Goal: Task Accomplishment & Management: Use online tool/utility

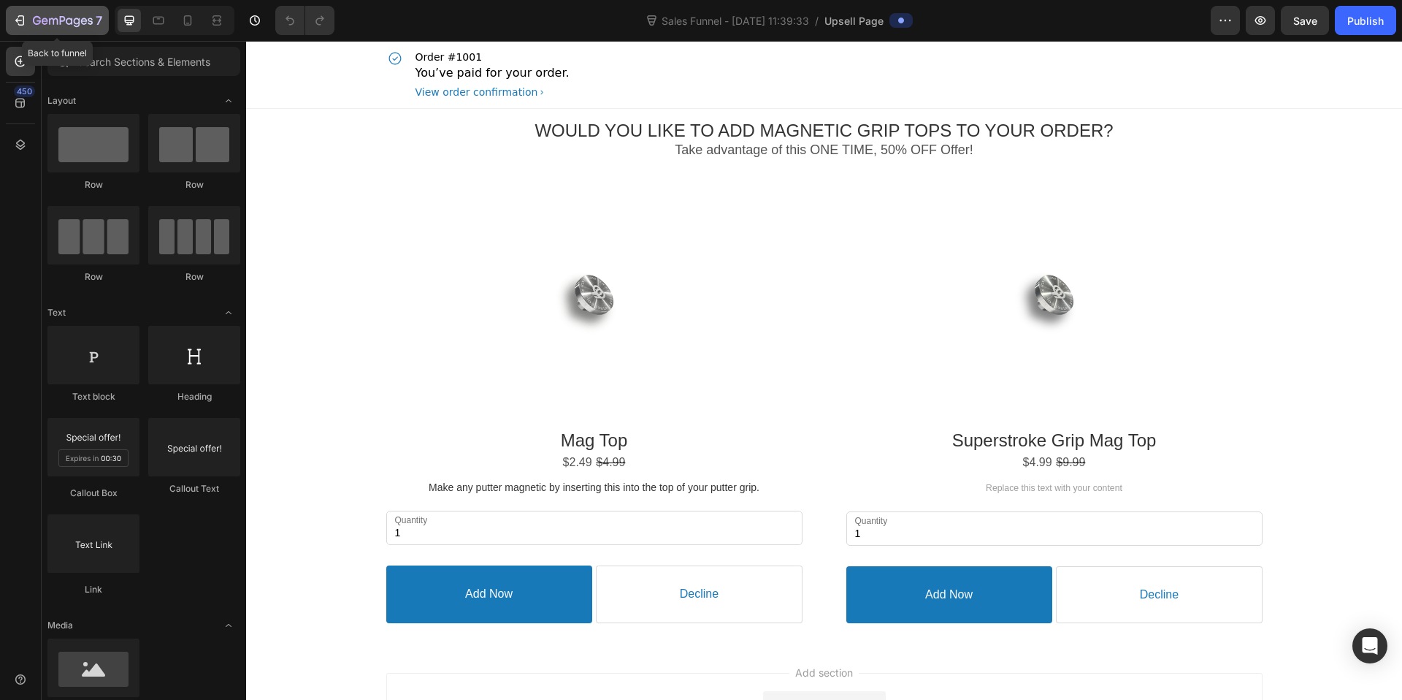
click at [49, 19] on icon "button" at bounding box center [53, 21] width 9 height 7
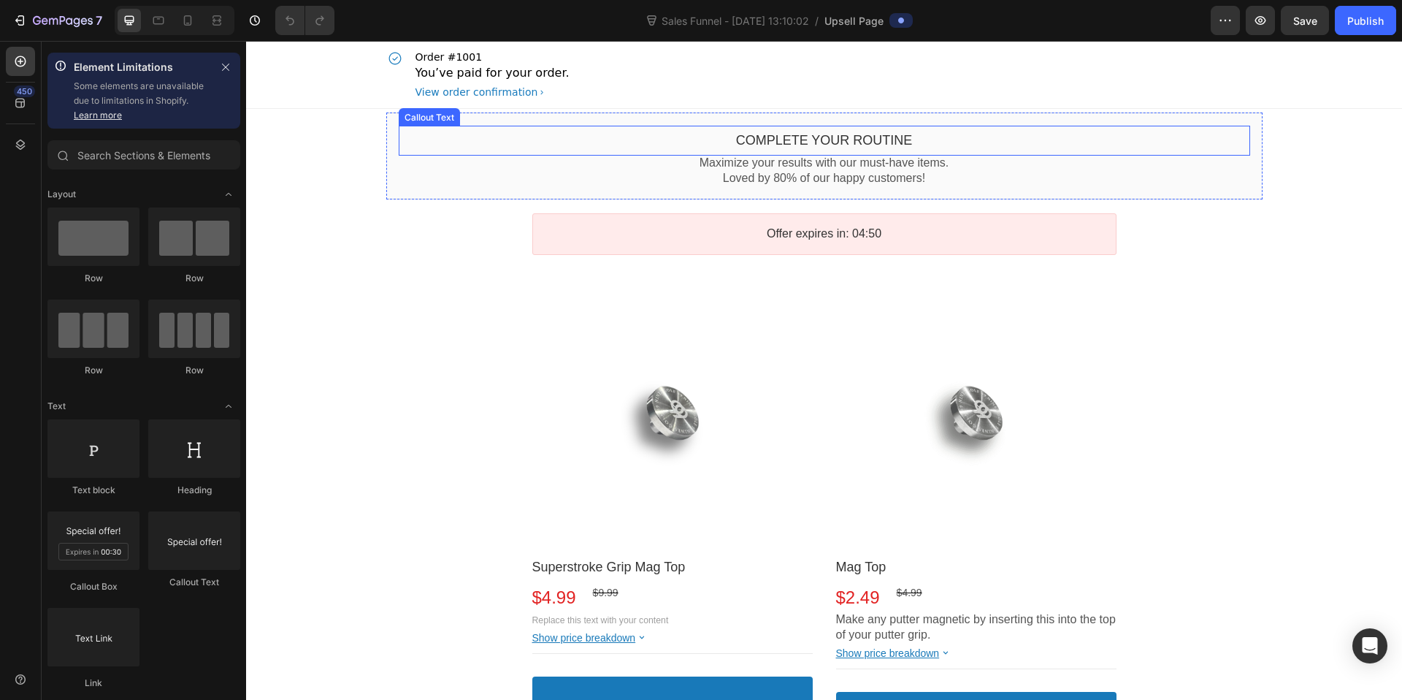
click at [836, 137] on bdo "Complete your routine" at bounding box center [824, 140] width 177 height 15
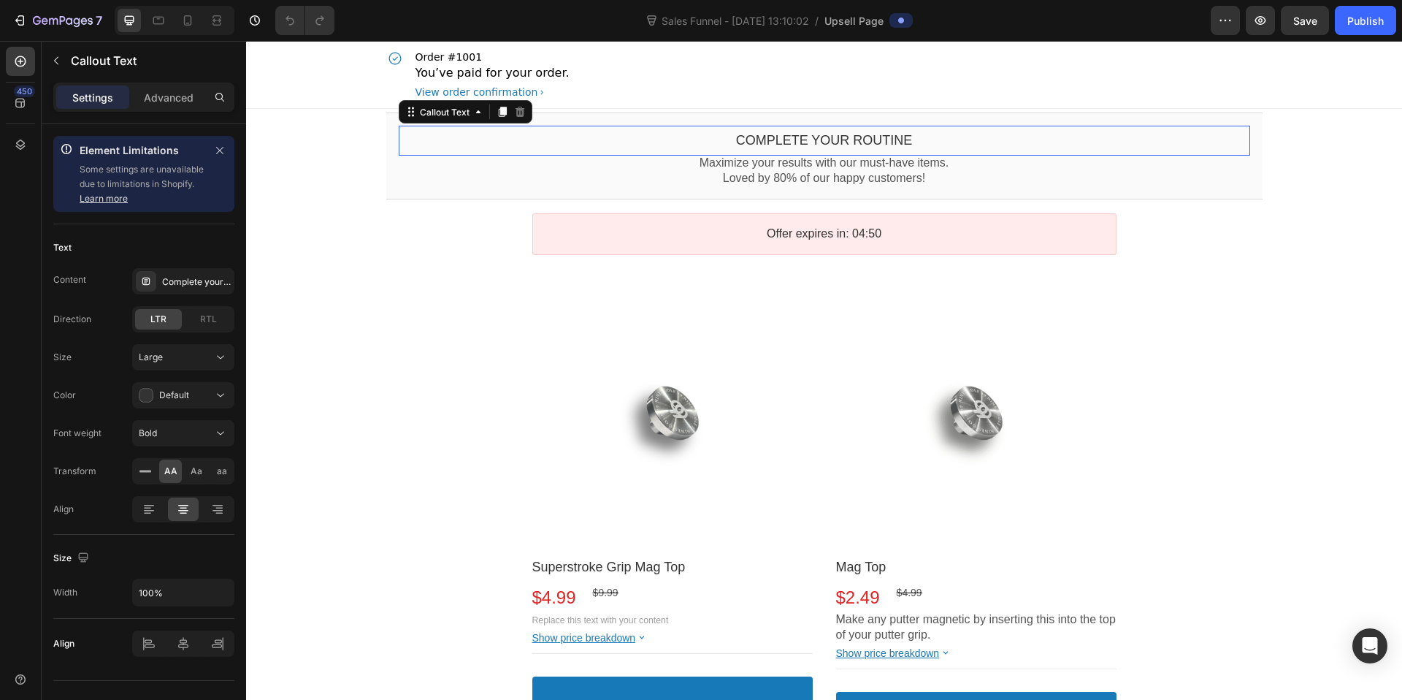
click at [836, 137] on bdo "Complete your routine" at bounding box center [824, 140] width 177 height 15
click at [868, 137] on bdo "Complete your routine" at bounding box center [824, 140] width 177 height 15
click at [19, 110] on div "450" at bounding box center [20, 102] width 29 height 29
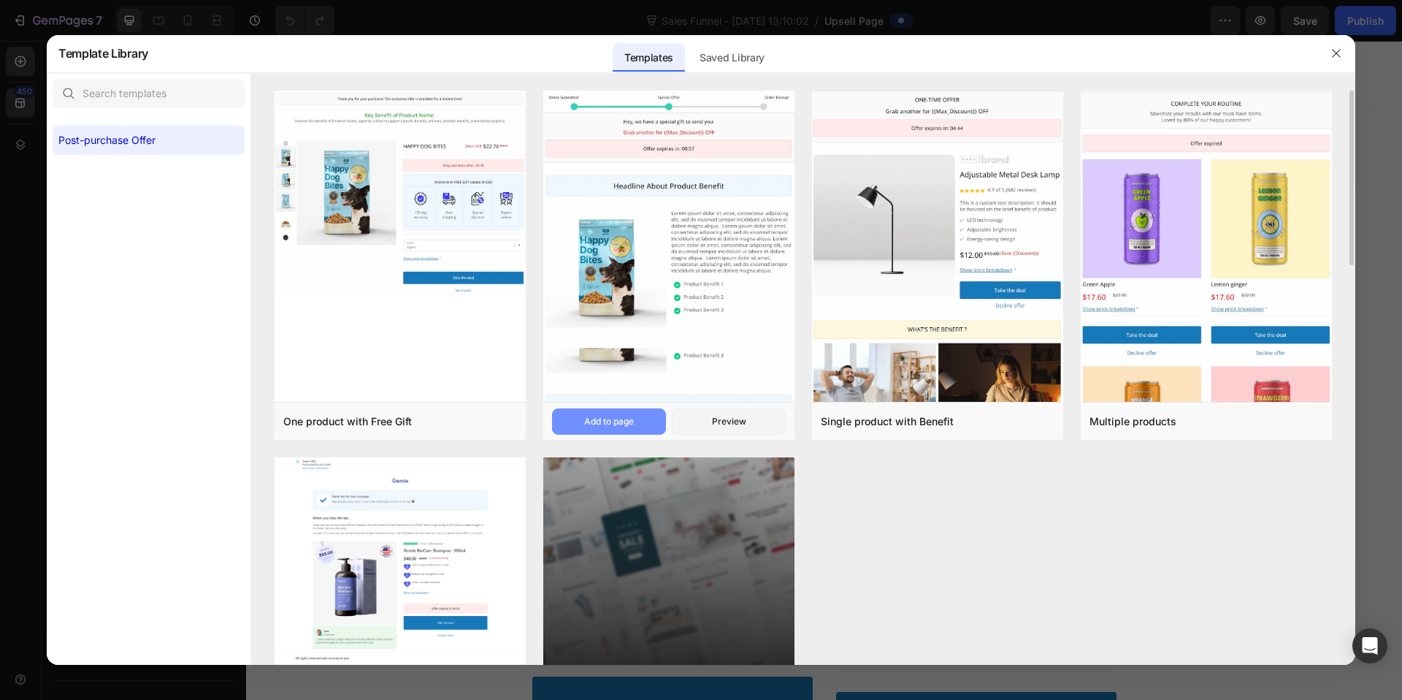
click at [627, 419] on div "Add to page" at bounding box center [609, 421] width 50 height 13
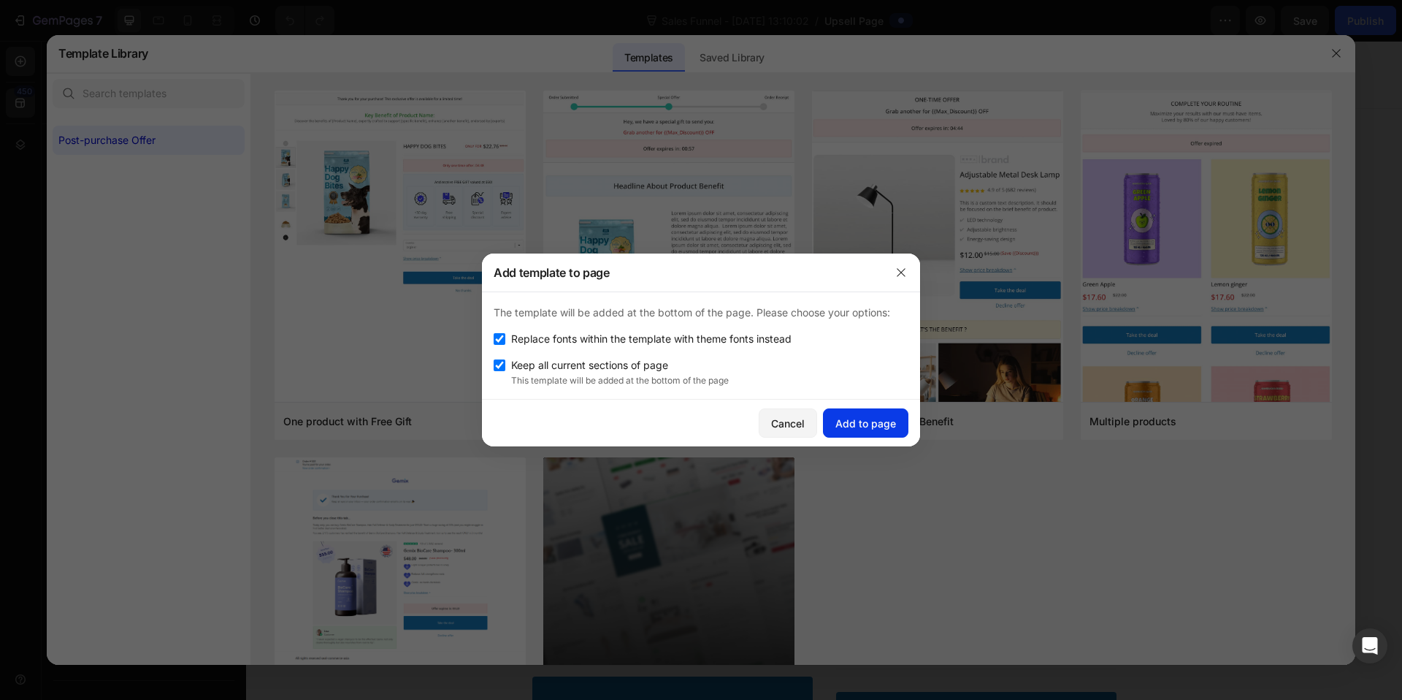
click at [862, 426] on div "Add to page" at bounding box center [865, 423] width 61 height 15
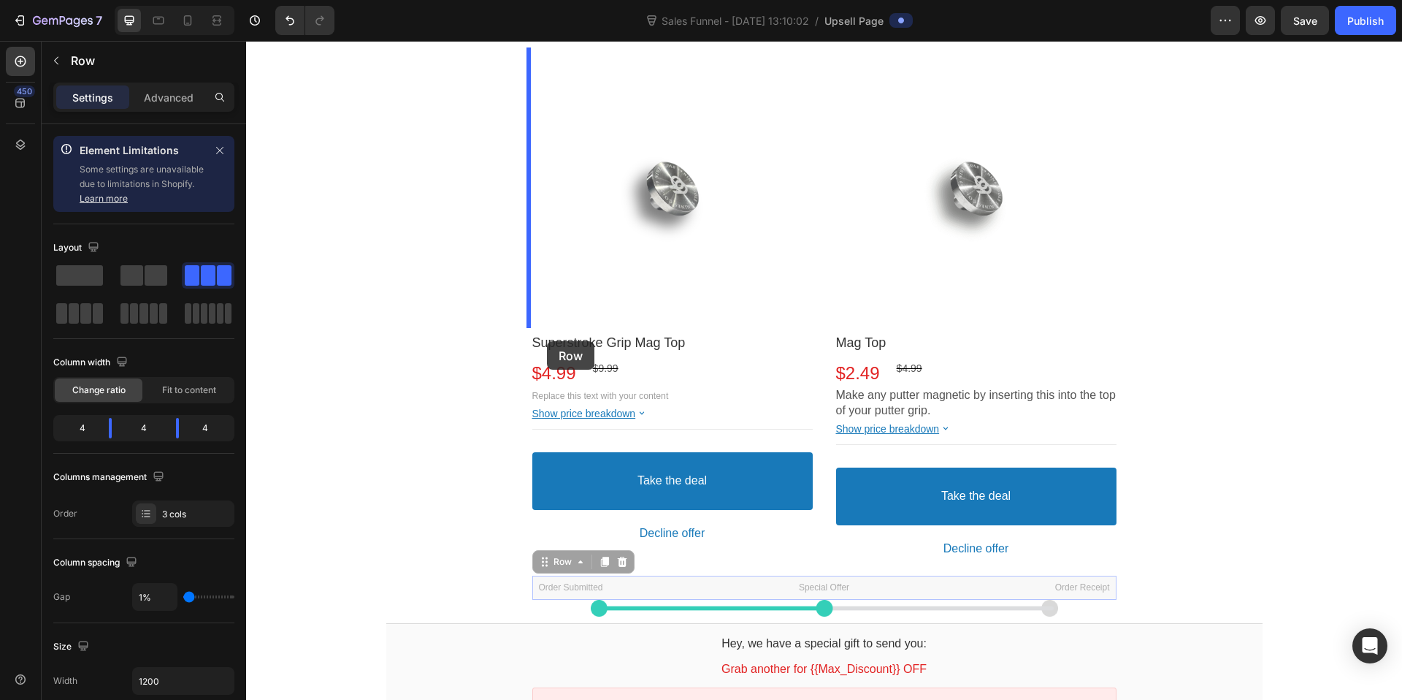
scroll to position [259, 0]
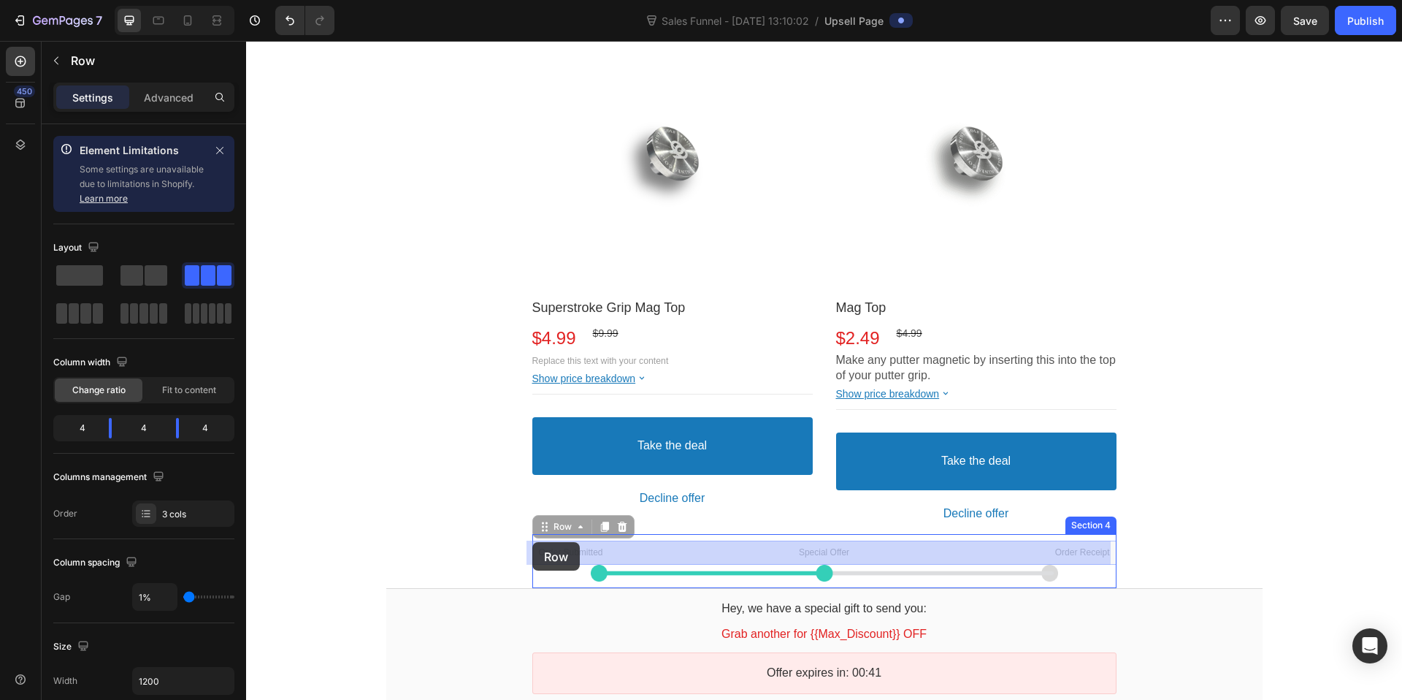
drag, startPoint x: 537, startPoint y: 403, endPoint x: 532, endPoint y: 542, distance: 138.8
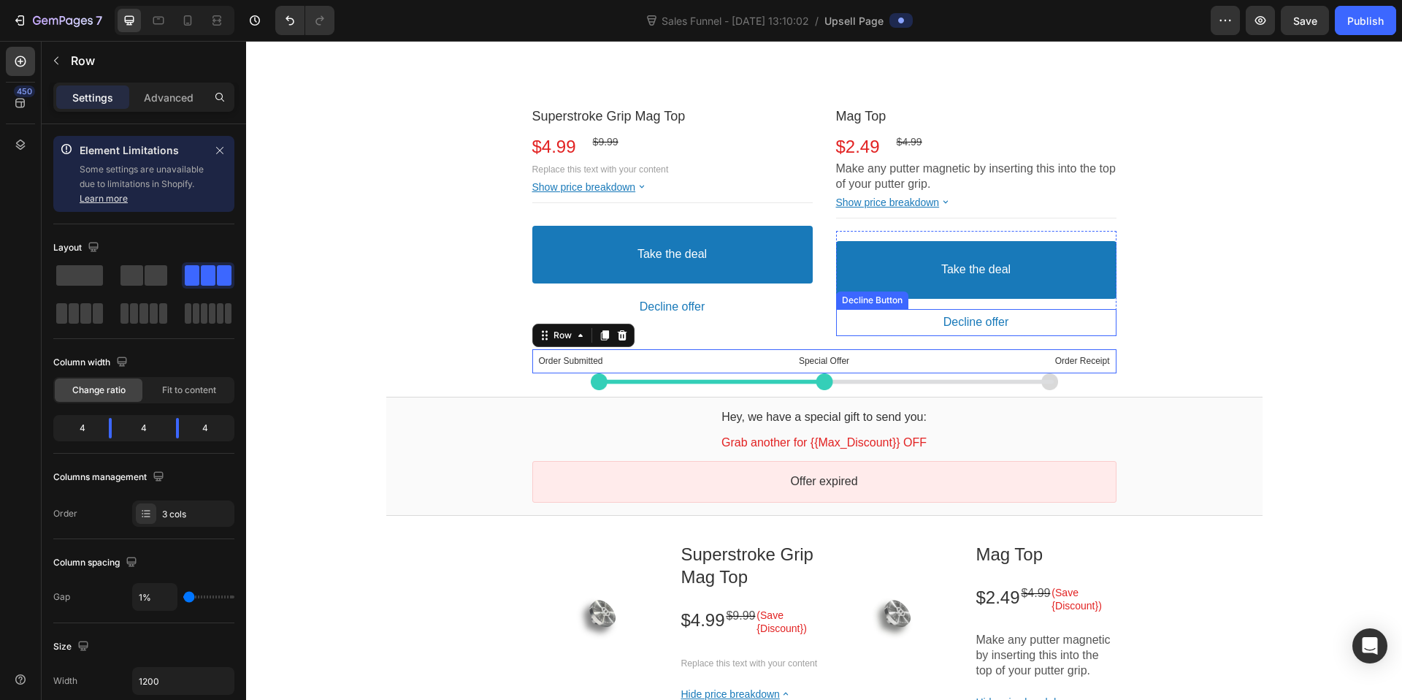
scroll to position [541, 0]
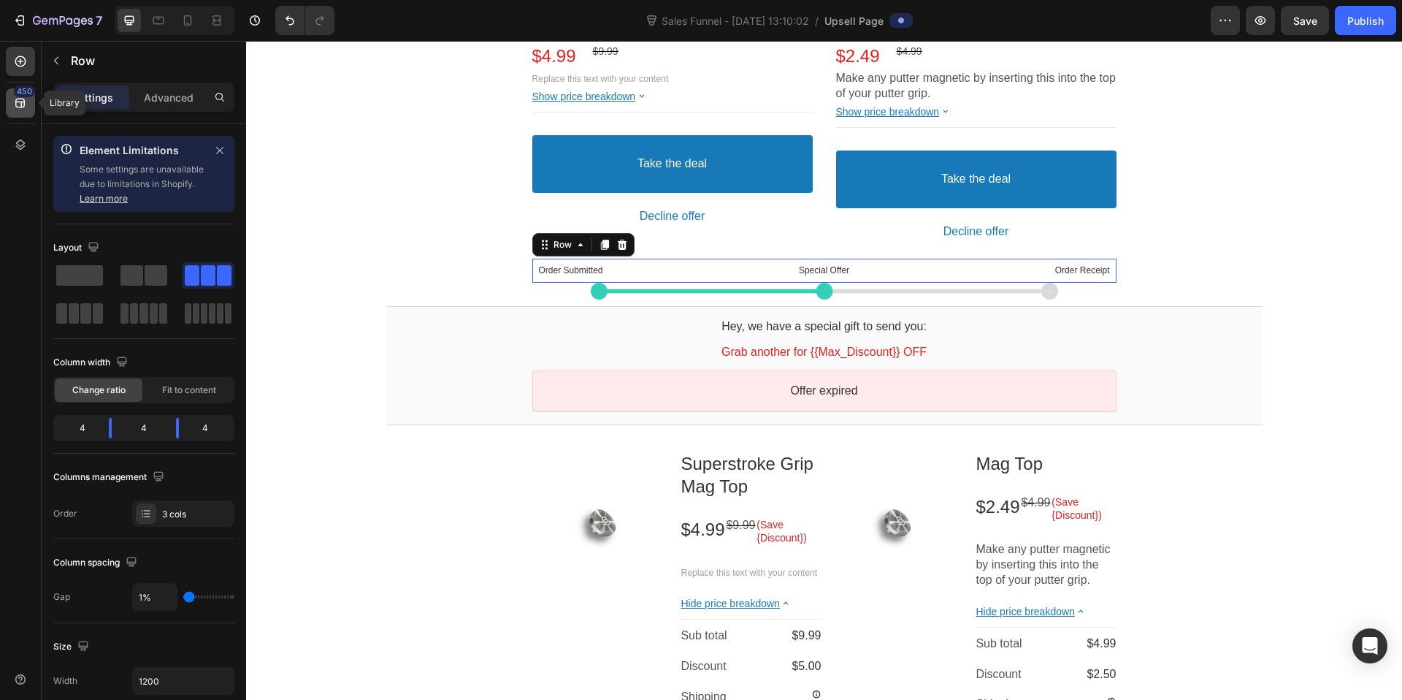
click at [23, 115] on div "450" at bounding box center [20, 102] width 29 height 29
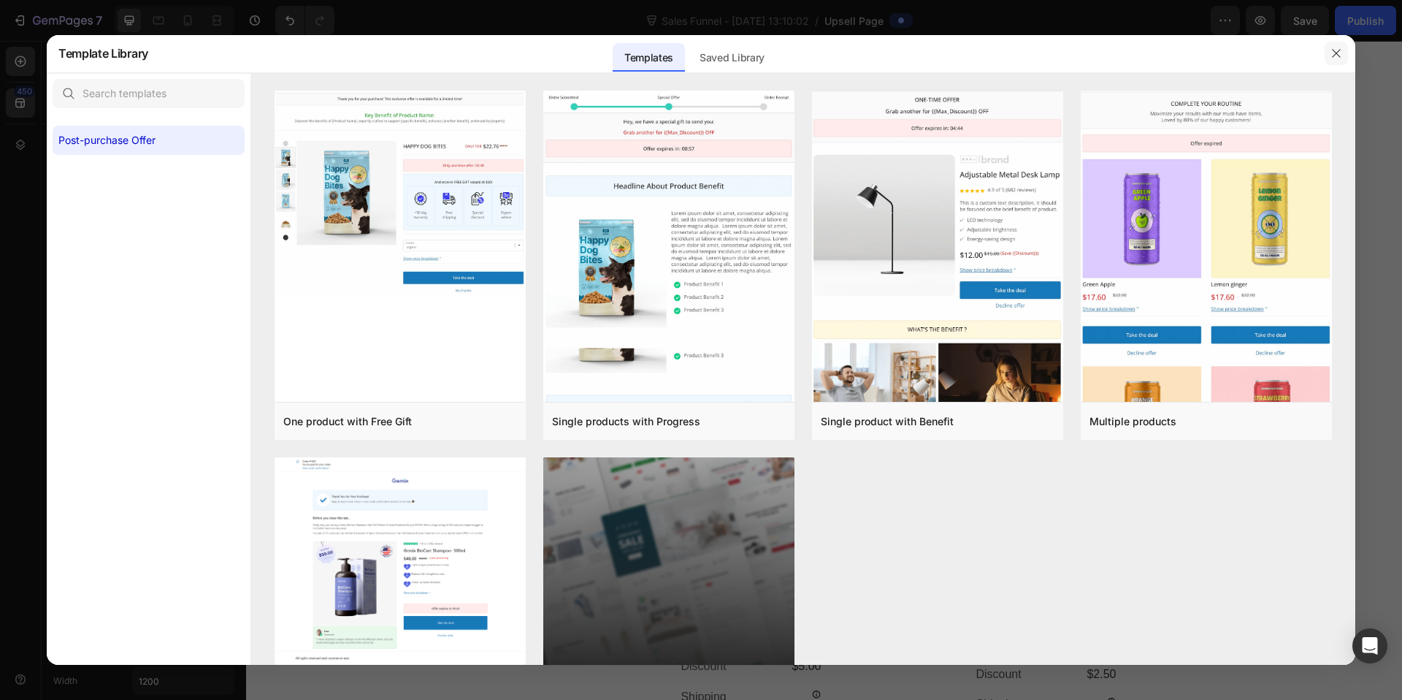
click at [1329, 49] on button "button" at bounding box center [1336, 53] width 23 height 23
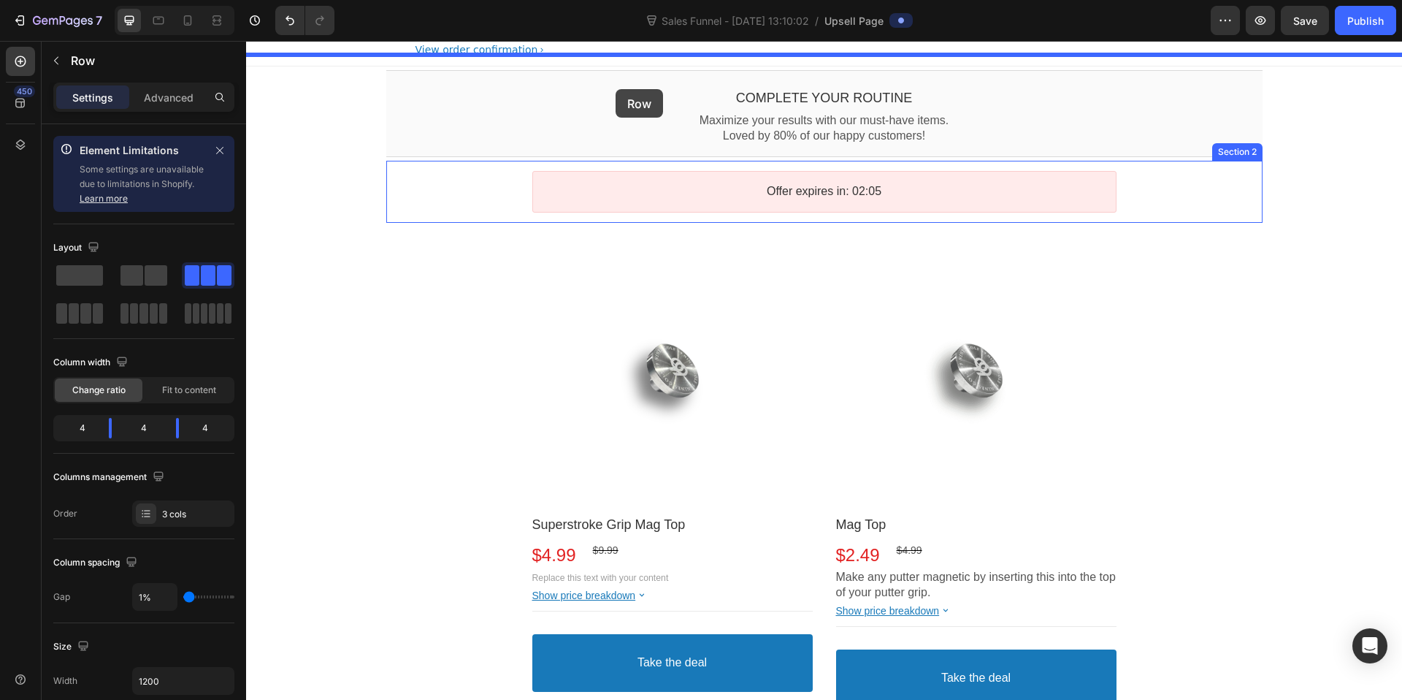
scroll to position [0, 0]
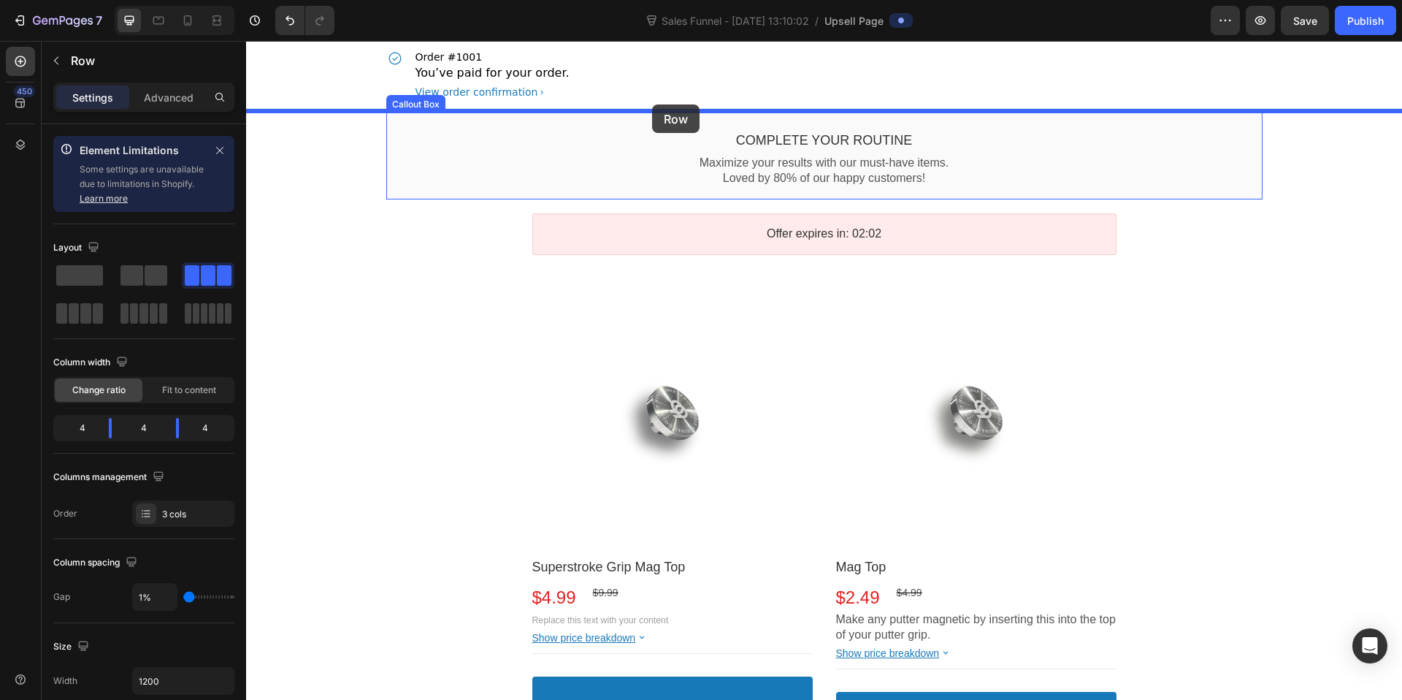
drag, startPoint x: 554, startPoint y: 264, endPoint x: 652, endPoint y: 104, distance: 187.5
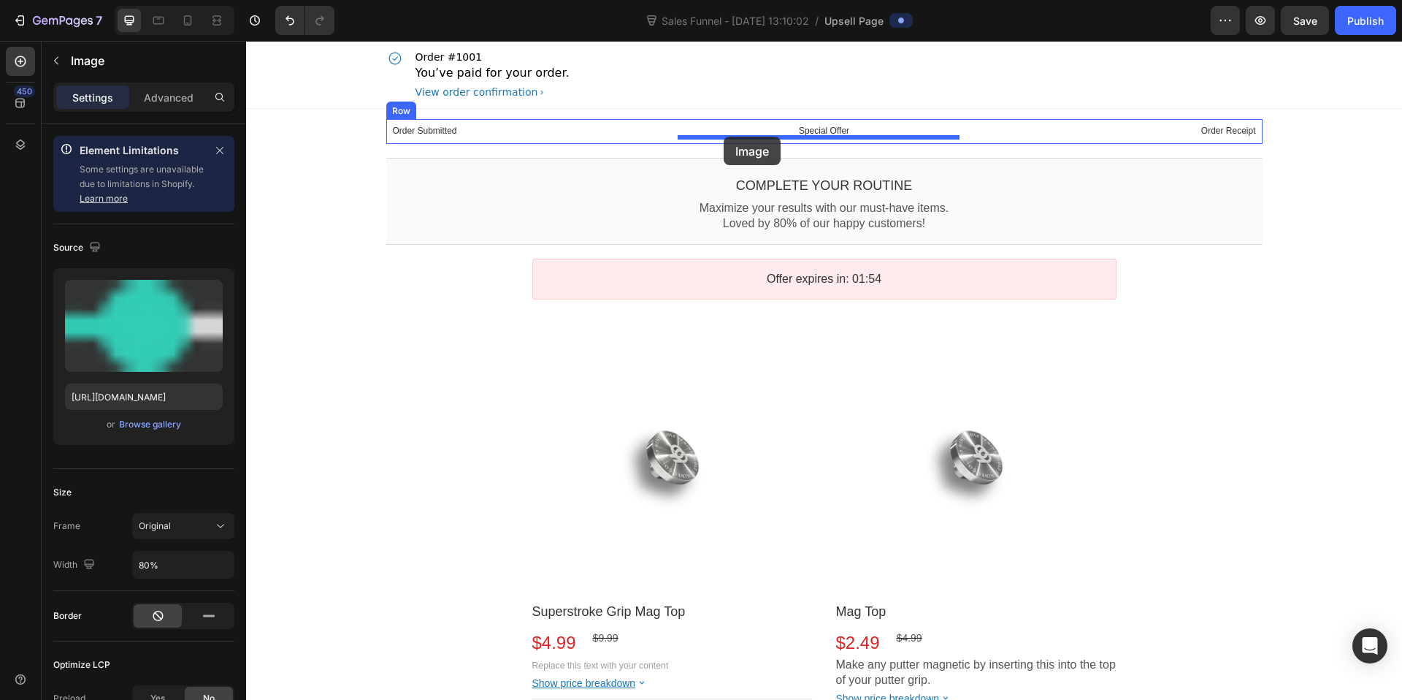
drag, startPoint x: 551, startPoint y: 387, endPoint x: 724, endPoint y: 137, distance: 304.4
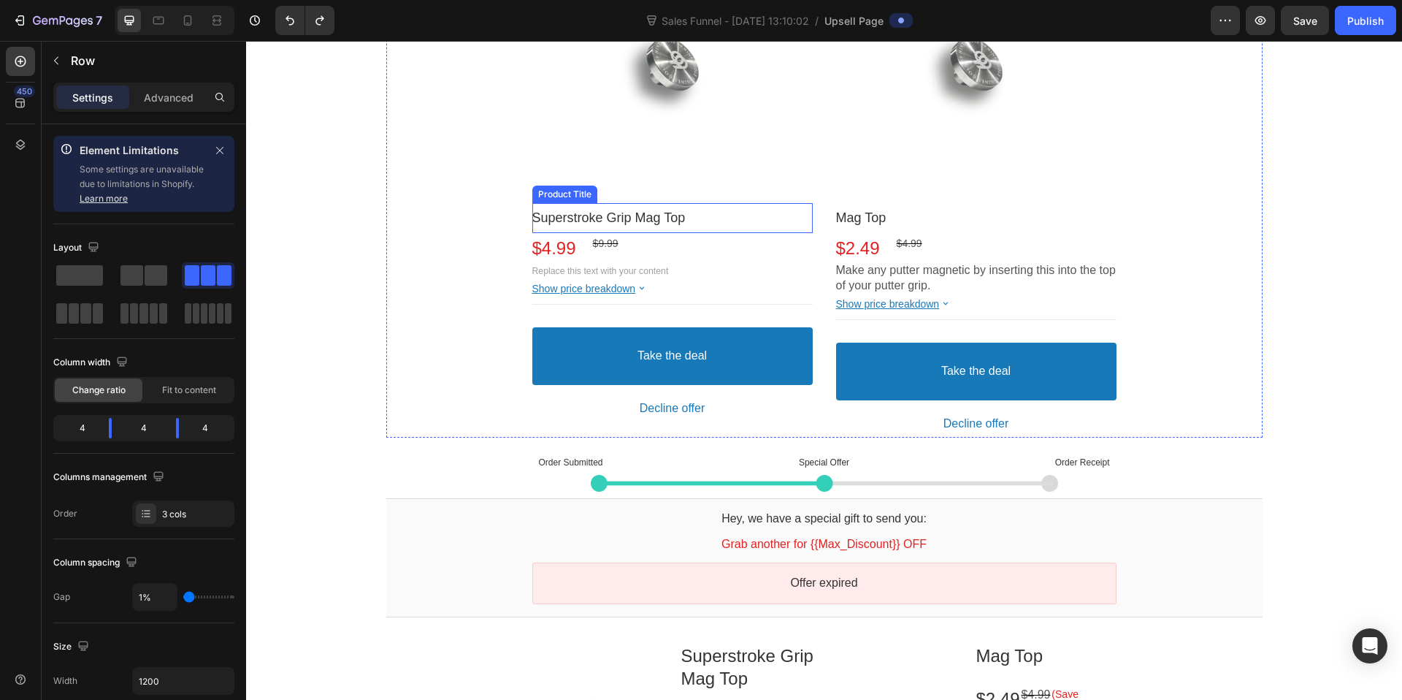
scroll to position [557, 0]
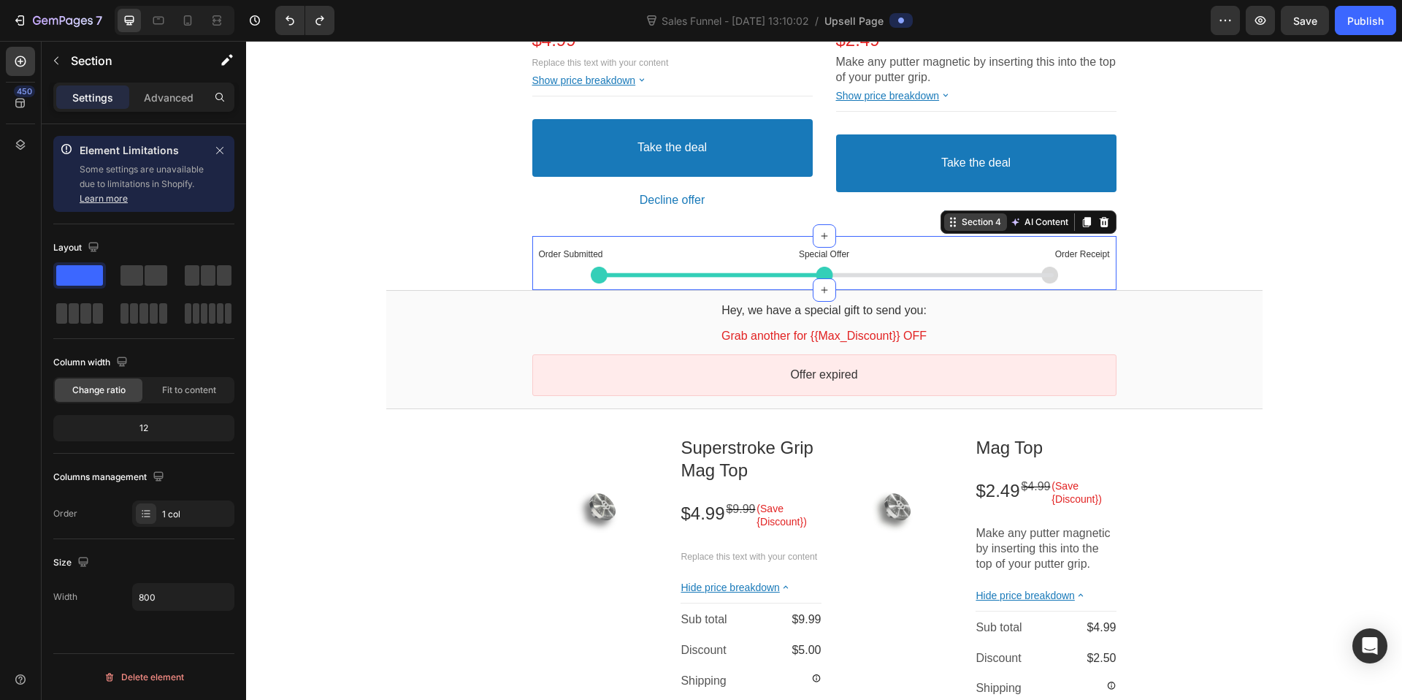
click at [1085, 229] on div "Section 4 AI Content Write with GemAI You've reached / rewrites of your AI gene…" at bounding box center [1029, 221] width 176 height 23
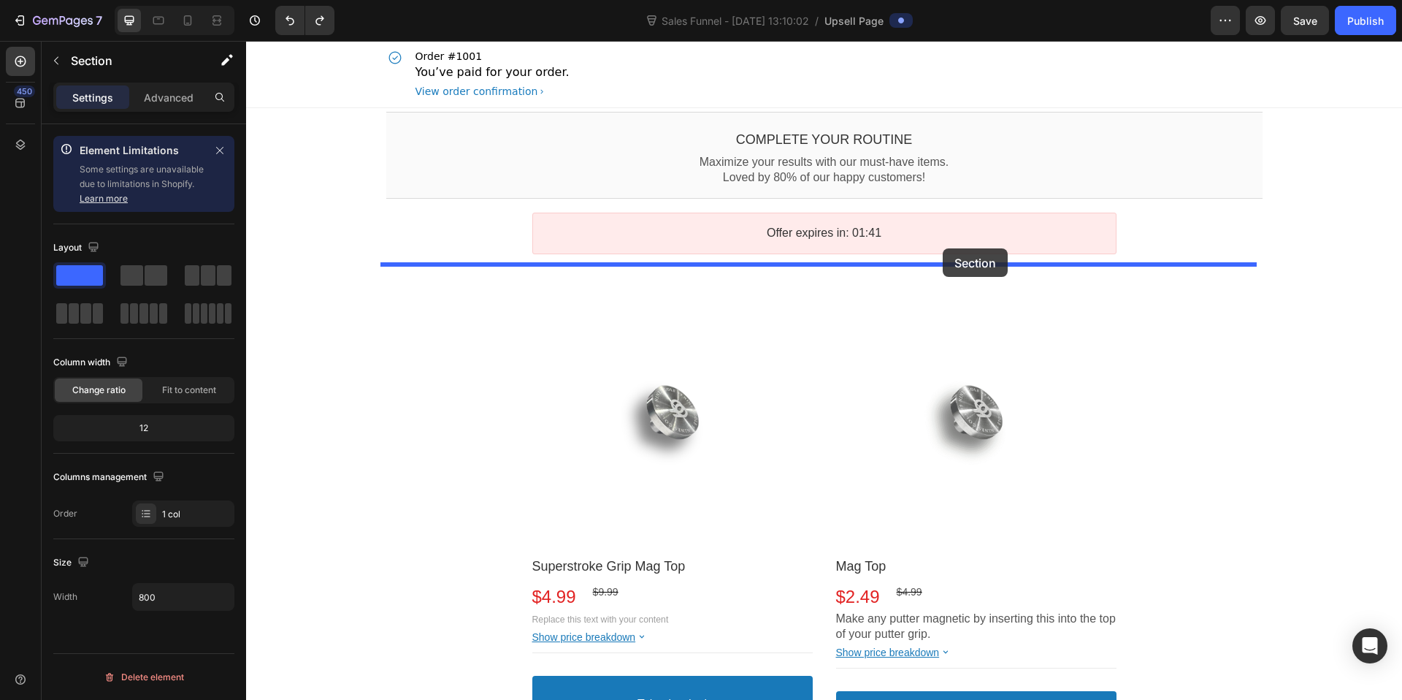
scroll to position [0, 0]
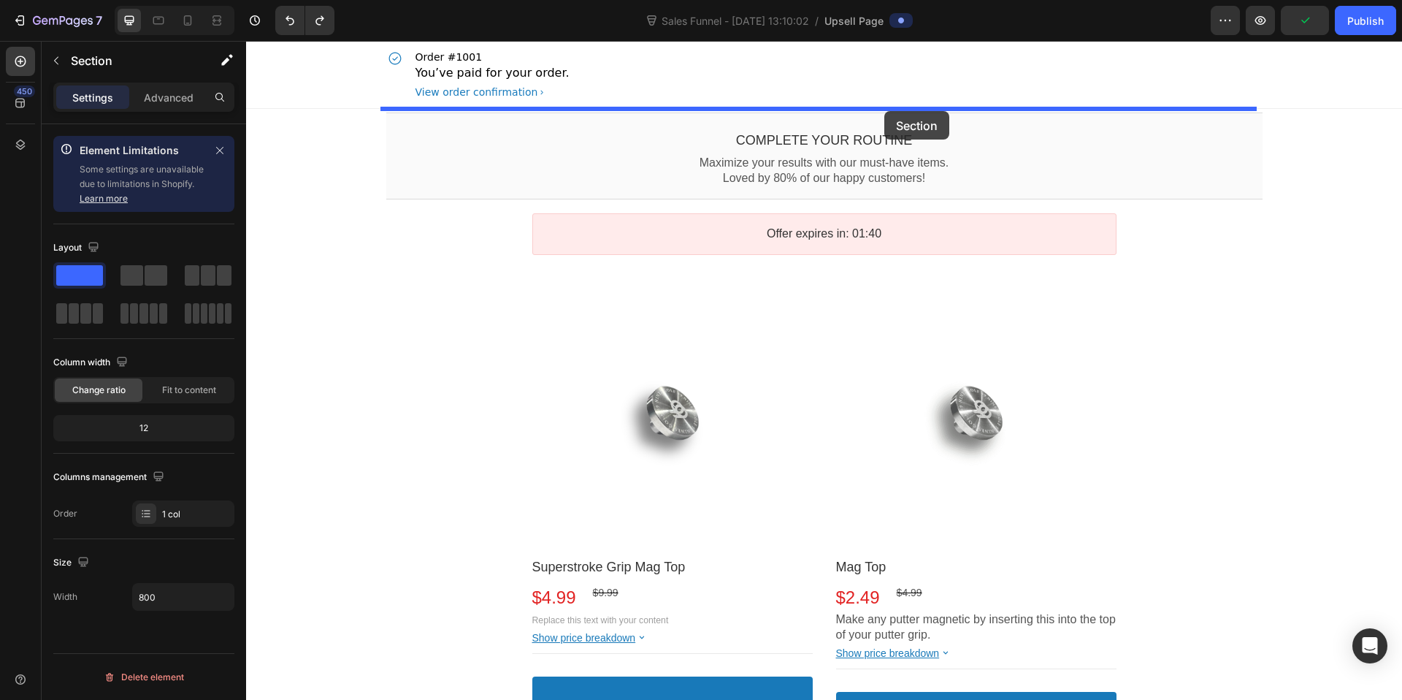
drag, startPoint x: 947, startPoint y: 226, endPoint x: 884, endPoint y: 111, distance: 130.7
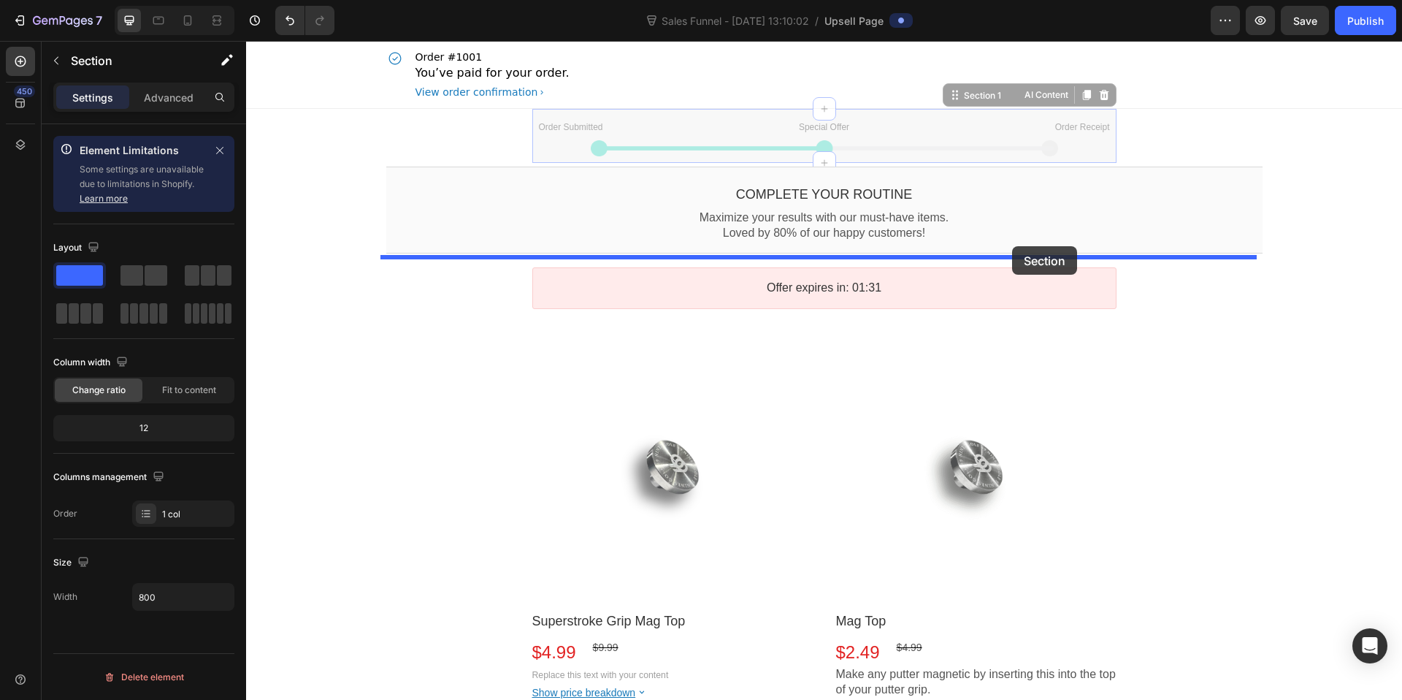
drag, startPoint x: 1091, startPoint y: 102, endPoint x: 1005, endPoint y: 249, distance: 170.2
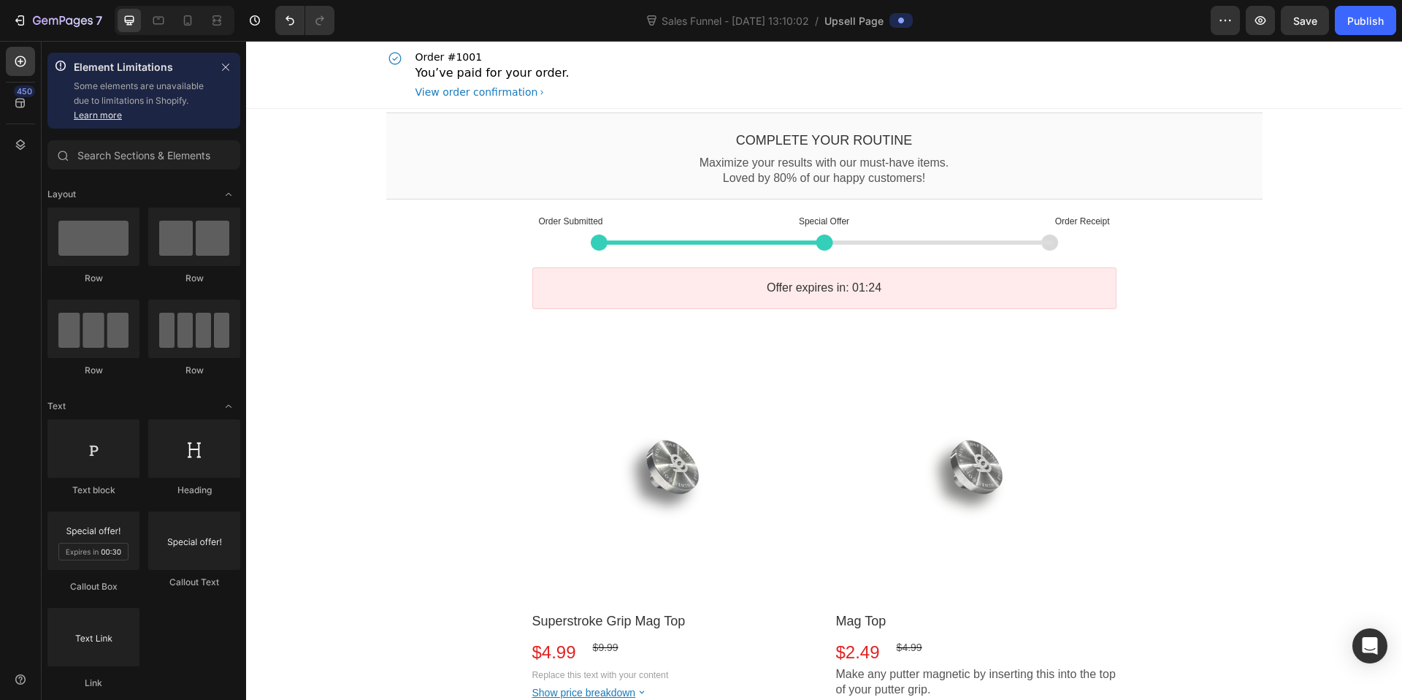
drag, startPoint x: 1234, startPoint y: 237, endPoint x: 1247, endPoint y: 261, distance: 27.1
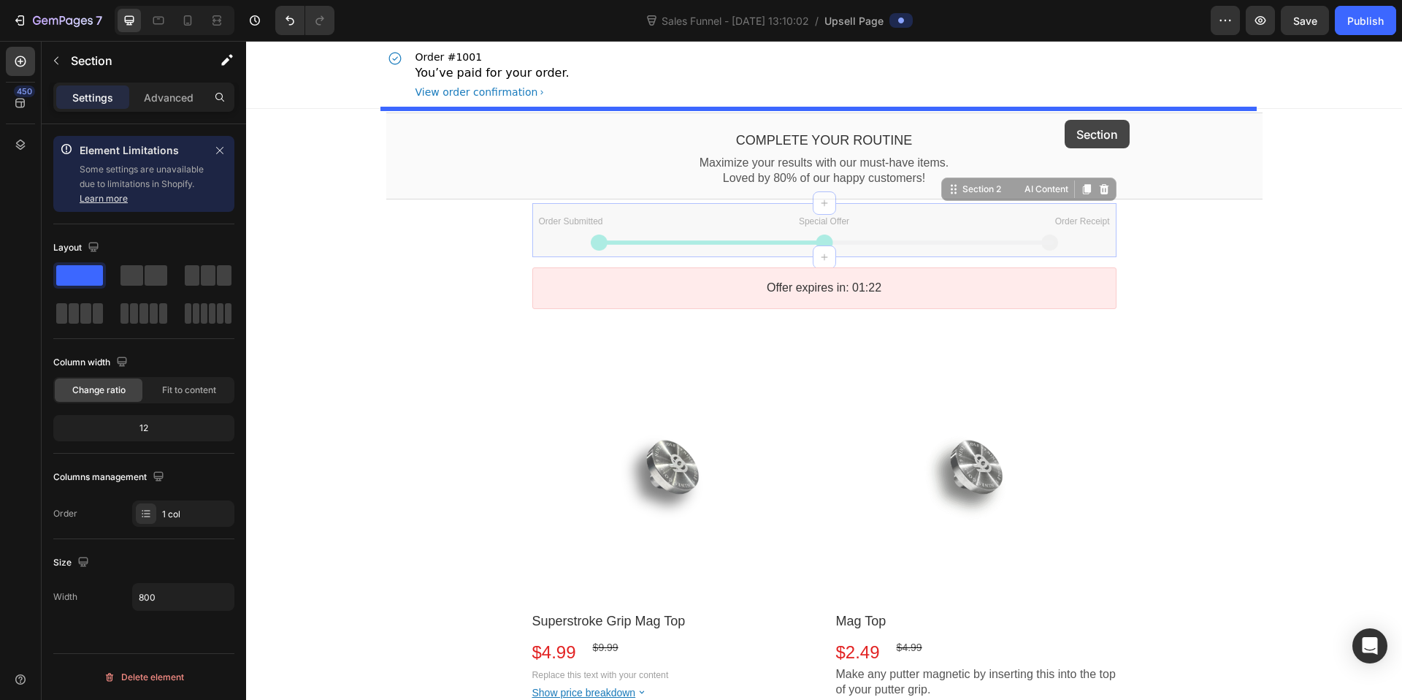
drag, startPoint x: 1086, startPoint y: 195, endPoint x: 1064, endPoint y: 119, distance: 79.0
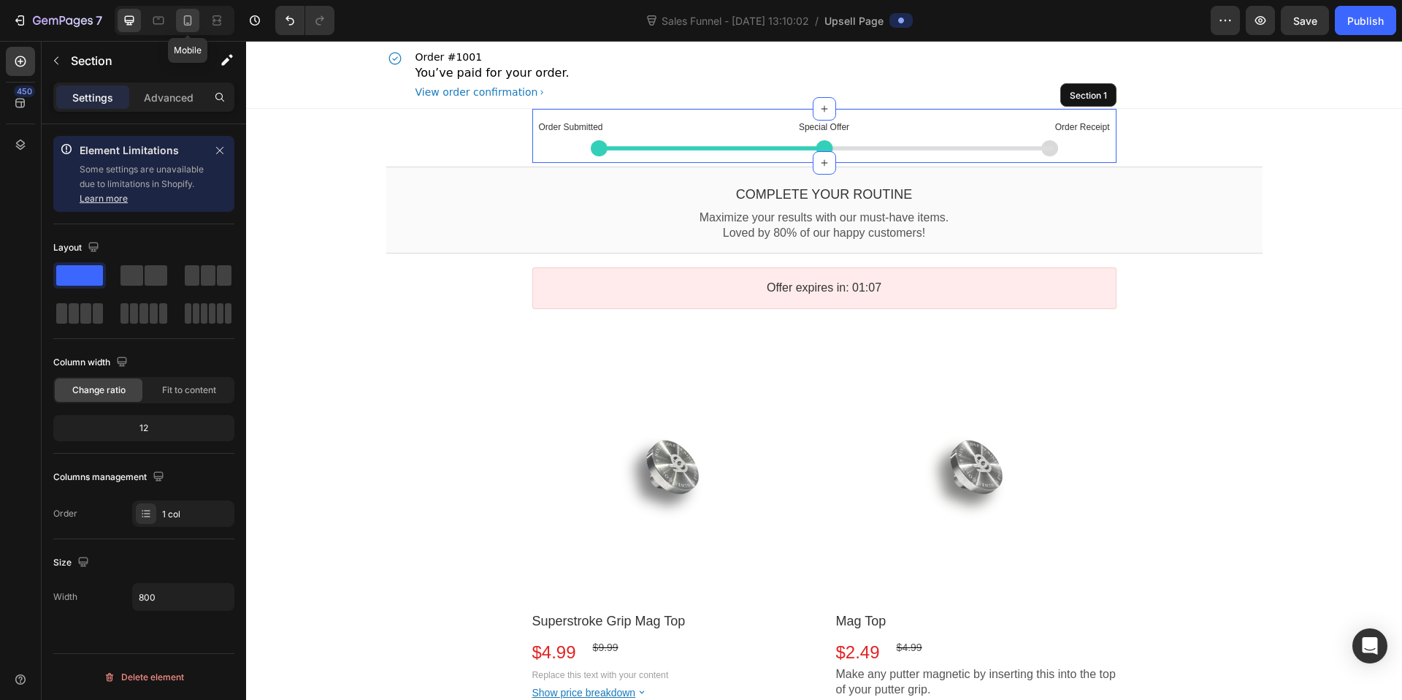
click at [181, 20] on icon at bounding box center [187, 20] width 15 height 15
type input "100%"
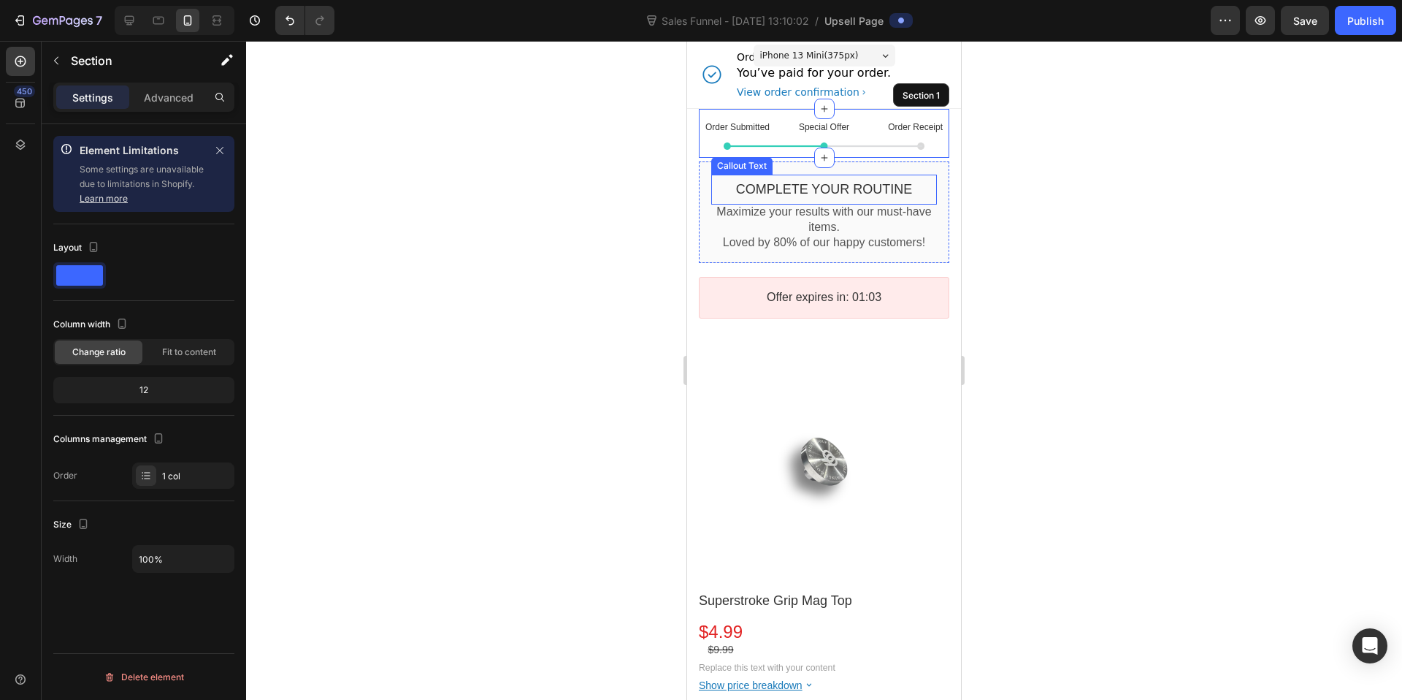
click at [851, 188] on bdo "Complete your routine" at bounding box center [824, 189] width 177 height 15
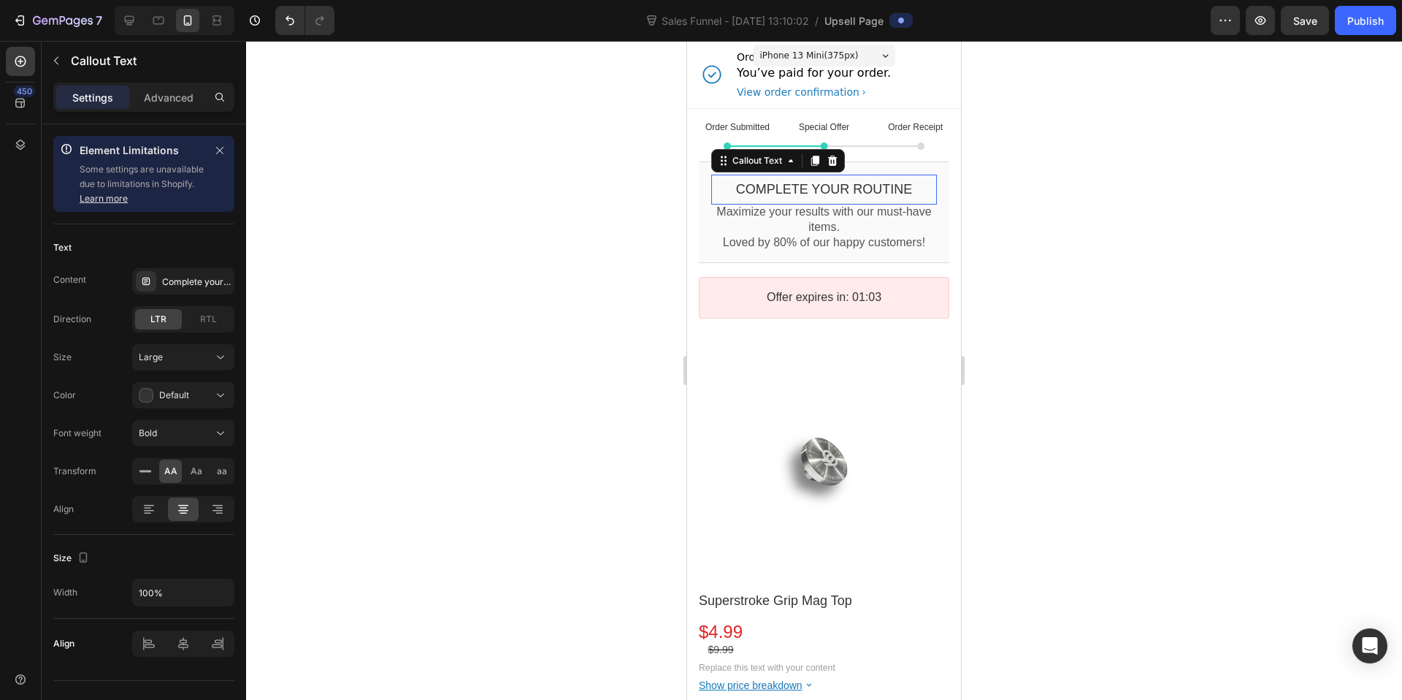
click at [851, 188] on bdo "Complete your routine" at bounding box center [824, 189] width 177 height 15
click at [199, 281] on div "Complete your routine" at bounding box center [196, 281] width 69 height 13
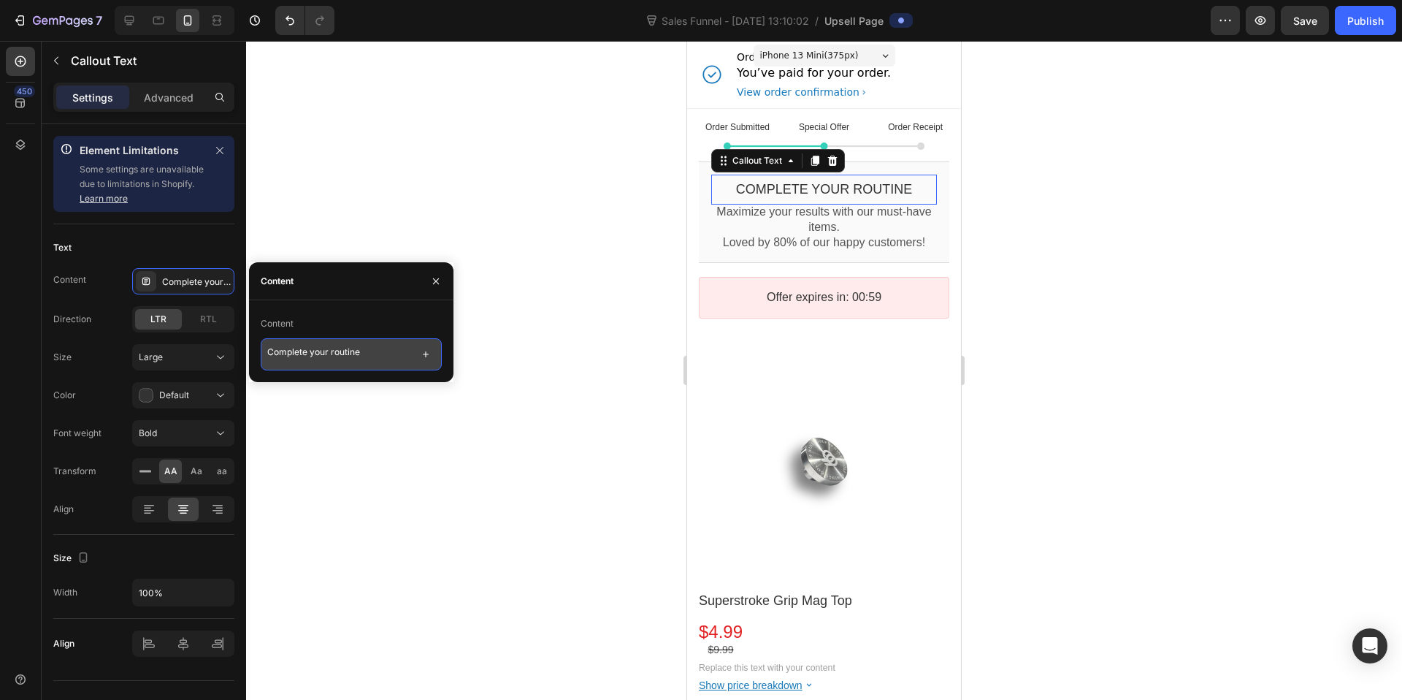
click at [405, 359] on textarea "Complete your routine" at bounding box center [351, 354] width 181 height 32
drag, startPoint x: 370, startPoint y: 353, endPoint x: 278, endPoint y: 336, distance: 93.5
click at [282, 336] on div "Content Complete your routine" at bounding box center [351, 341] width 181 height 58
type textarea "ONE-TIME-OFFER"
click at [851, 226] on p "Maximize your results with our must-have items." at bounding box center [824, 219] width 226 height 31
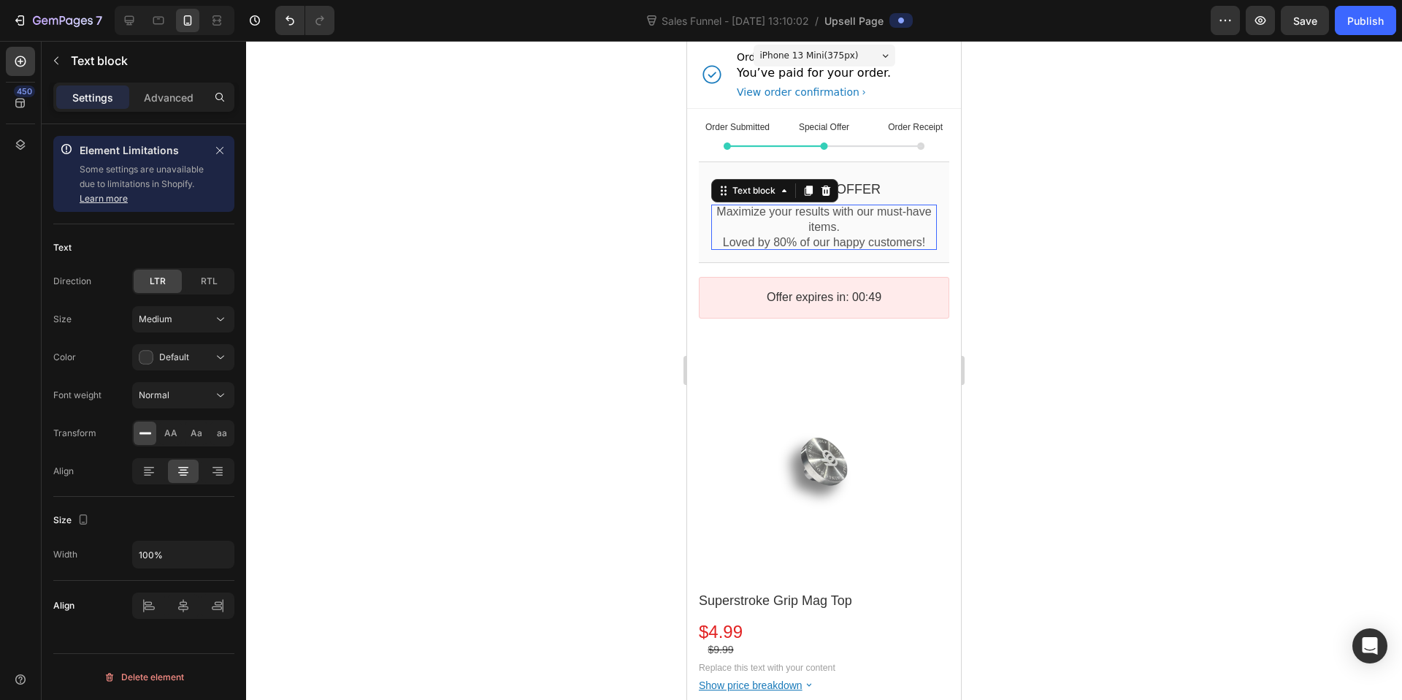
click at [807, 234] on p "Maximize your results with our must-have items." at bounding box center [824, 219] width 226 height 31
click at [846, 241] on p "Loved by 80% of our happy customers!" at bounding box center [824, 242] width 226 height 15
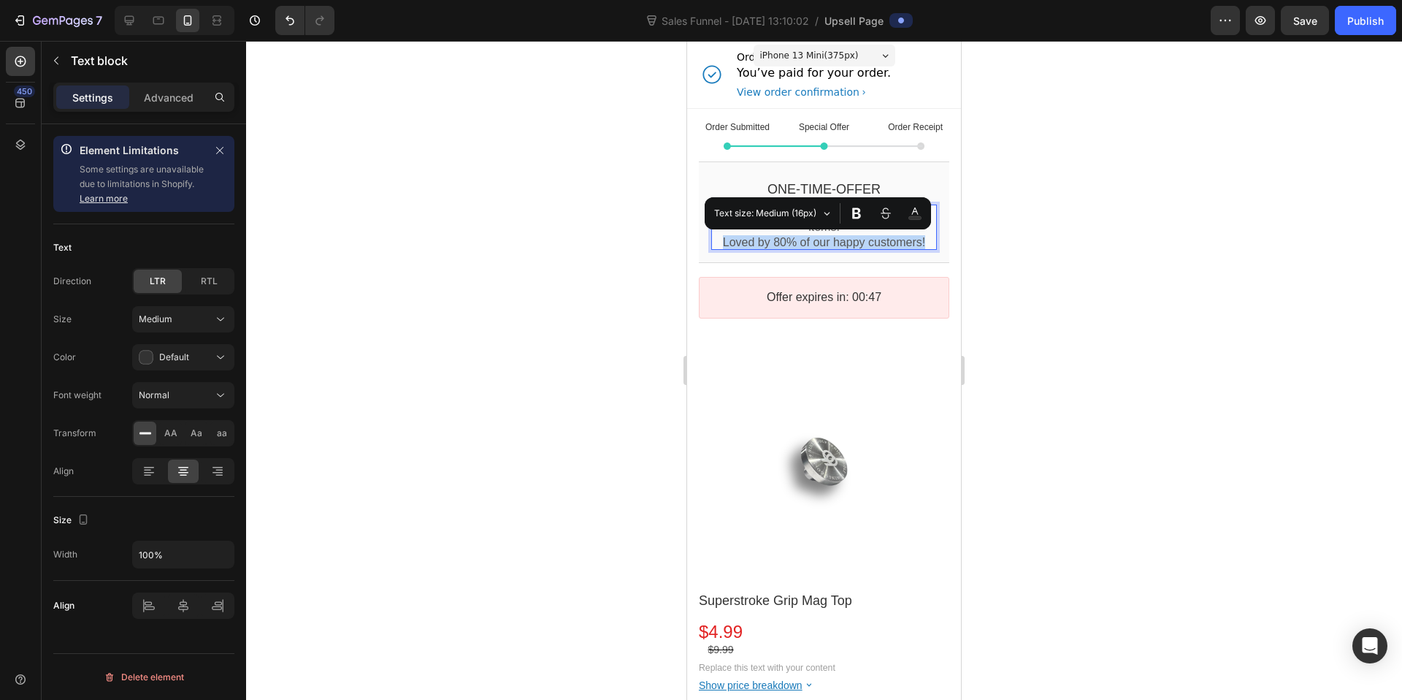
click at [846, 241] on p "Loved by 80% of our happy customers!" at bounding box center [824, 242] width 226 height 15
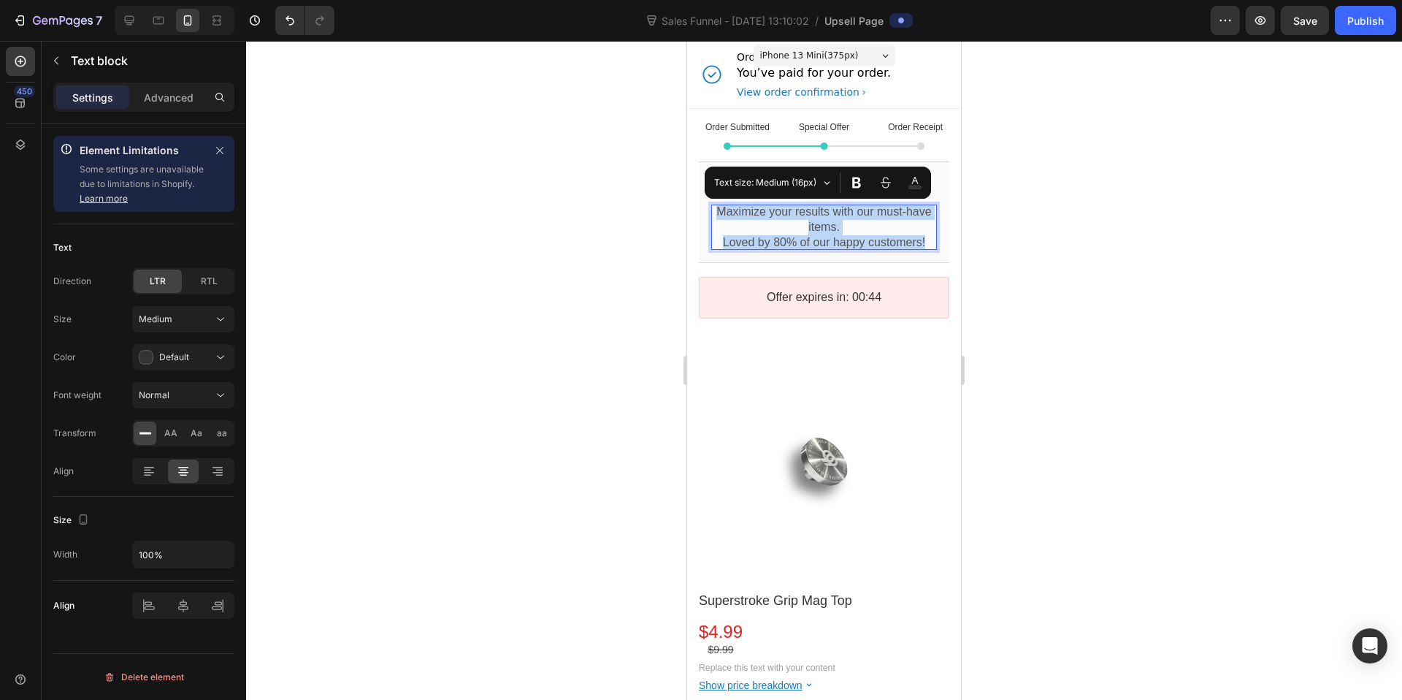
drag, startPoint x: 923, startPoint y: 242, endPoint x: 713, endPoint y: 217, distance: 211.0
click at [713, 217] on div "Maximize your results with our must-have items. Loved by 80% of our happy custo…" at bounding box center [824, 226] width 226 height 45
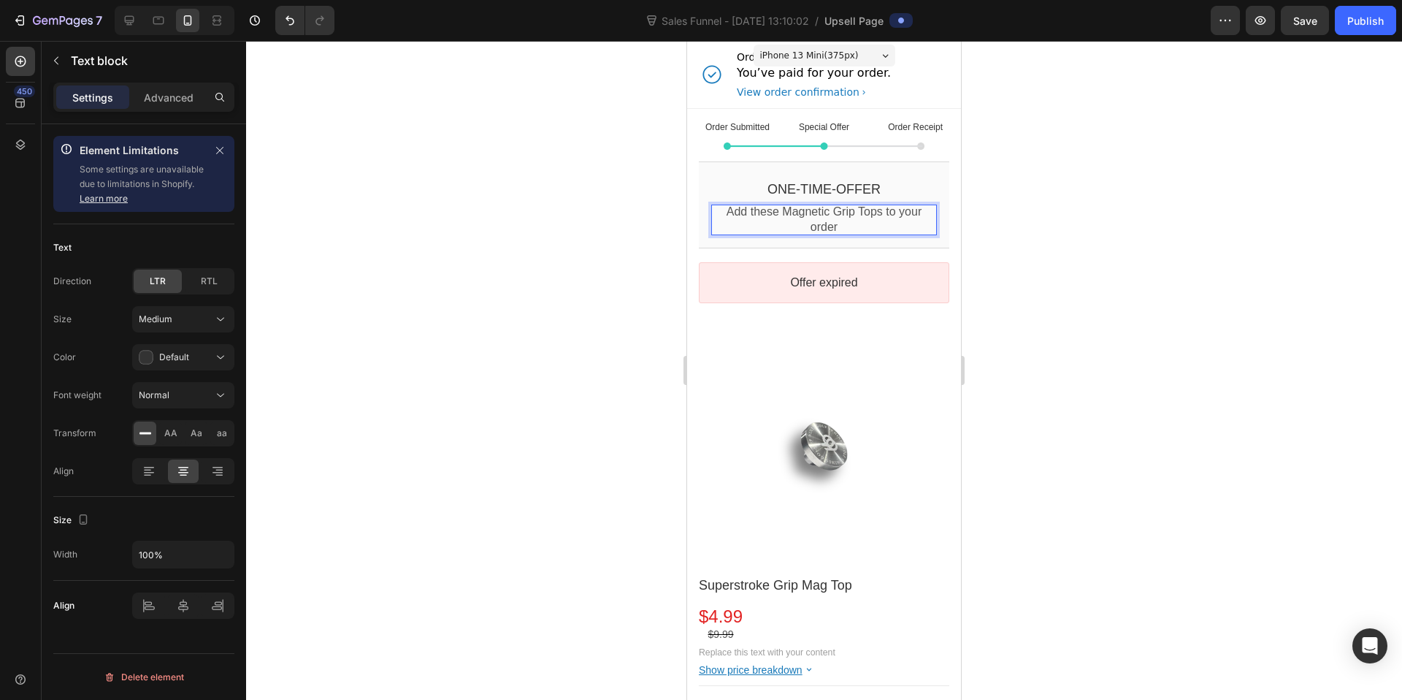
click at [784, 212] on p "Add these Magnetic Grip Tops to your order" at bounding box center [824, 219] width 226 height 31
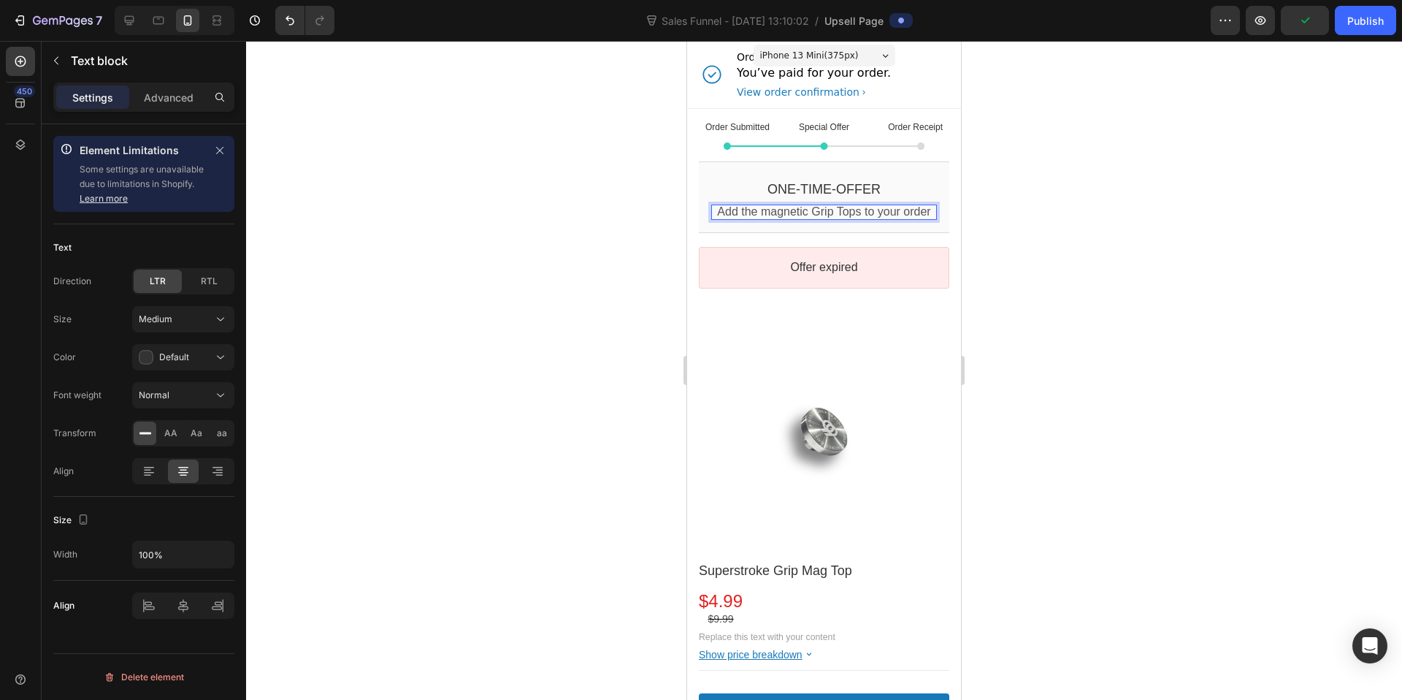
click at [828, 211] on p "Add the magnetic Grip Tops to your order" at bounding box center [824, 211] width 226 height 15
click at [853, 210] on p "Add the magnetic grip Tops to your order" at bounding box center [824, 211] width 226 height 15
click at [851, 220] on p "Add the magnetic grip tops to your order" at bounding box center [824, 211] width 226 height 15
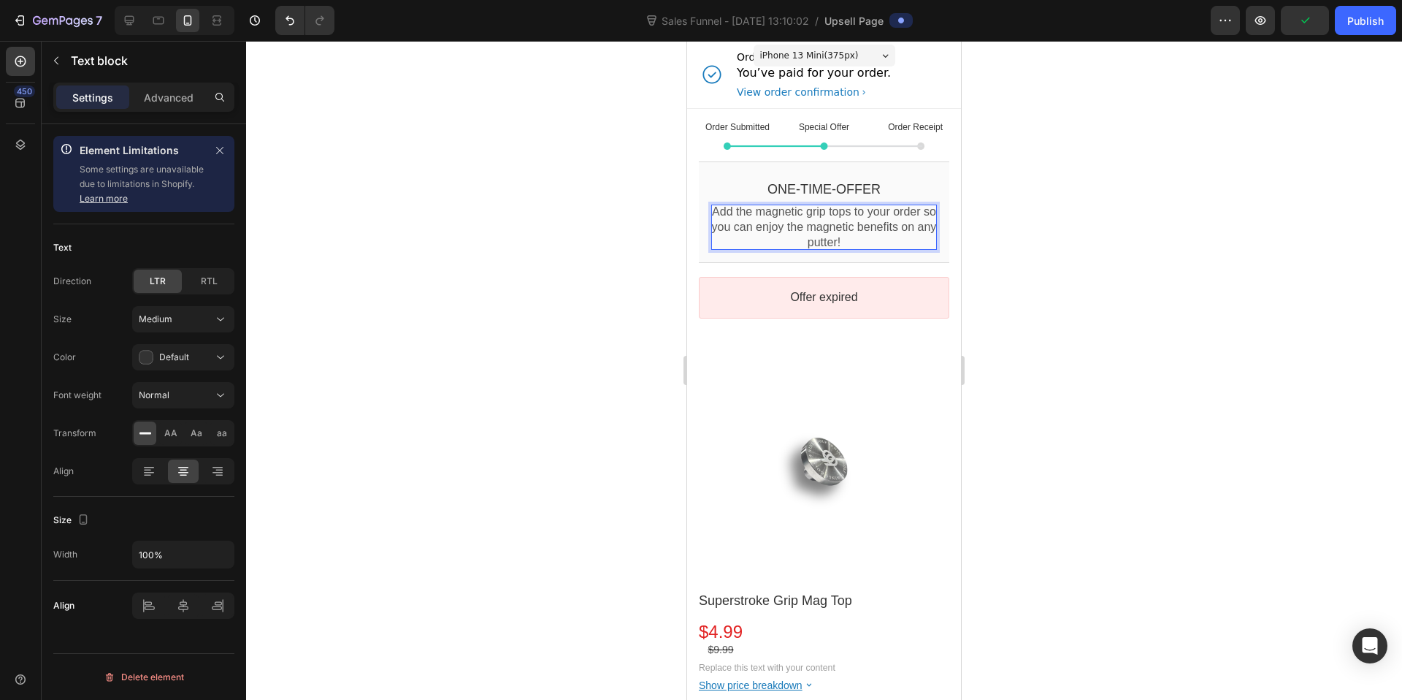
click at [768, 212] on p "Add the magnetic grip tops to your order so you can enjoy the magnetic benefits…" at bounding box center [824, 226] width 226 height 45
click at [880, 213] on p "Add these magnetic grip tops to your order so you can enjoy the magnetic benefi…" at bounding box center [824, 226] width 226 height 45
click at [881, 250] on p "Add these magnetic grip tops at a special 50% OFF to your order so you can enjo…" at bounding box center [824, 226] width 226 height 45
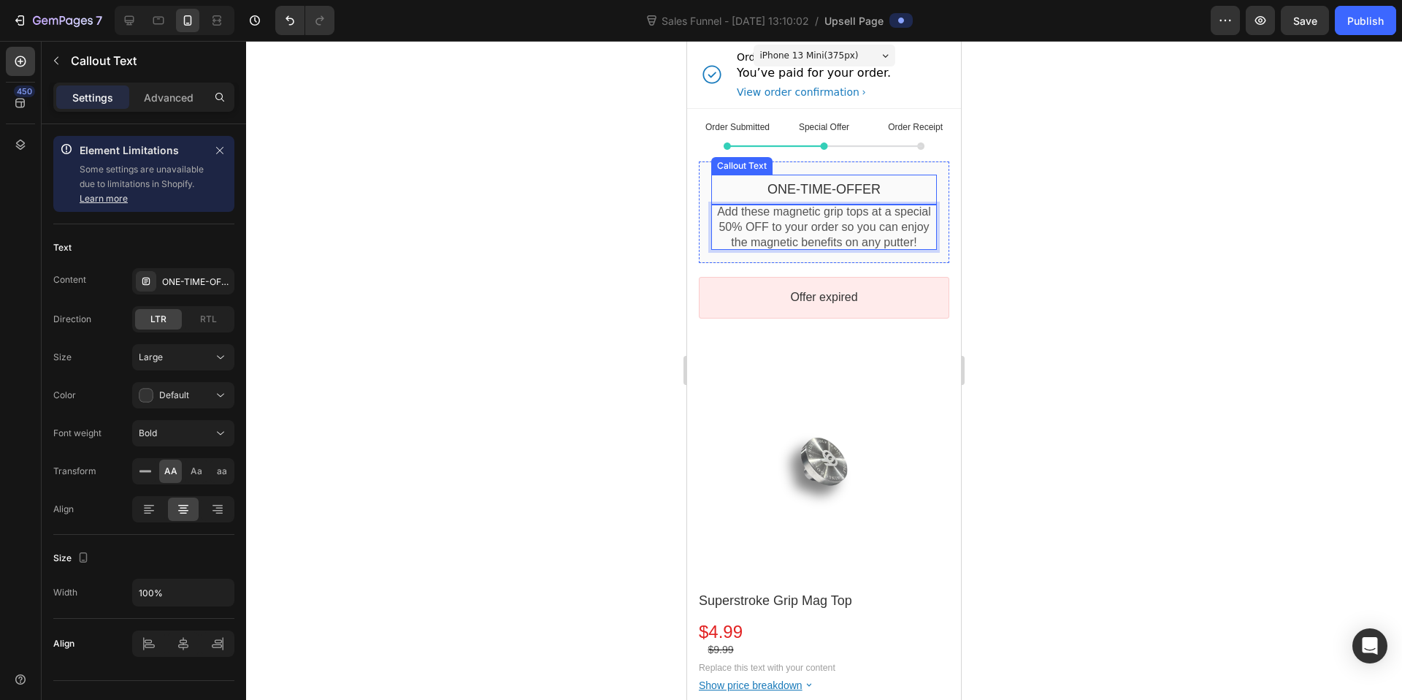
click at [884, 189] on div "ONE-TIME-OFFER" at bounding box center [824, 189] width 226 height 17
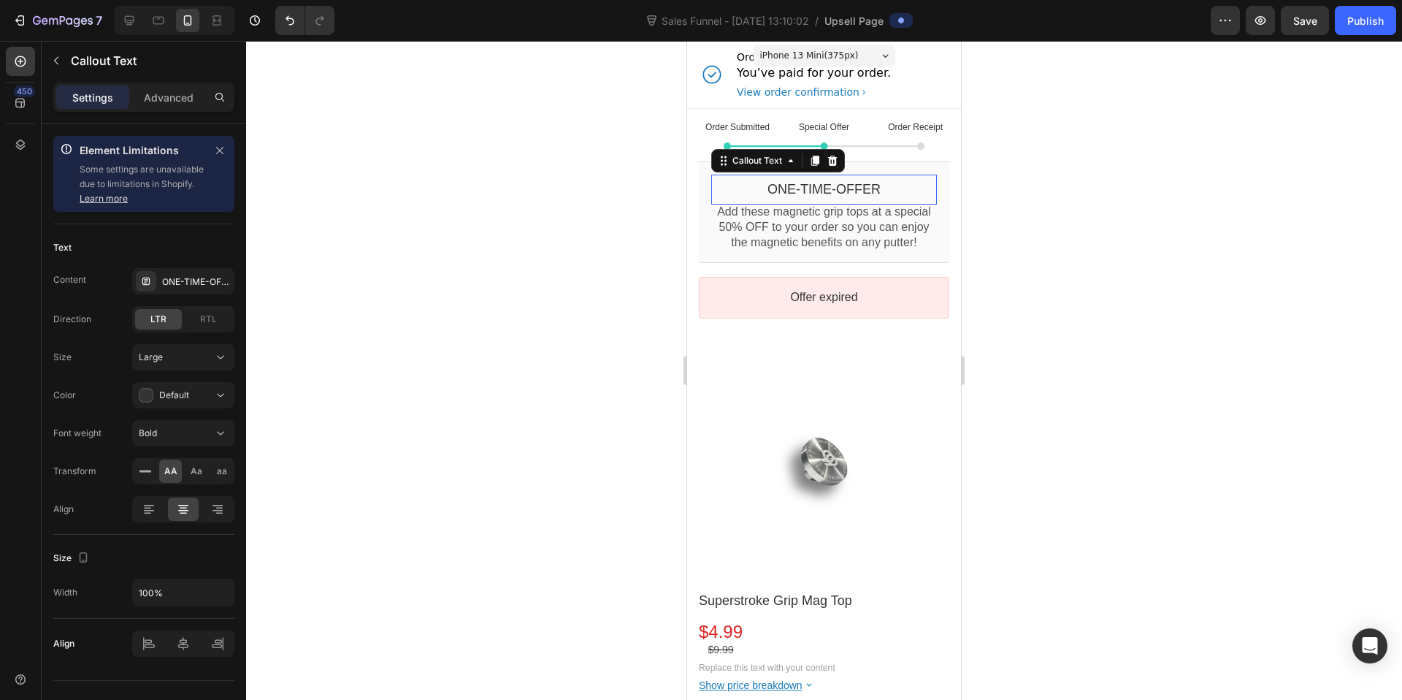
click at [886, 189] on div "ONE-TIME-OFFER" at bounding box center [824, 189] width 226 height 17
click at [199, 281] on div "ONE-TIME-OFFER" at bounding box center [196, 281] width 69 height 13
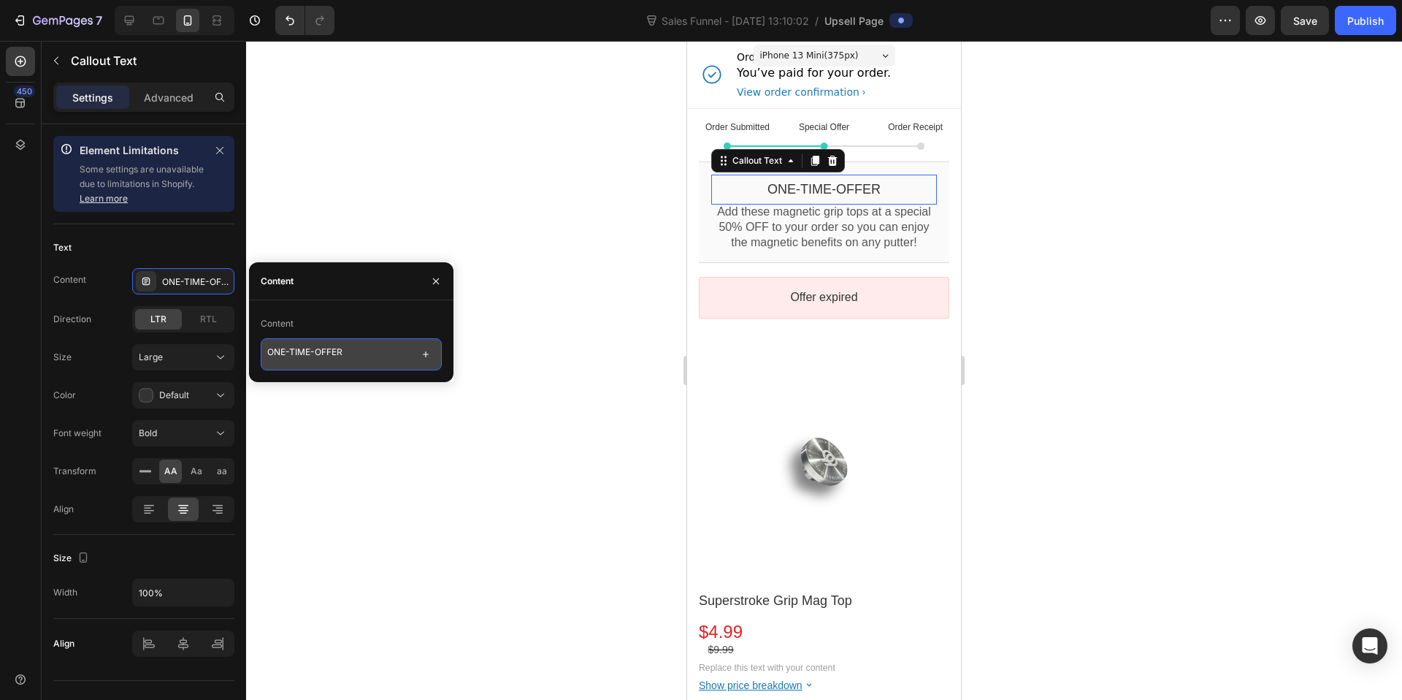
click at [362, 356] on textarea "ONE-TIME-OFFER" at bounding box center [351, 354] width 181 height 32
click at [391, 353] on textarea "ONE-TIME-OFFER 50% OFF" at bounding box center [351, 354] width 181 height 32
type textarea "ONE-TIME-OFFER"
click at [827, 243] on p "Add these magnetic grip tops at a special 50% OFF to your order so you can enjo…" at bounding box center [824, 226] width 226 height 45
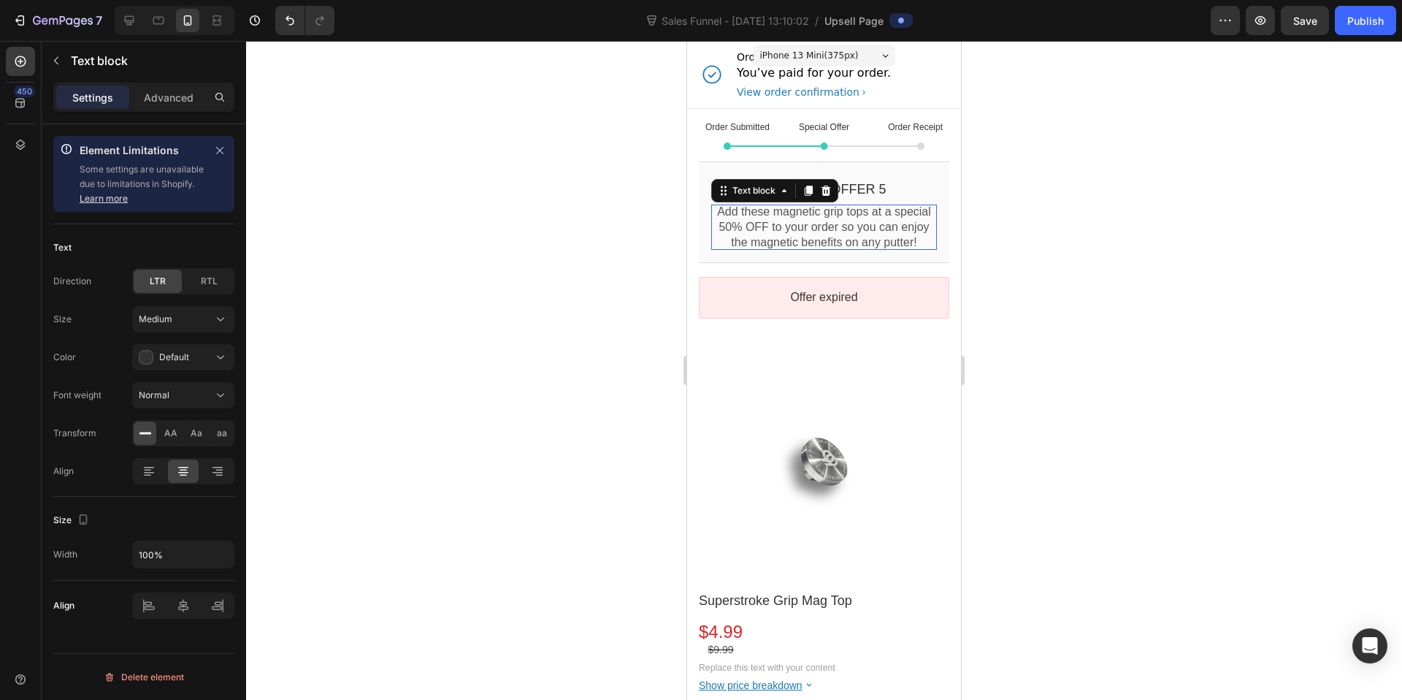
click at [849, 250] on p "Add these magnetic grip tops at a special 50% OFF to your order so you can enjo…" at bounding box center [824, 226] width 226 height 45
drag, startPoint x: 845, startPoint y: 259, endPoint x: 840, endPoint y: 251, distance: 9.5
click at [840, 250] on p "Add these magnetic grip tops at a special 50% OFF to your order so you can enjo…" at bounding box center [824, 226] width 226 height 45
drag, startPoint x: 813, startPoint y: 229, endPoint x: 718, endPoint y: 229, distance: 94.9
click at [718, 229] on p "Add these magnetic grip tops at a special 50% OFF to your order so you can enjo…" at bounding box center [824, 226] width 226 height 45
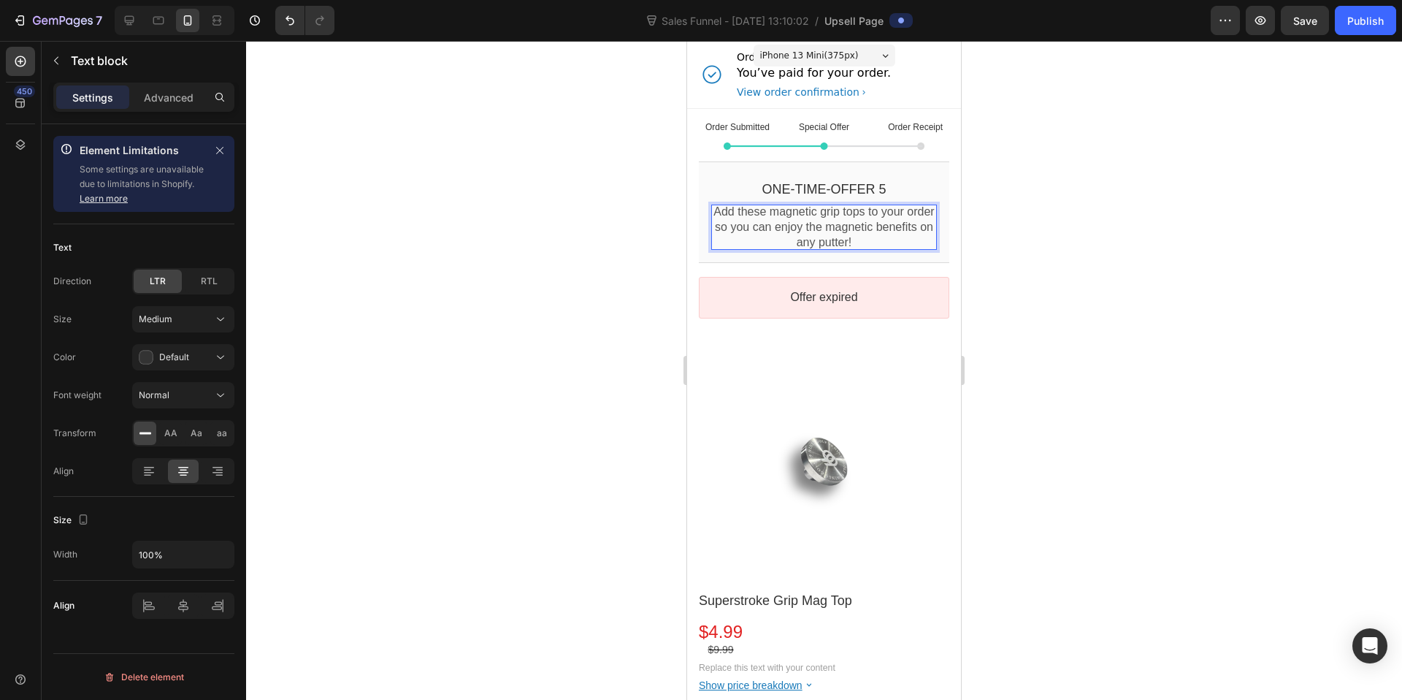
click at [889, 240] on p "Add these magnetic grip tops to your order so you can enjoy the magnetic benefi…" at bounding box center [824, 226] width 226 height 45
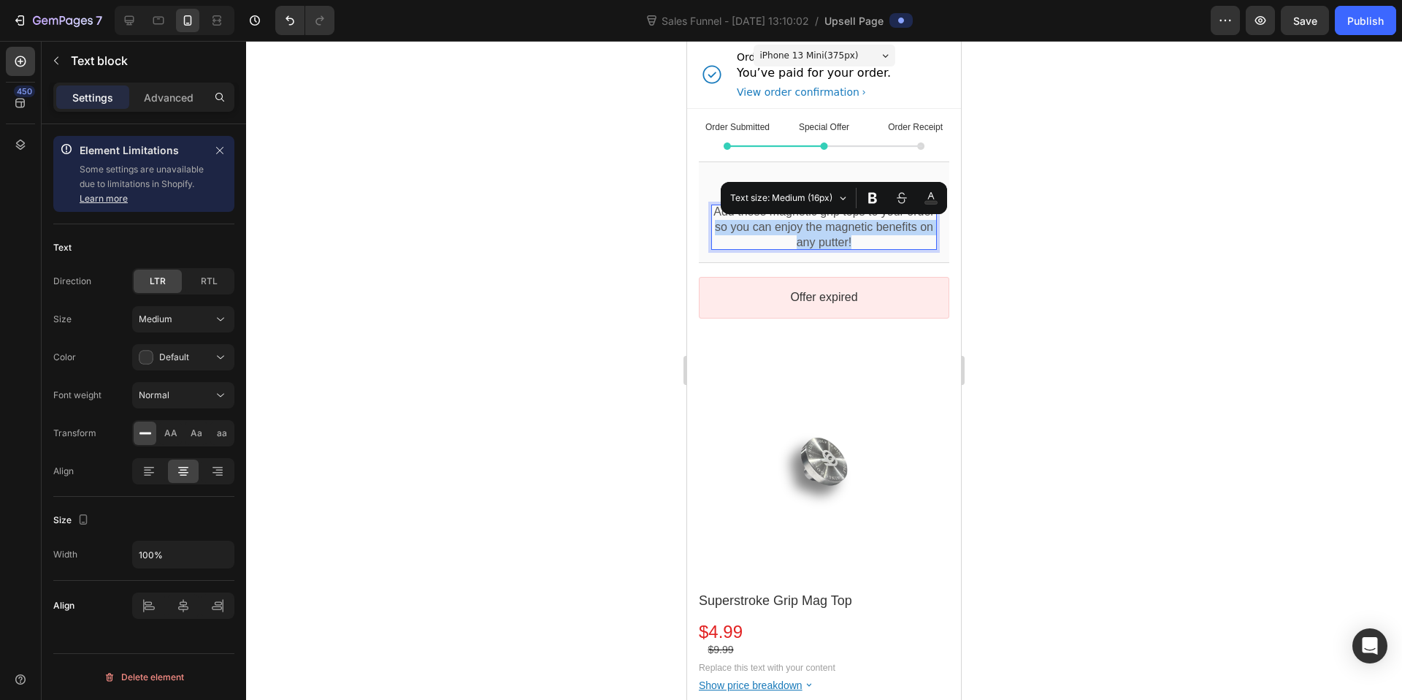
drag, startPoint x: 881, startPoint y: 242, endPoint x: 756, endPoint y: 234, distance: 125.9
click at [756, 234] on p "Add these magnetic grip tops to your order so you can enjoy the magnetic benefi…" at bounding box center [824, 226] width 226 height 45
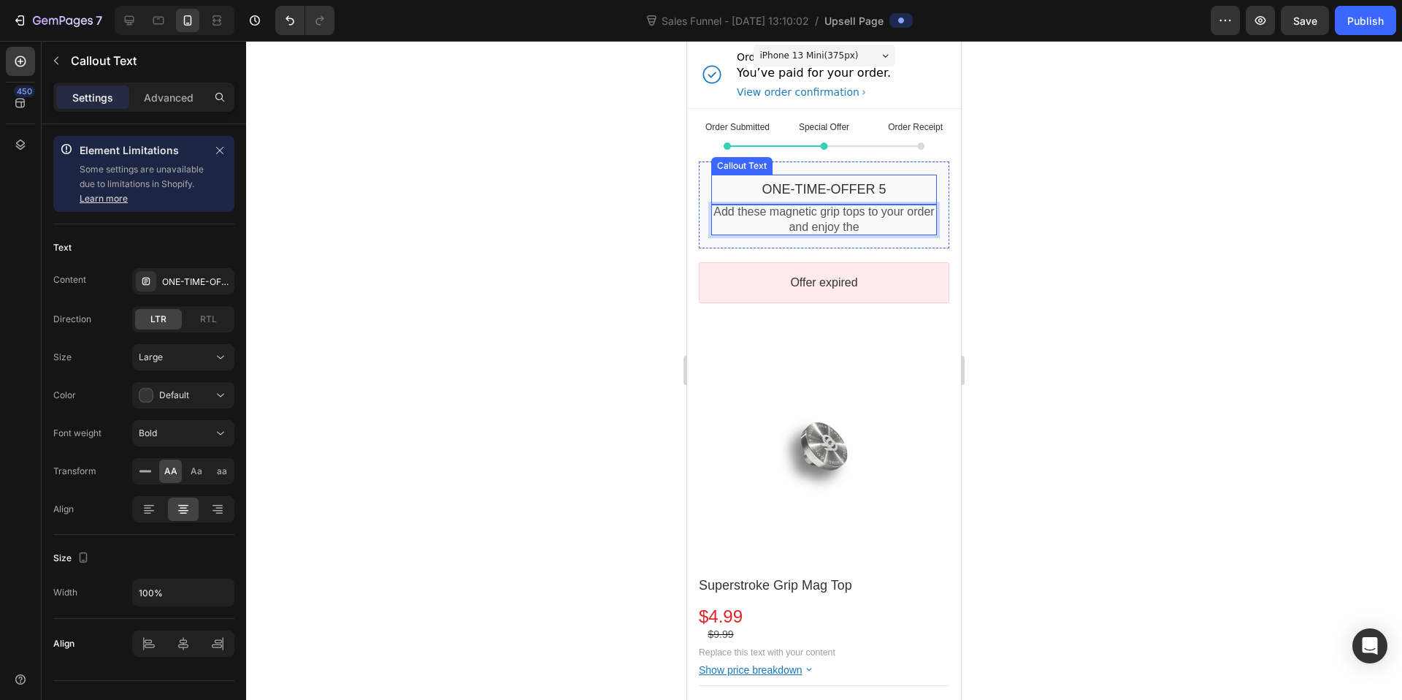
click at [890, 189] on div "ONE-TIME-OFFER 5" at bounding box center [824, 189] width 226 height 17
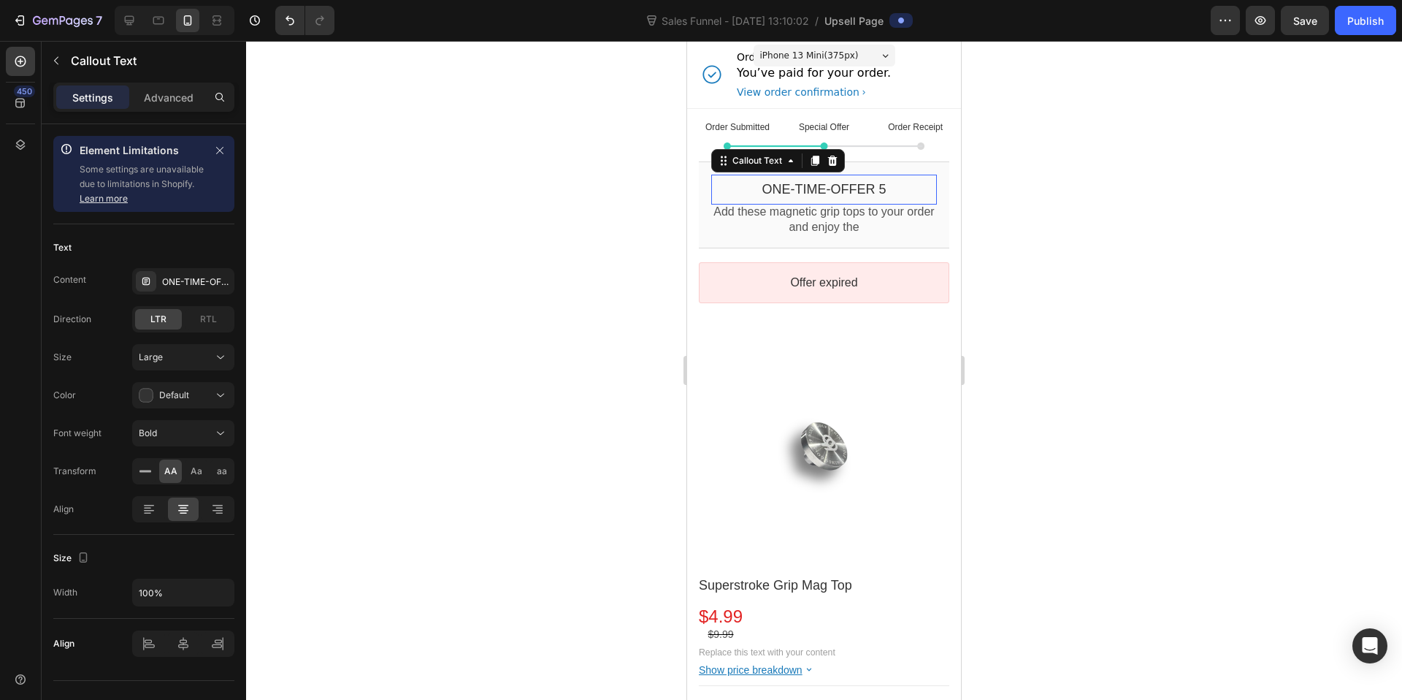
click at [890, 186] on div "ONE-TIME-OFFER 5" at bounding box center [824, 189] width 226 height 17
click at [889, 186] on div "ONE-TIME-OFFER 5" at bounding box center [824, 189] width 226 height 17
click at [195, 278] on div "ONE-TIME-OFFER" at bounding box center [196, 281] width 69 height 13
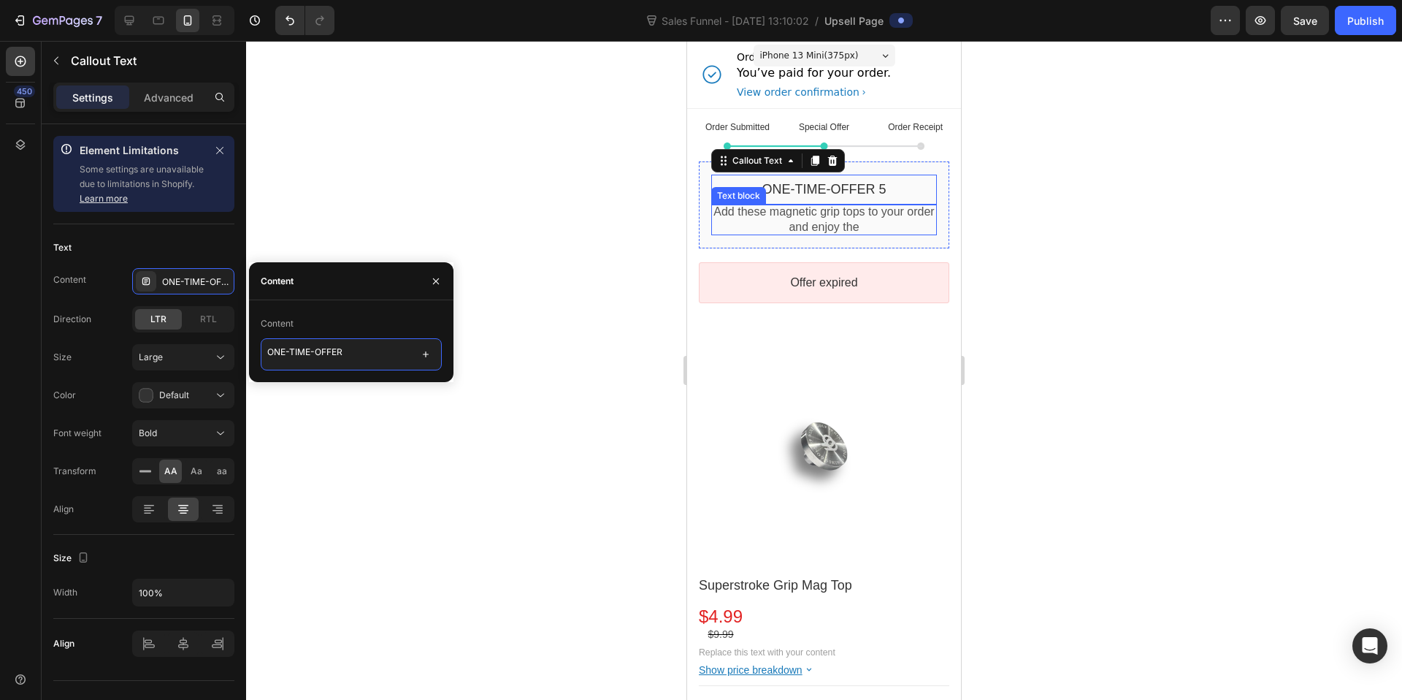
click at [360, 351] on textarea "ONE-TIME-OFFER" at bounding box center [351, 354] width 181 height 32
click at [372, 353] on textarea "ONE-TIME-OFFER" at bounding box center [351, 354] width 181 height 32
click at [381, 354] on textarea "ONE-TIME-OFFER" at bounding box center [351, 354] width 181 height 32
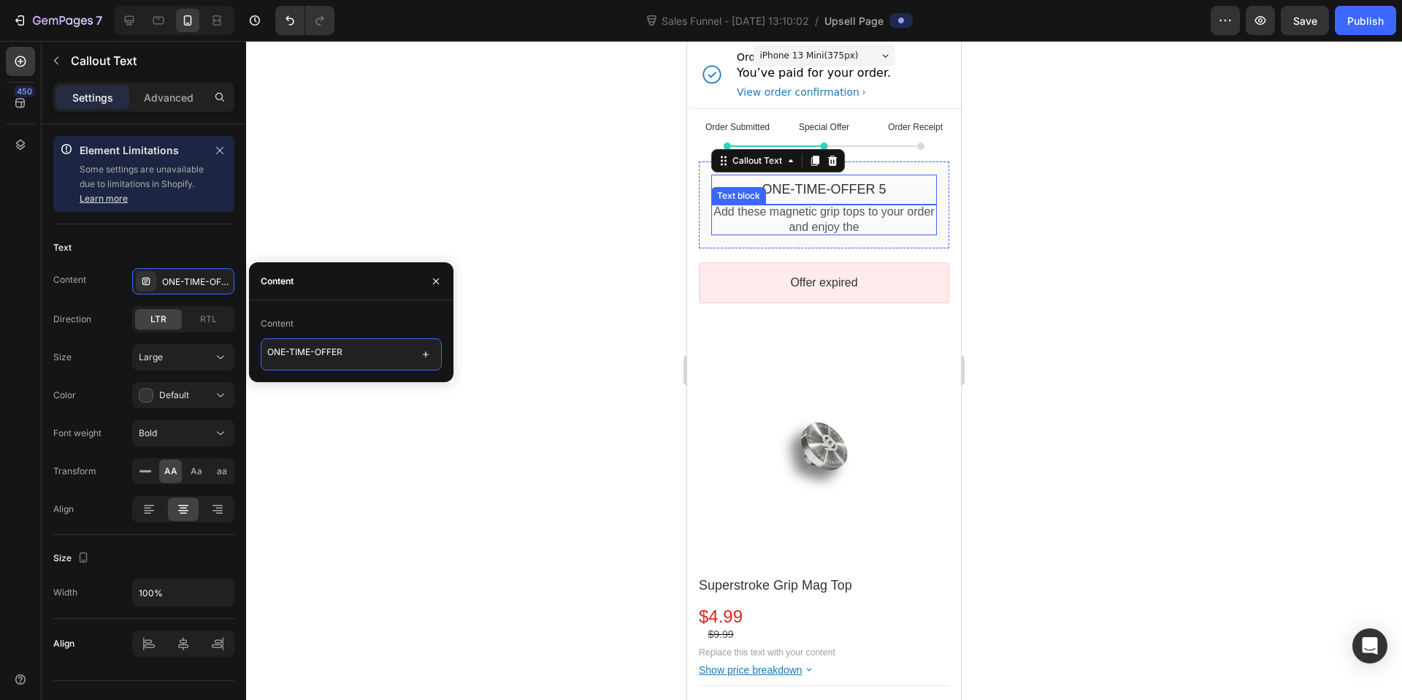
click at [381, 354] on textarea "ONE-TIME-OFFER" at bounding box center [351, 354] width 181 height 32
click at [372, 352] on textarea "ONE-TIME-OFFER" at bounding box center [351, 354] width 181 height 32
click at [433, 275] on icon "button" at bounding box center [436, 281] width 12 height 12
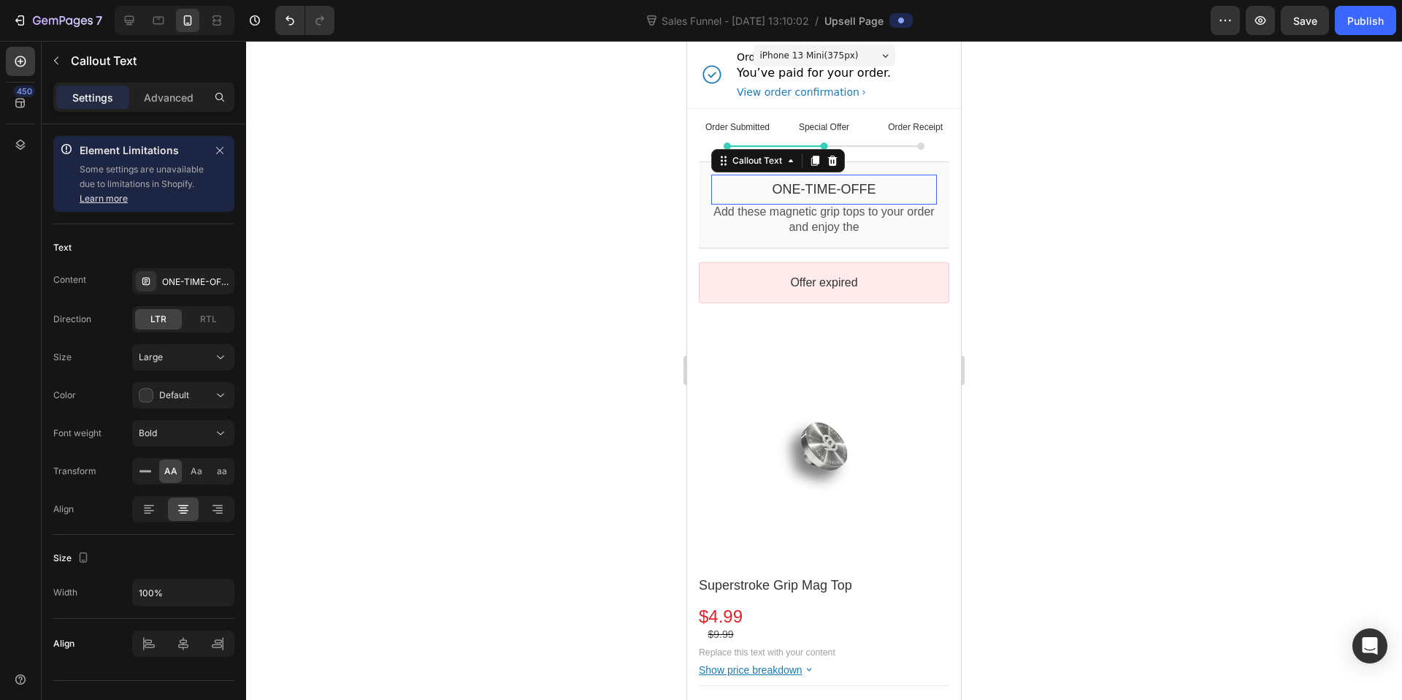
click at [880, 181] on div "ONE-TIME-OFFE" at bounding box center [824, 189] width 226 height 17
click at [884, 188] on div "ONE-TIME-OFFE" at bounding box center [824, 189] width 226 height 17
click at [187, 278] on div "ONE-TIME-OFFER" at bounding box center [196, 281] width 69 height 13
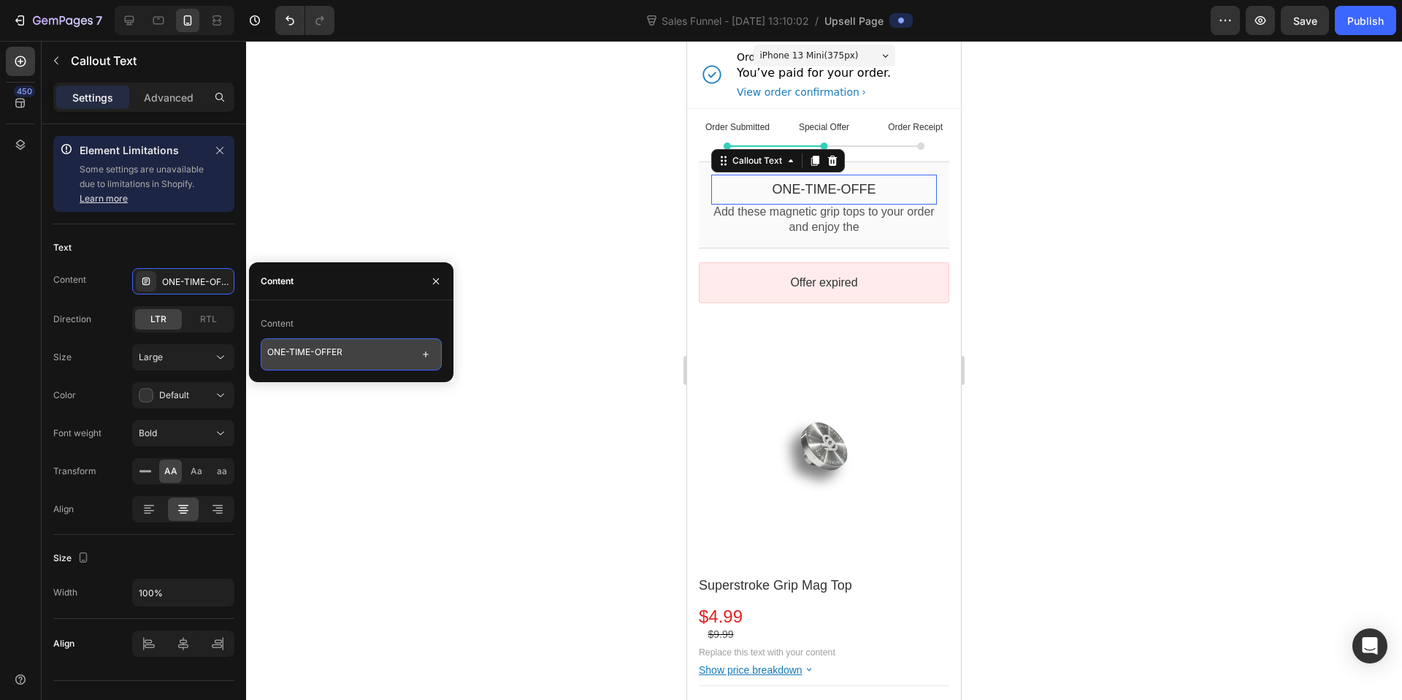
click at [362, 354] on textarea "ONE-TIME-OFFER" at bounding box center [351, 354] width 181 height 32
click at [427, 353] on icon "button" at bounding box center [426, 354] width 6 height 6
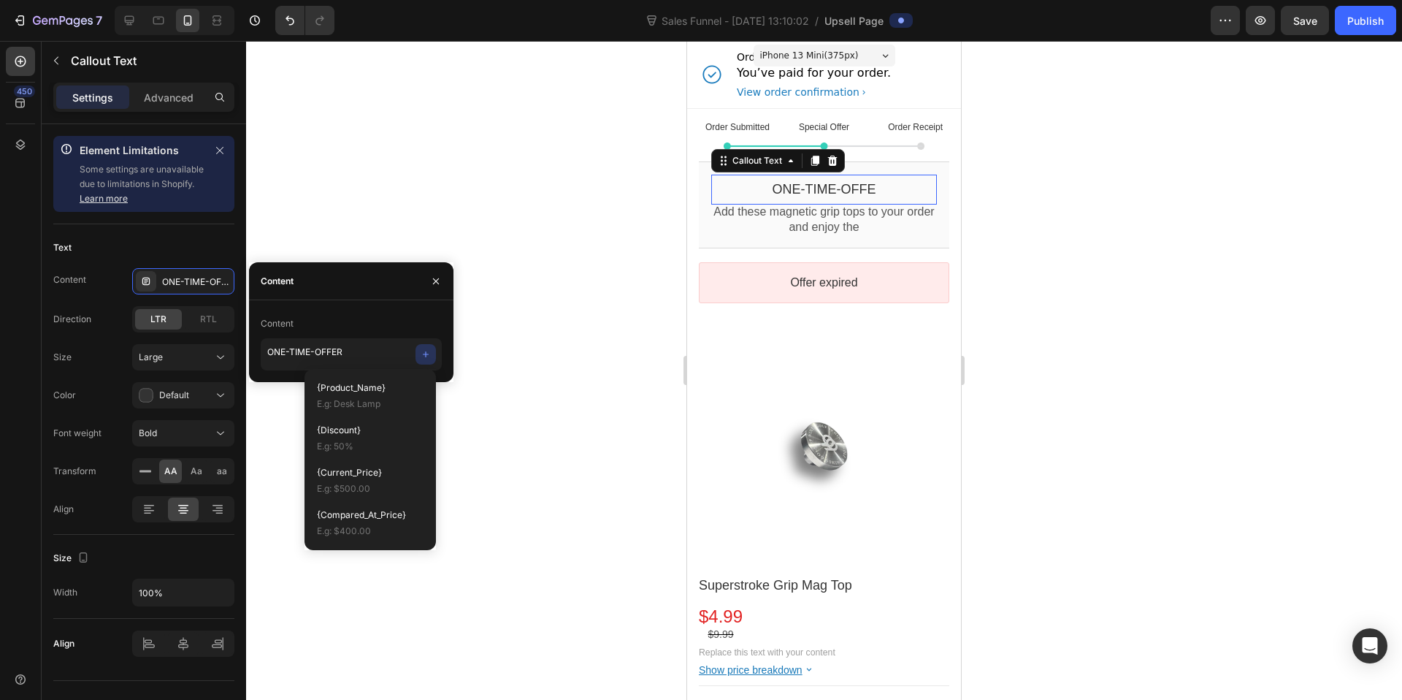
click at [394, 310] on div "Content ONE-TIME-OFFER" at bounding box center [351, 341] width 204 height 82
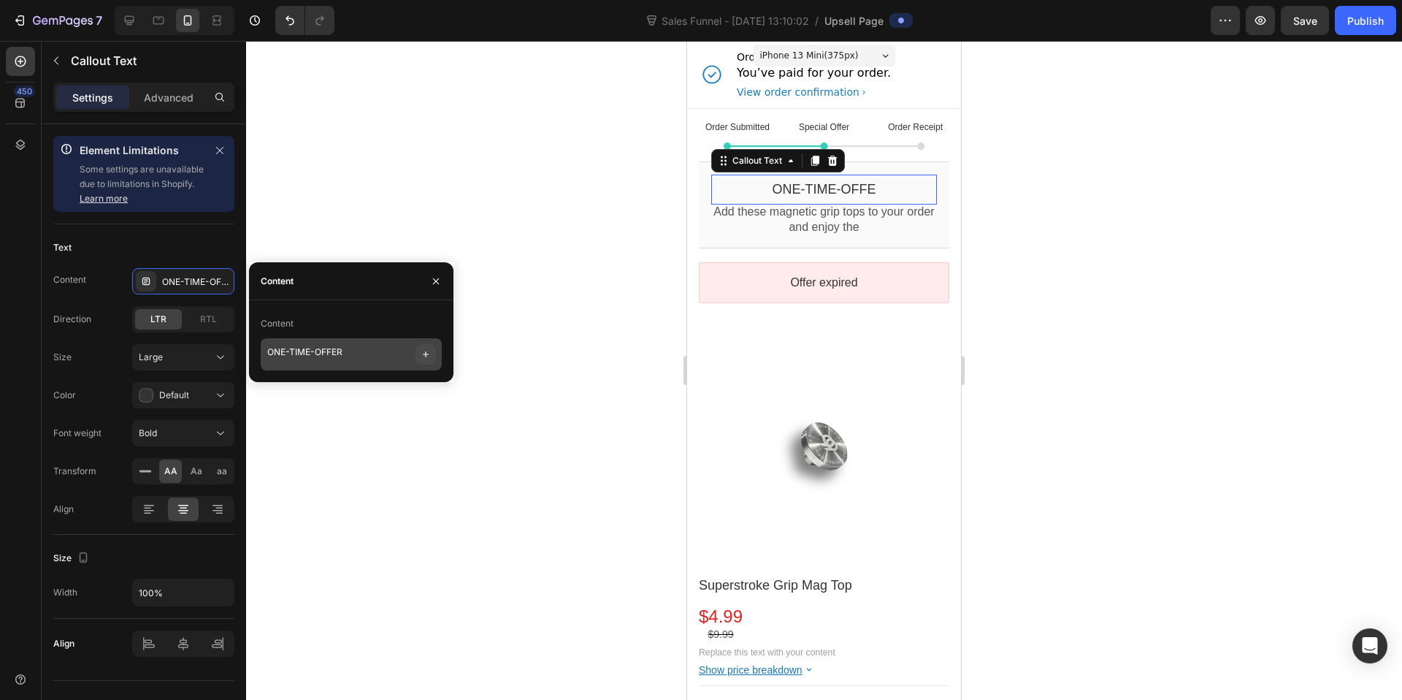
click at [424, 351] on icon "button" at bounding box center [426, 354] width 12 height 12
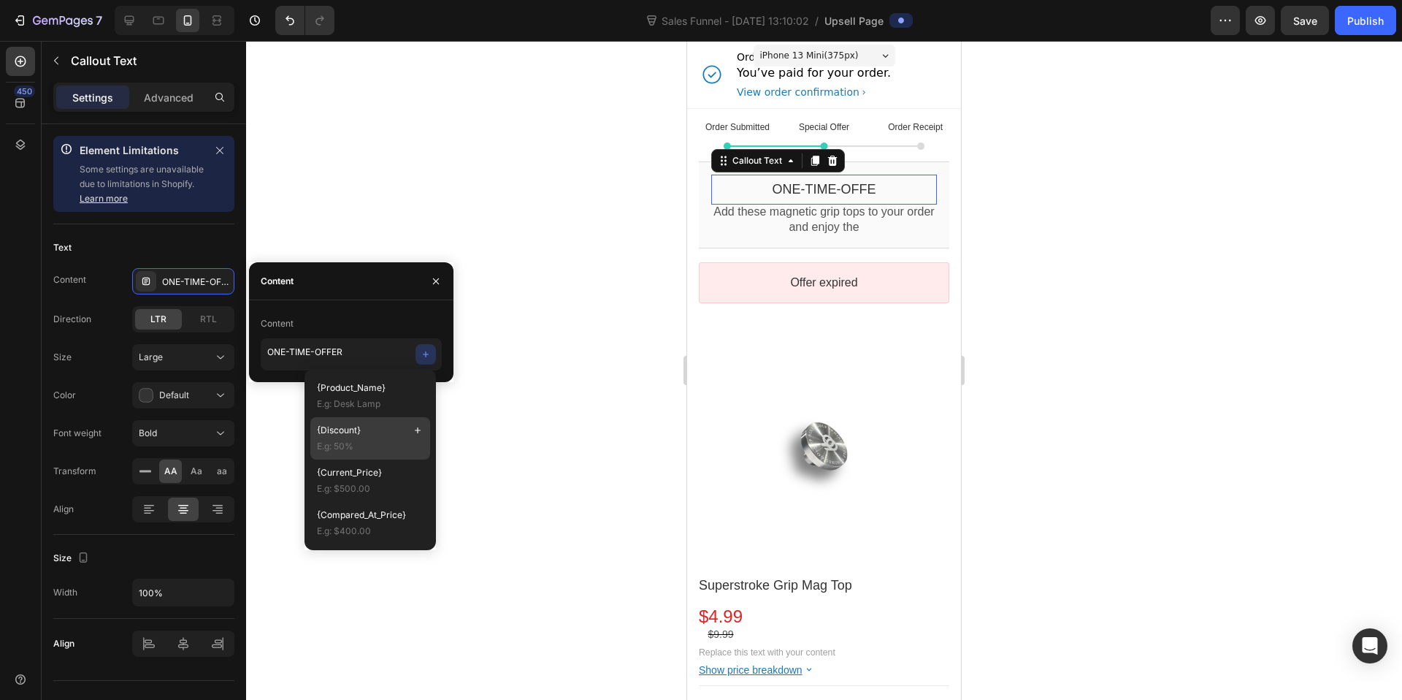
click at [395, 426] on p "{Discount}" at bounding box center [370, 430] width 107 height 13
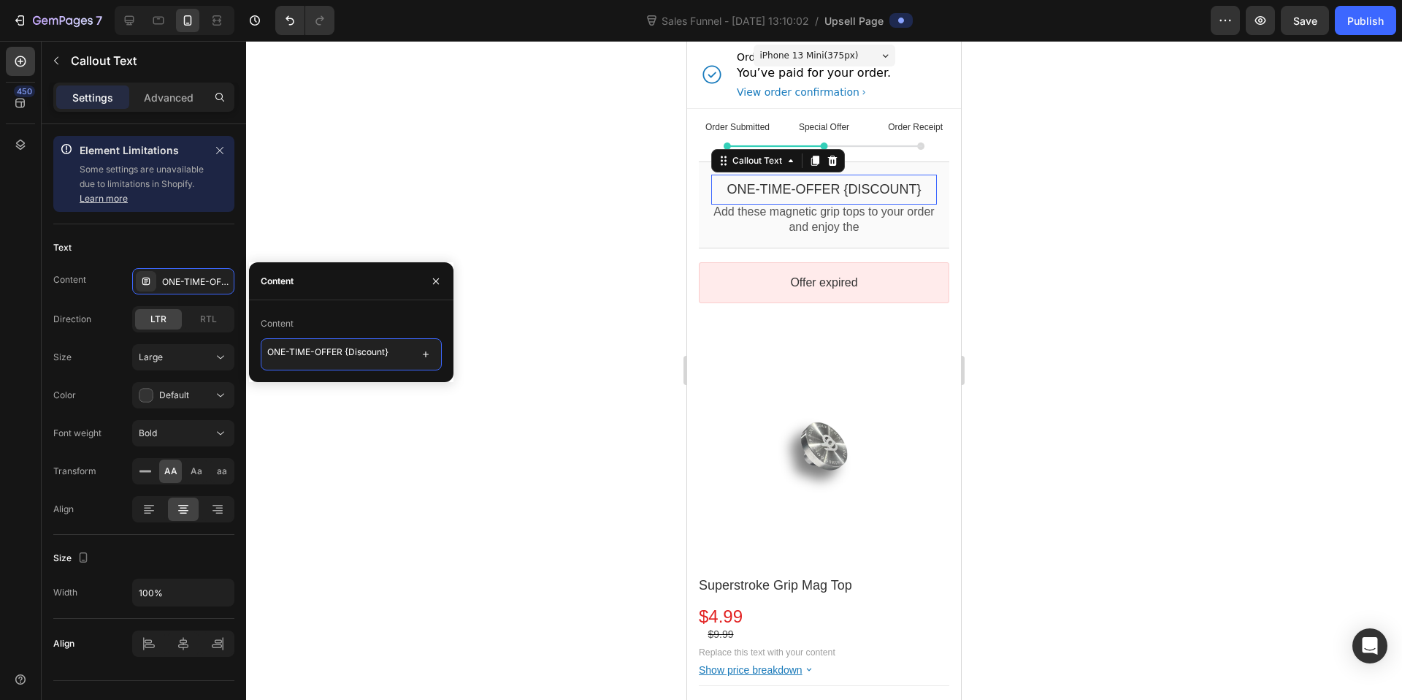
drag, startPoint x: 396, startPoint y: 353, endPoint x: 343, endPoint y: 351, distance: 52.7
click at [343, 351] on textarea "ONE-TIME-OFFER {Discount}" at bounding box center [351, 354] width 181 height 32
type textarea "ONE-TIME-OFFER"
click at [433, 281] on icon "button" at bounding box center [436, 281] width 12 height 12
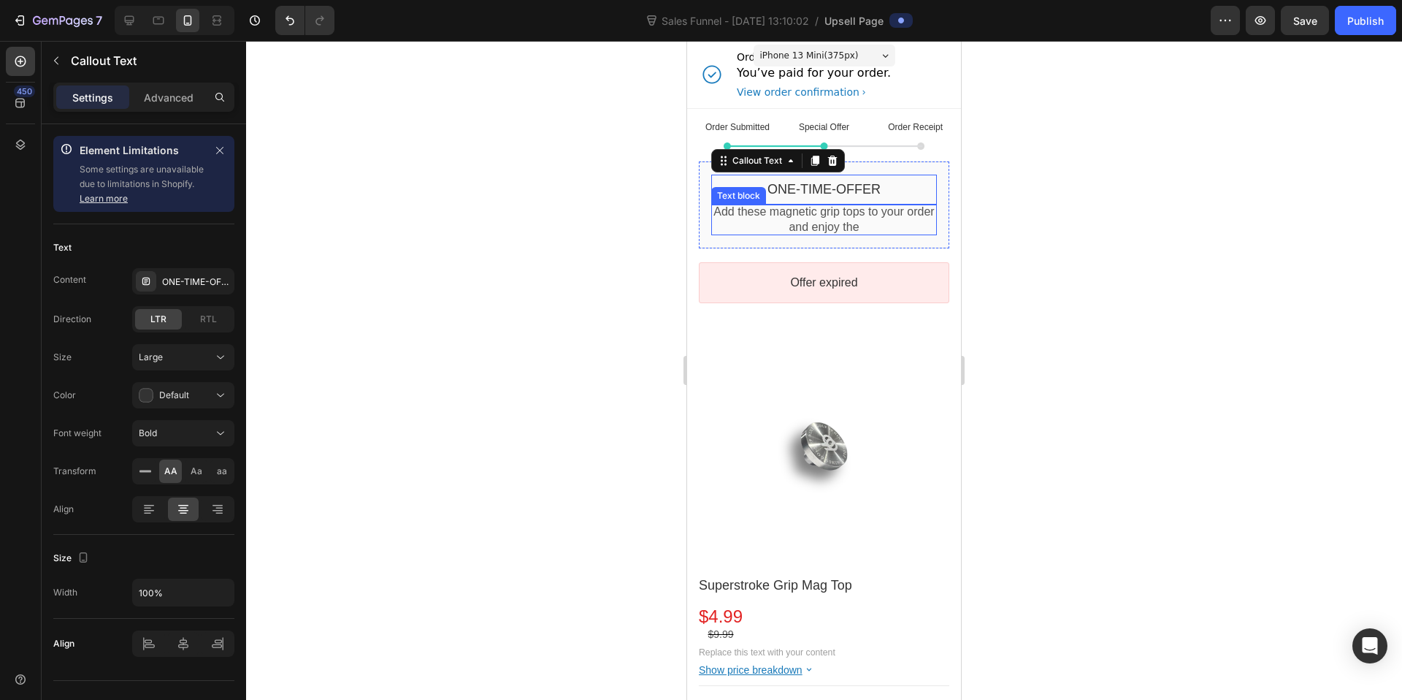
click at [878, 226] on p "Add these magnetic grip tops to your order and enjoy the" at bounding box center [824, 219] width 226 height 31
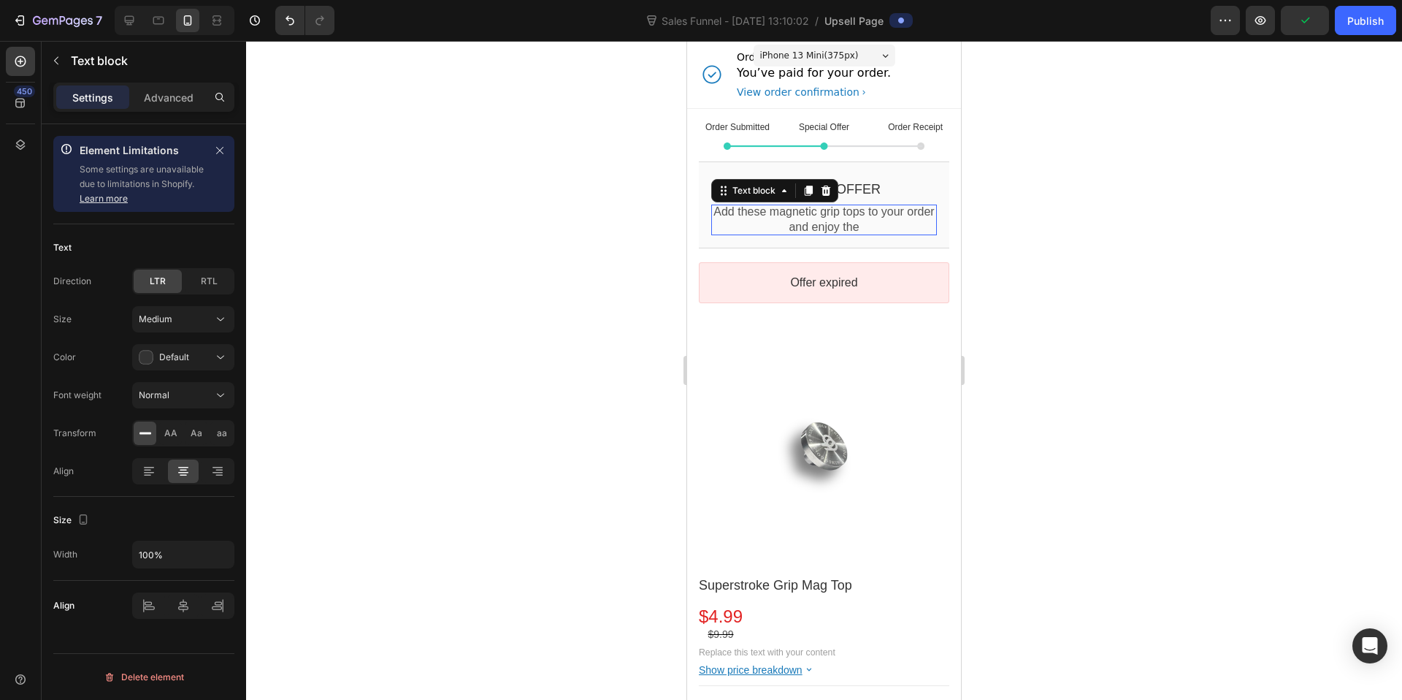
click at [881, 226] on p "Add these magnetic grip tops to your order and enjoy the" at bounding box center [824, 219] width 226 height 31
click at [826, 213] on p "Add these magnetic grip tops to your order and enjoy the magnetic convenience!" at bounding box center [824, 219] width 226 height 31
click at [876, 235] on p "Add these magnetic grip tops to your order and enjoy the magnetic convenience!" at bounding box center [824, 219] width 226 height 31
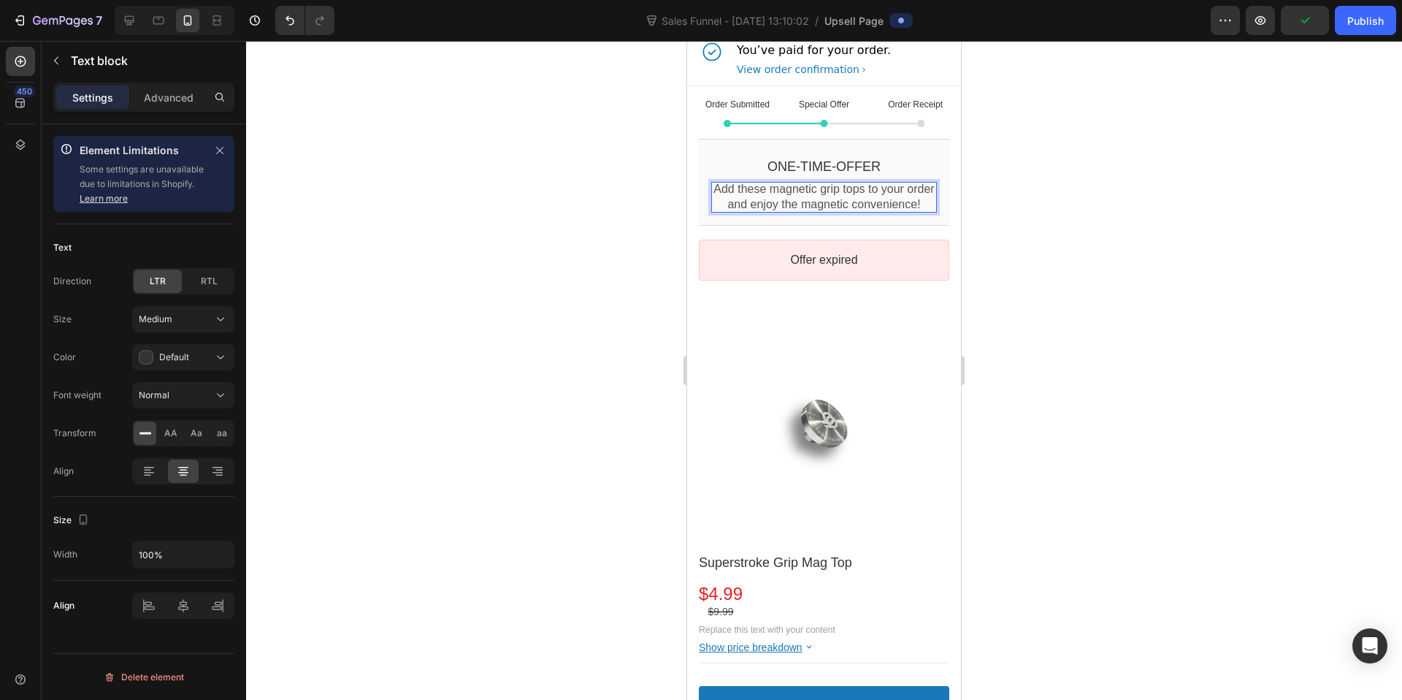
scroll to position [32, 0]
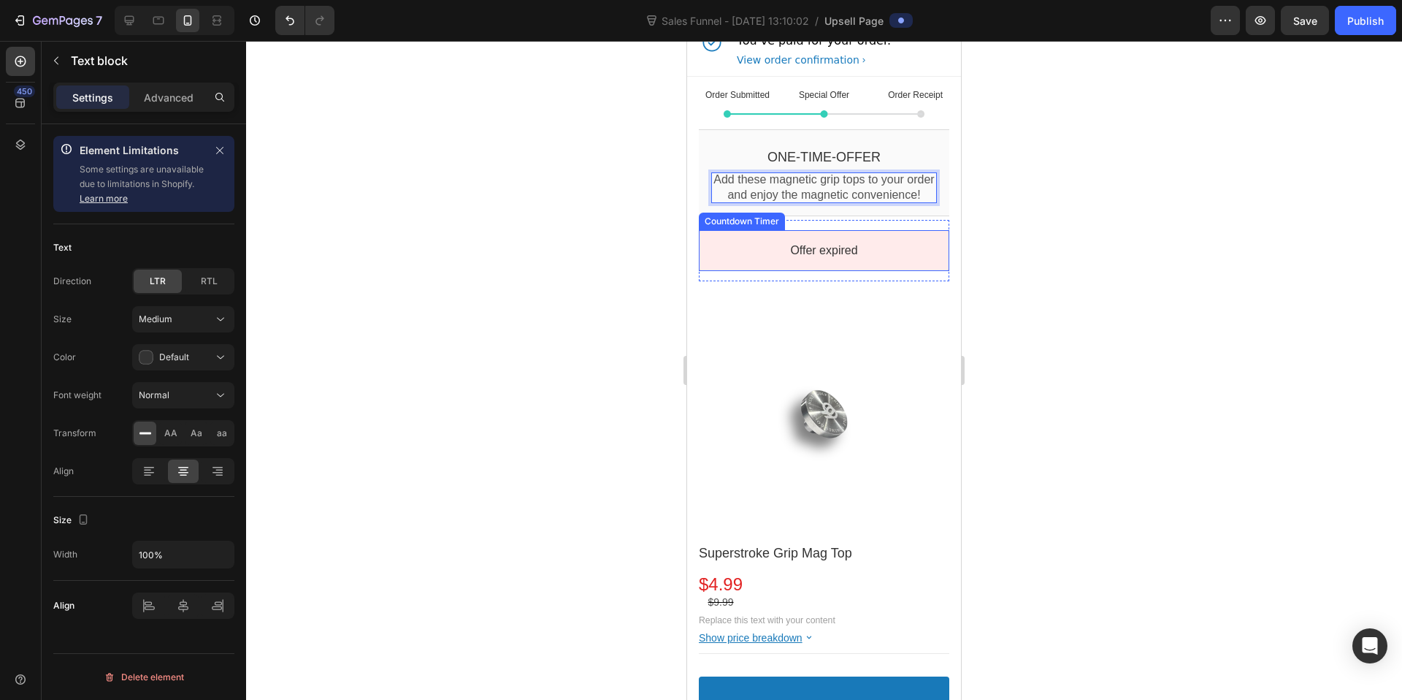
click at [872, 259] on div "Offer expired" at bounding box center [824, 250] width 224 height 15
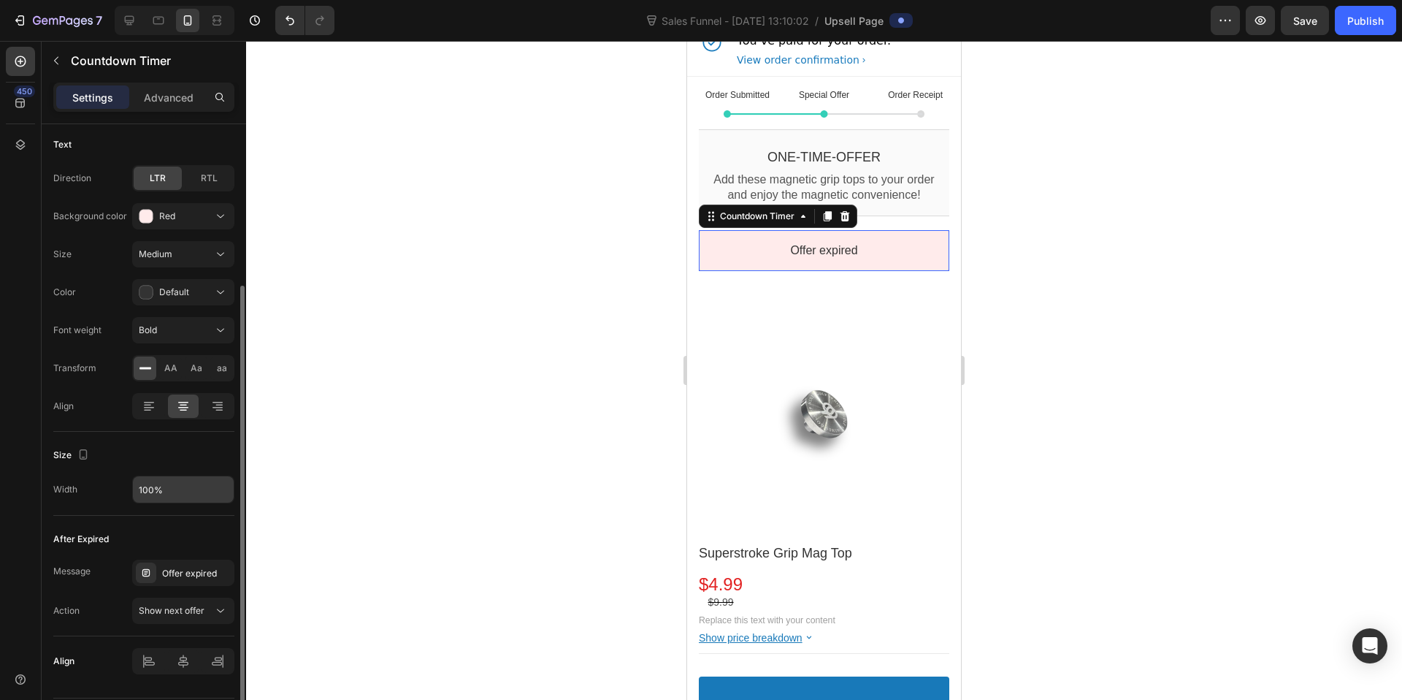
scroll to position [269, 0]
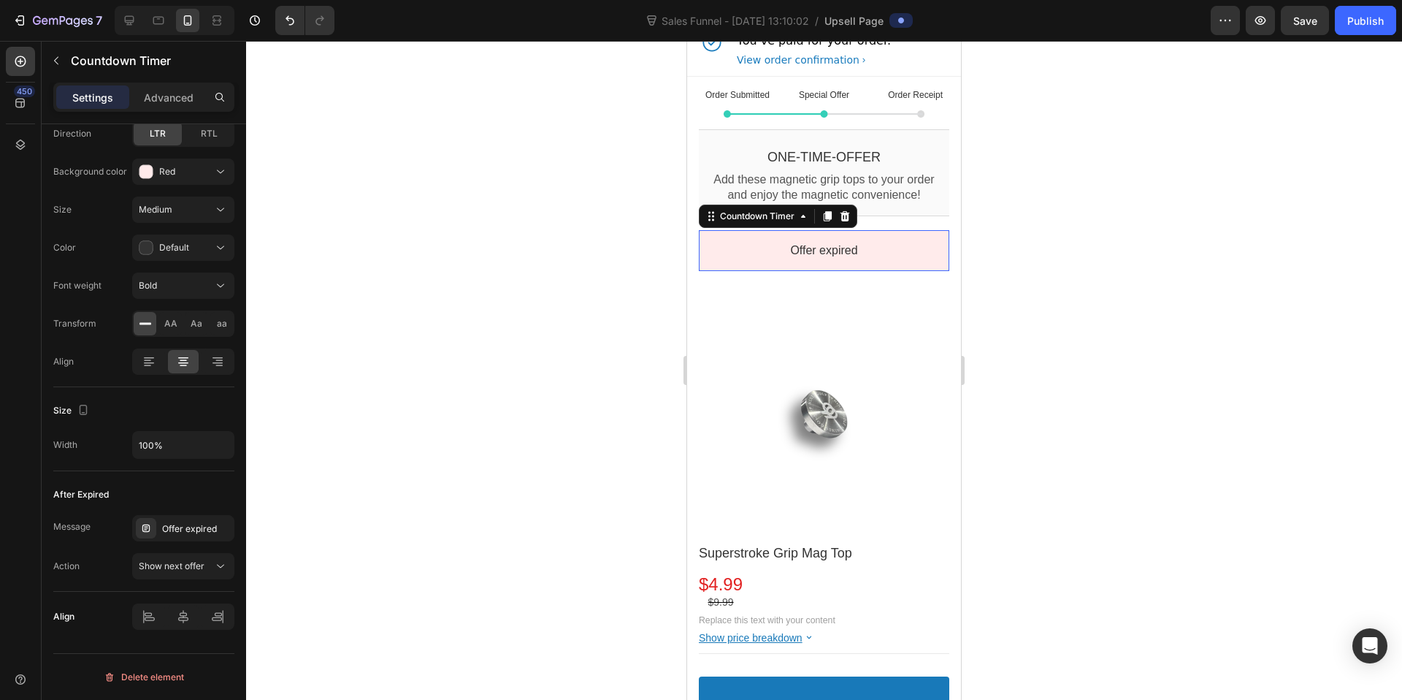
click at [794, 259] on div "Offer expired" at bounding box center [824, 250] width 224 height 15
drag, startPoint x: 794, startPoint y: 272, endPoint x: 785, endPoint y: 247, distance: 27.3
click at [794, 259] on div "Offer expired" at bounding box center [824, 250] width 224 height 15
click at [784, 221] on div "Countdown Timer" at bounding box center [757, 215] width 80 height 11
click at [177, 98] on p "Advanced" at bounding box center [169, 97] width 50 height 15
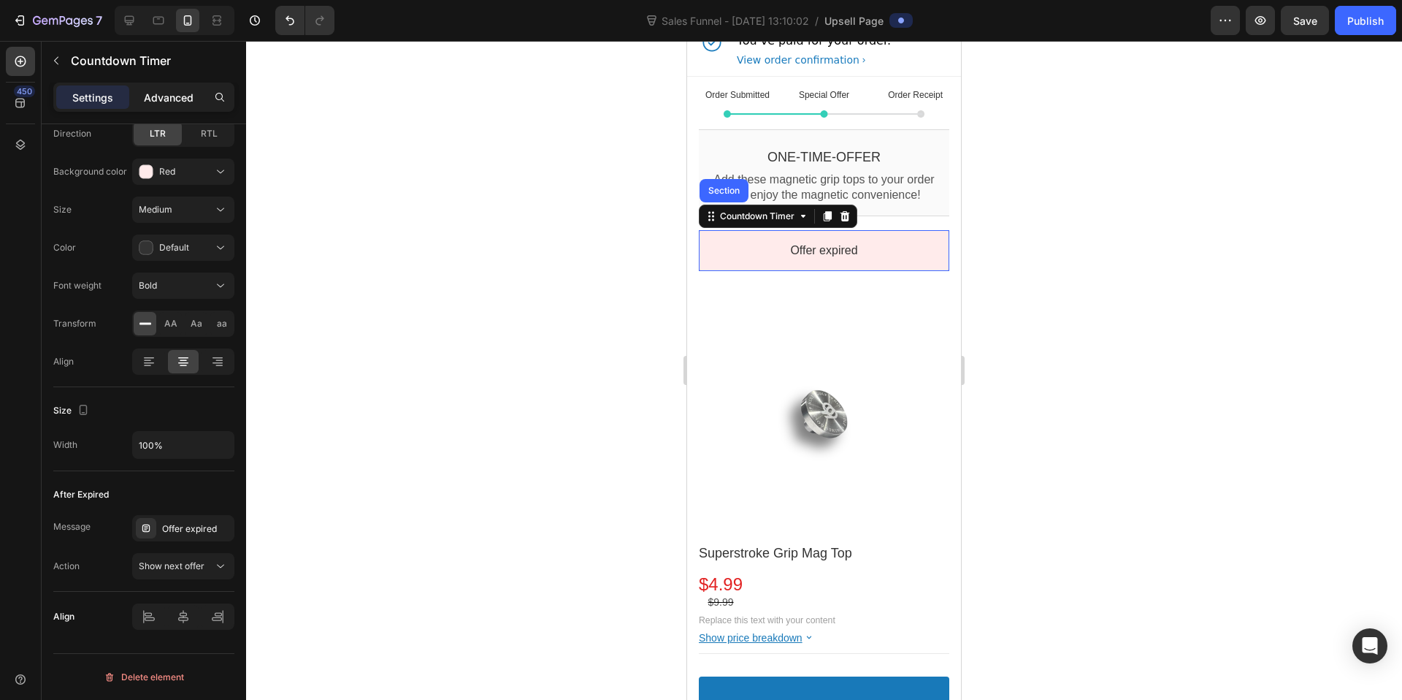
scroll to position [0, 0]
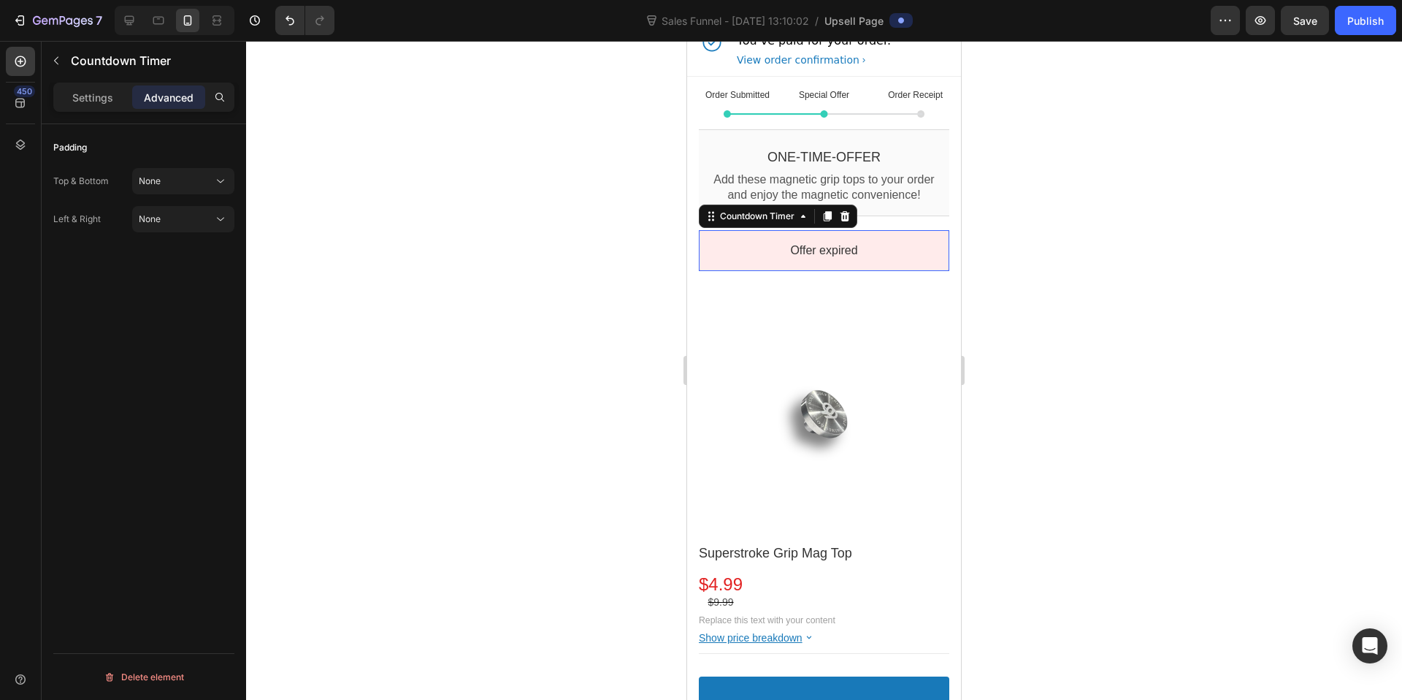
click at [739, 259] on div "Offer expired" at bounding box center [824, 250] width 224 height 15
click at [753, 221] on div "Countdown Timer" at bounding box center [757, 215] width 80 height 11
click at [715, 222] on icon at bounding box center [711, 216] width 12 height 12
click at [742, 259] on div "Offer expired" at bounding box center [824, 250] width 224 height 15
click at [801, 256] on bdo "Offer expired" at bounding box center [823, 250] width 67 height 12
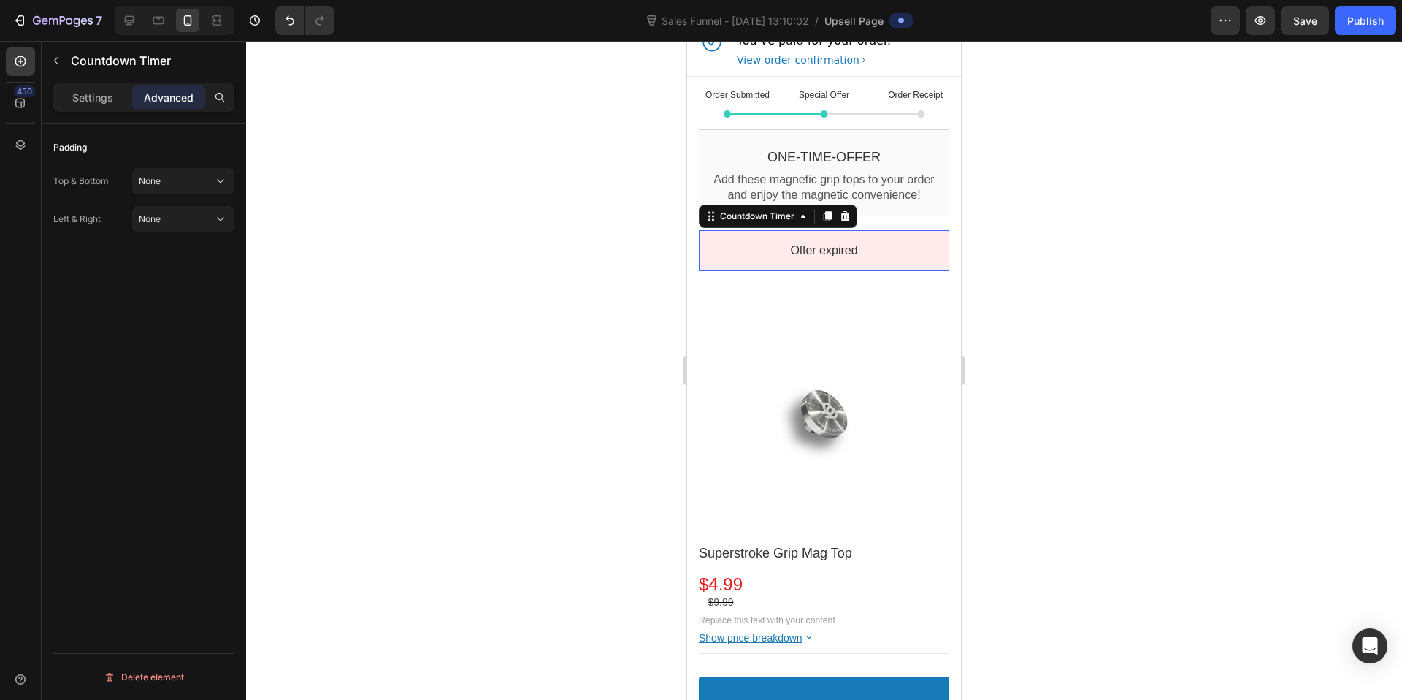
click at [801, 256] on bdo "Offer expired" at bounding box center [823, 250] width 67 height 12
click at [104, 102] on p "Settings" at bounding box center [92, 97] width 41 height 15
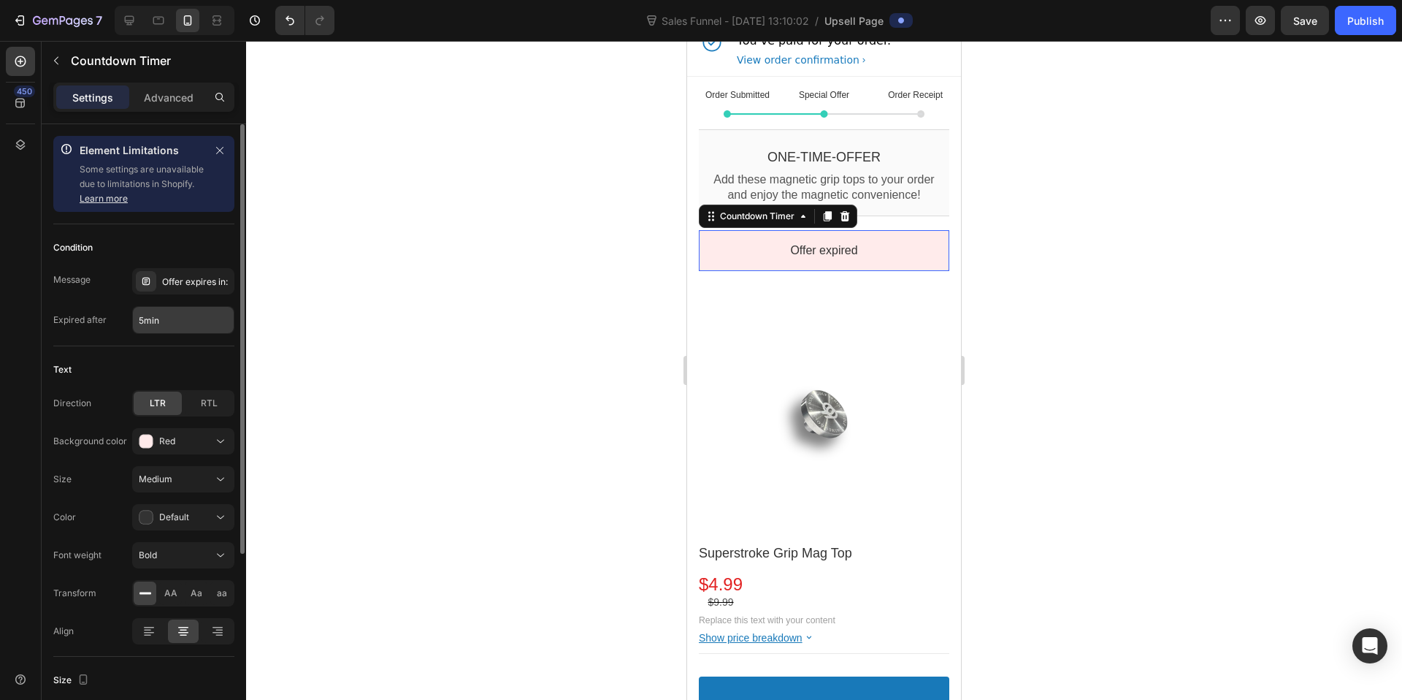
click at [177, 314] on input "5min" at bounding box center [183, 320] width 101 height 26
click at [180, 318] on input "5min" at bounding box center [183, 320] width 101 height 26
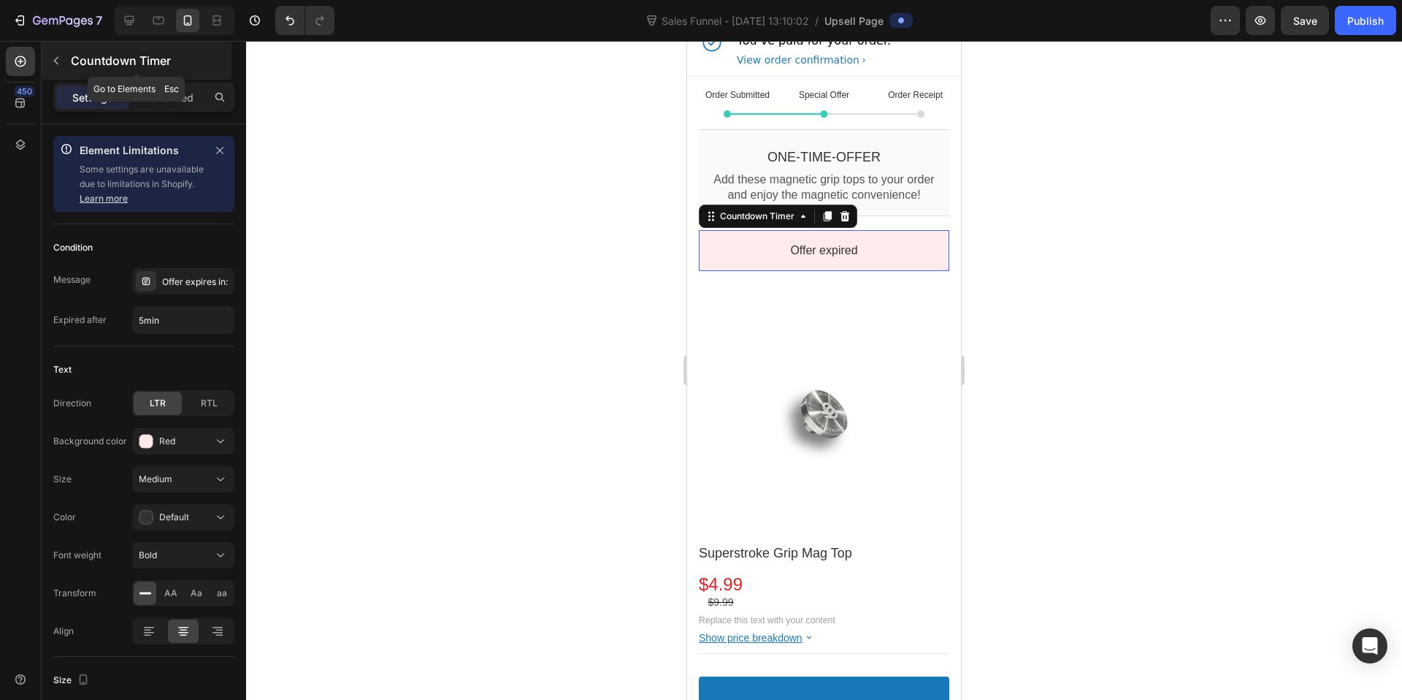
click at [58, 56] on icon "button" at bounding box center [56, 61] width 12 height 12
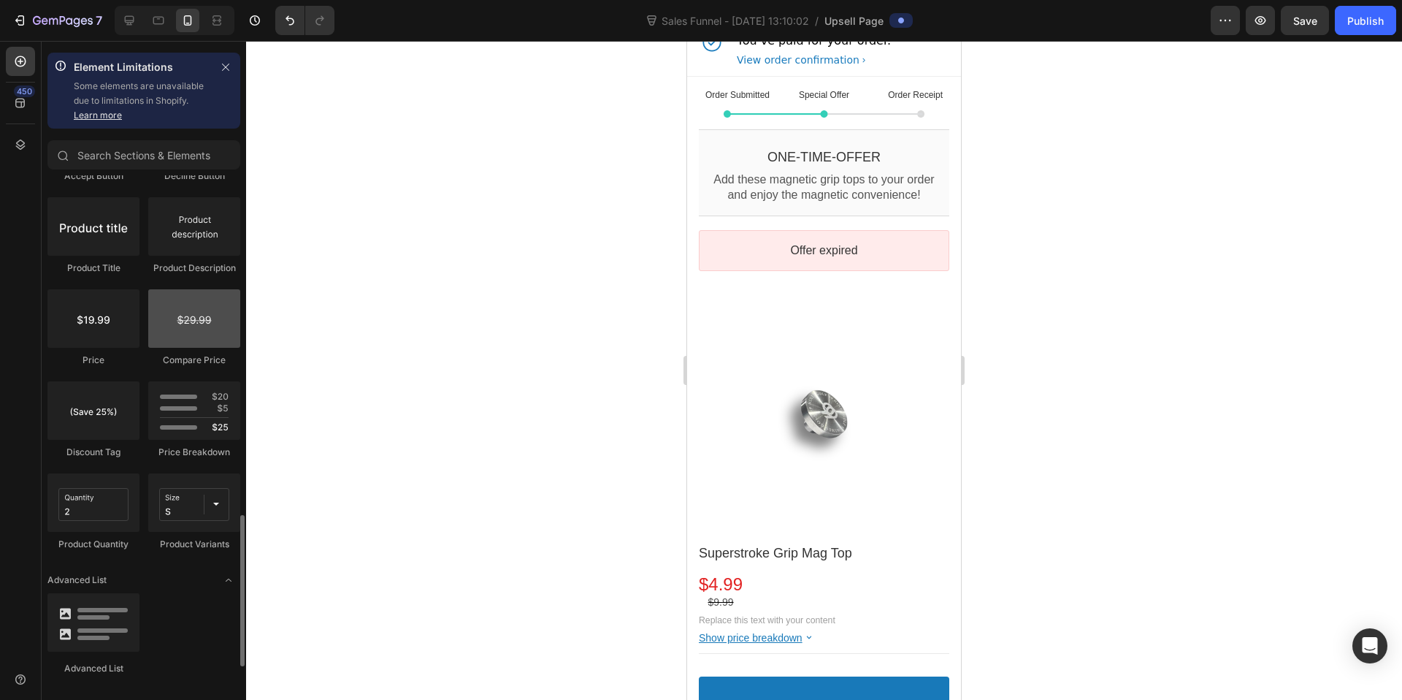
scroll to position [1275, 0]
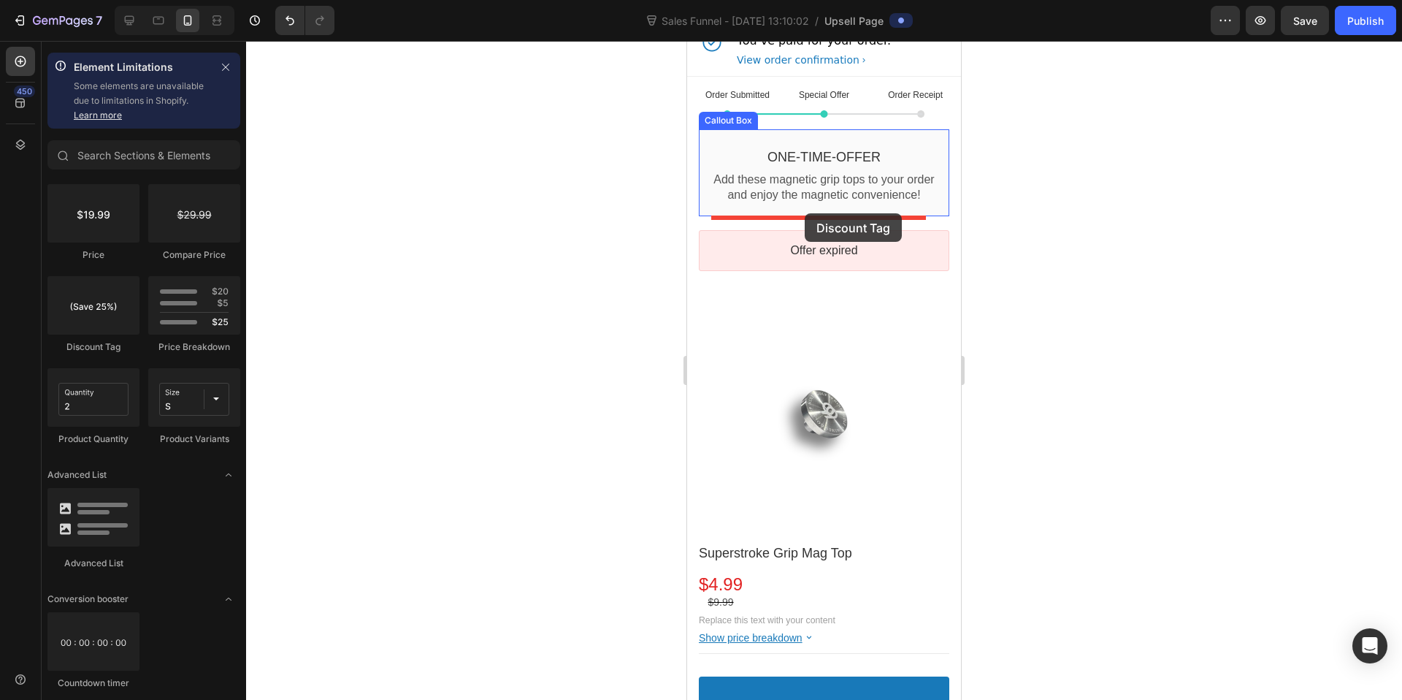
drag, startPoint x: 789, startPoint y: 347, endPoint x: 805, endPoint y: 215, distance: 133.1
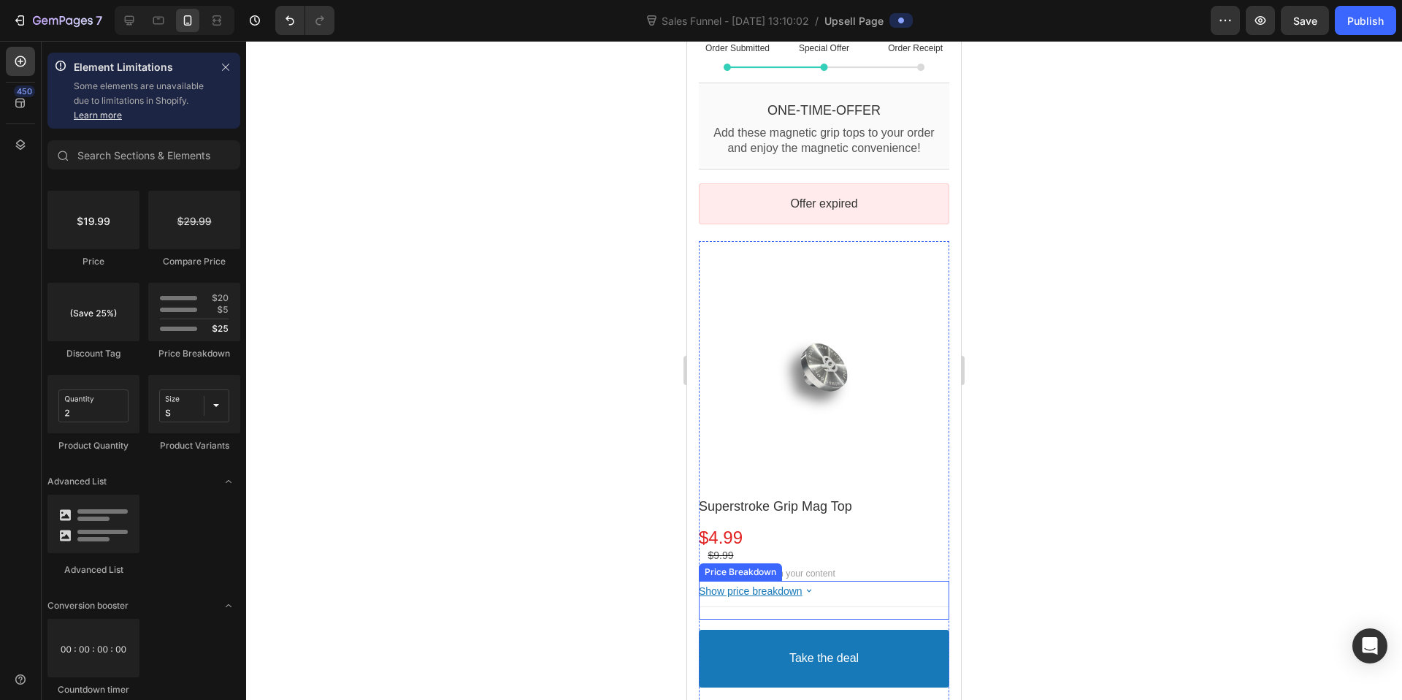
scroll to position [187, 0]
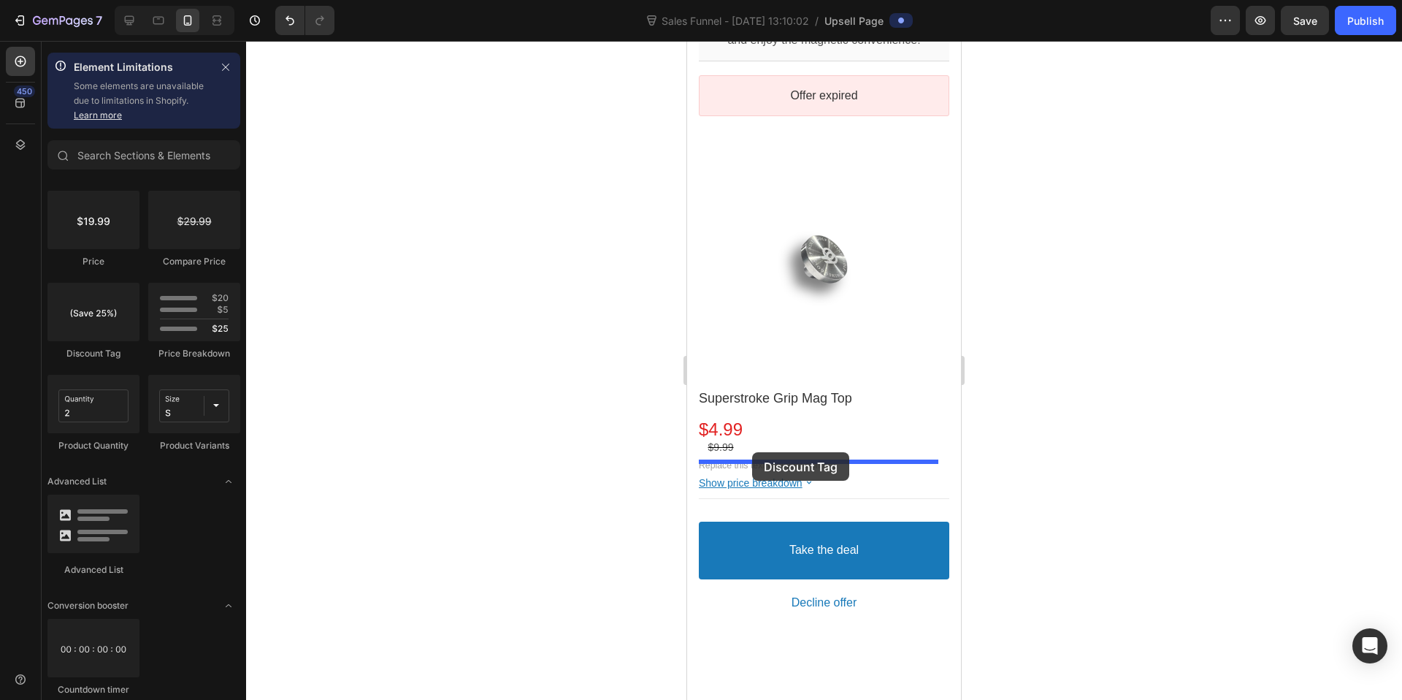
drag, startPoint x: 789, startPoint y: 353, endPoint x: 752, endPoint y: 452, distance: 106.1
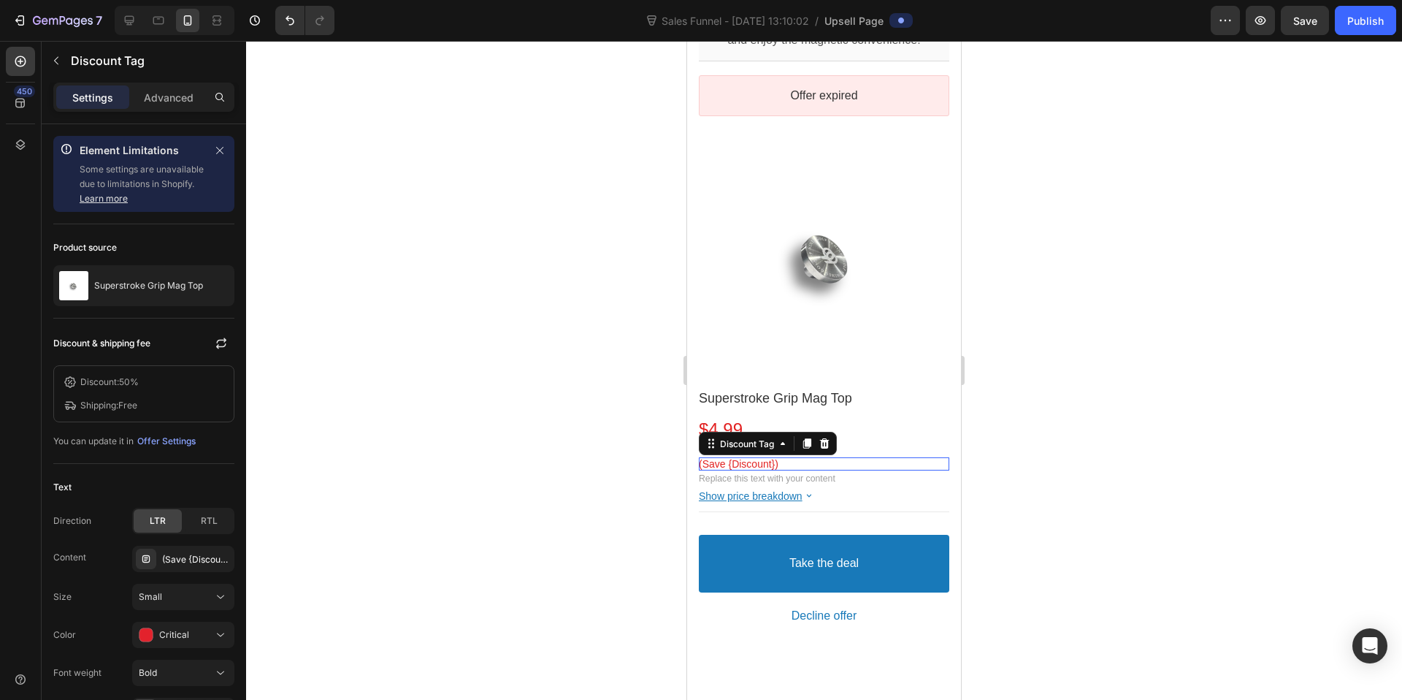
click at [827, 445] on icon at bounding box center [824, 443] width 9 height 10
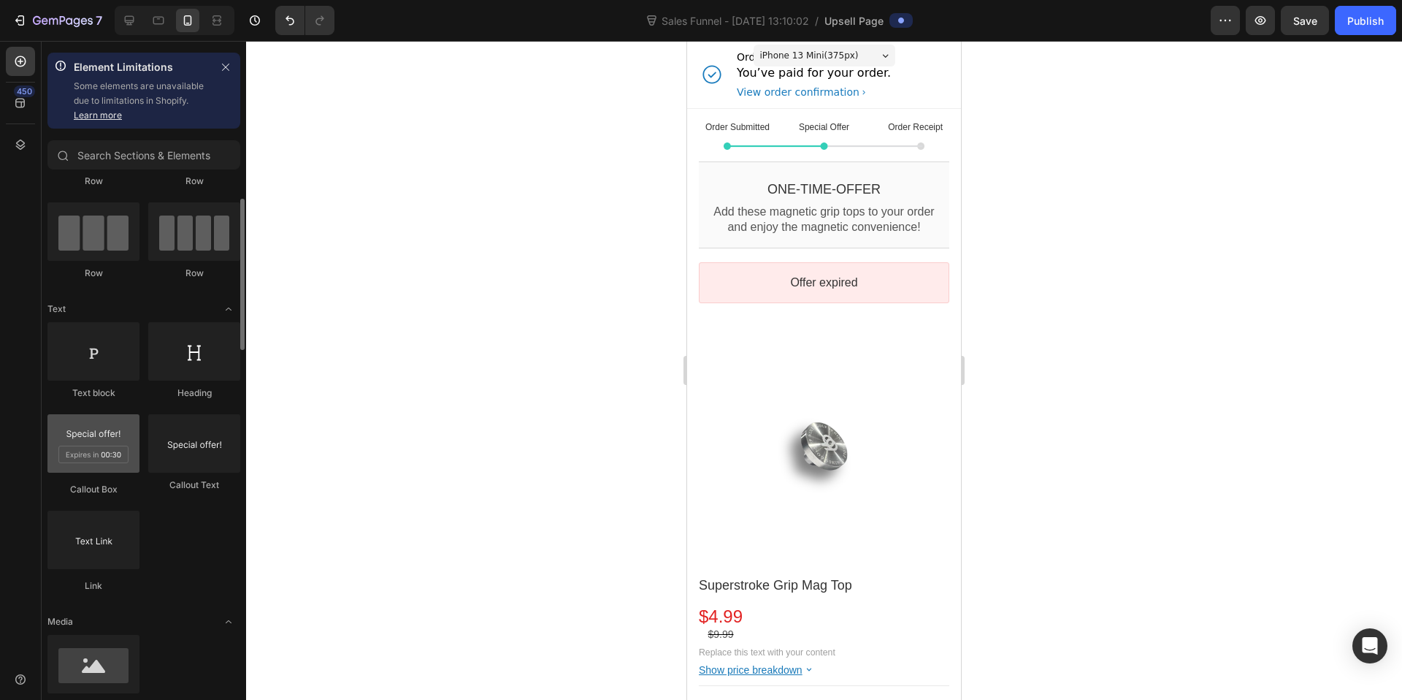
scroll to position [77, 0]
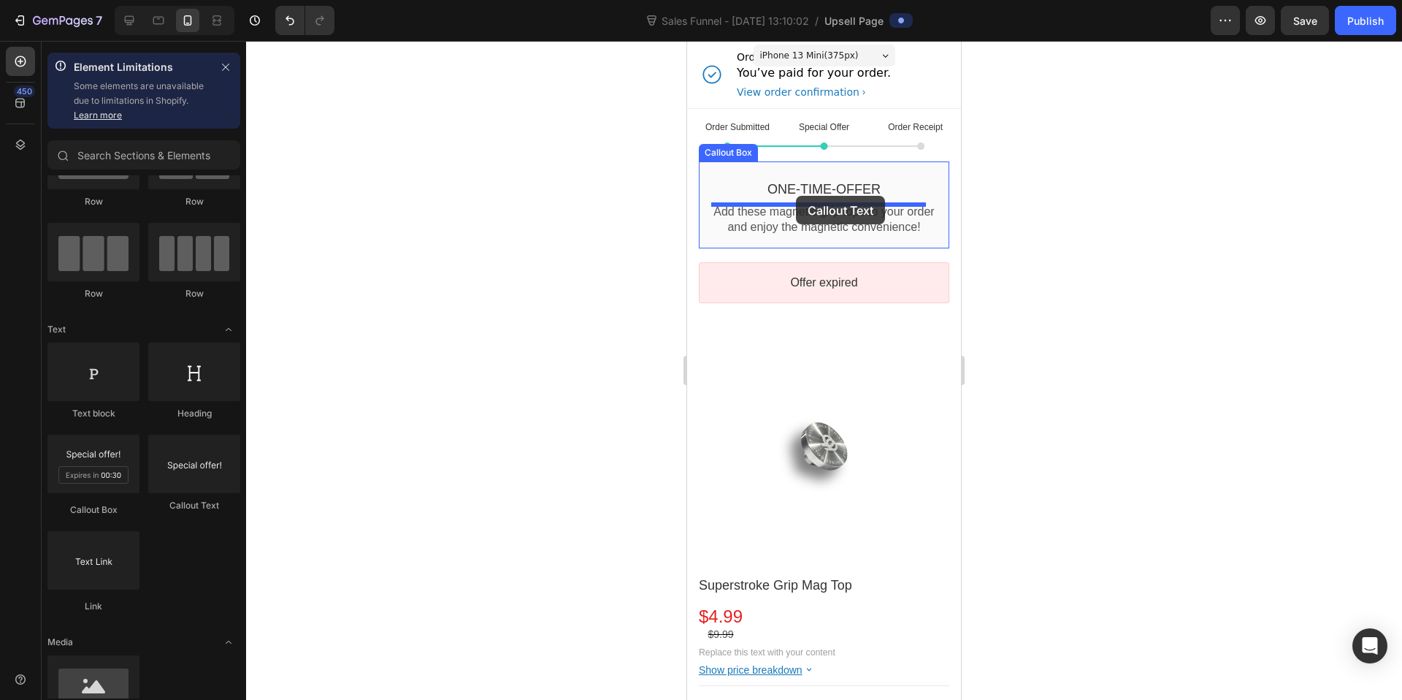
drag, startPoint x: 868, startPoint y: 513, endPoint x: 796, endPoint y: 196, distance: 325.1
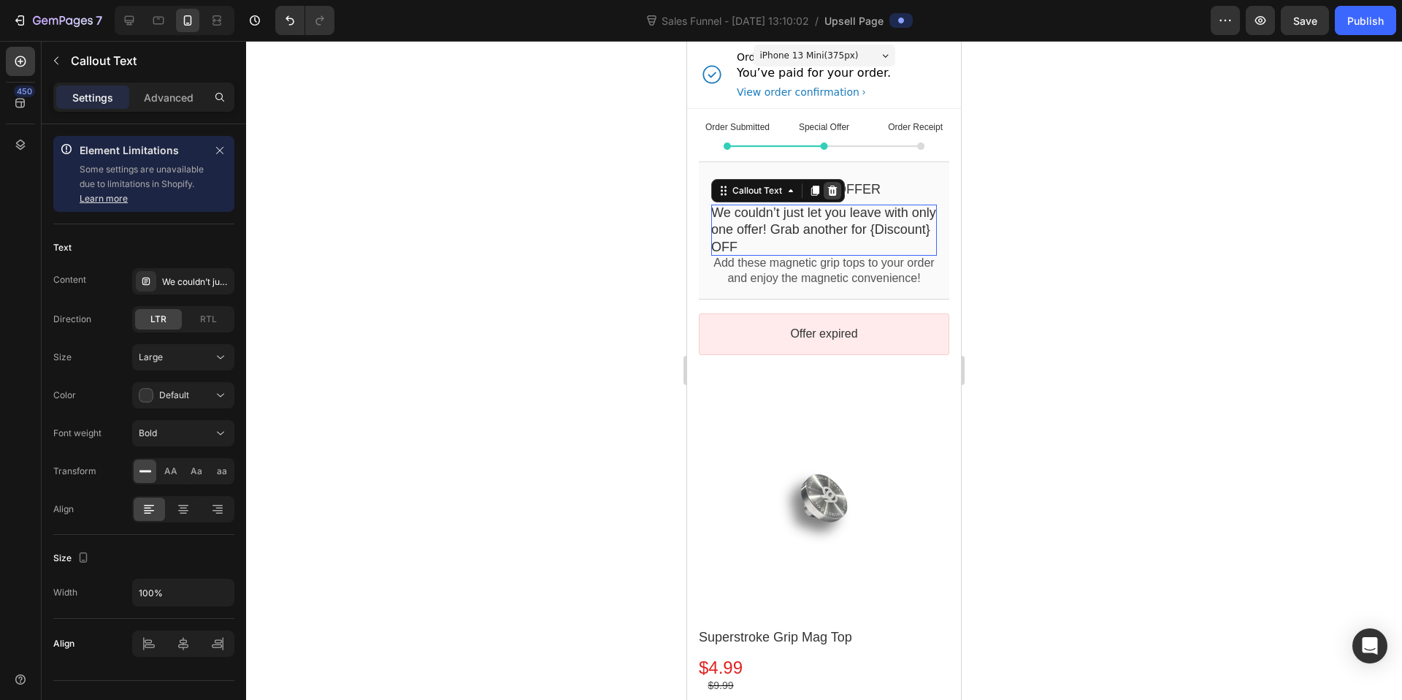
click at [833, 188] on icon at bounding box center [832, 190] width 9 height 10
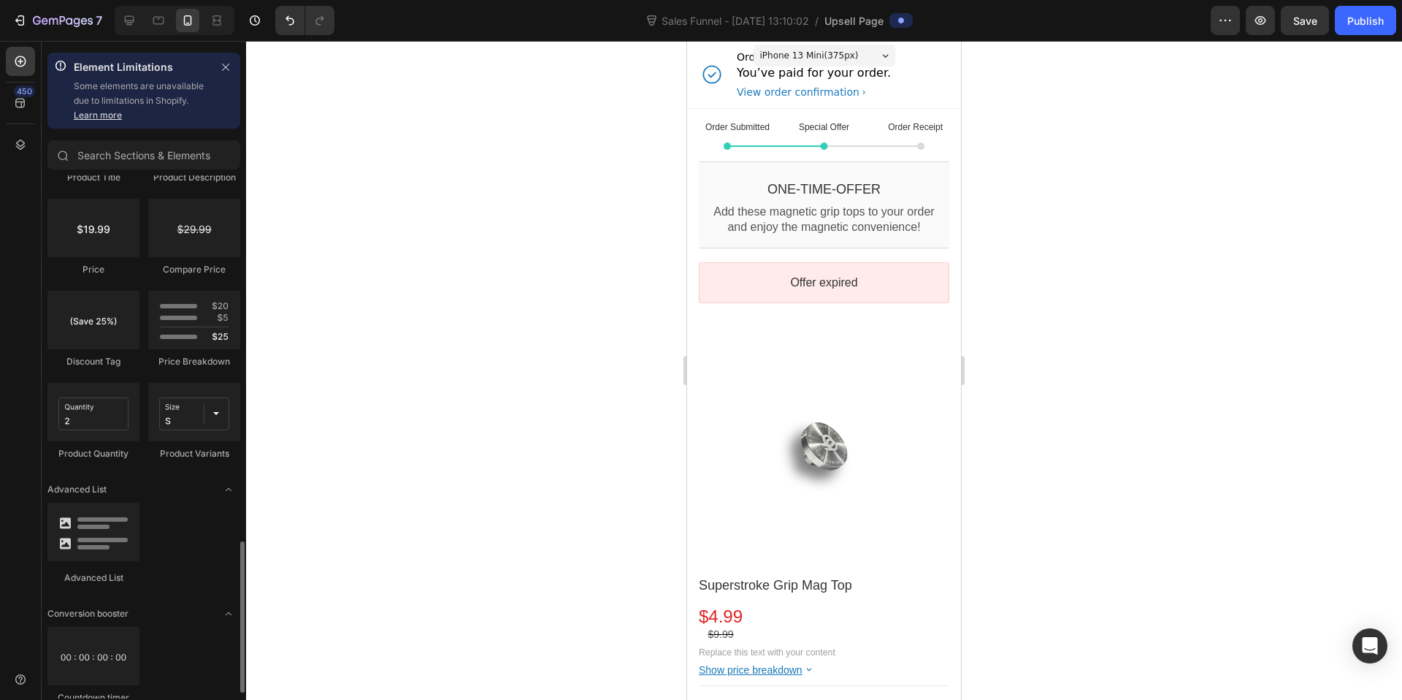
scroll to position [1231, 0]
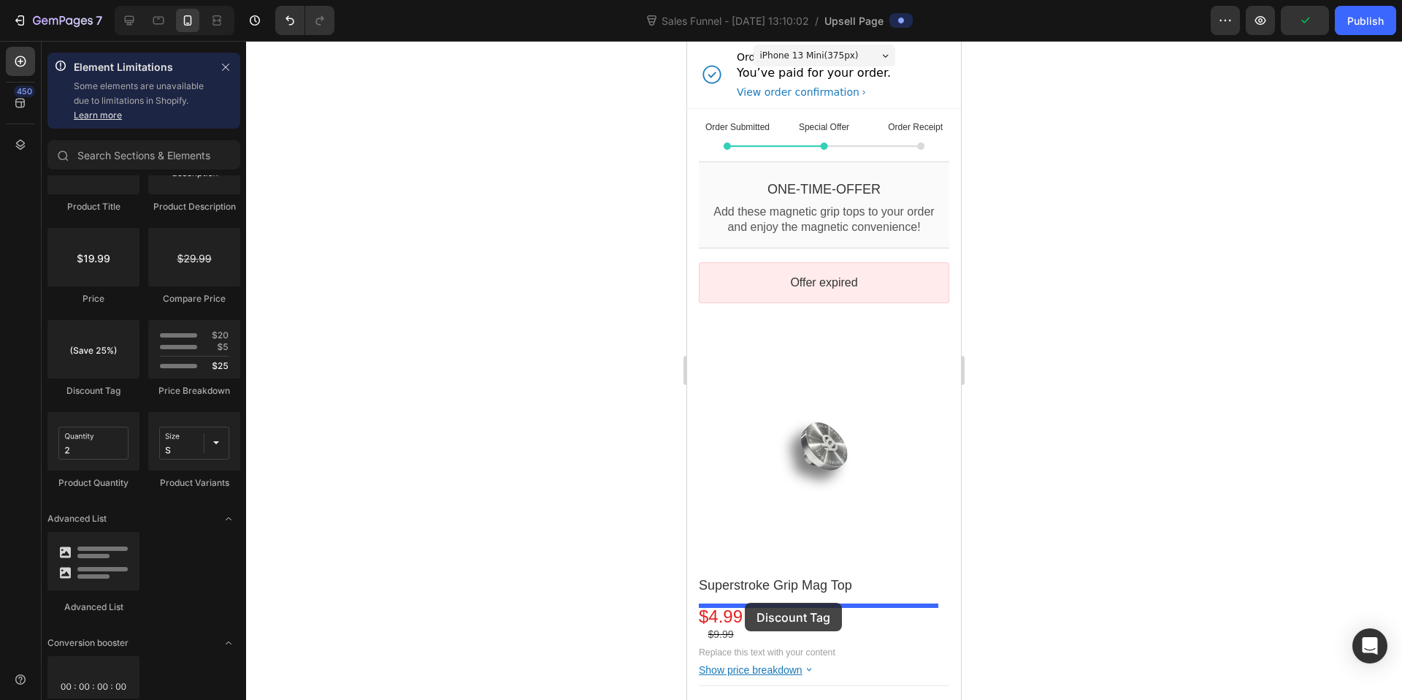
drag, startPoint x: 792, startPoint y: 406, endPoint x: 745, endPoint y: 602, distance: 201.9
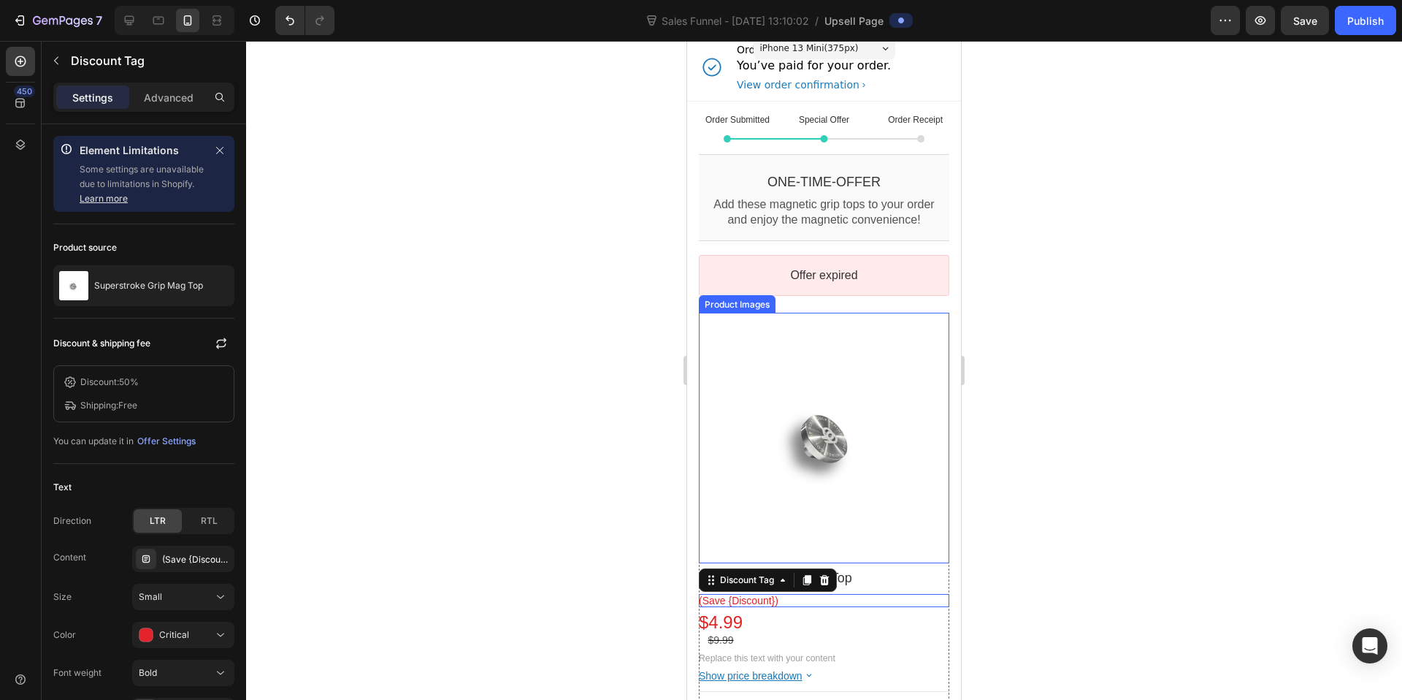
scroll to position [0, 0]
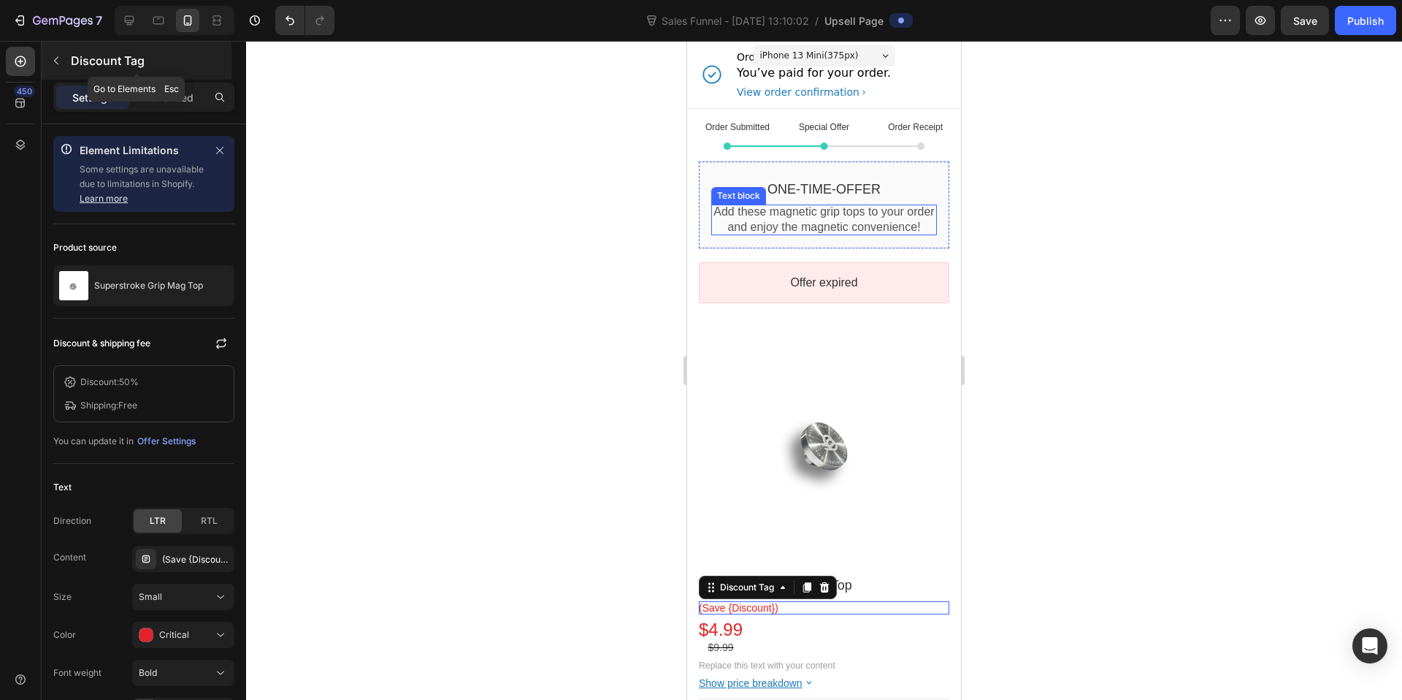
click at [58, 63] on icon "button" at bounding box center [56, 61] width 12 height 12
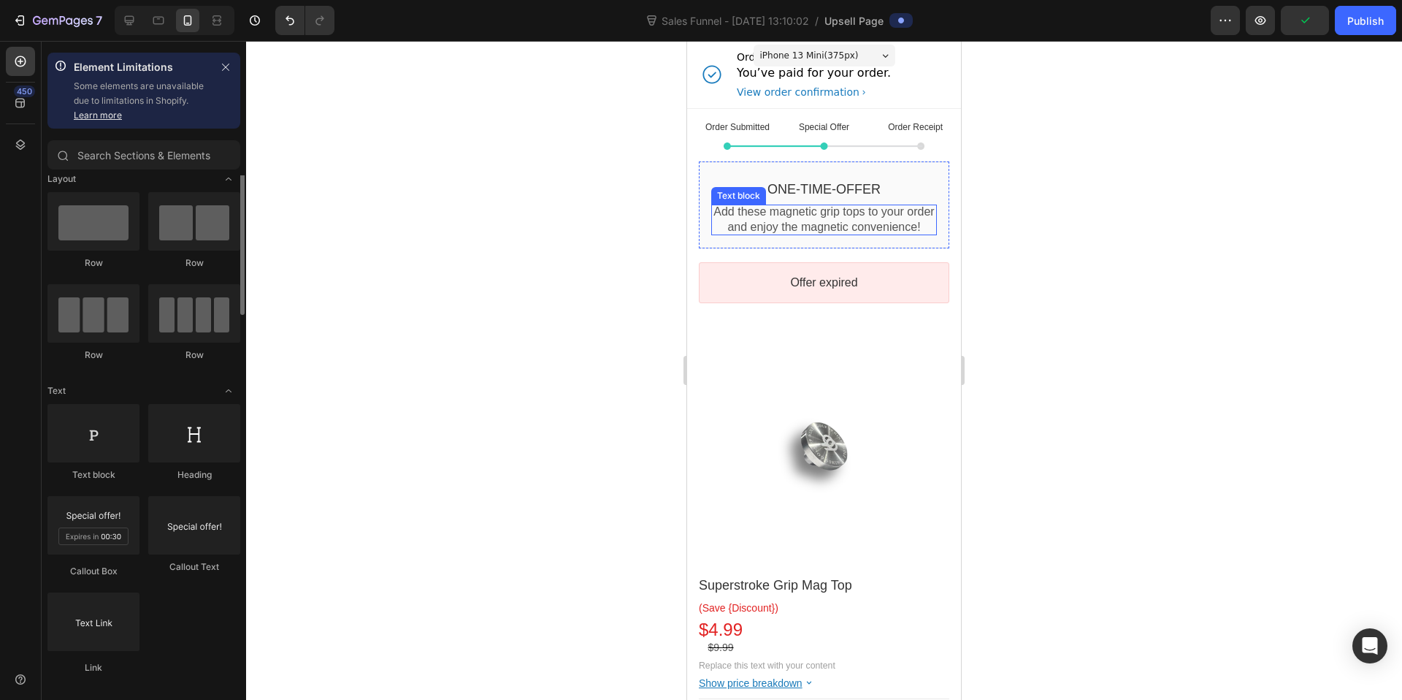
scroll to position [46, 0]
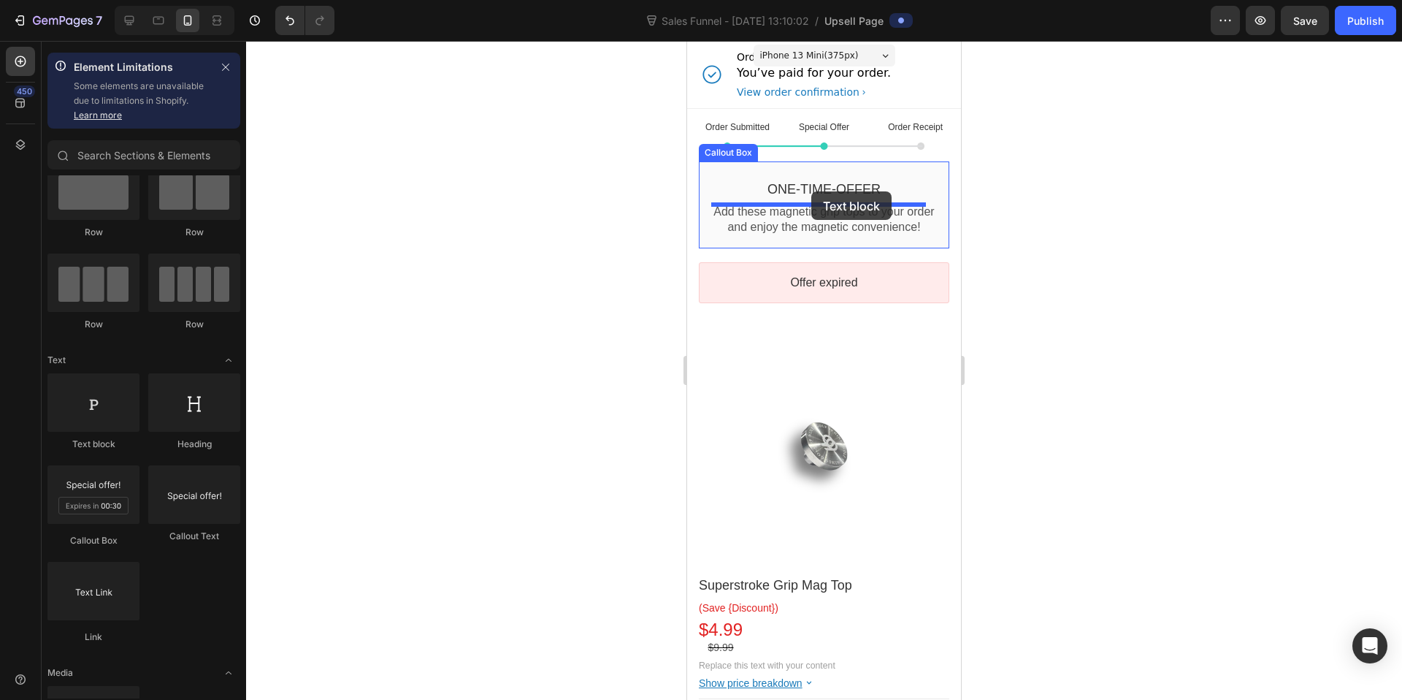
drag, startPoint x: 783, startPoint y: 451, endPoint x: 811, endPoint y: 191, distance: 260.8
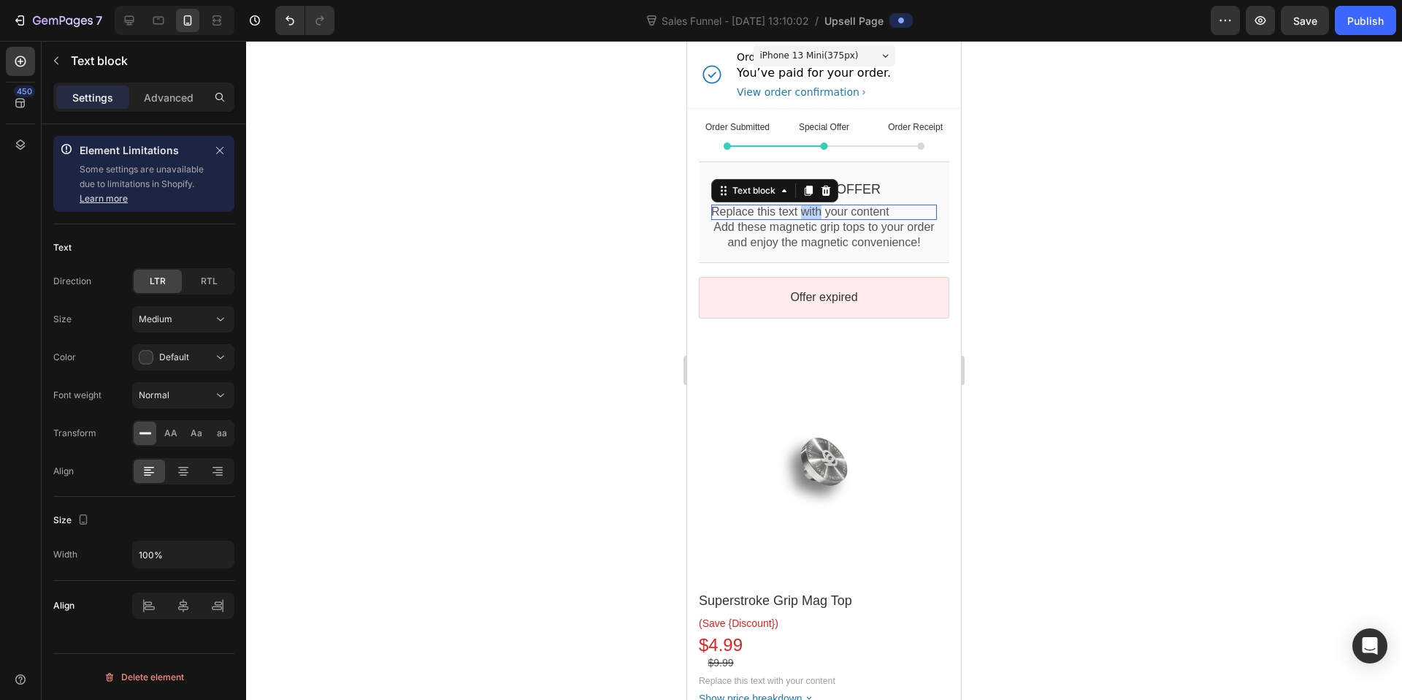
click at [819, 209] on p "Replace this text with your content" at bounding box center [824, 211] width 226 height 15
click at [184, 470] on icon at bounding box center [183, 470] width 7 height 1
click at [145, 354] on icon at bounding box center [146, 358] width 14 height 14
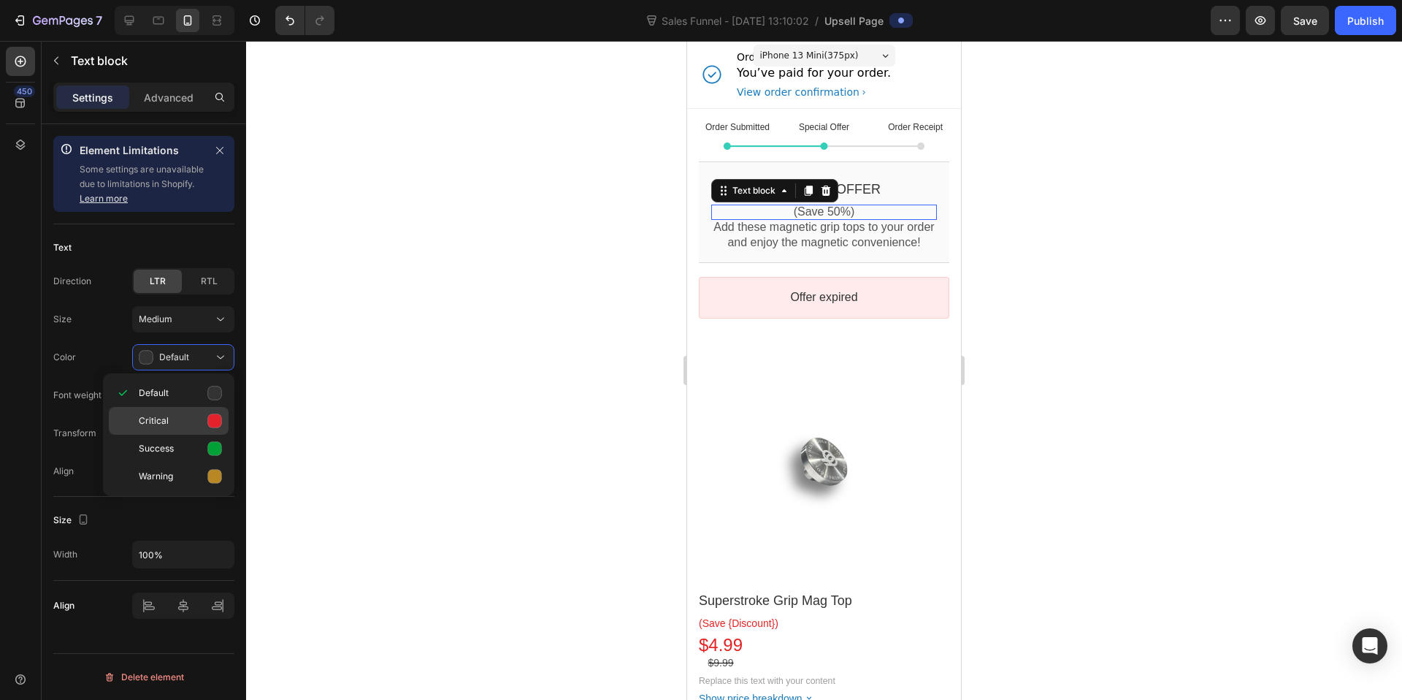
click at [210, 418] on icon at bounding box center [215, 421] width 14 height 14
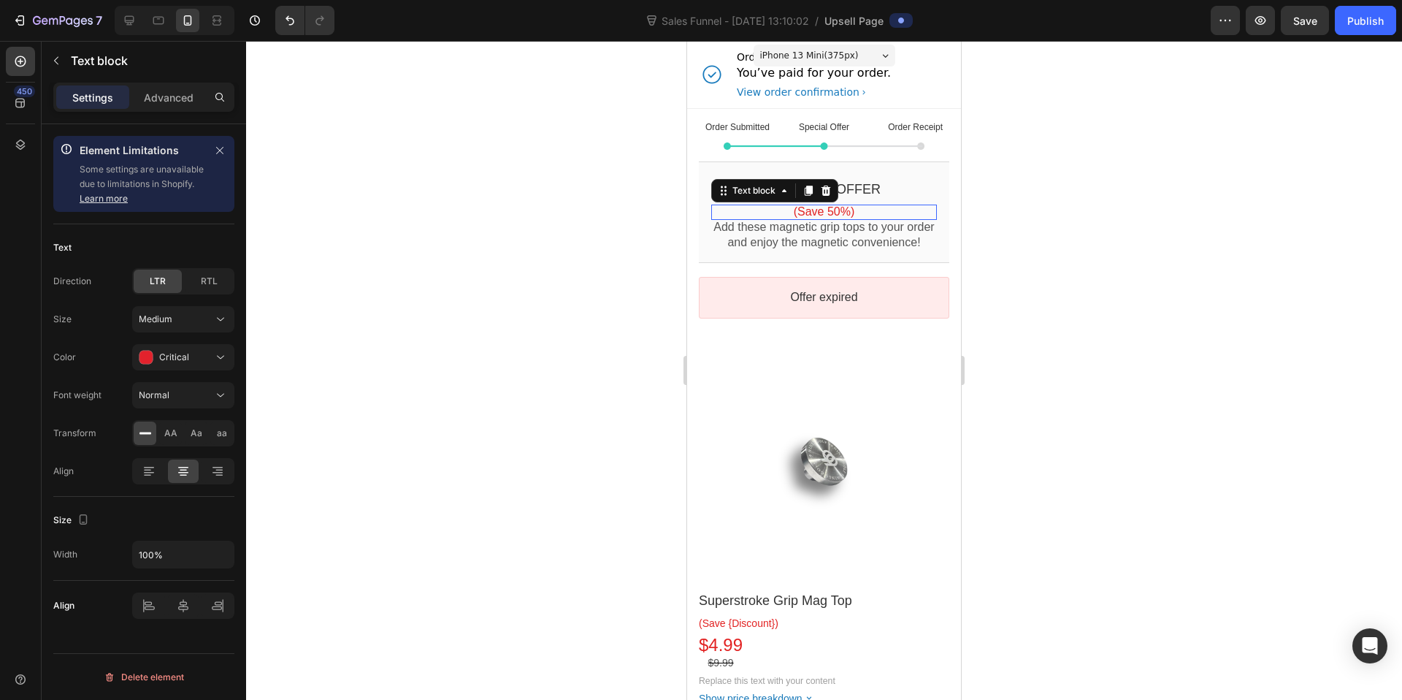
click at [1039, 267] on div at bounding box center [824, 370] width 1156 height 659
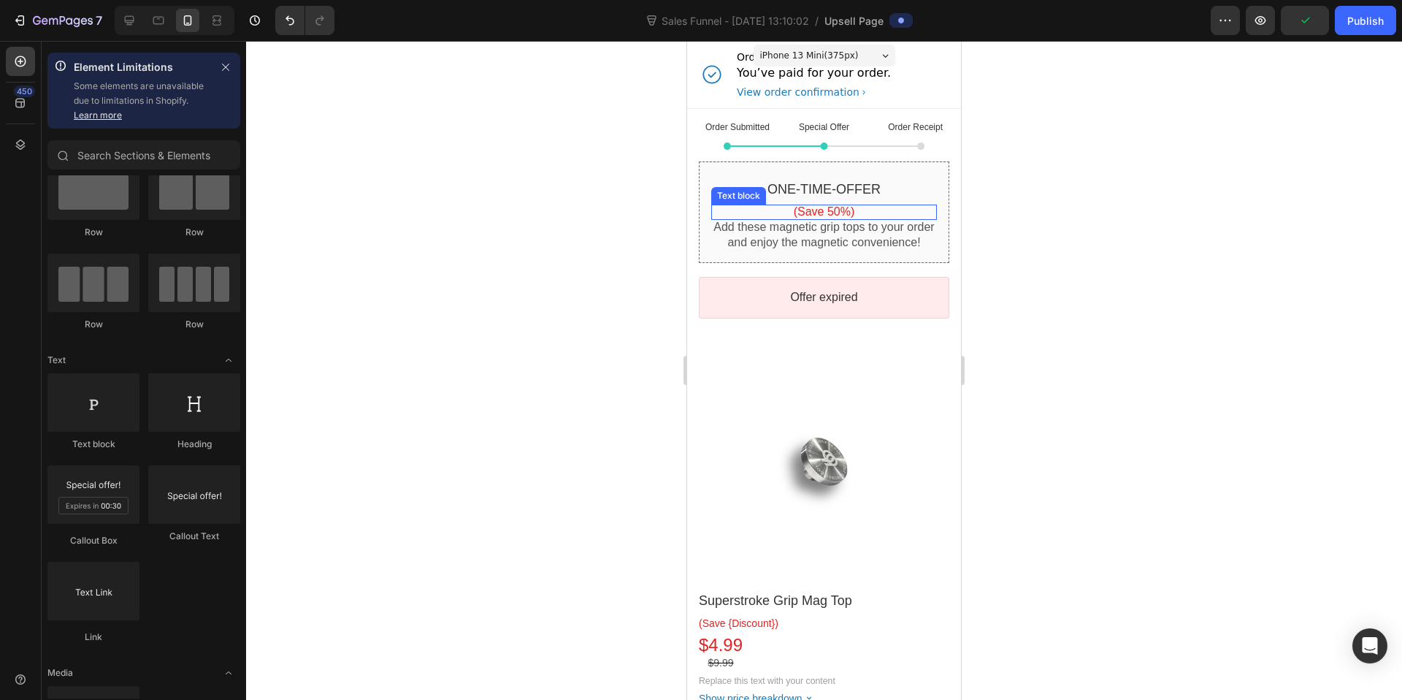
click at [813, 207] on p "(Save 50%)" at bounding box center [824, 211] width 226 height 15
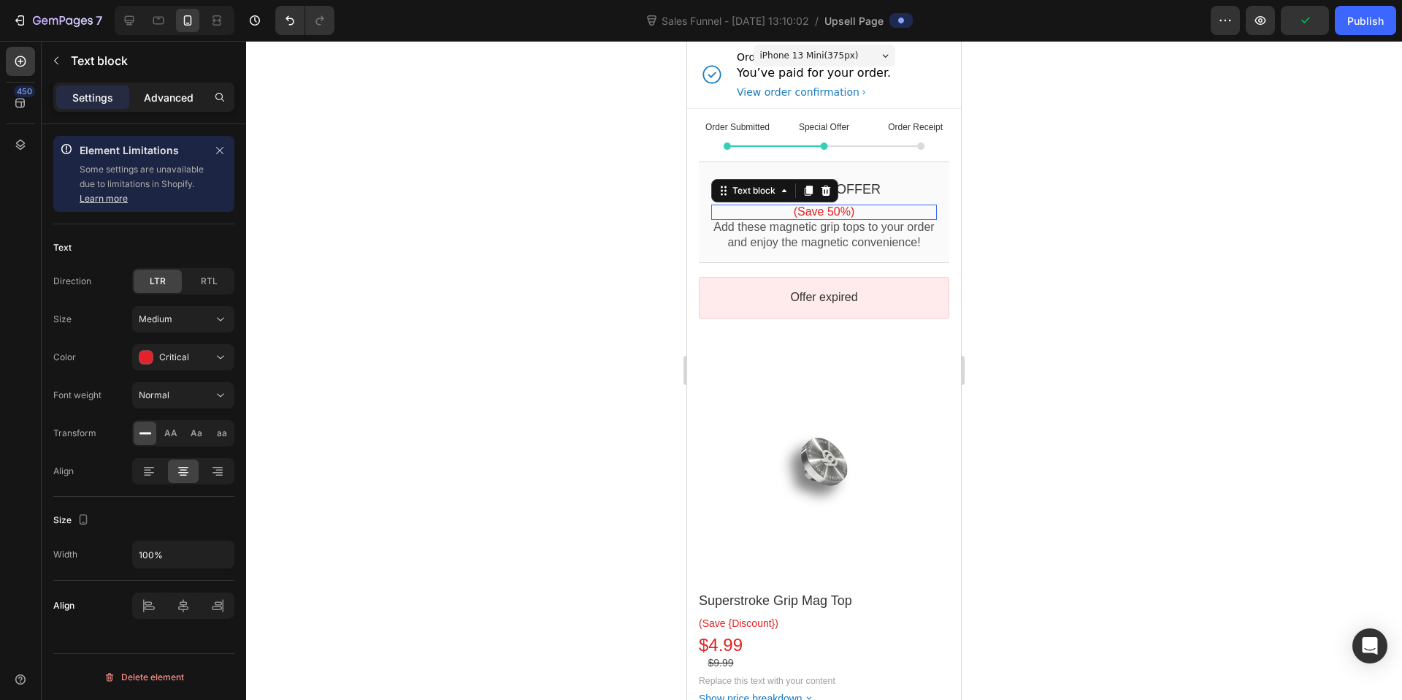
click at [145, 91] on p "Advanced" at bounding box center [169, 97] width 50 height 15
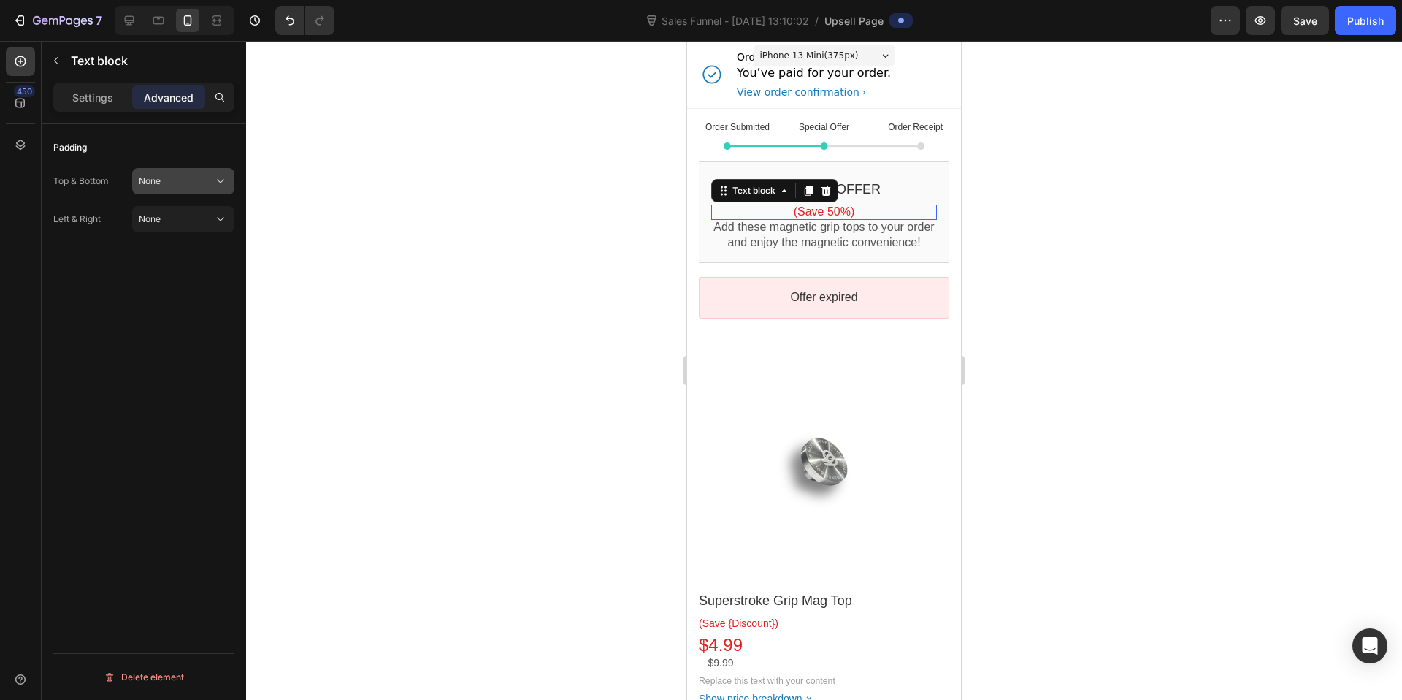
click at [177, 177] on div "None" at bounding box center [176, 181] width 74 height 13
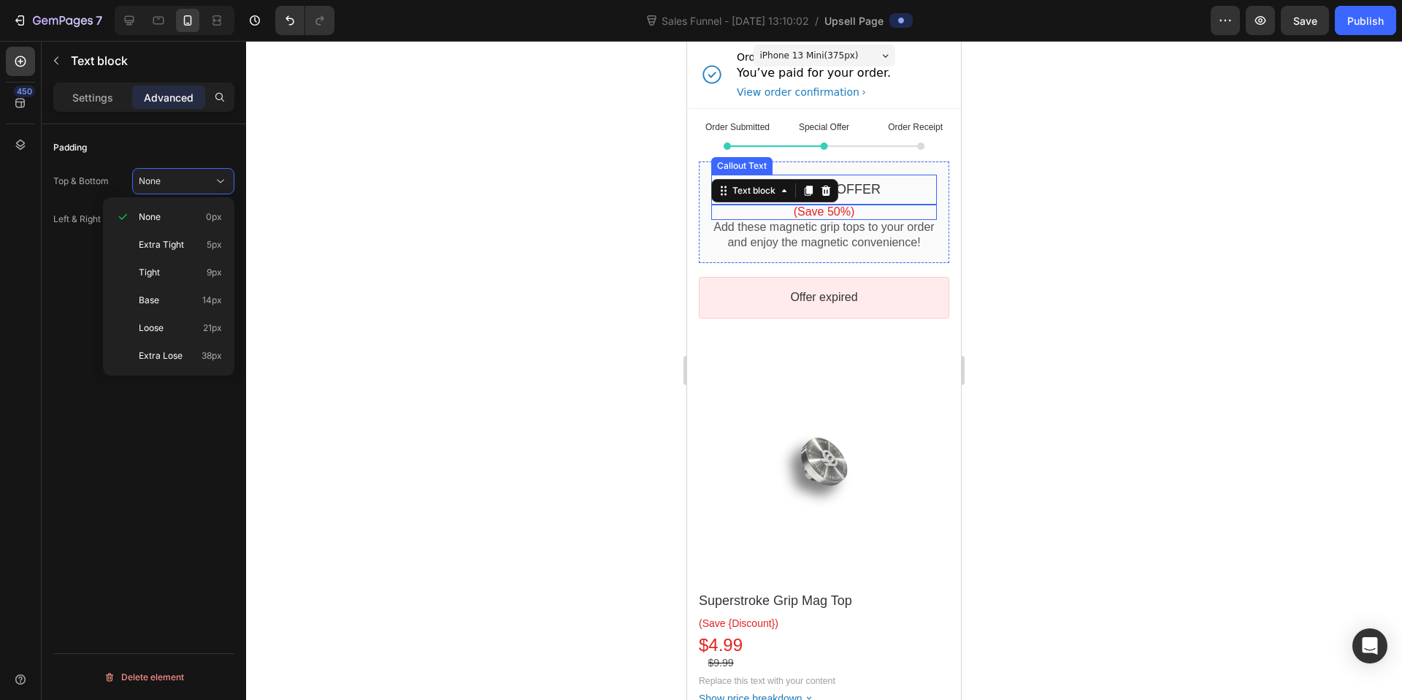
click at [867, 191] on bdo "ONE-TIME-OFFER" at bounding box center [823, 189] width 113 height 15
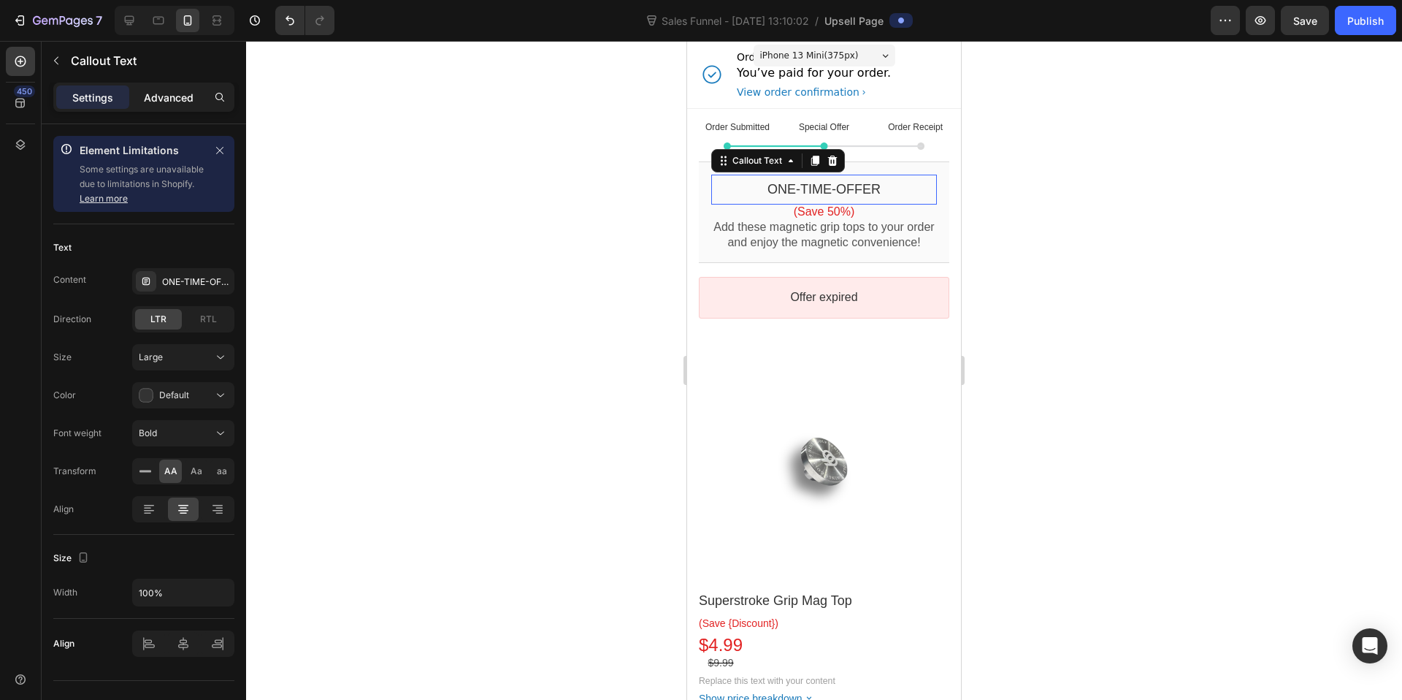
click at [147, 98] on p "Advanced" at bounding box center [169, 97] width 50 height 15
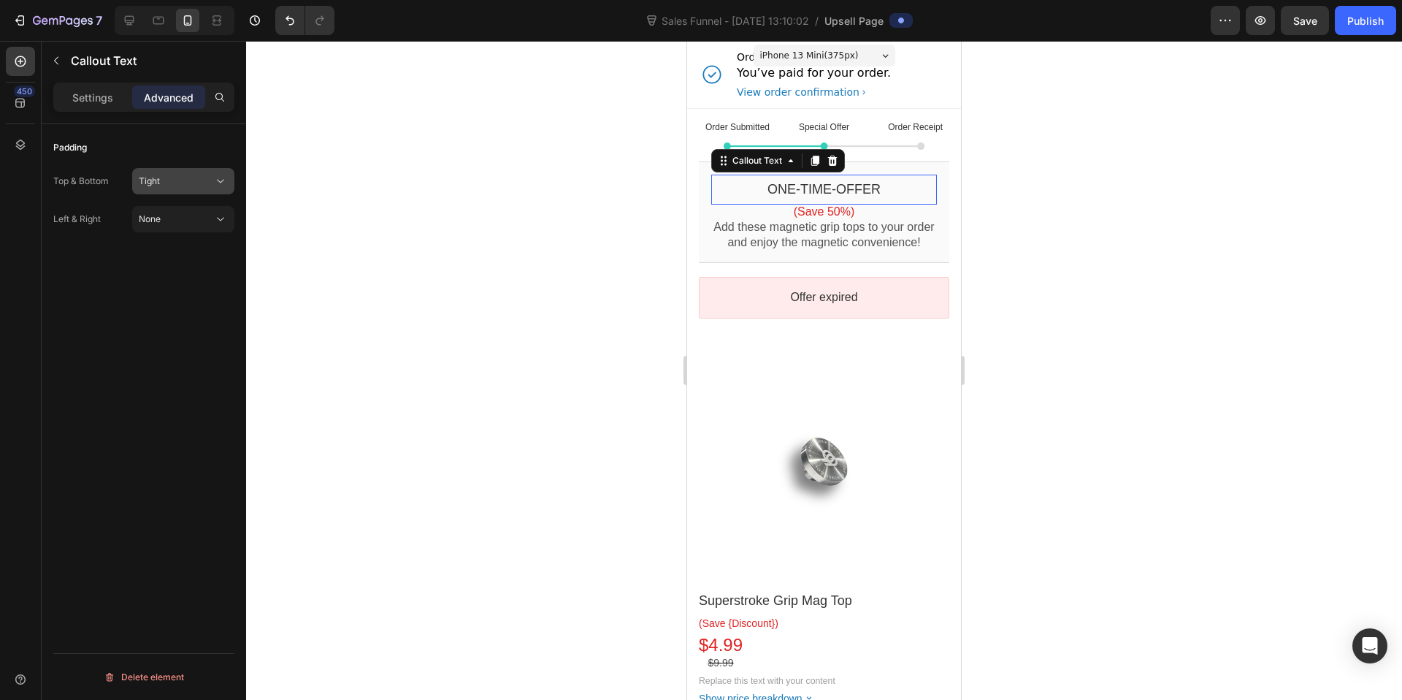
click at [180, 182] on div "Tight" at bounding box center [176, 181] width 74 height 13
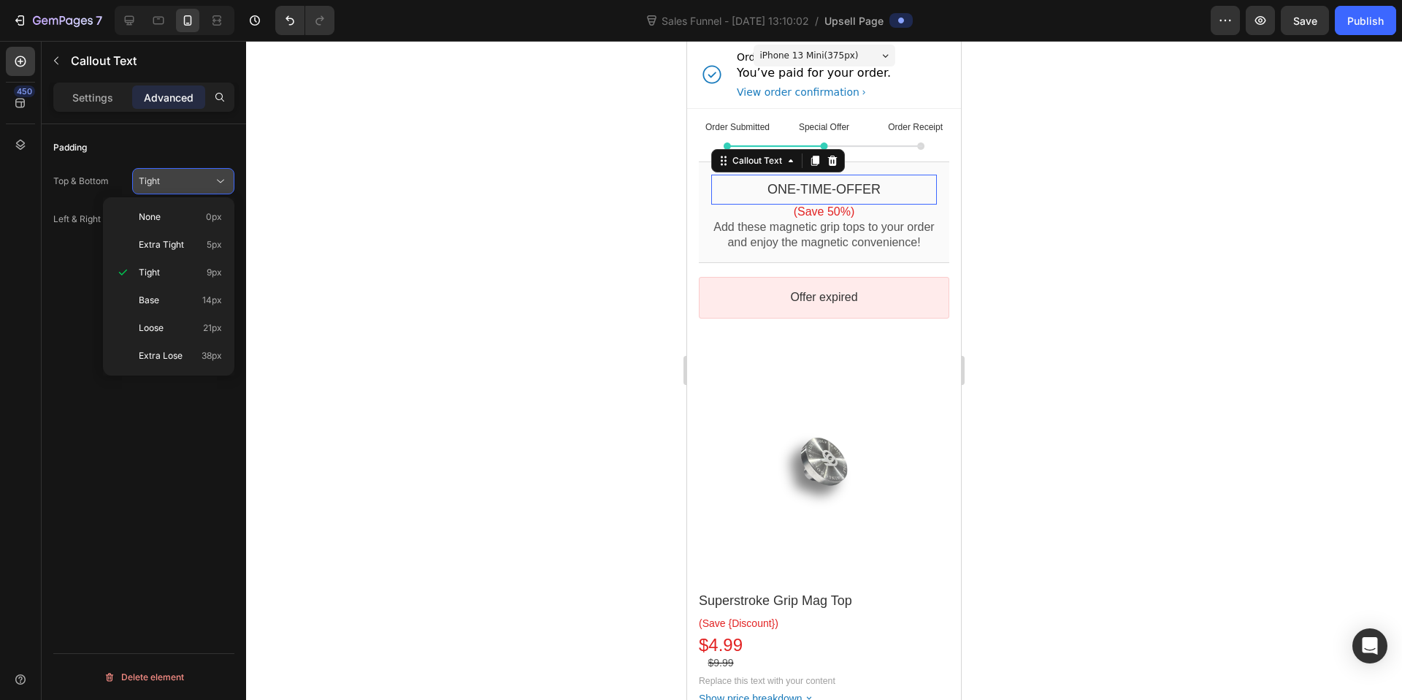
click at [223, 177] on icon at bounding box center [220, 181] width 15 height 15
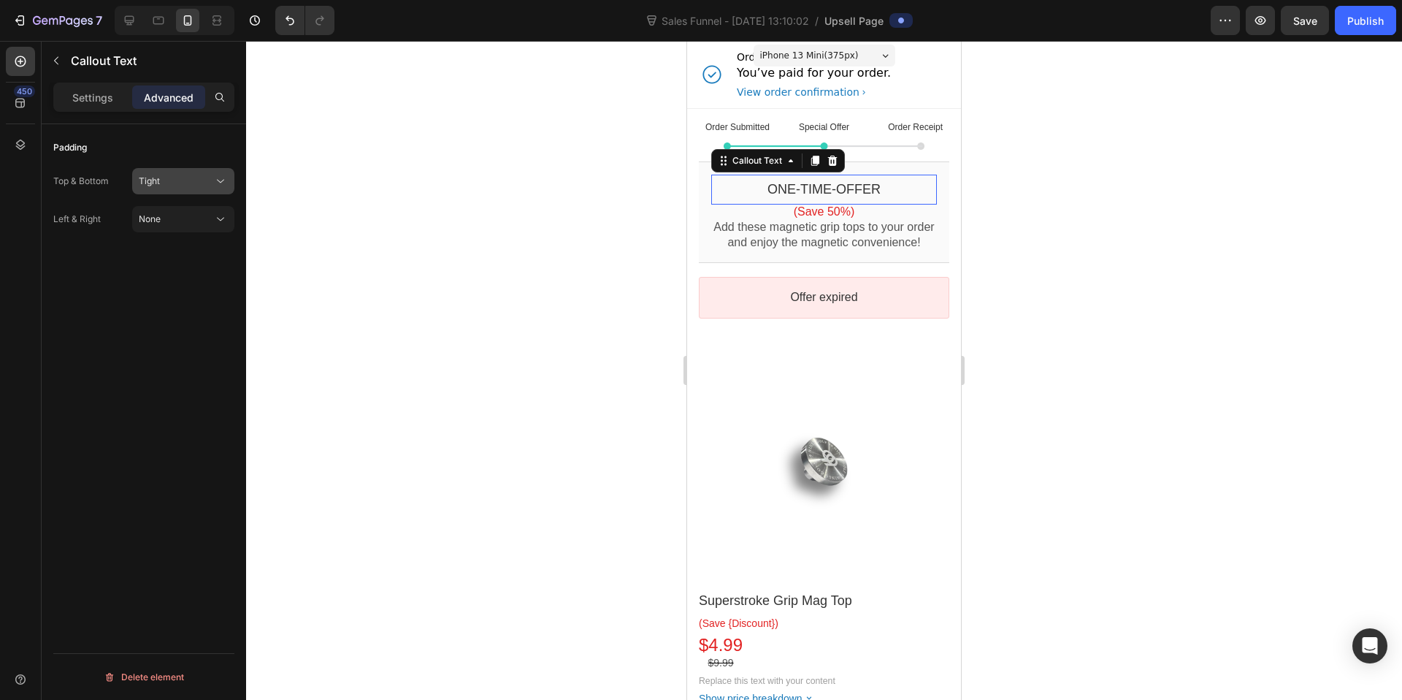
click at [223, 177] on icon at bounding box center [220, 181] width 15 height 15
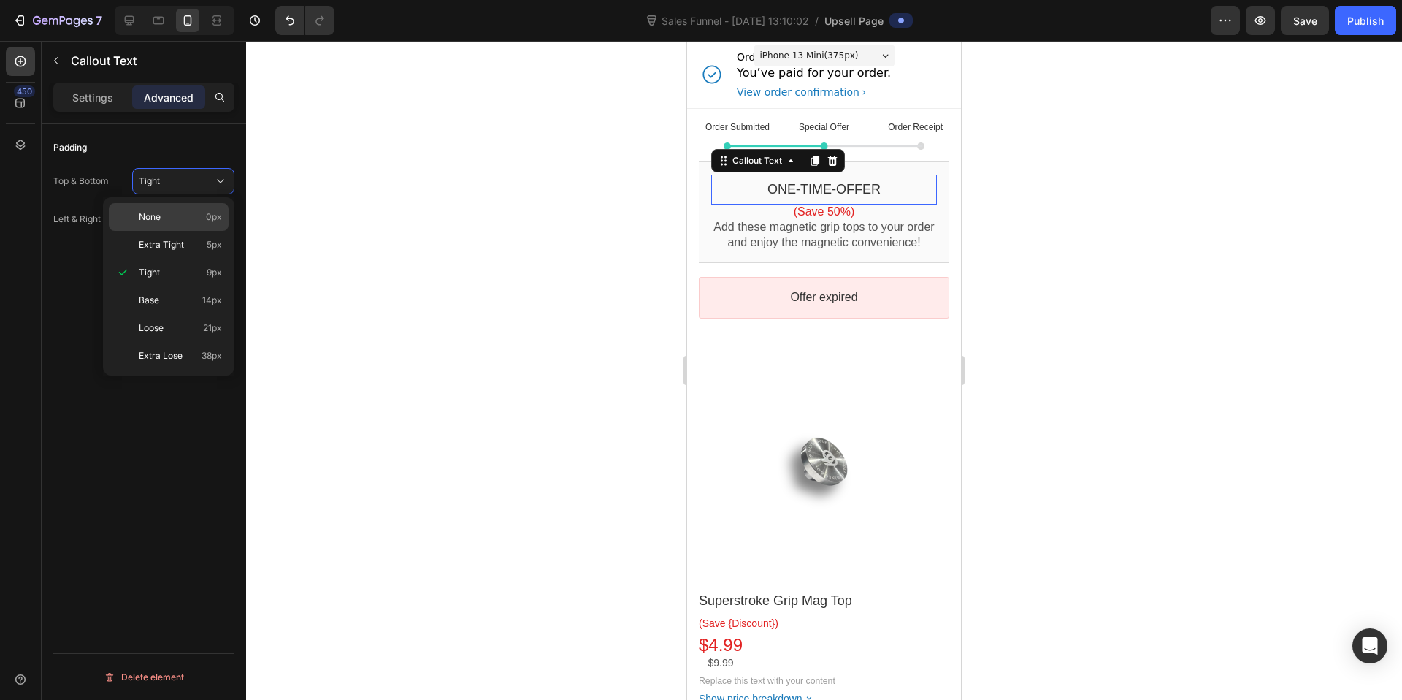
click at [194, 217] on p "None 0px" at bounding box center [180, 216] width 83 height 13
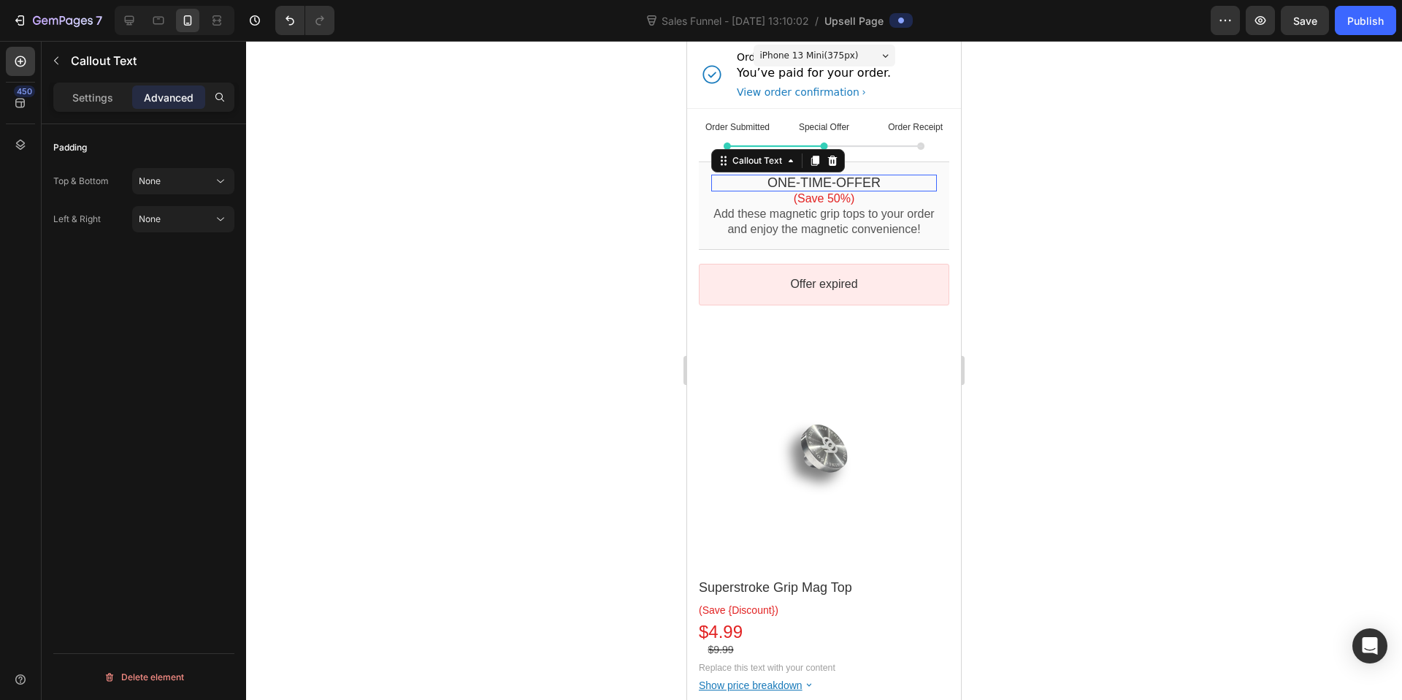
click at [1068, 213] on div at bounding box center [824, 370] width 1156 height 659
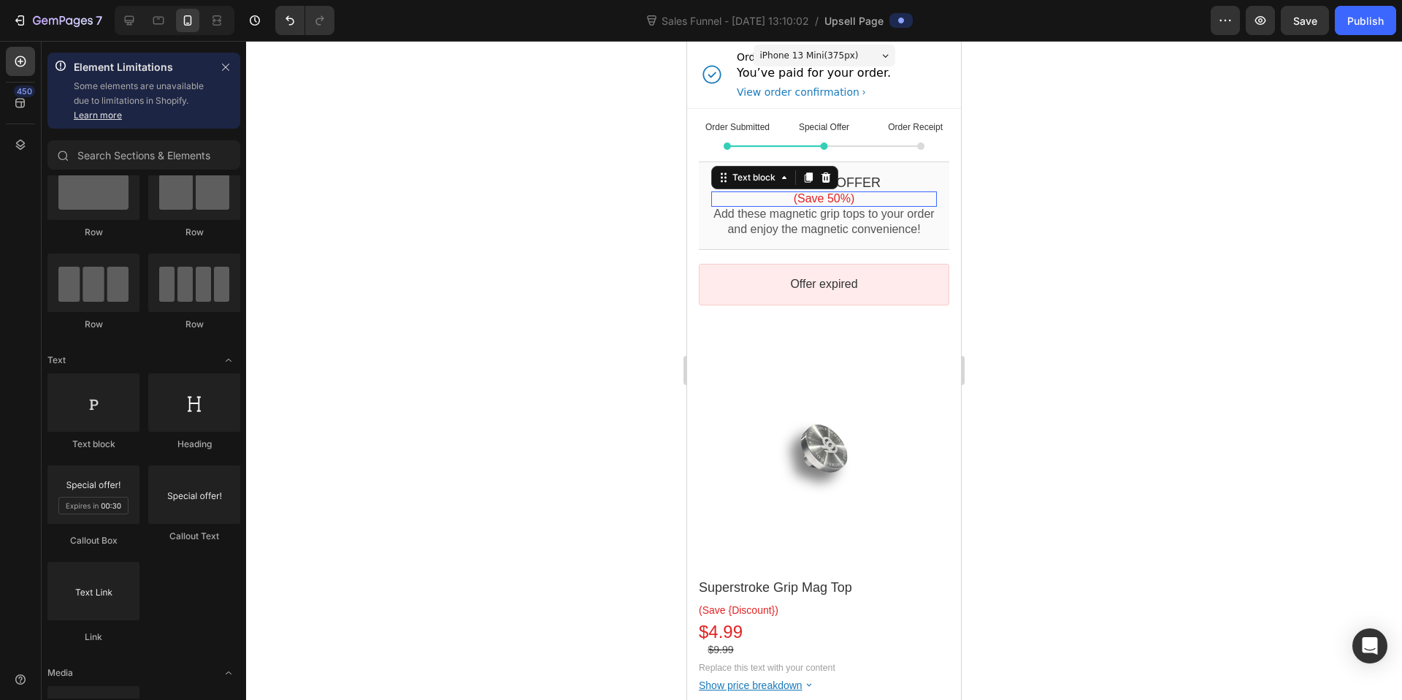
click at [822, 195] on p "(Save 50%)" at bounding box center [824, 198] width 226 height 15
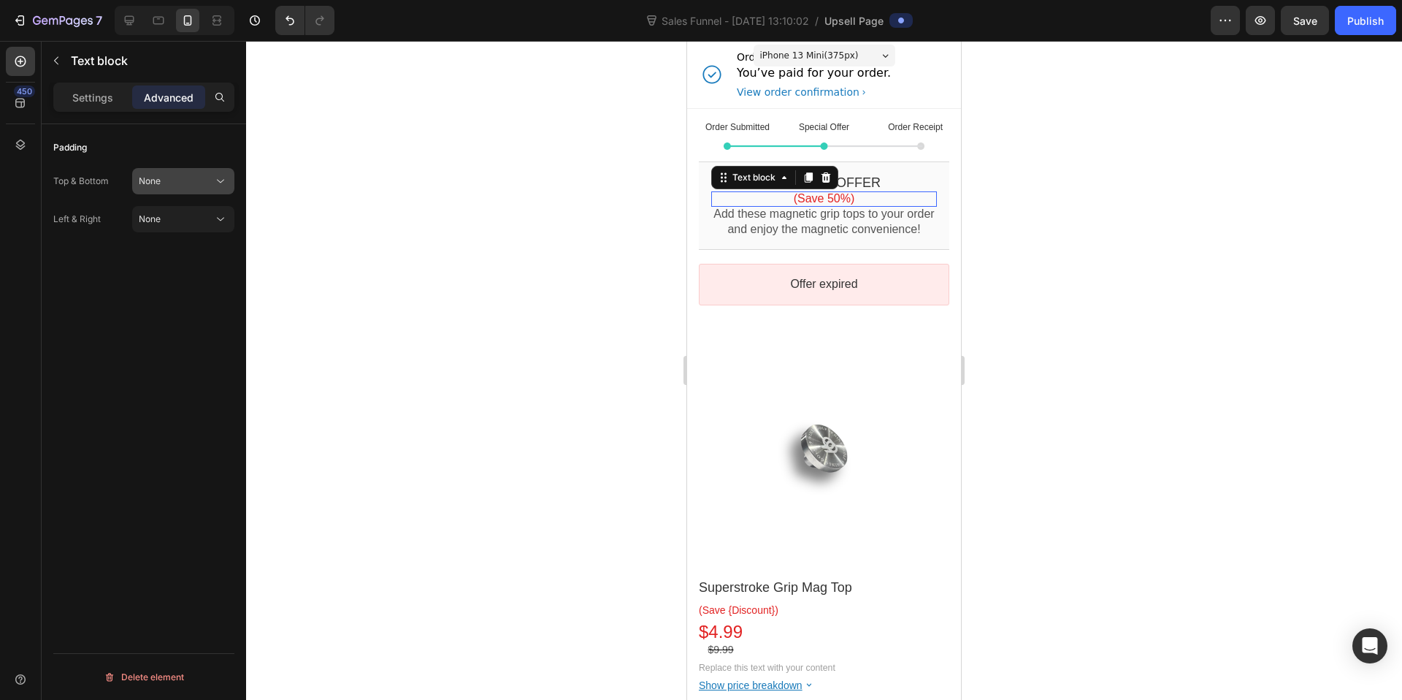
drag, startPoint x: 202, startPoint y: 186, endPoint x: 194, endPoint y: 190, distance: 8.2
click at [202, 187] on div "None" at bounding box center [176, 181] width 74 height 13
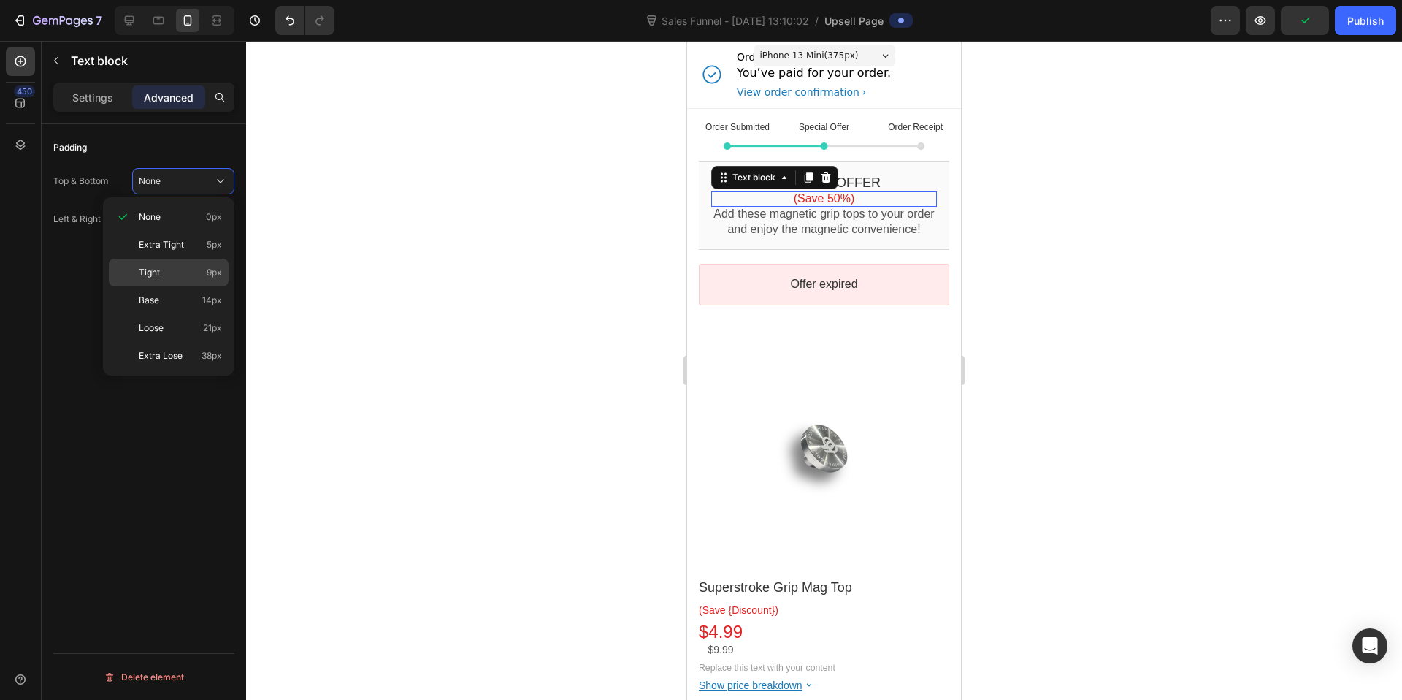
click at [167, 267] on p "Tight 9px" at bounding box center [180, 272] width 83 height 13
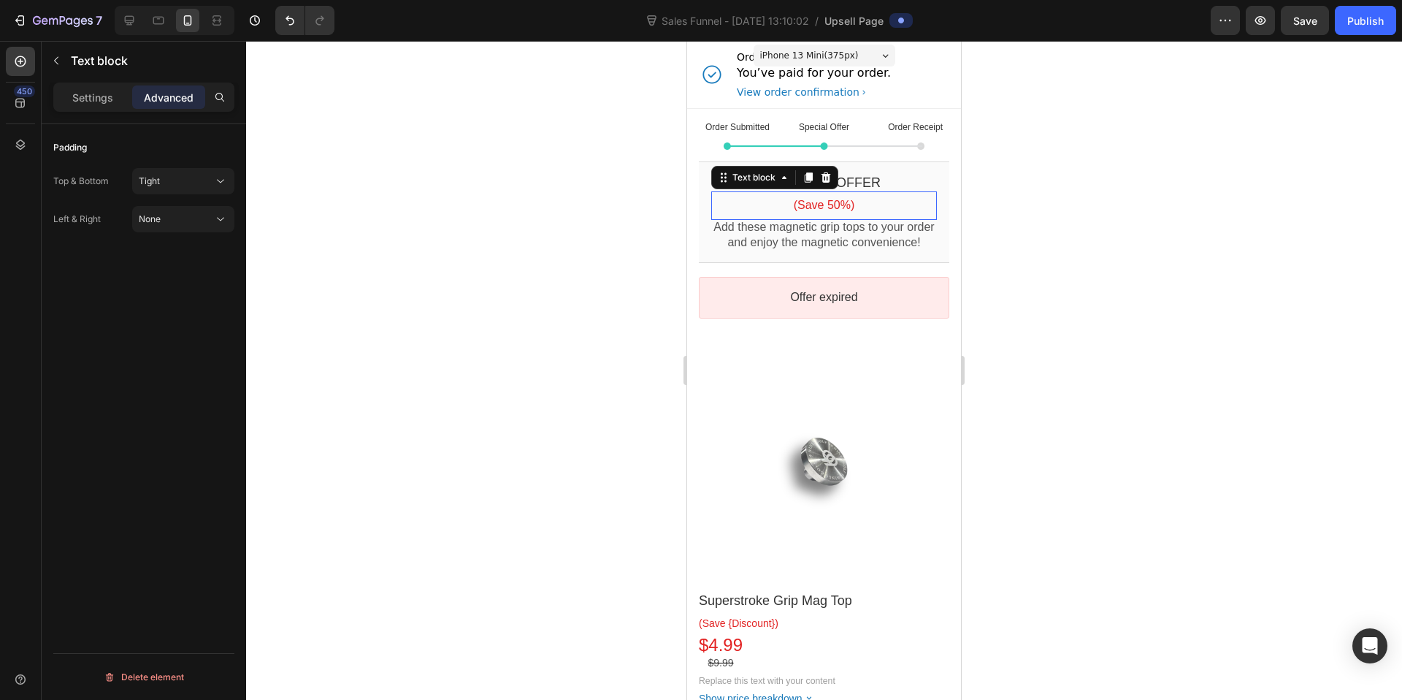
click at [1169, 261] on div at bounding box center [824, 370] width 1156 height 659
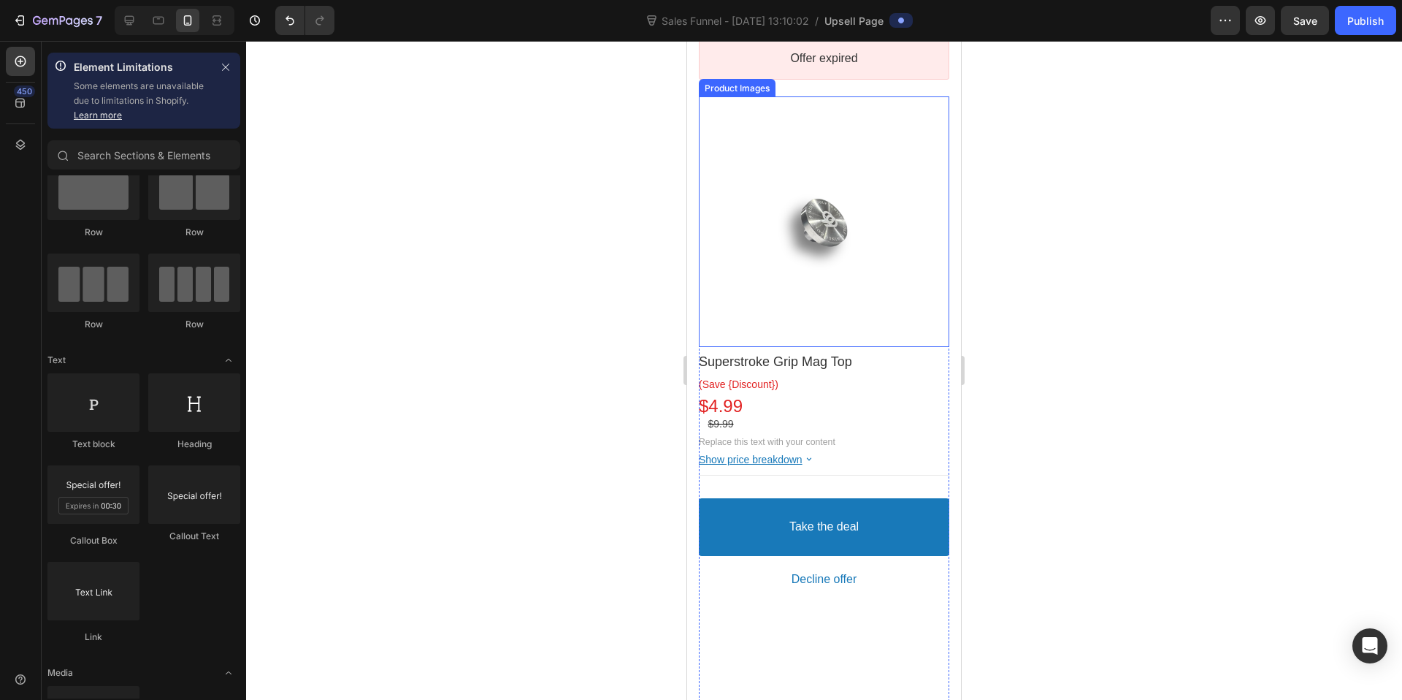
scroll to position [249, 0]
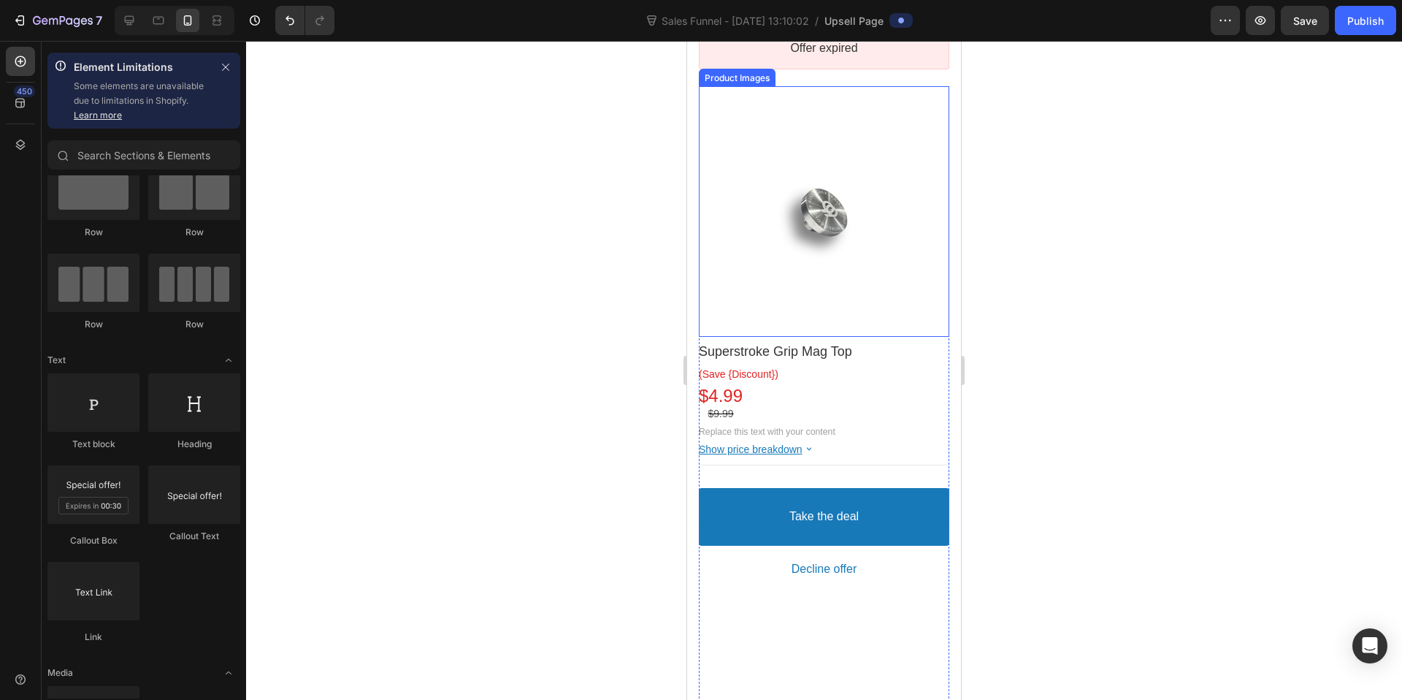
click at [836, 292] on div at bounding box center [824, 211] width 250 height 250
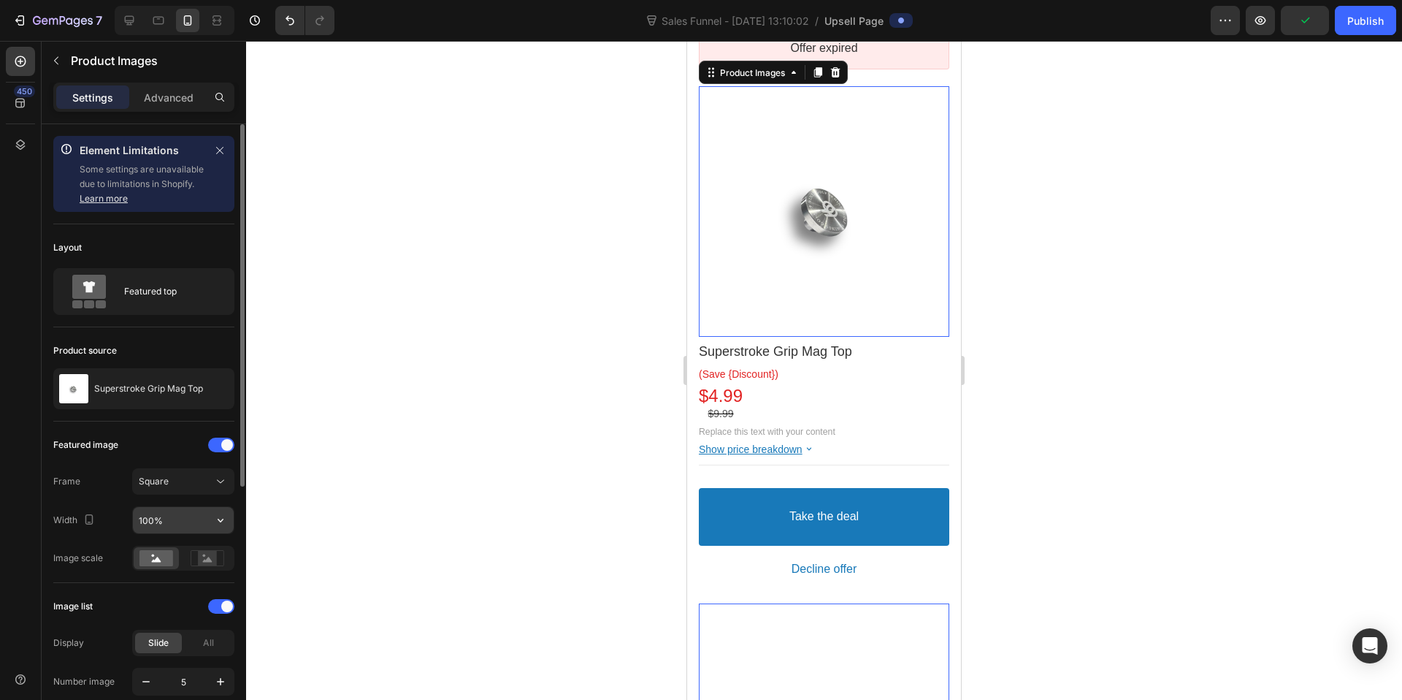
scroll to position [66, 0]
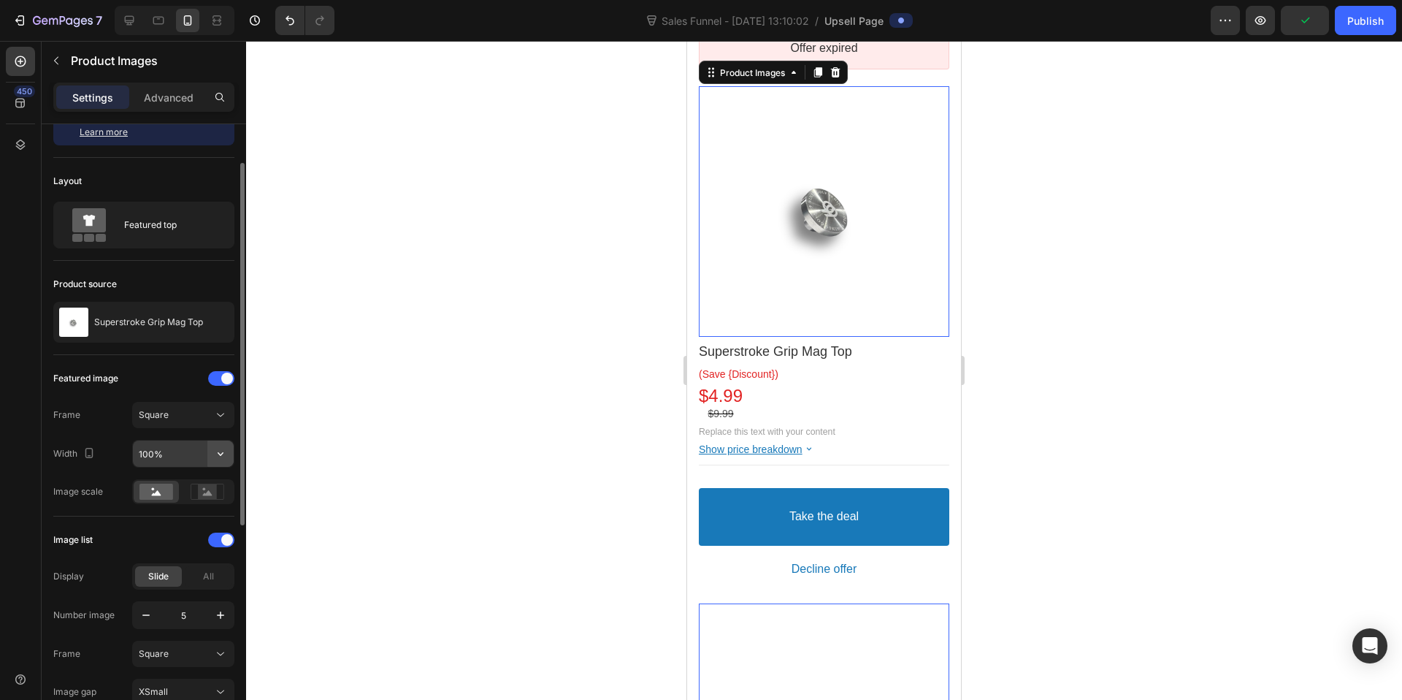
click at [215, 449] on icon "button" at bounding box center [220, 453] width 15 height 15
drag, startPoint x: 172, startPoint y: 455, endPoint x: 110, endPoint y: 449, distance: 62.3
click at [110, 449] on div "Width 100%" at bounding box center [143, 454] width 181 height 28
click at [145, 451] on input "100%" at bounding box center [183, 453] width 101 height 26
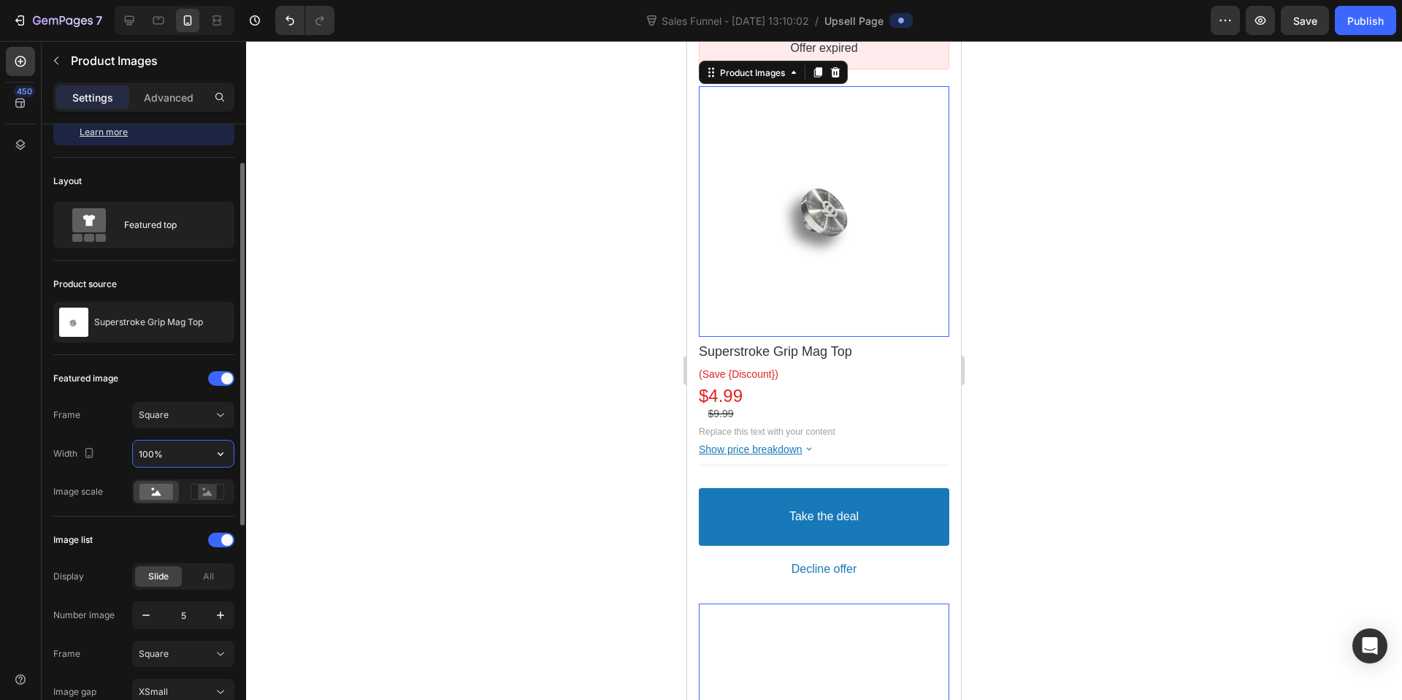
click at [145, 451] on input "100%" at bounding box center [183, 453] width 101 height 26
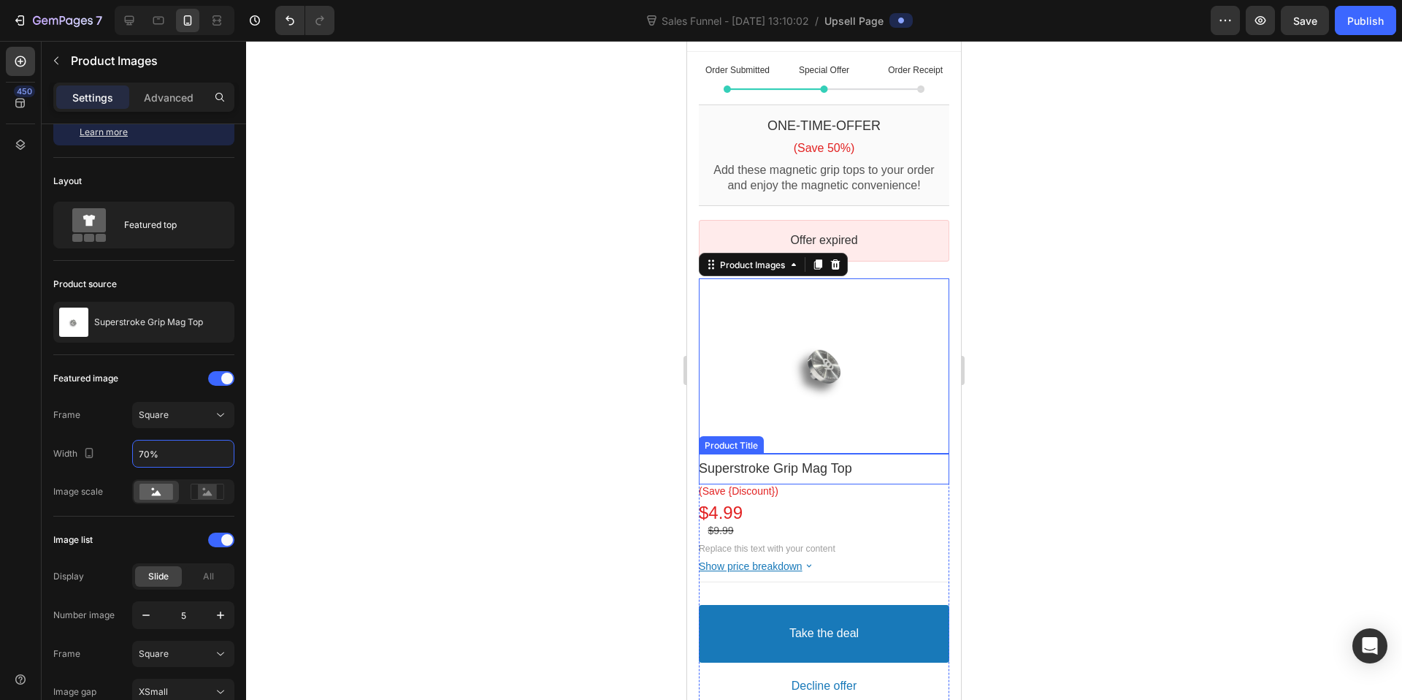
scroll to position [62, 0]
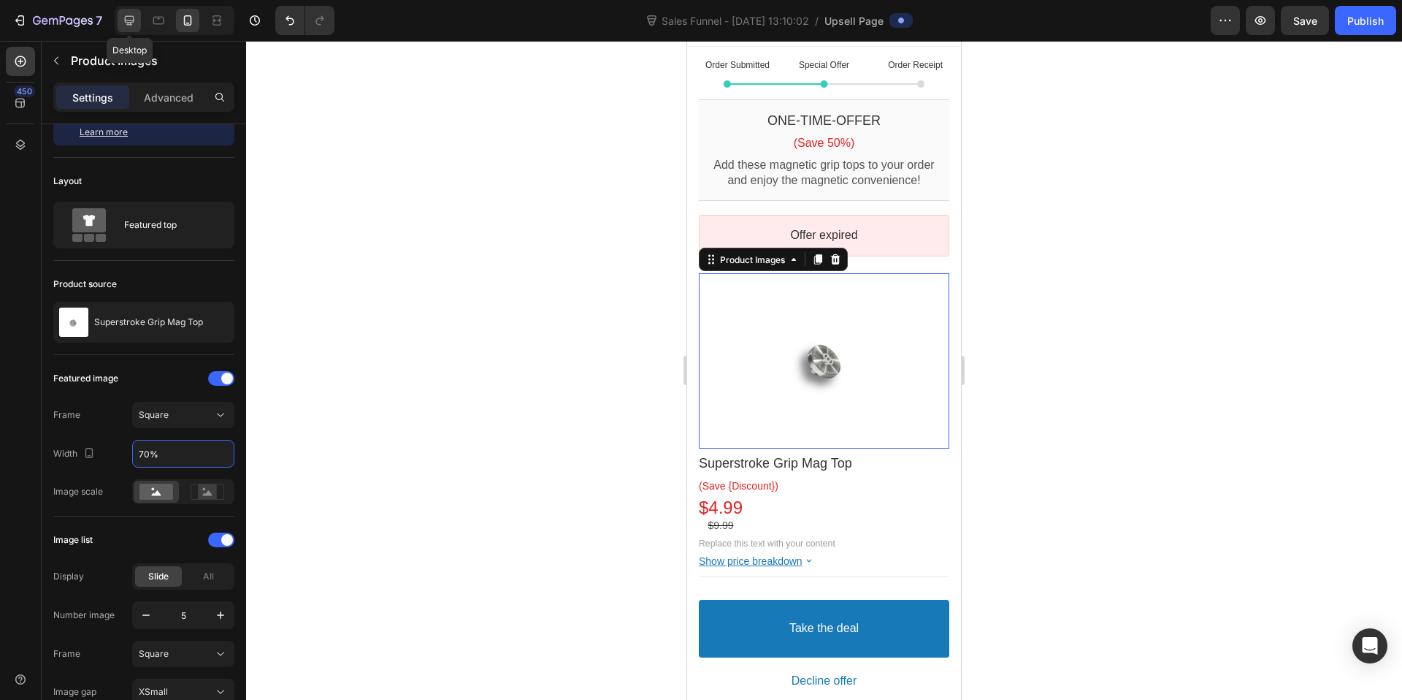
click at [131, 20] on icon at bounding box center [129, 20] width 9 height 9
type input "100%"
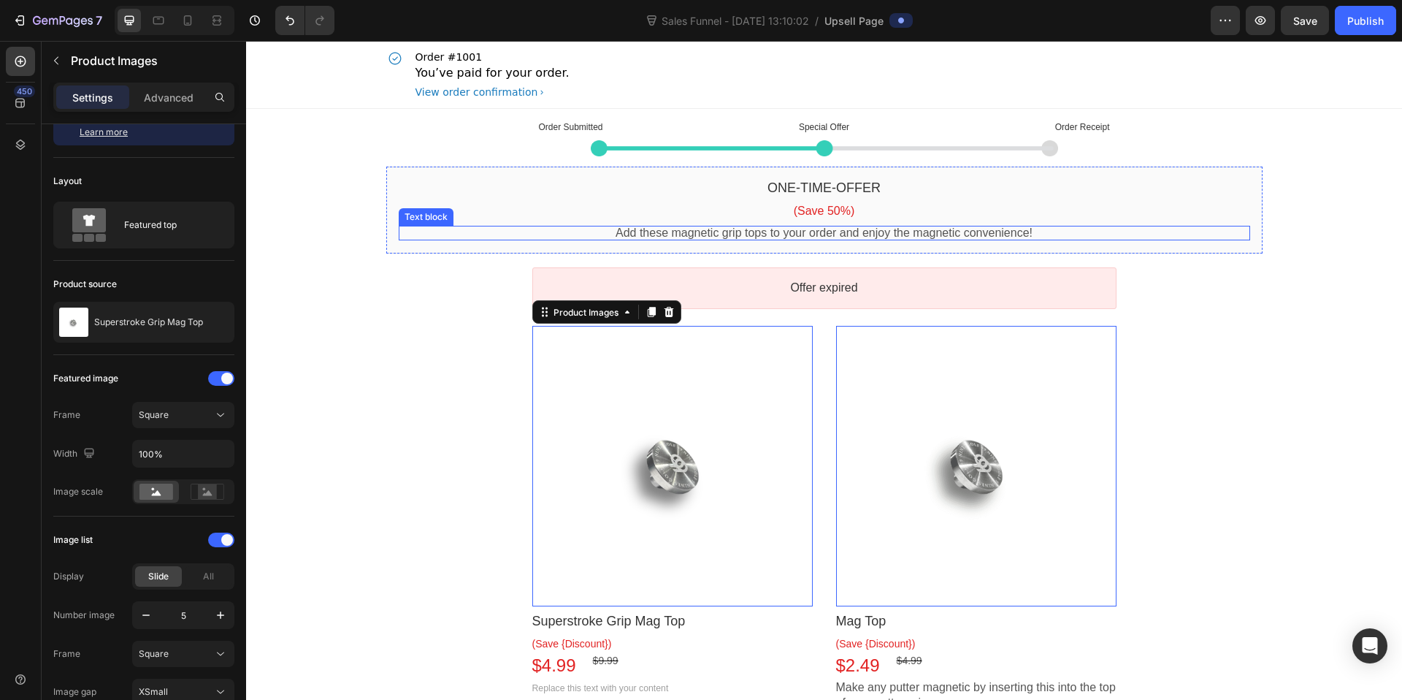
click at [997, 234] on p "Add these magnetic grip tops to your order and enjoy the magnetic convenience!" at bounding box center [824, 233] width 851 height 15
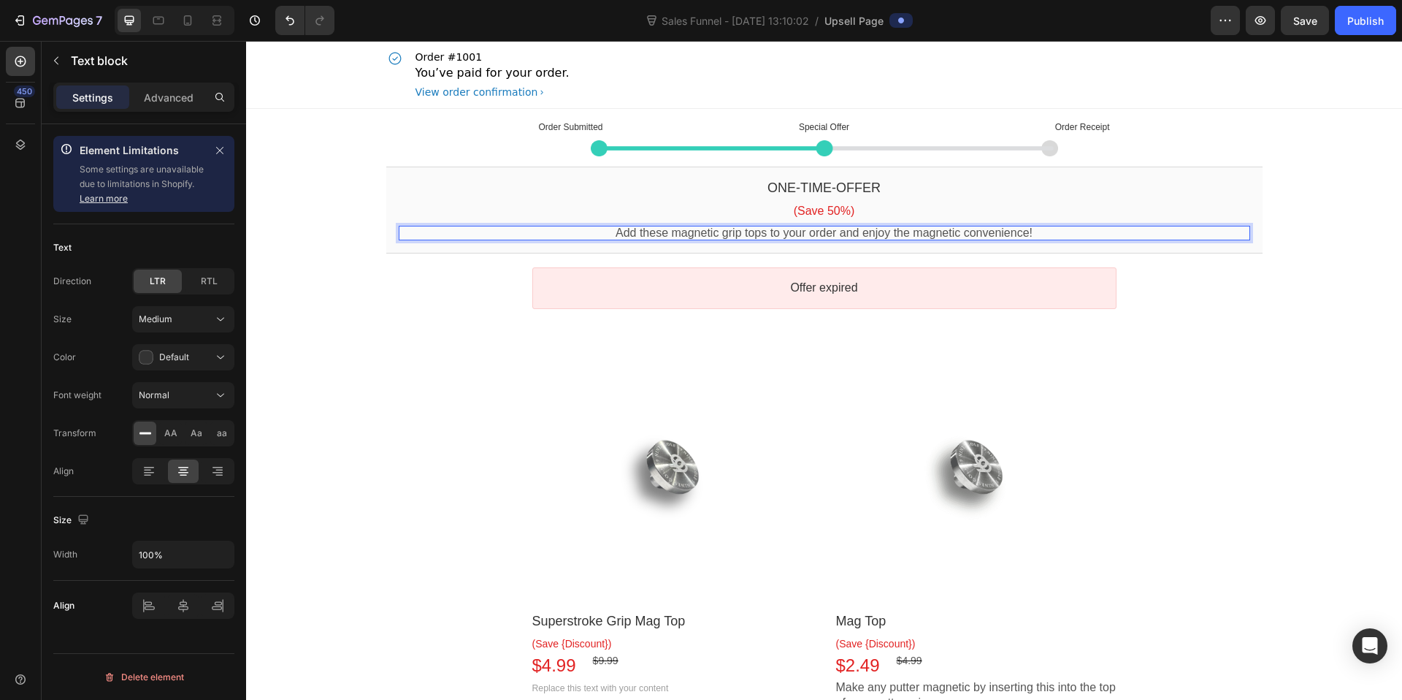
click at [989, 229] on p "Add these magnetic grip tops to your order and enjoy the magnetic convenience!" at bounding box center [824, 233] width 851 height 15
click at [1204, 288] on div "Offer expired" at bounding box center [824, 288] width 876 height 42
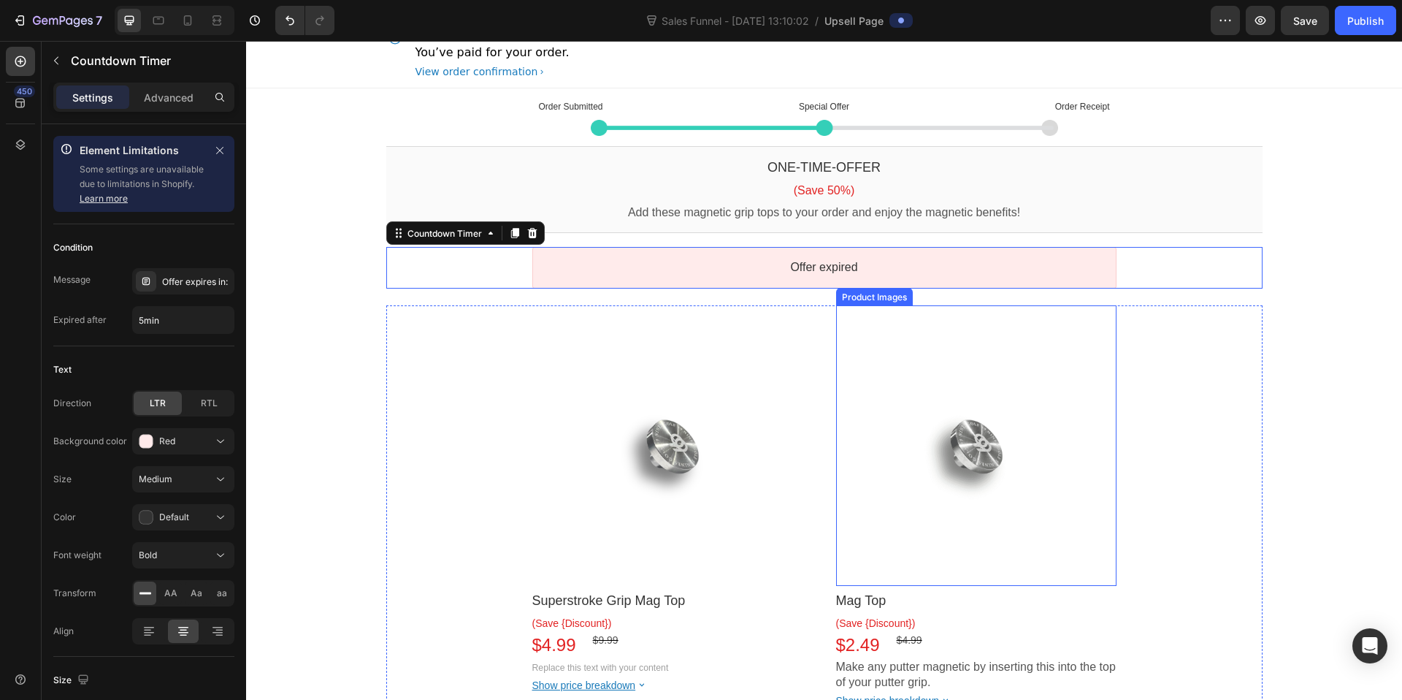
scroll to position [22, 0]
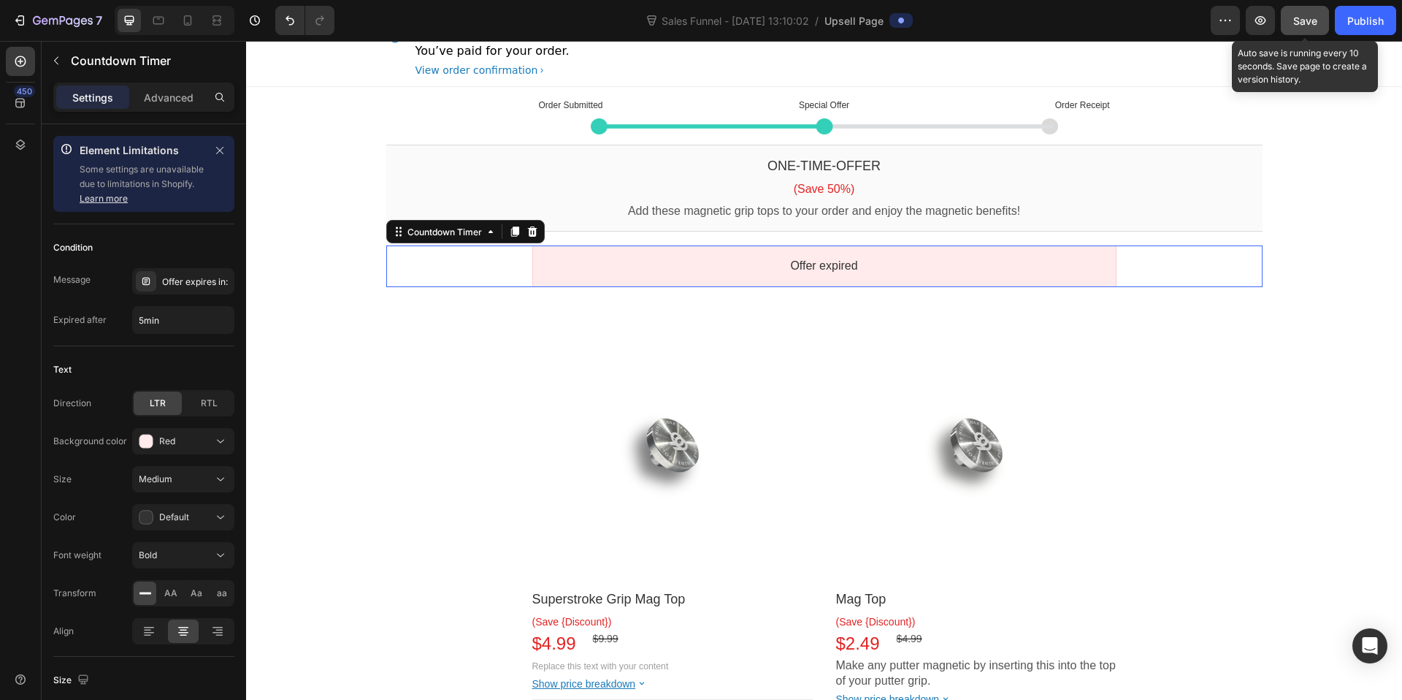
click at [1309, 22] on span "Save" at bounding box center [1305, 21] width 24 height 12
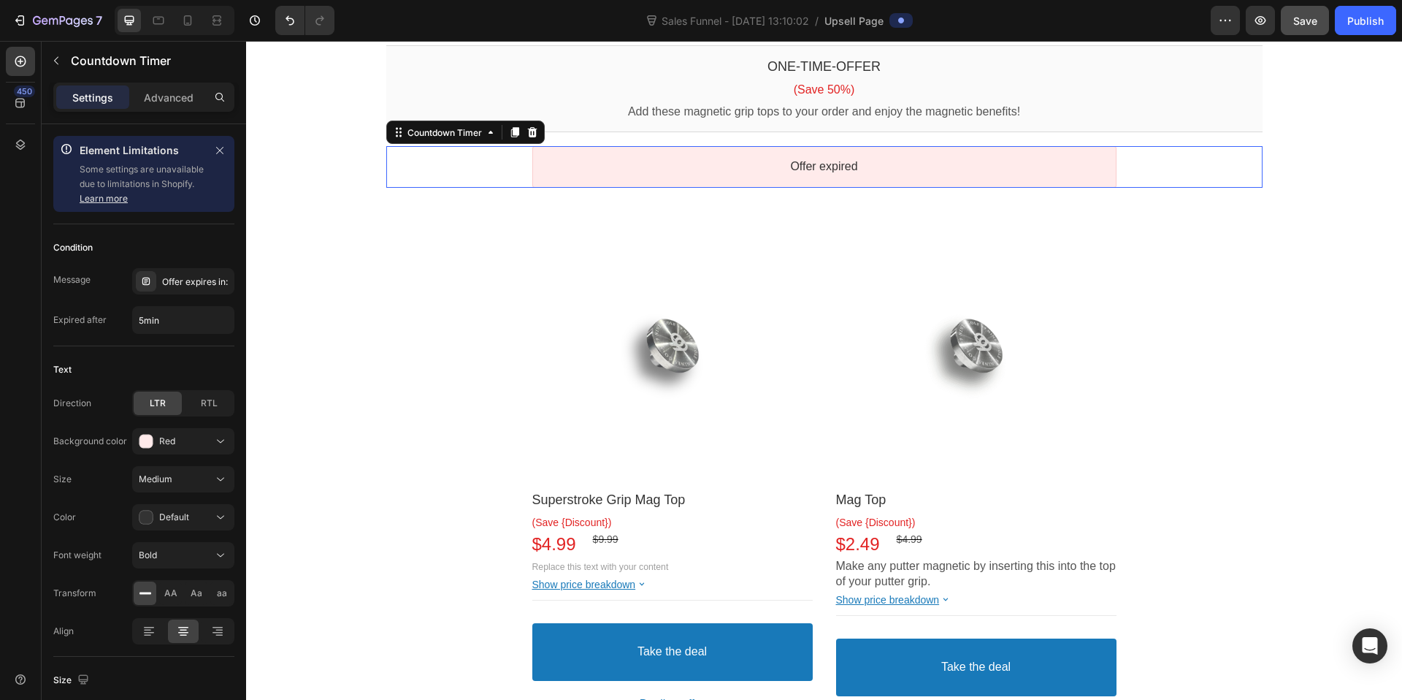
scroll to position [0, 0]
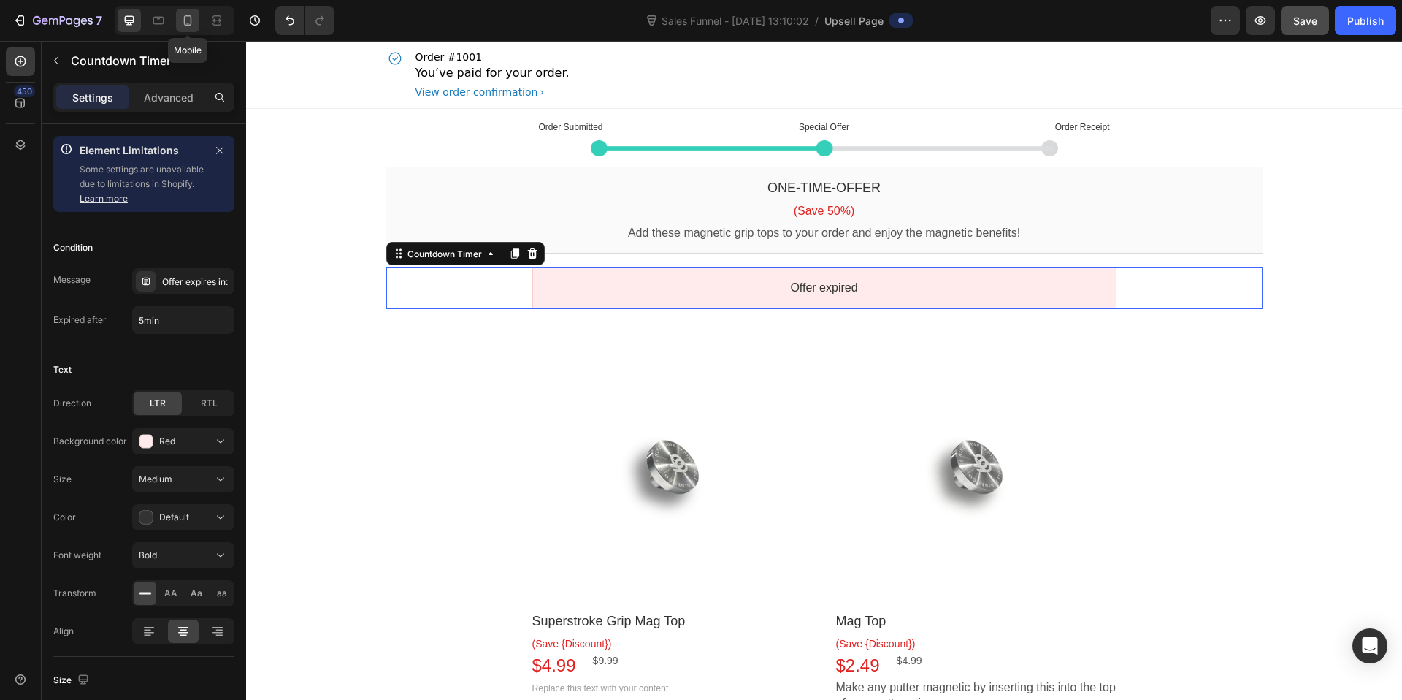
click at [183, 21] on icon at bounding box center [187, 20] width 15 height 15
type input "100%"
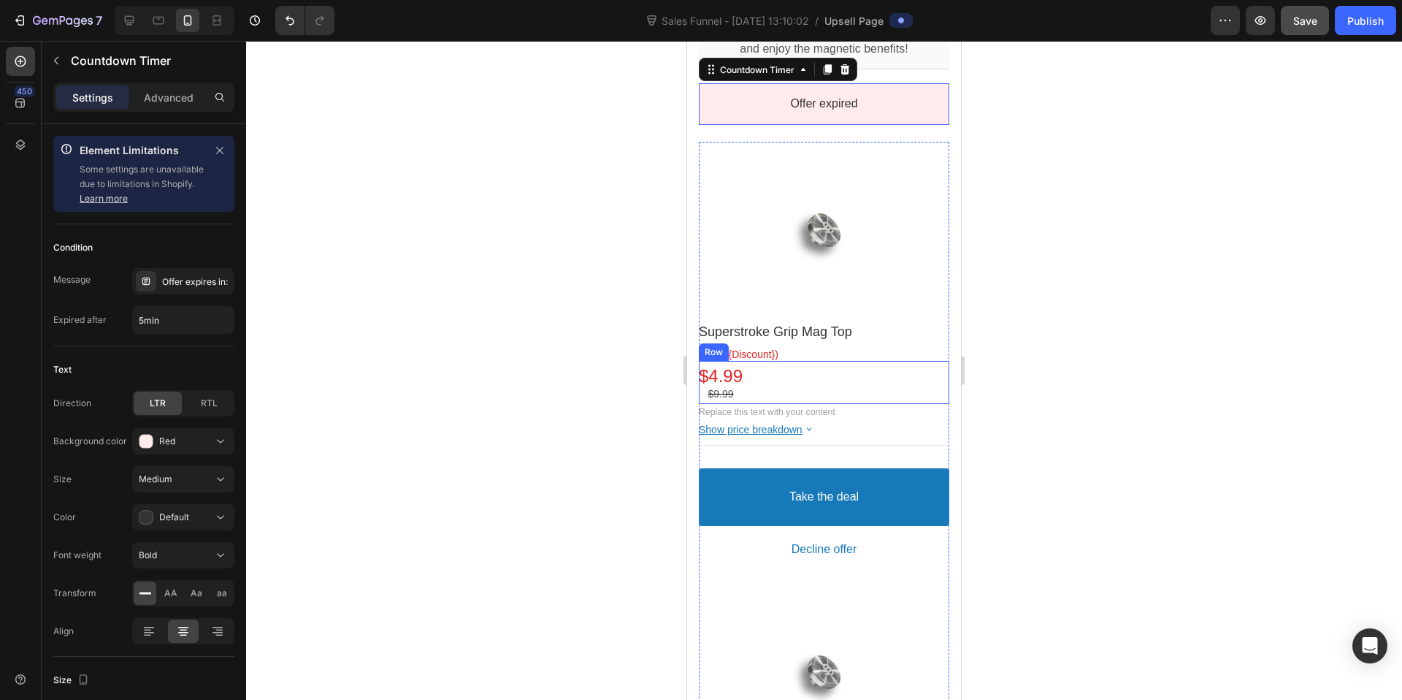
scroll to position [226, 0]
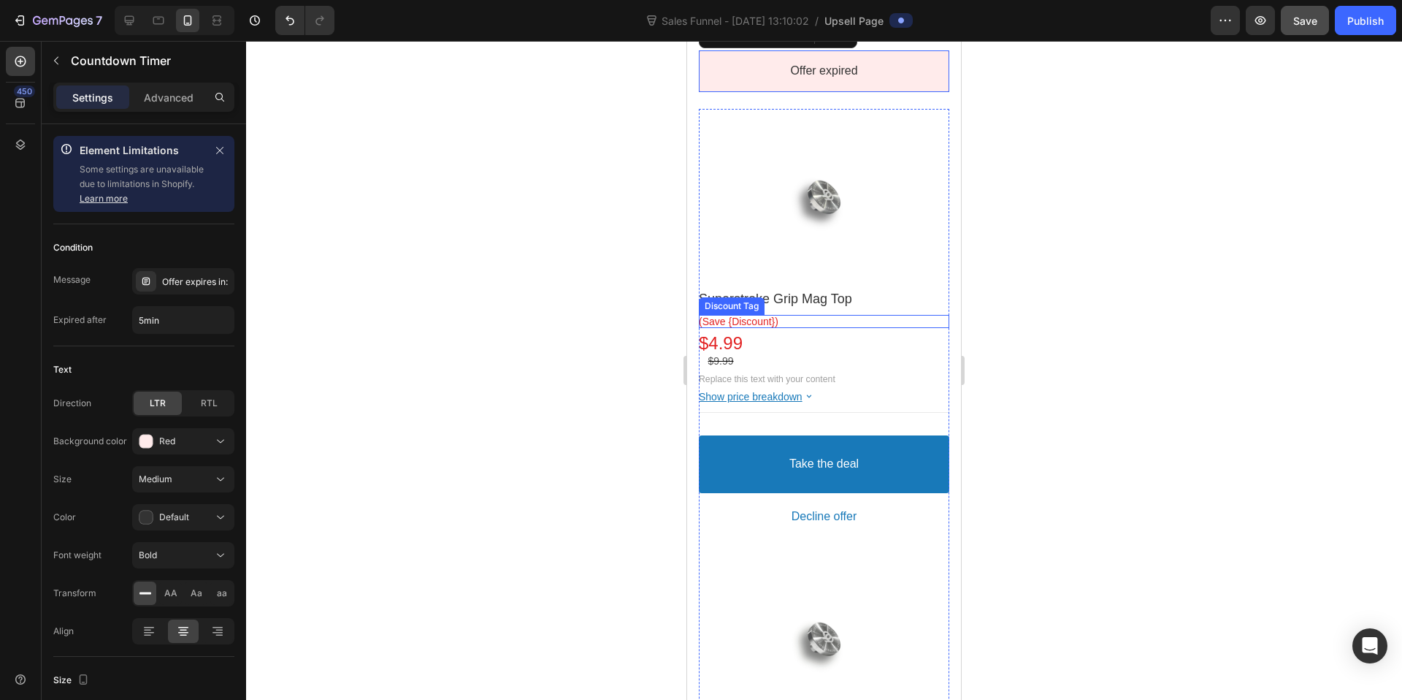
click at [760, 315] on bdo "(Save {Discount})" at bounding box center [739, 321] width 80 height 12
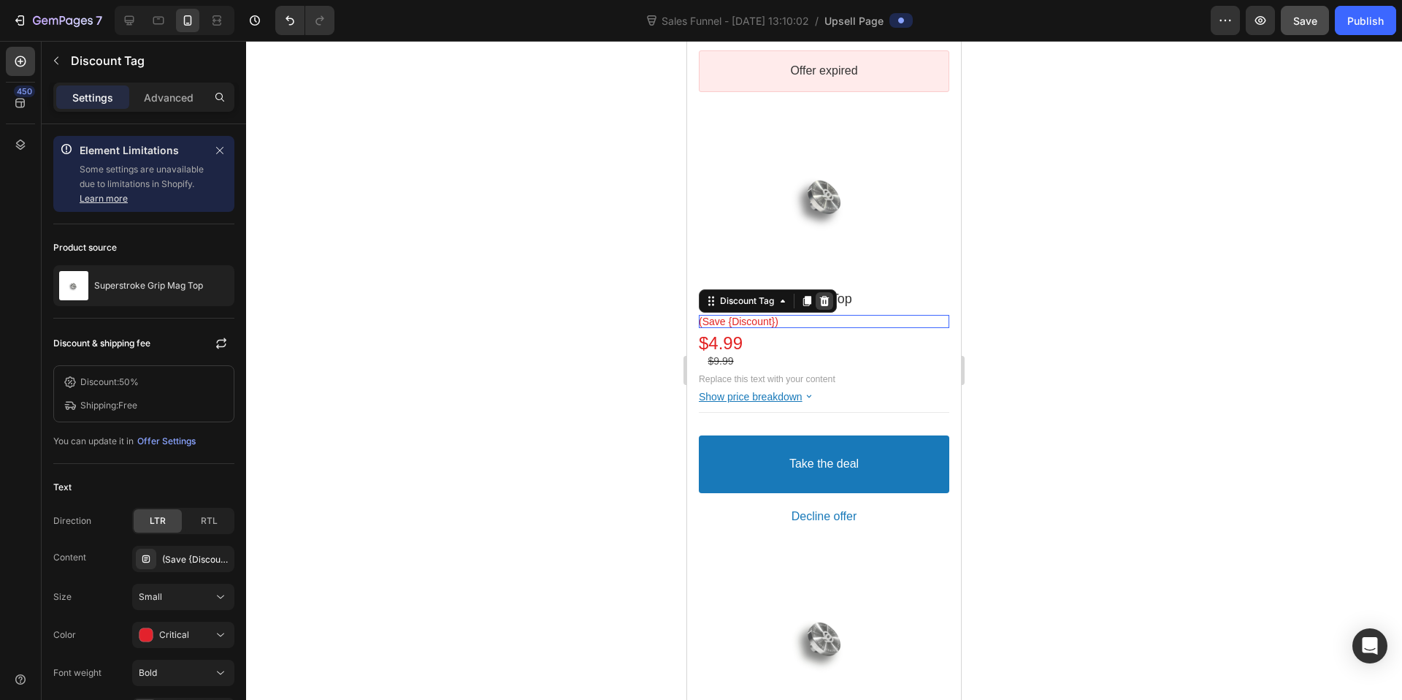
click at [828, 296] on icon at bounding box center [824, 301] width 9 height 10
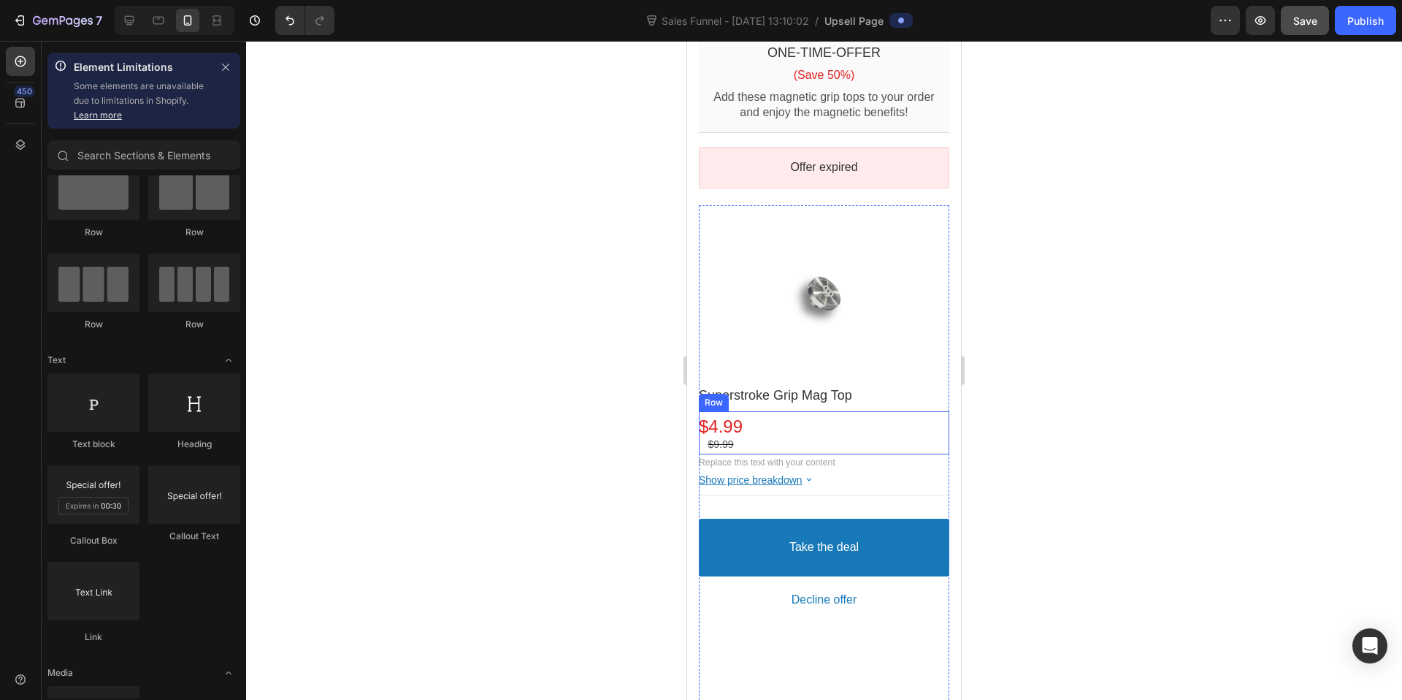
scroll to position [223, 0]
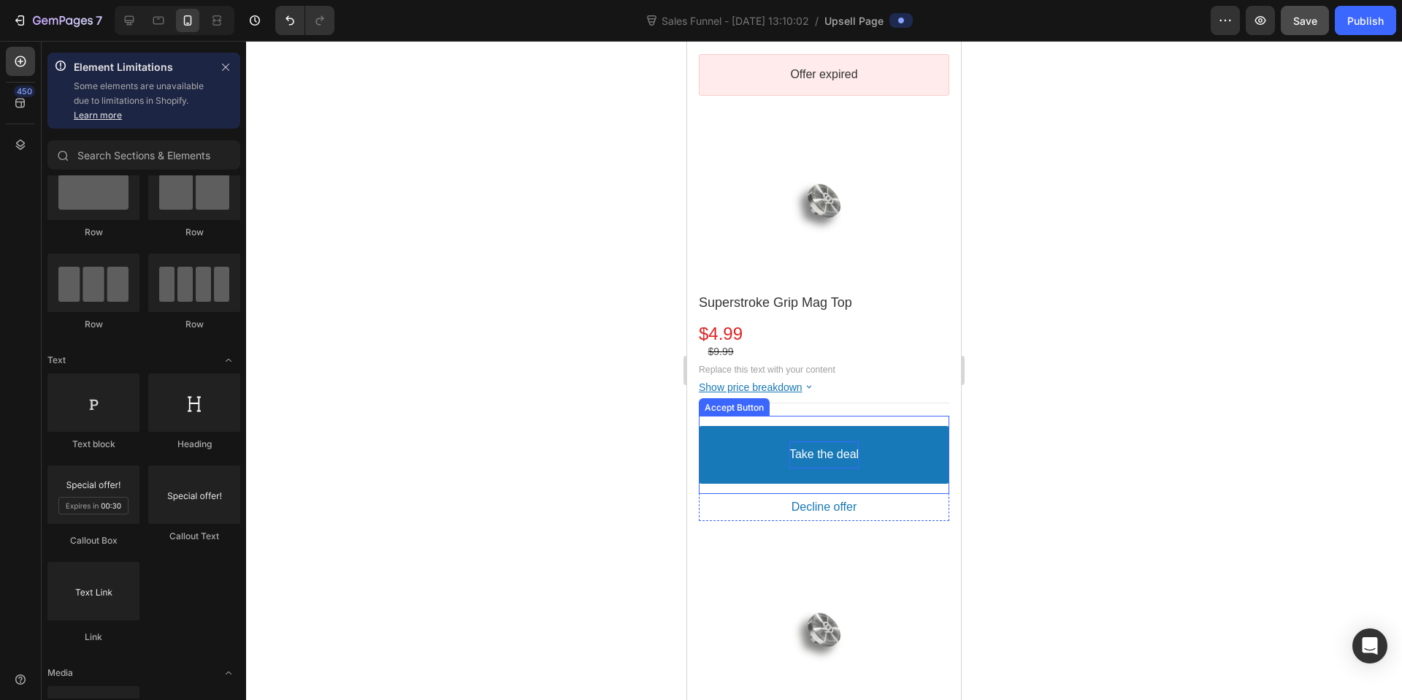
click at [819, 447] on bdo "Take the deal" at bounding box center [823, 454] width 69 height 15
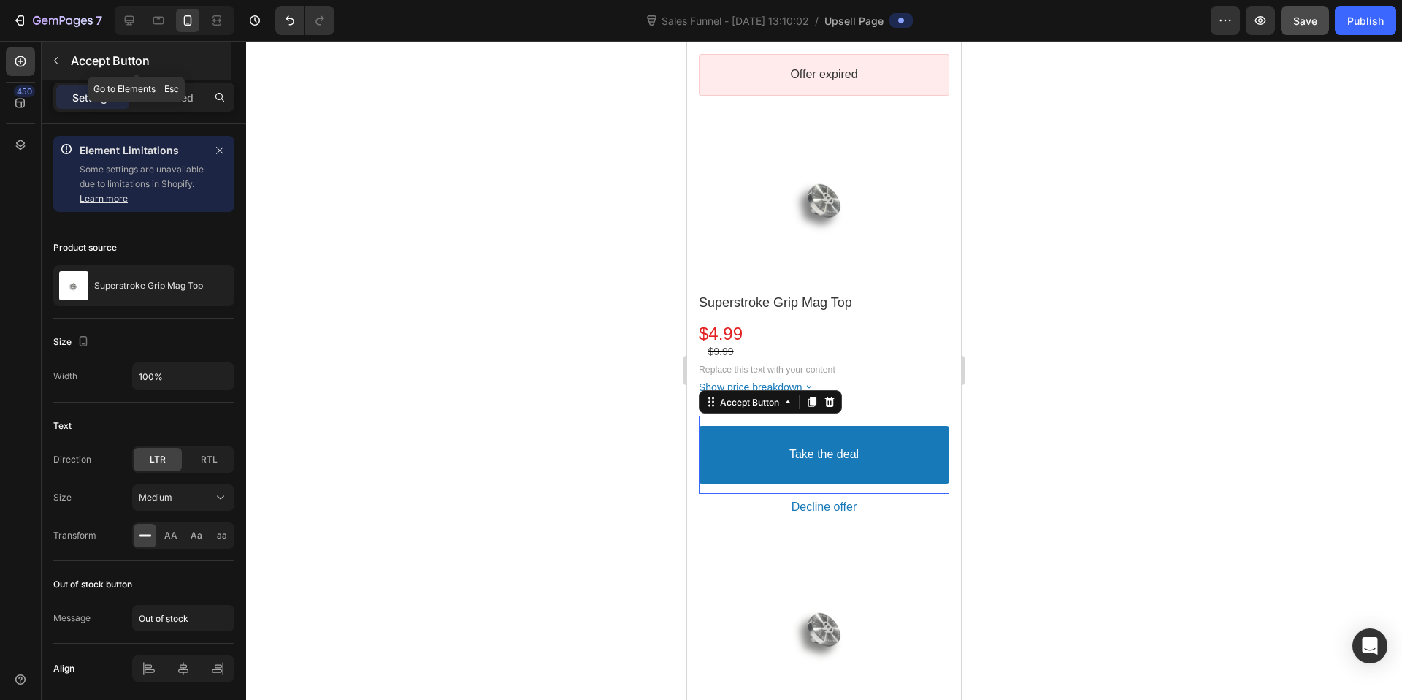
click at [56, 58] on icon "button" at bounding box center [56, 61] width 12 height 12
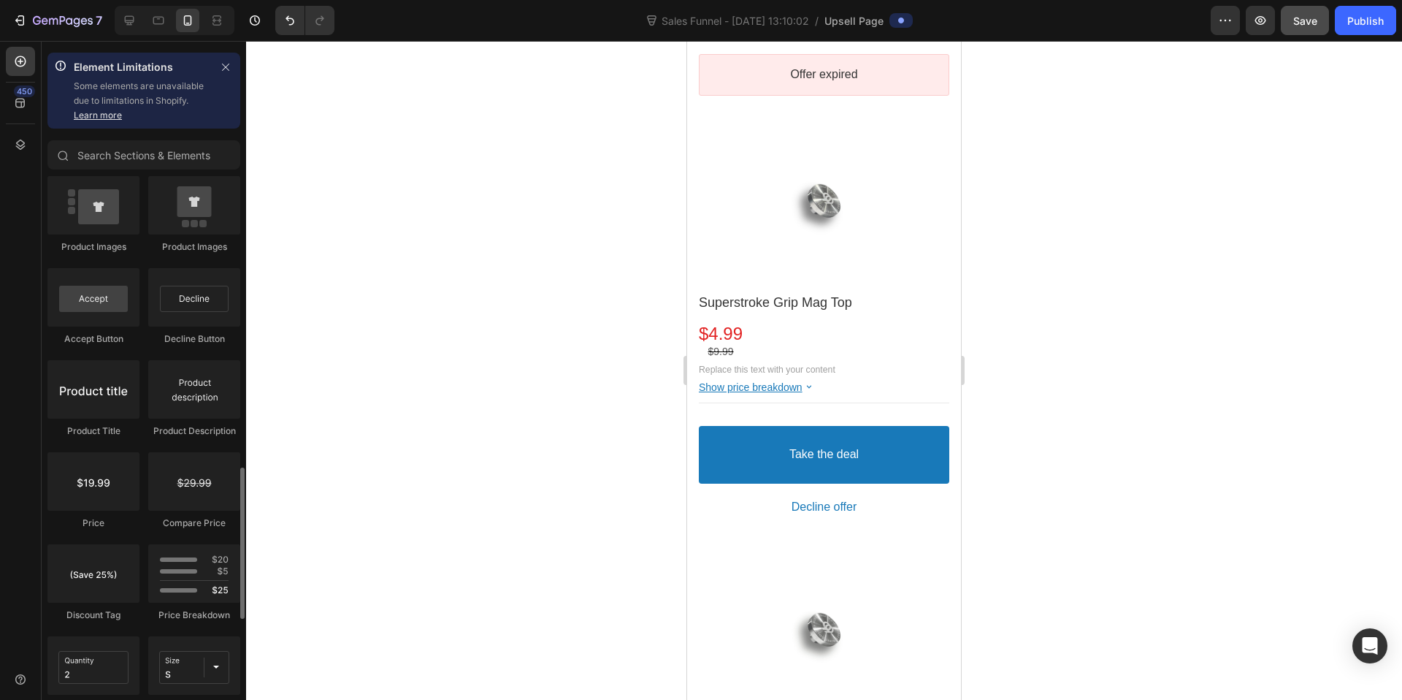
scroll to position [981, 0]
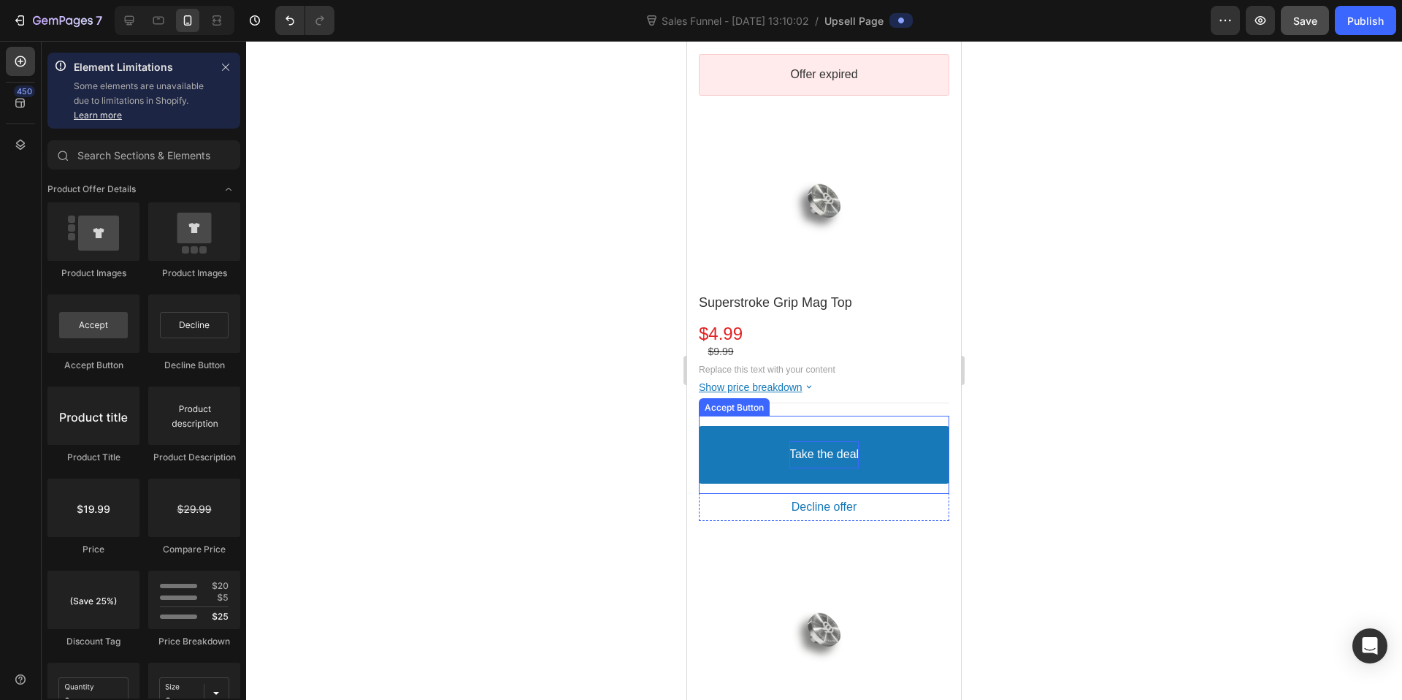
click at [832, 447] on bdo "Take the deal" at bounding box center [823, 454] width 69 height 15
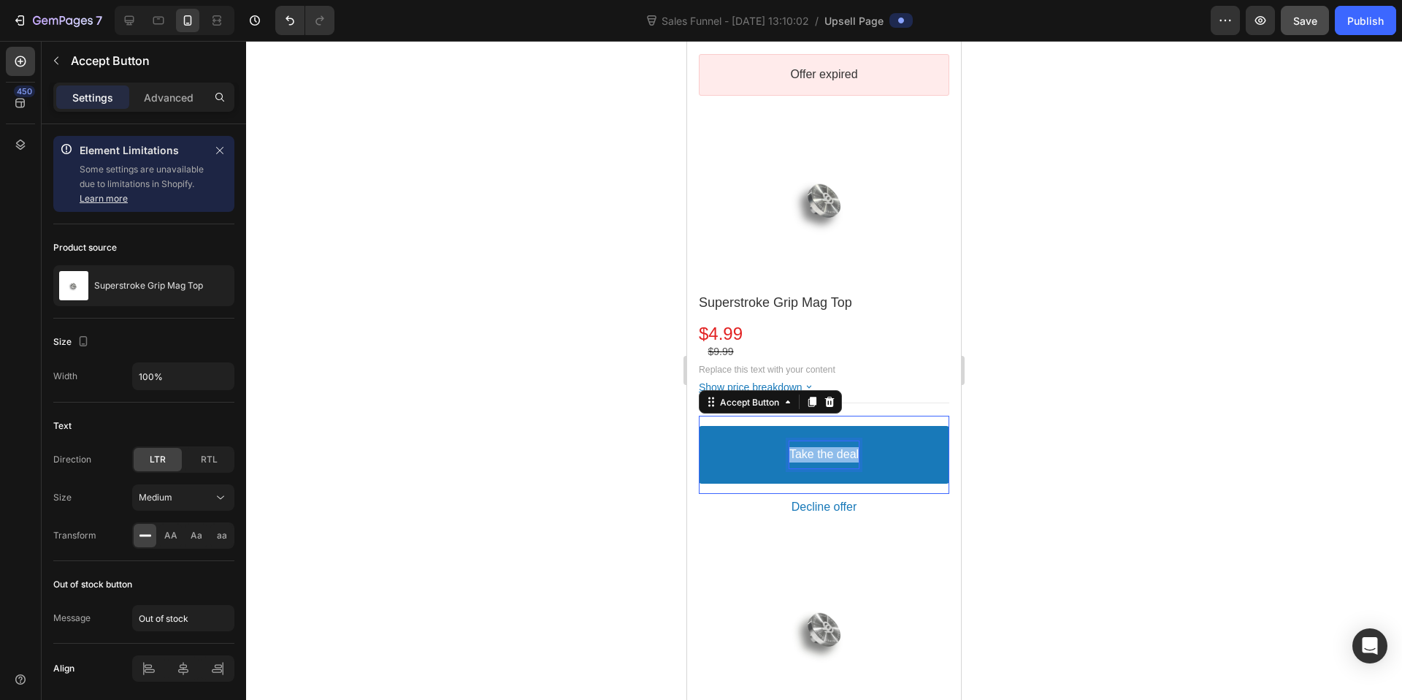
click at [822, 447] on p "Take the deal" at bounding box center [823, 454] width 69 height 15
click at [699, 426] on button "Add" at bounding box center [824, 455] width 250 height 58
click at [699, 426] on button "Add to" at bounding box center [824, 455] width 250 height 58
click at [699, 426] on button "Add to Order" at bounding box center [824, 455] width 250 height 58
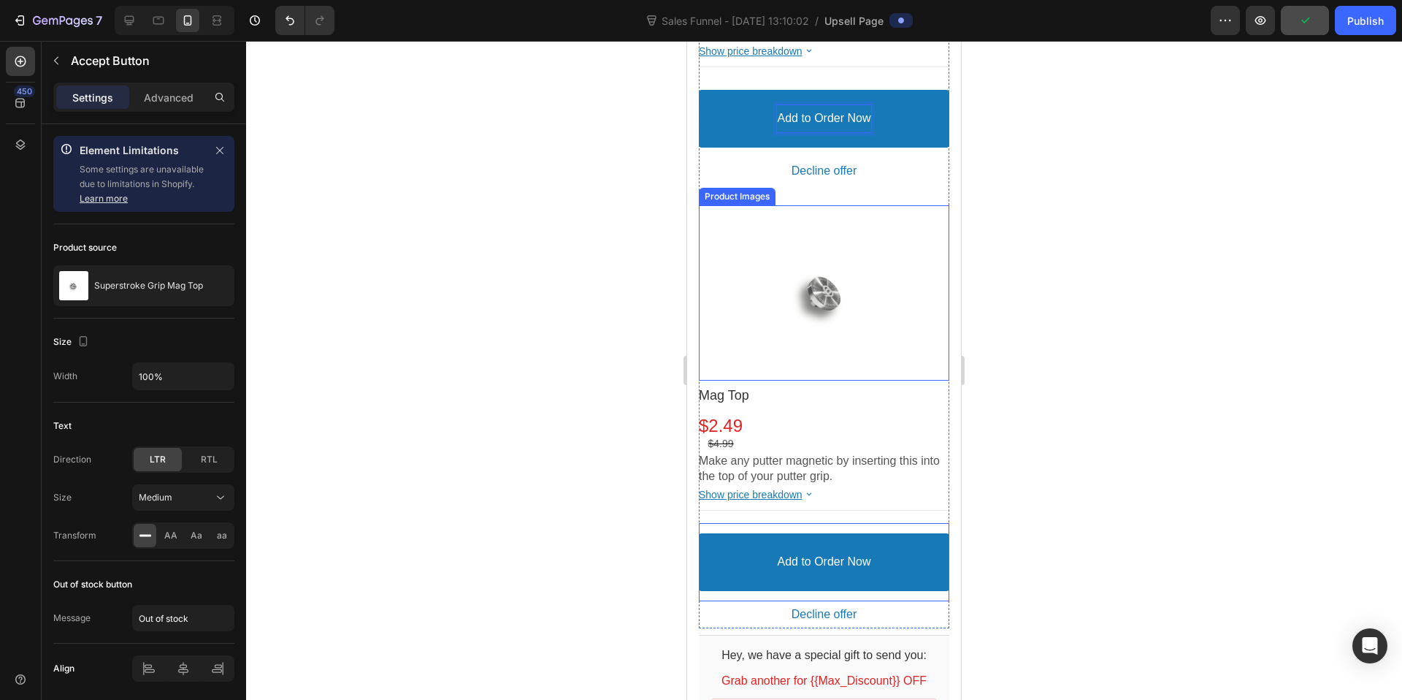
scroll to position [702, 0]
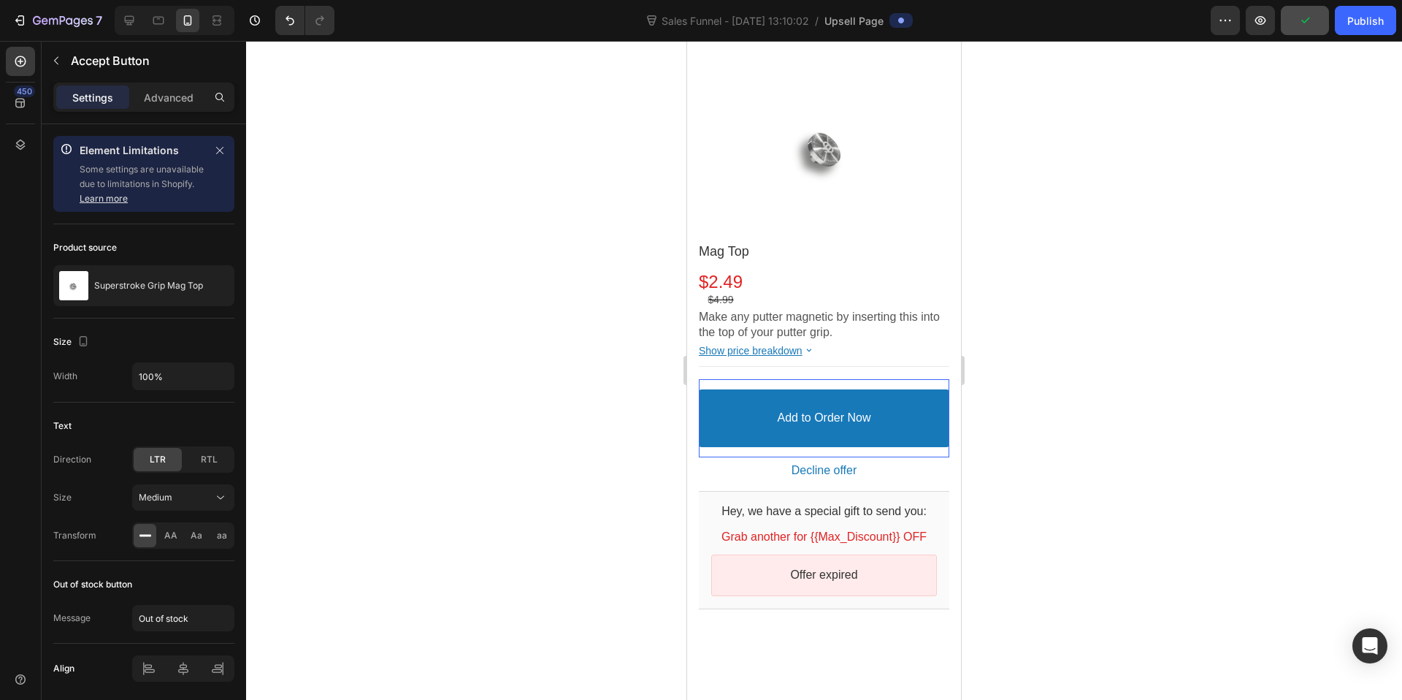
click at [1030, 427] on div at bounding box center [824, 370] width 1156 height 659
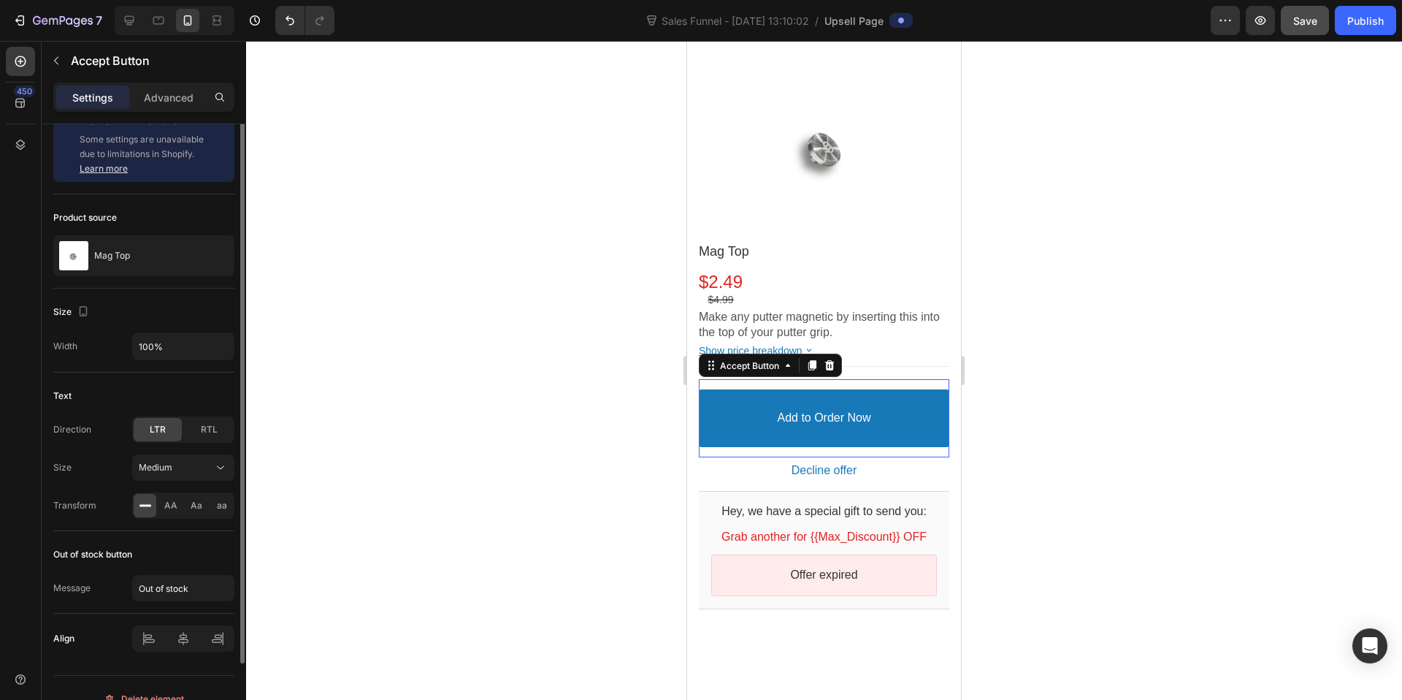
scroll to position [0, 0]
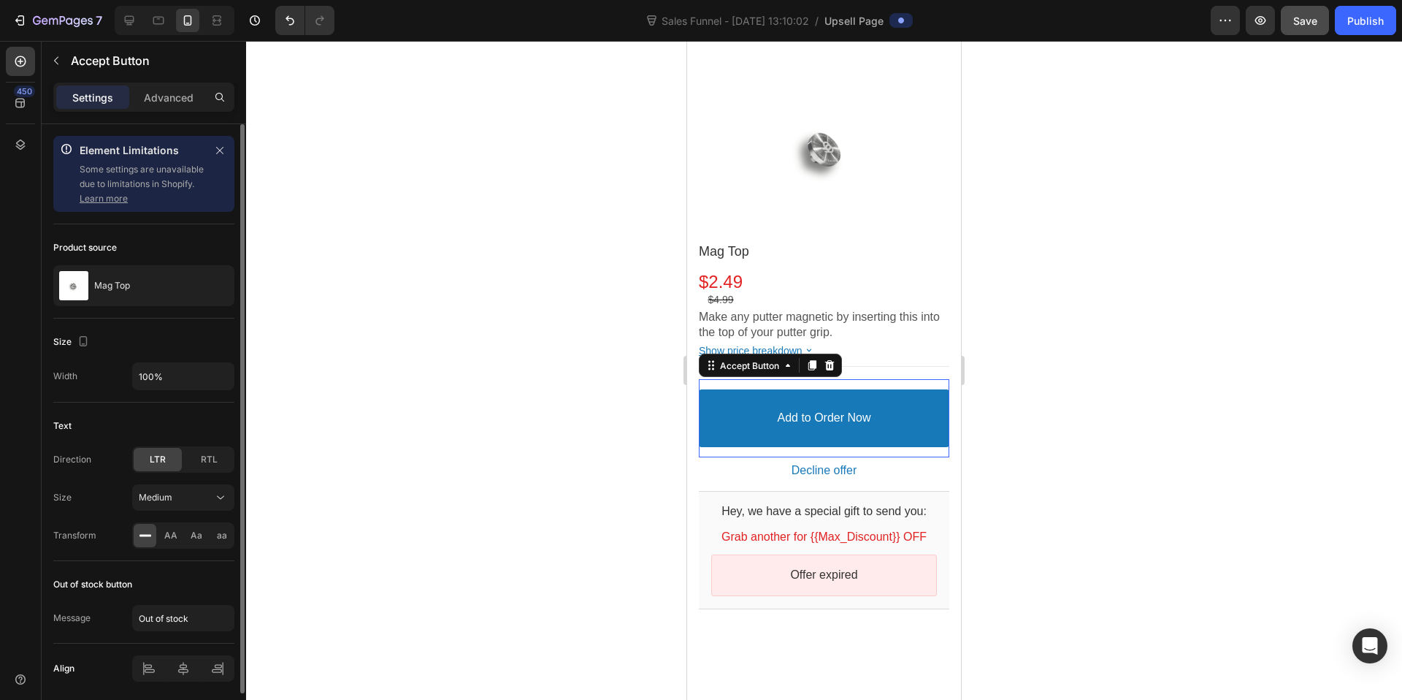
click at [103, 196] on link "Learn more" at bounding box center [104, 198] width 48 height 11
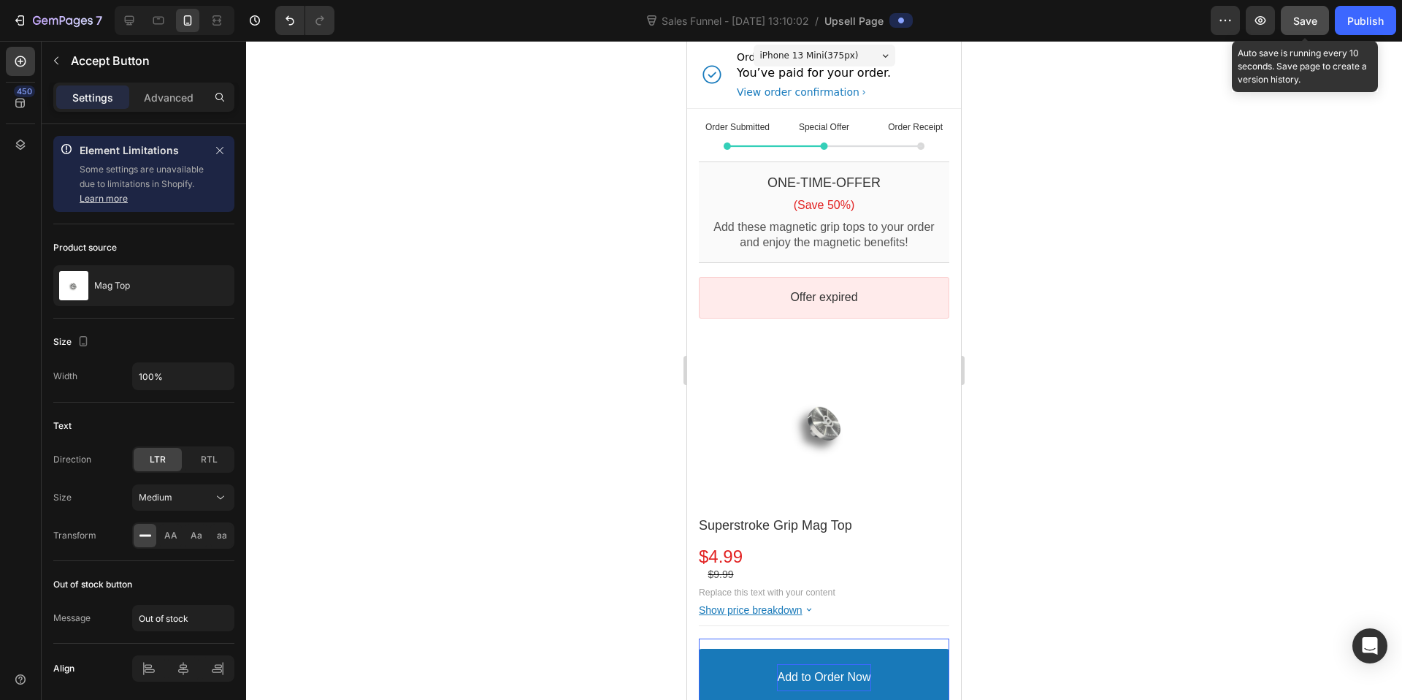
click at [1310, 15] on span "Save" at bounding box center [1305, 21] width 24 height 12
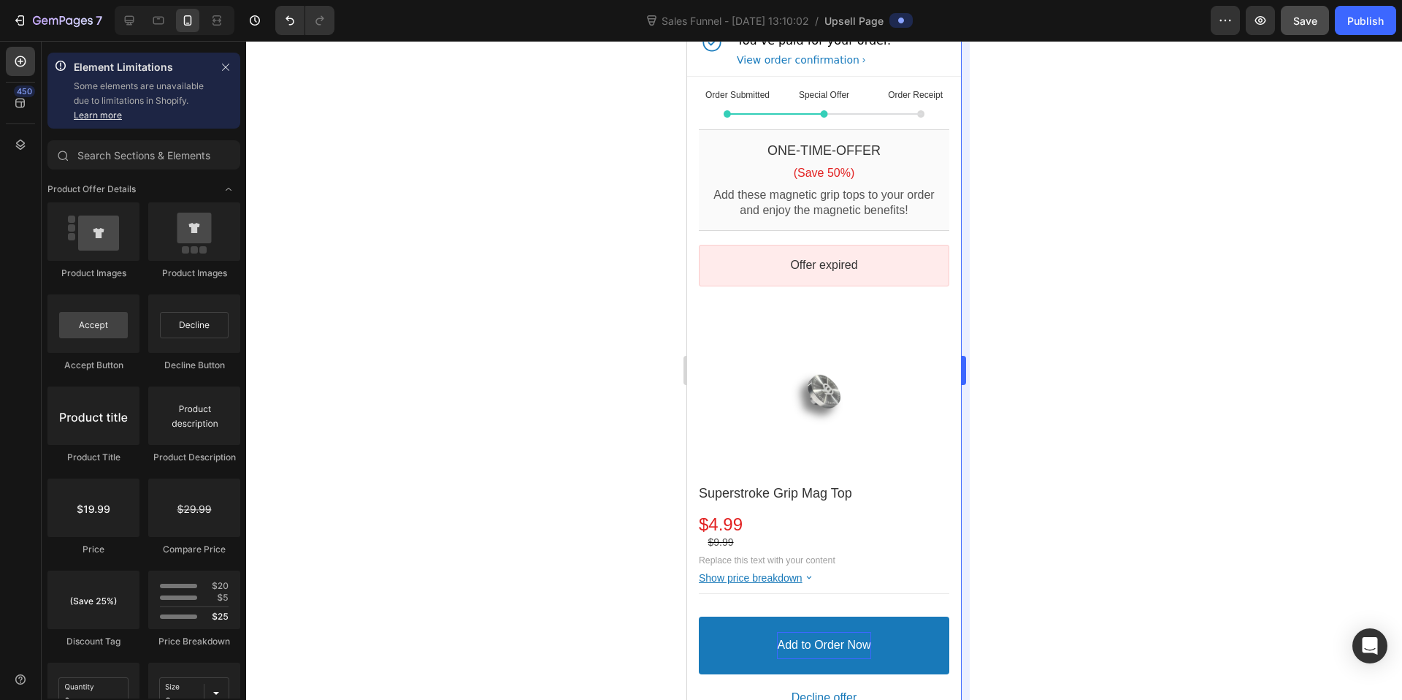
scroll to position [43, 0]
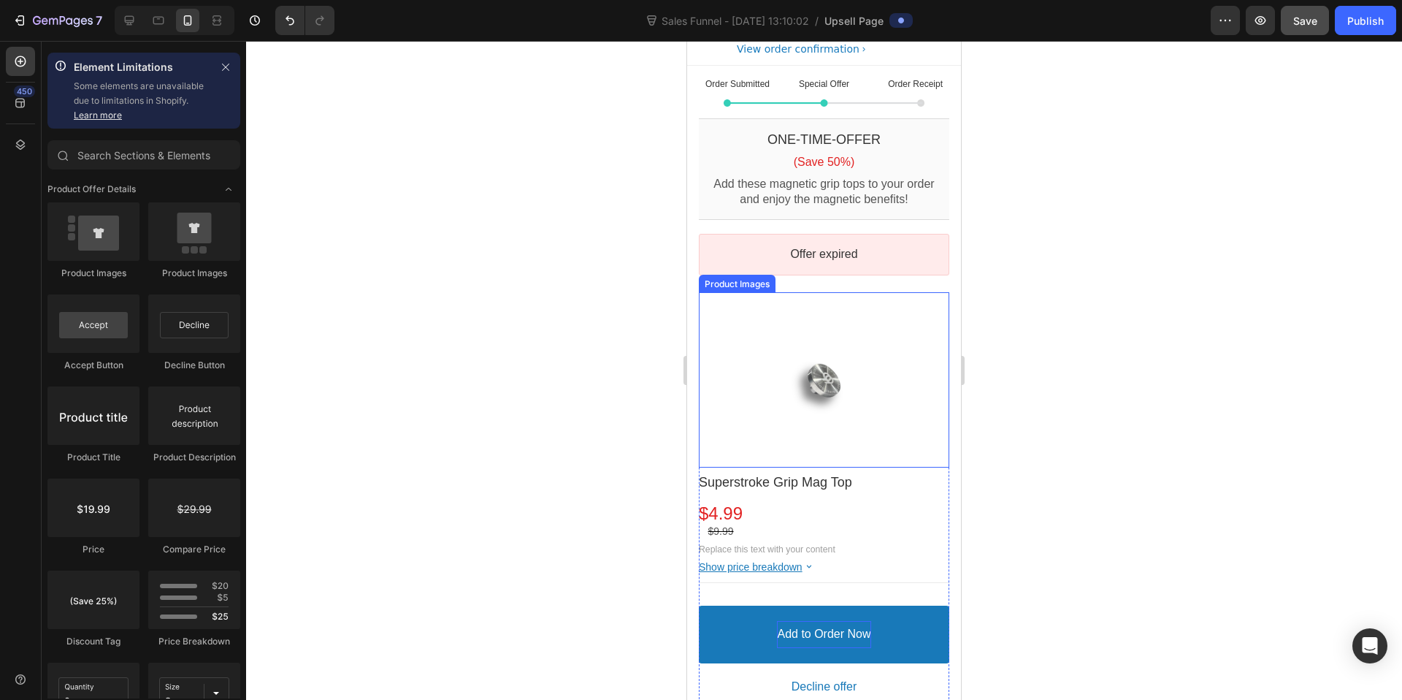
click at [815, 337] on div at bounding box center [823, 379] width 175 height 175
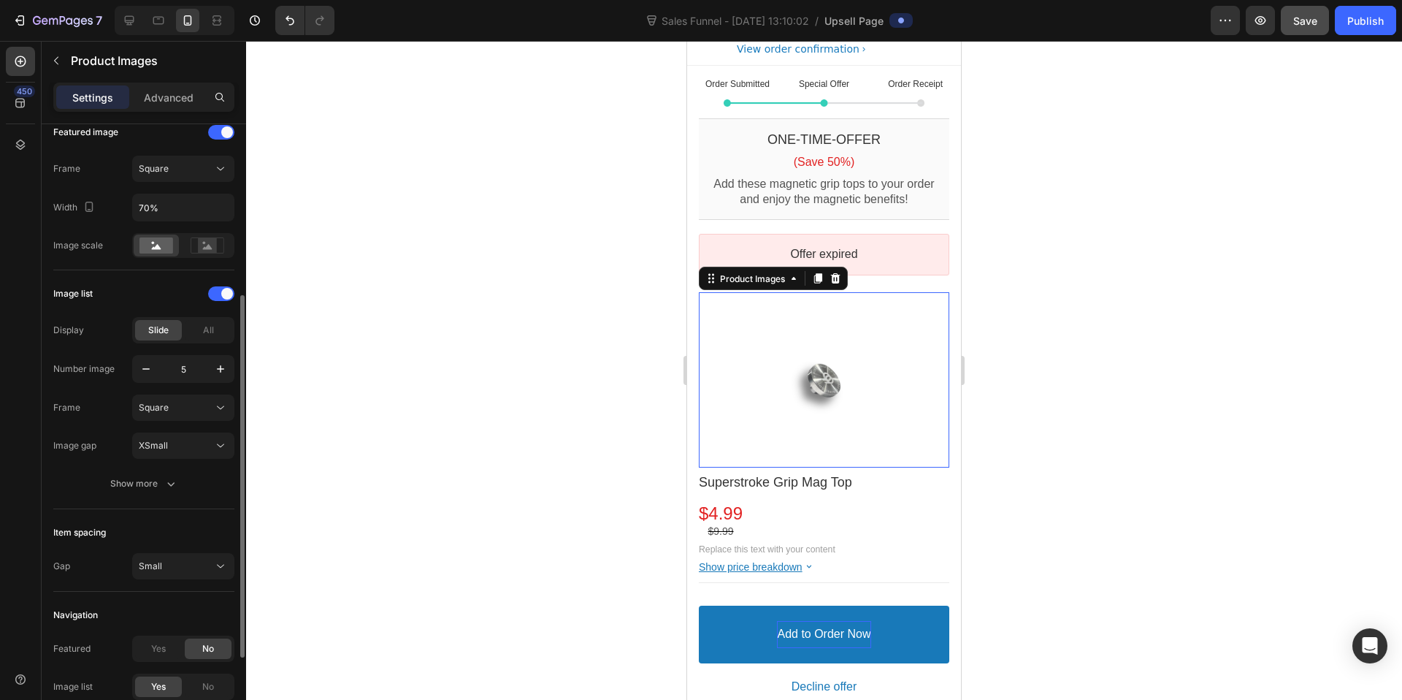
scroll to position [305, 0]
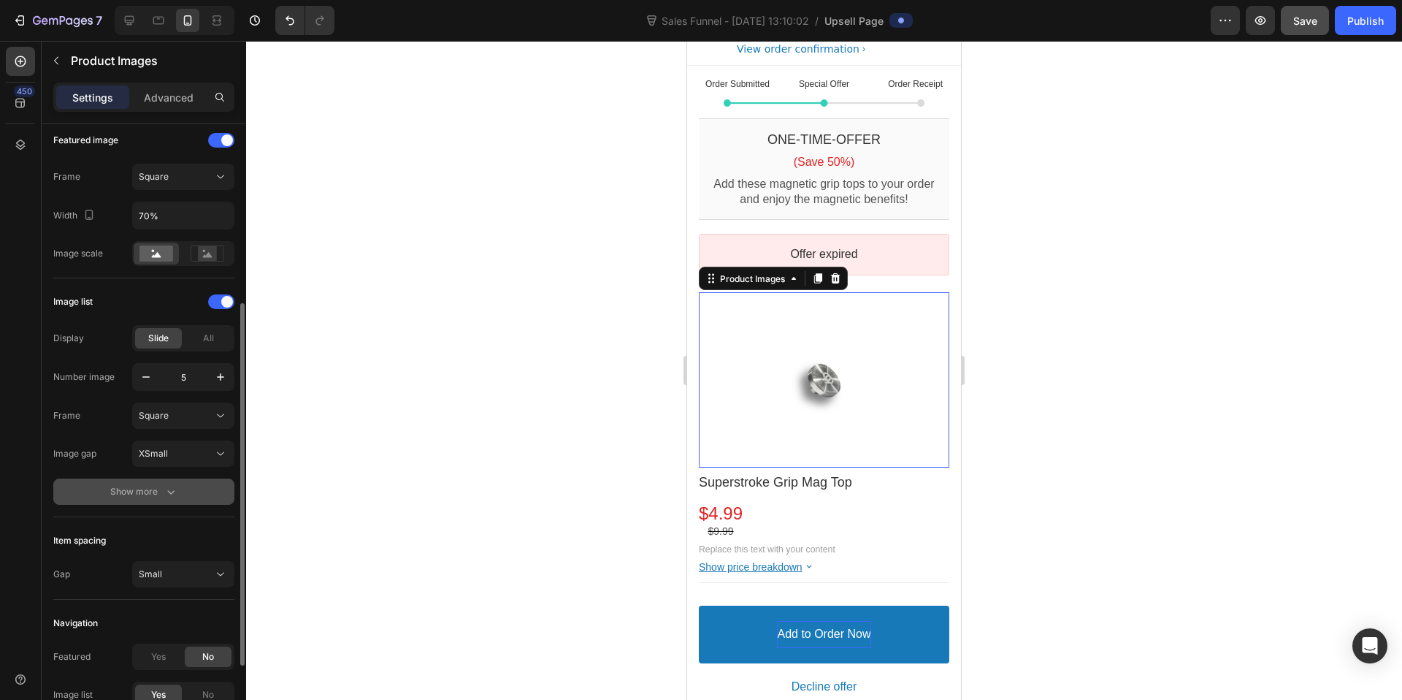
click at [139, 489] on div "Show more" at bounding box center [144, 491] width 68 height 15
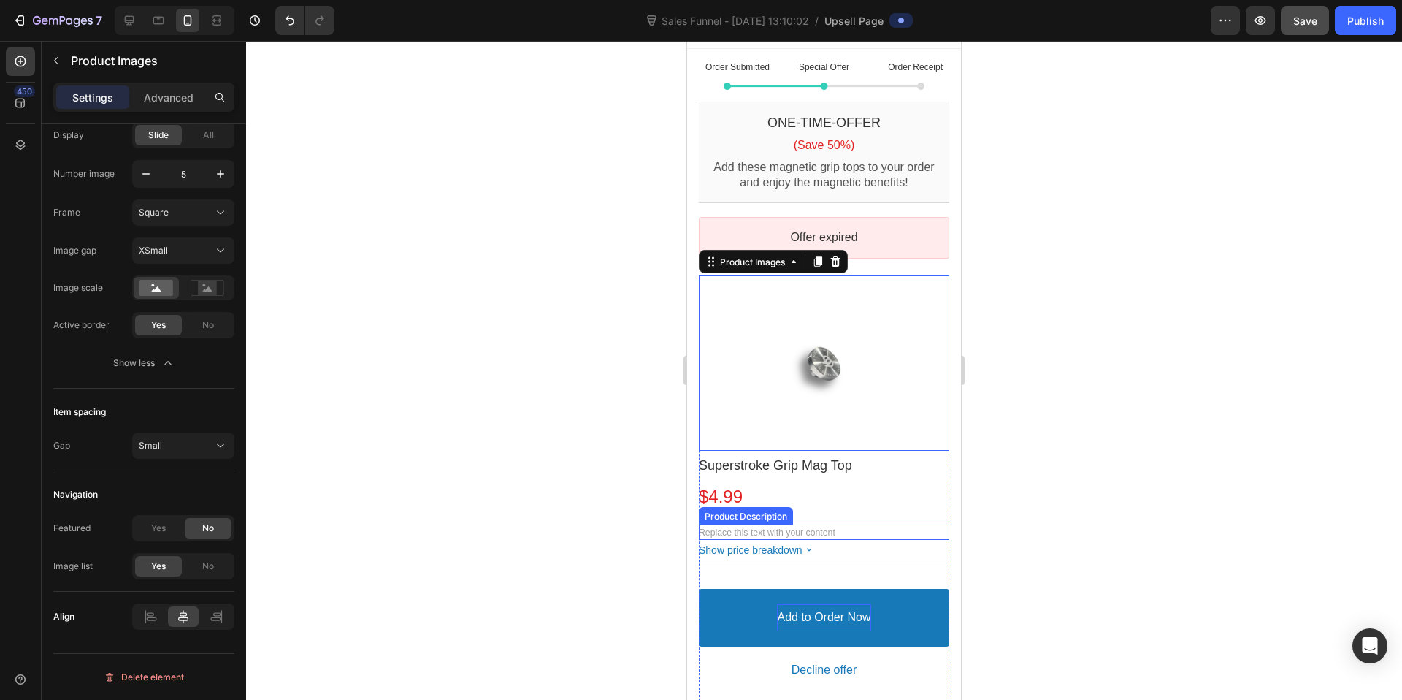
scroll to position [61, 0]
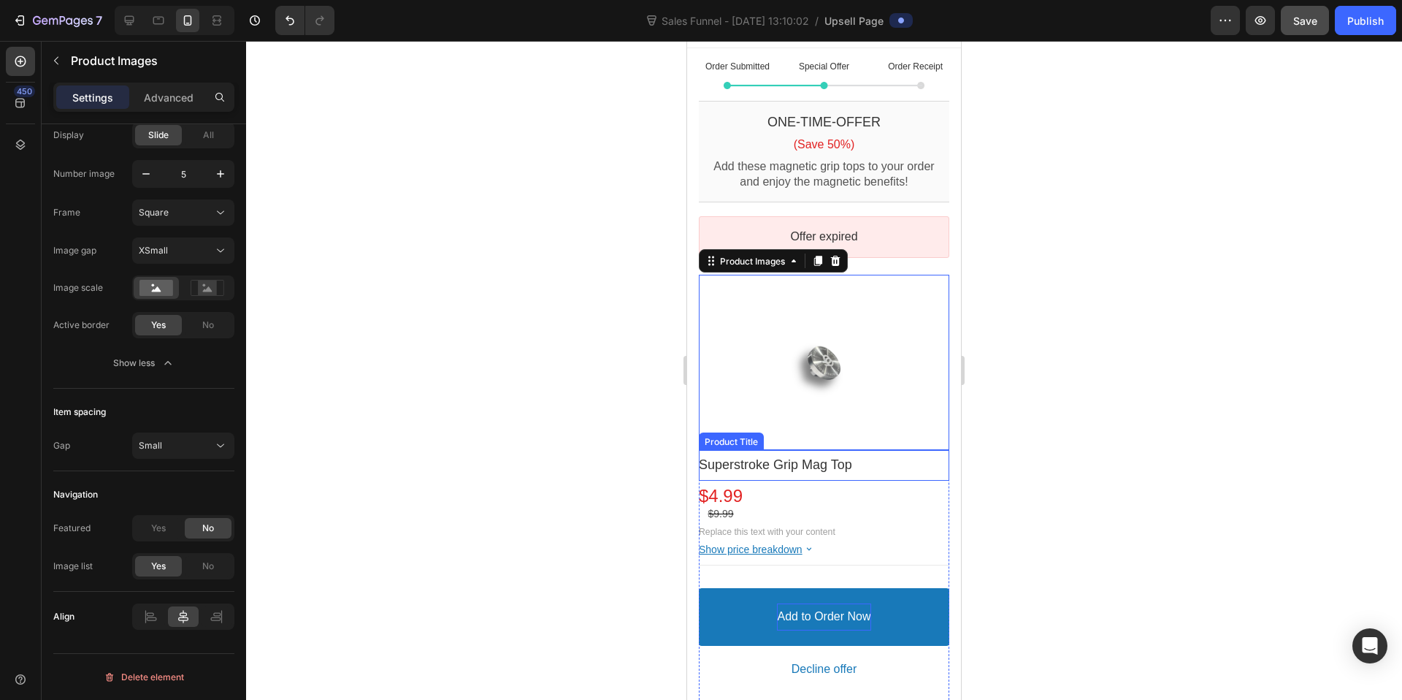
click at [769, 457] on bdo "Superstroke Grip Mag Top" at bounding box center [775, 464] width 153 height 15
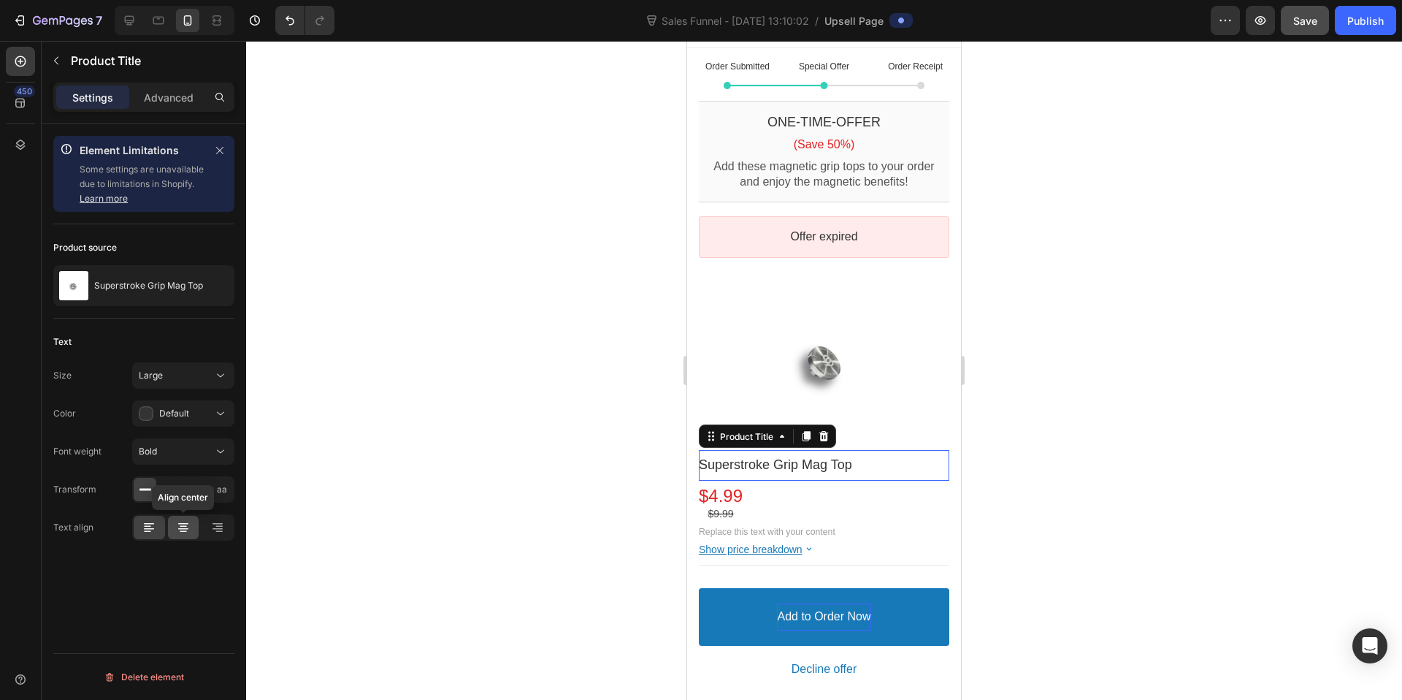
click at [185, 526] on icon at bounding box center [183, 526] width 7 height 1
click at [734, 489] on bdo "$4.99" at bounding box center [721, 496] width 44 height 20
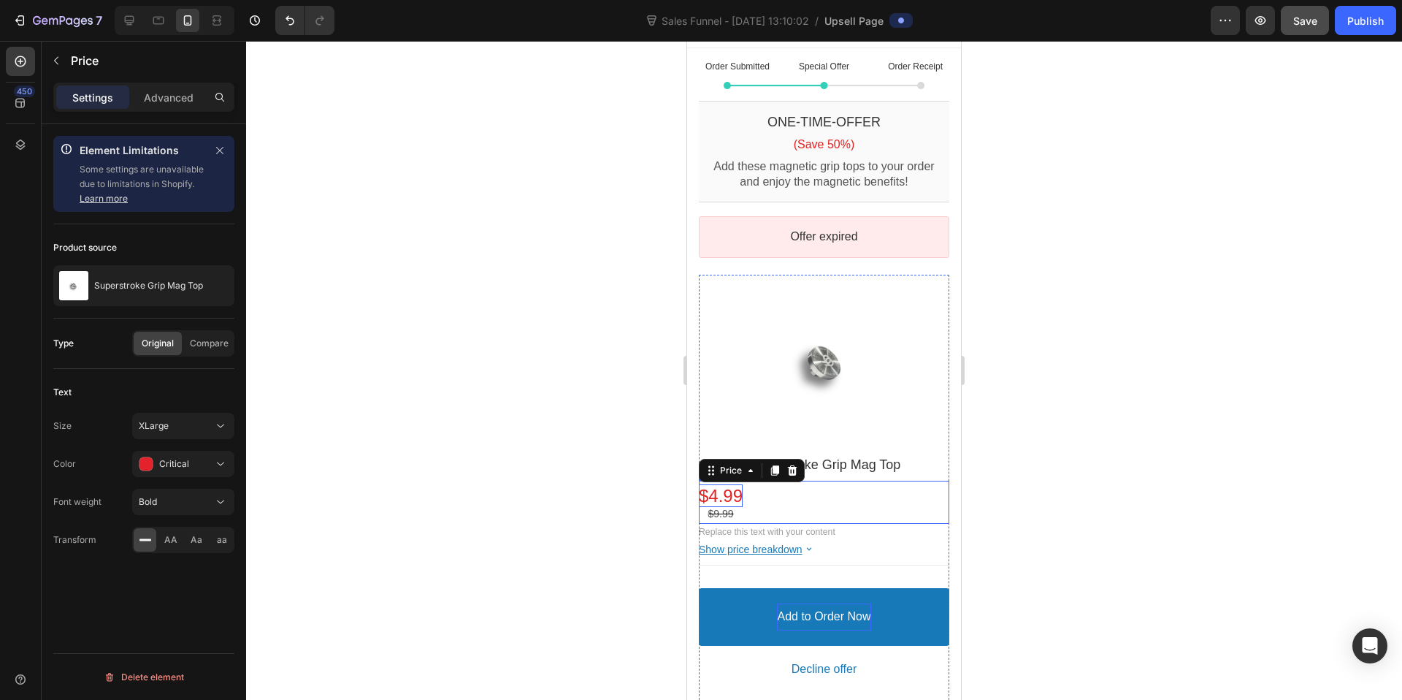
click at [765, 506] on div "$4.99 Price $9.99 Price Row" at bounding box center [824, 501] width 250 height 43
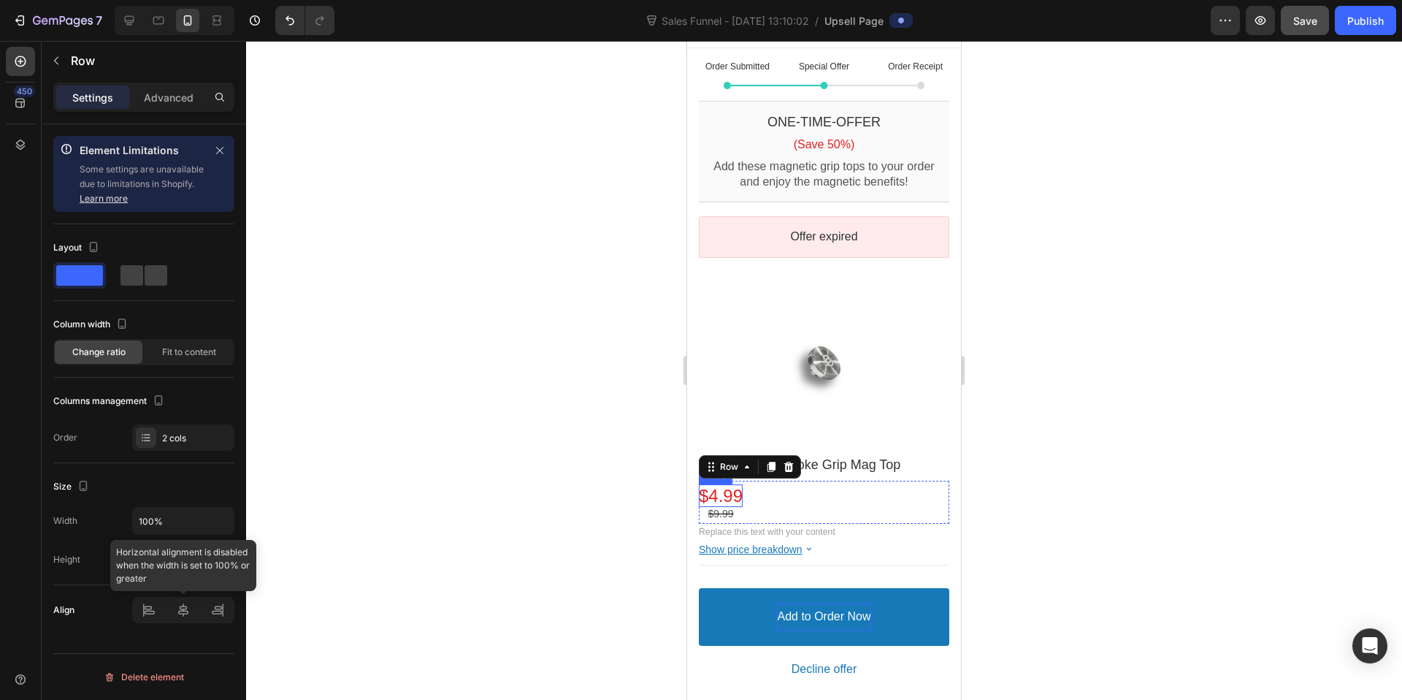
click at [184, 601] on div at bounding box center [183, 610] width 102 height 26
click at [180, 613] on div at bounding box center [183, 610] width 102 height 26
click at [1058, 511] on div at bounding box center [824, 370] width 1156 height 659
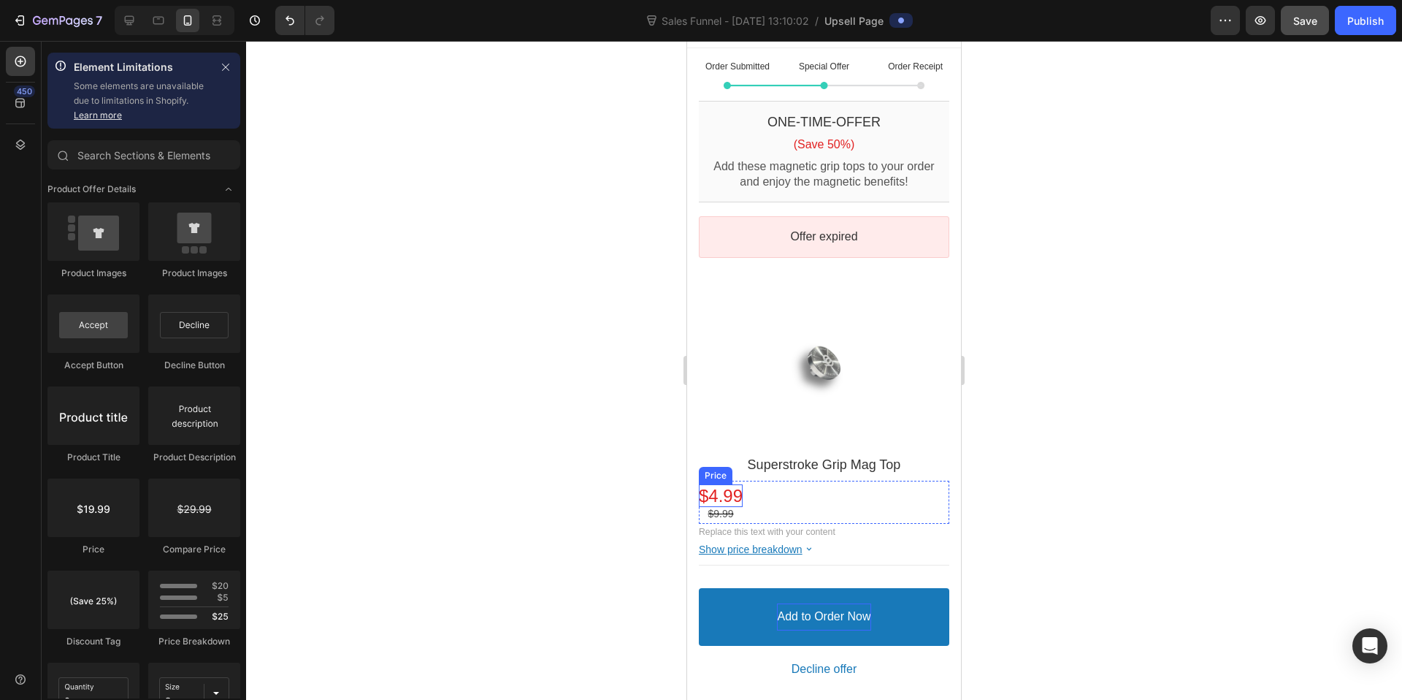
click at [727, 486] on bdo "$4.99" at bounding box center [721, 496] width 44 height 20
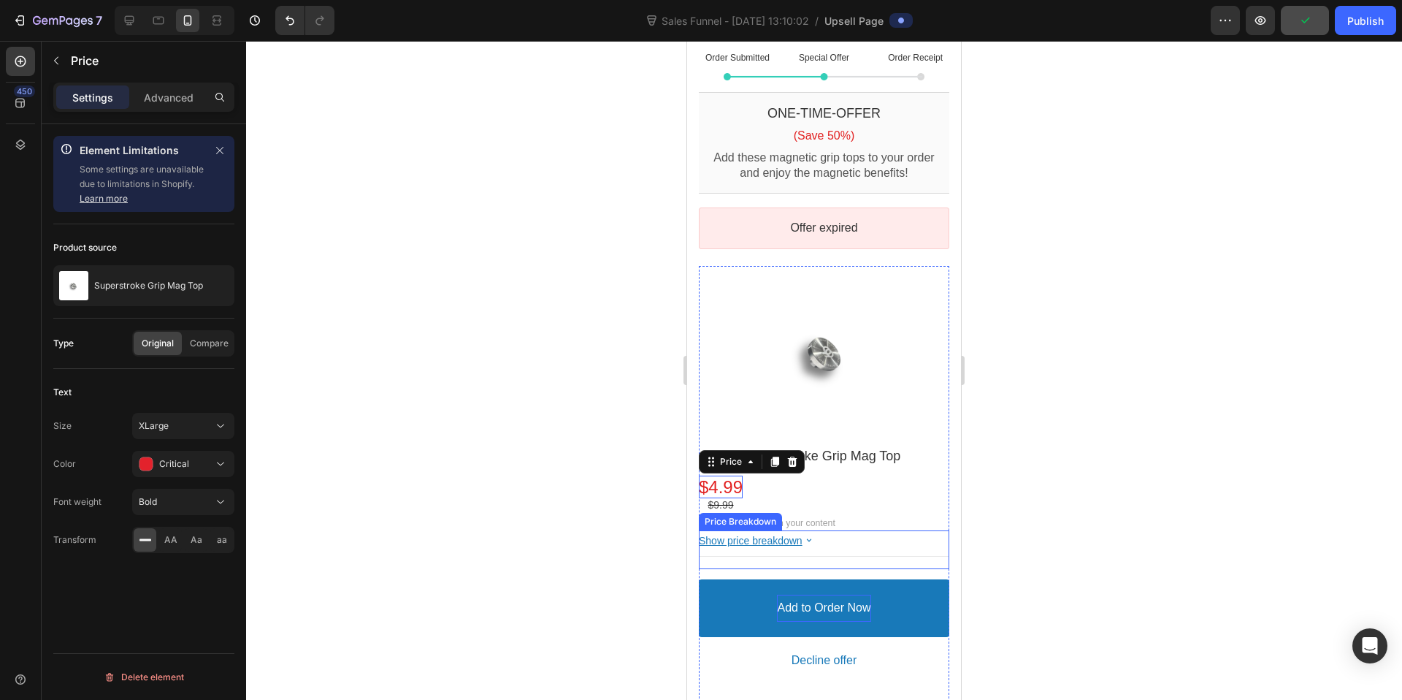
scroll to position [142, 0]
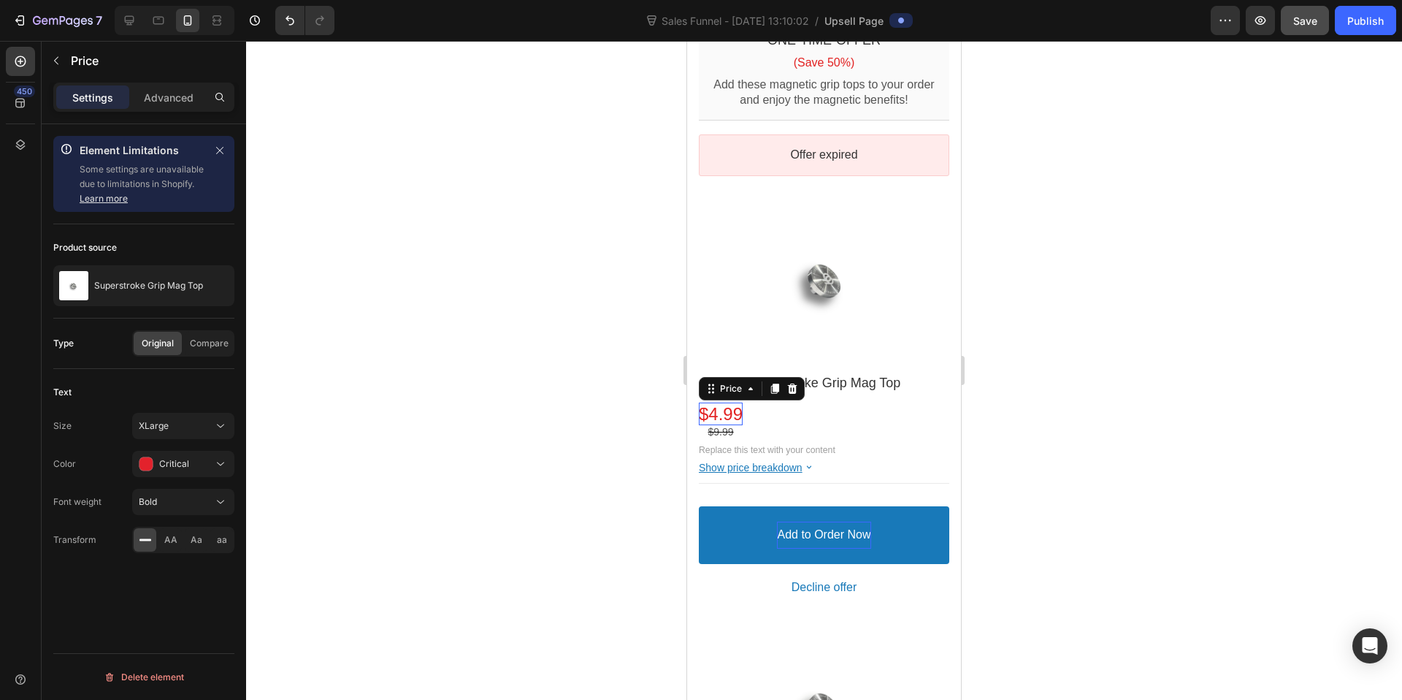
click at [1091, 413] on div at bounding box center [824, 370] width 1156 height 659
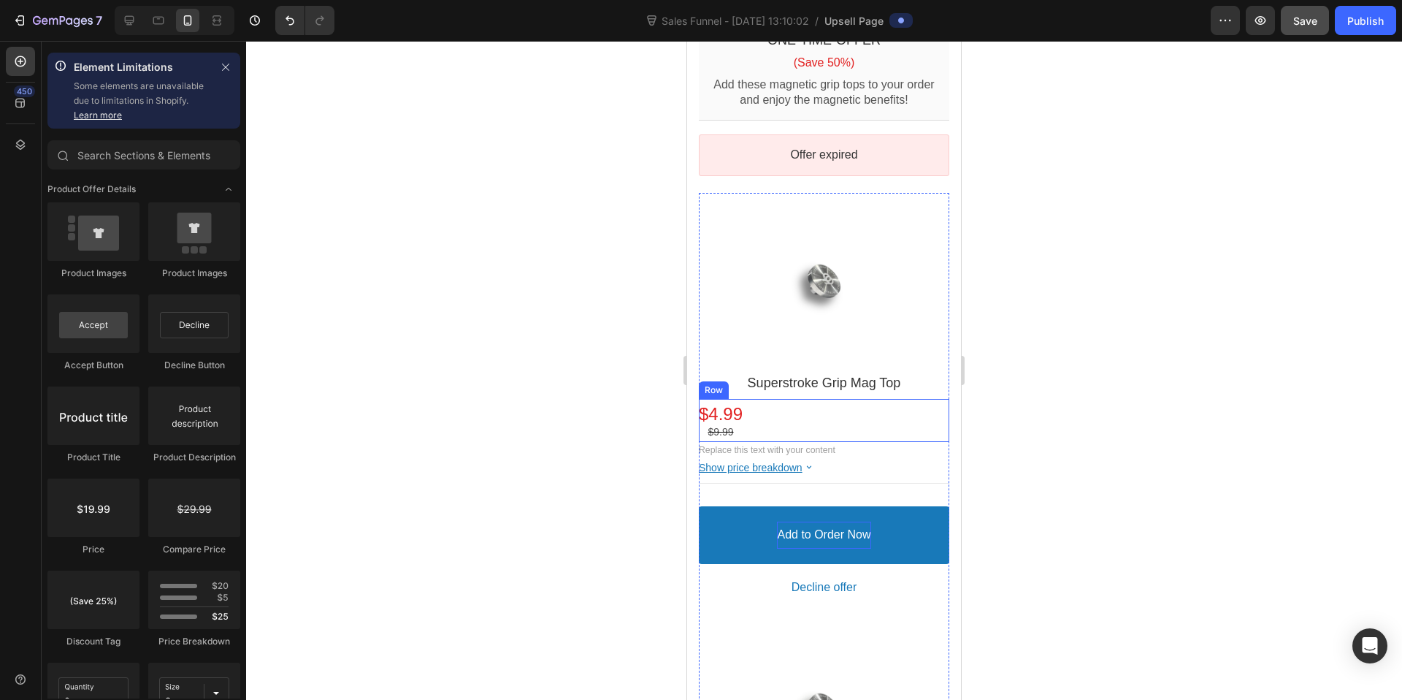
click at [784, 400] on div "$4.99 Price $9.99 Price Row" at bounding box center [824, 420] width 250 height 43
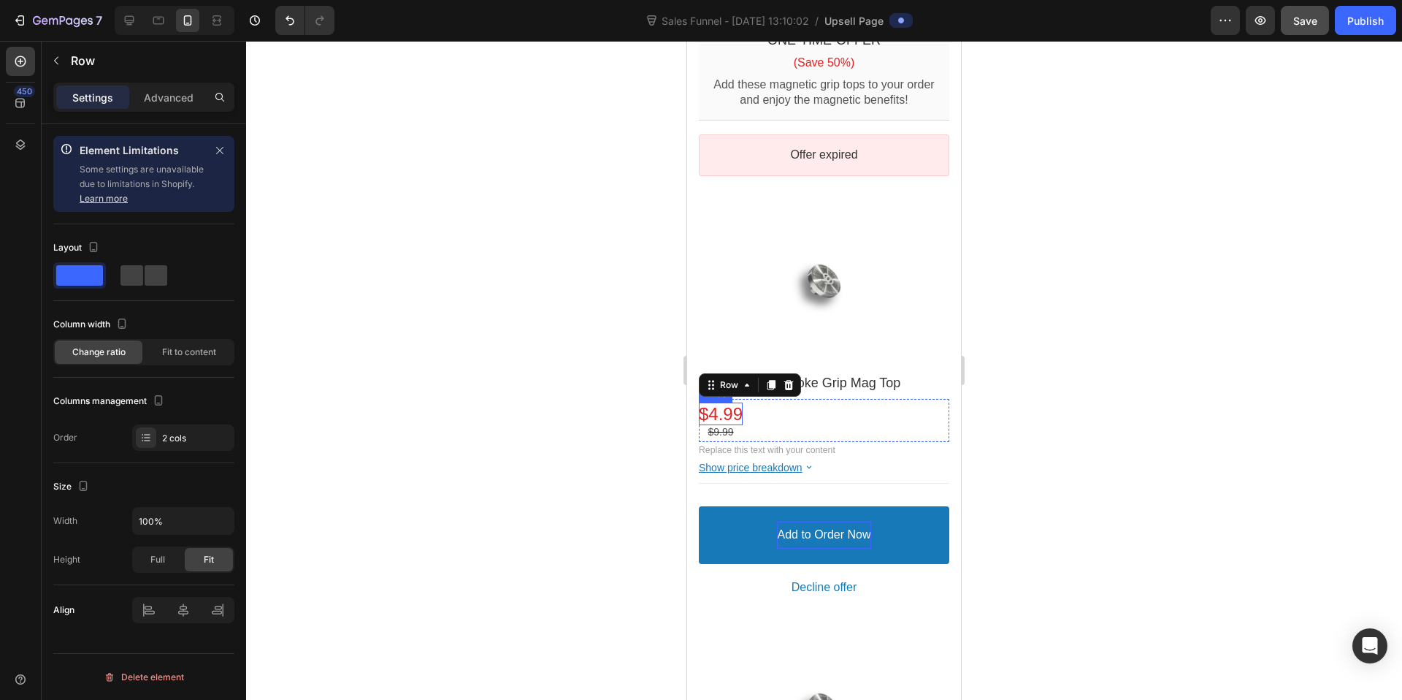
click at [737, 404] on bdo "$4.99" at bounding box center [721, 414] width 44 height 20
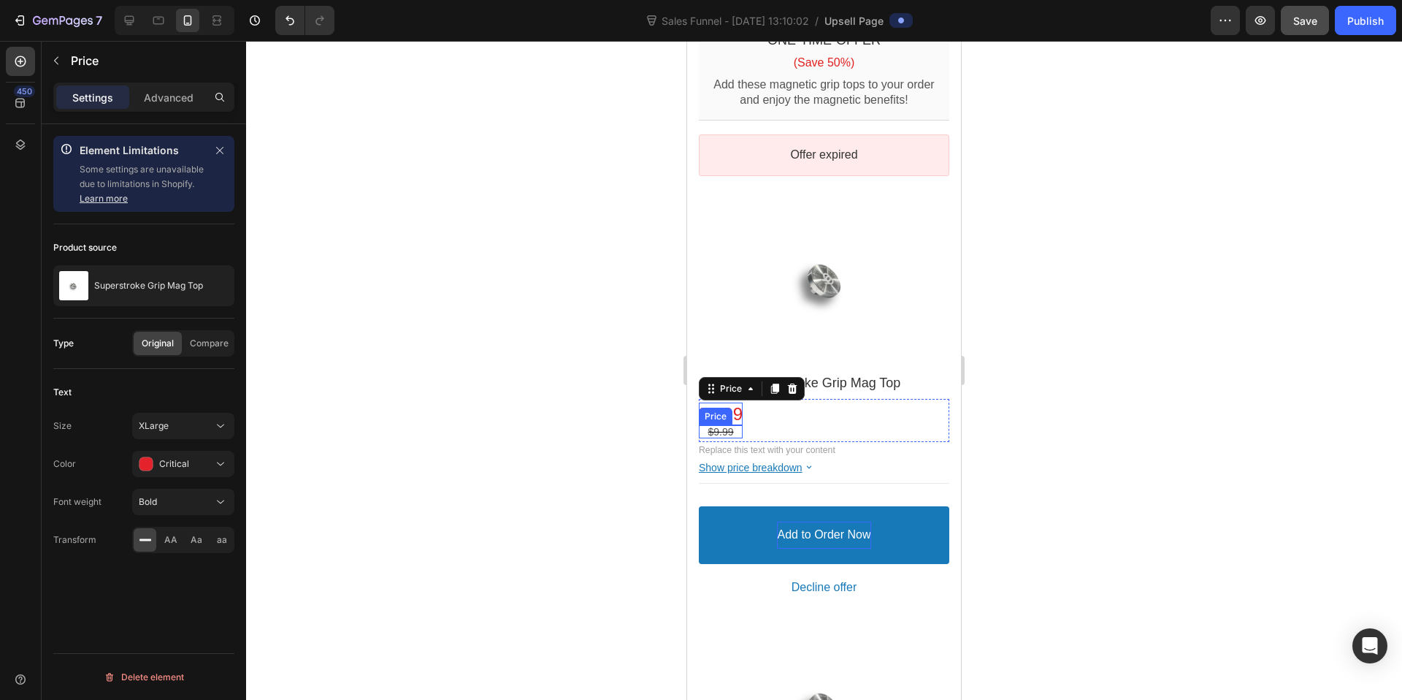
click at [723, 426] on bdo "$9.99" at bounding box center [721, 432] width 26 height 12
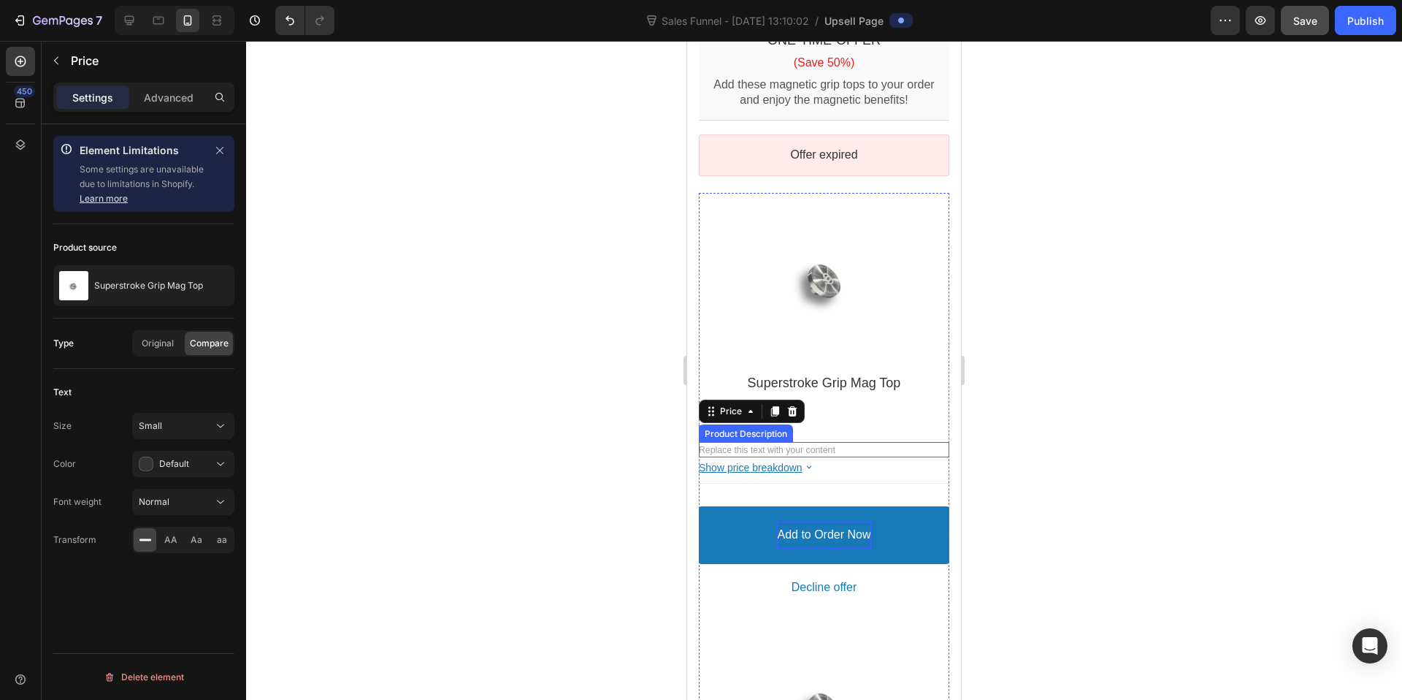
click at [854, 442] on div "Replace this text with your content" at bounding box center [824, 449] width 250 height 15
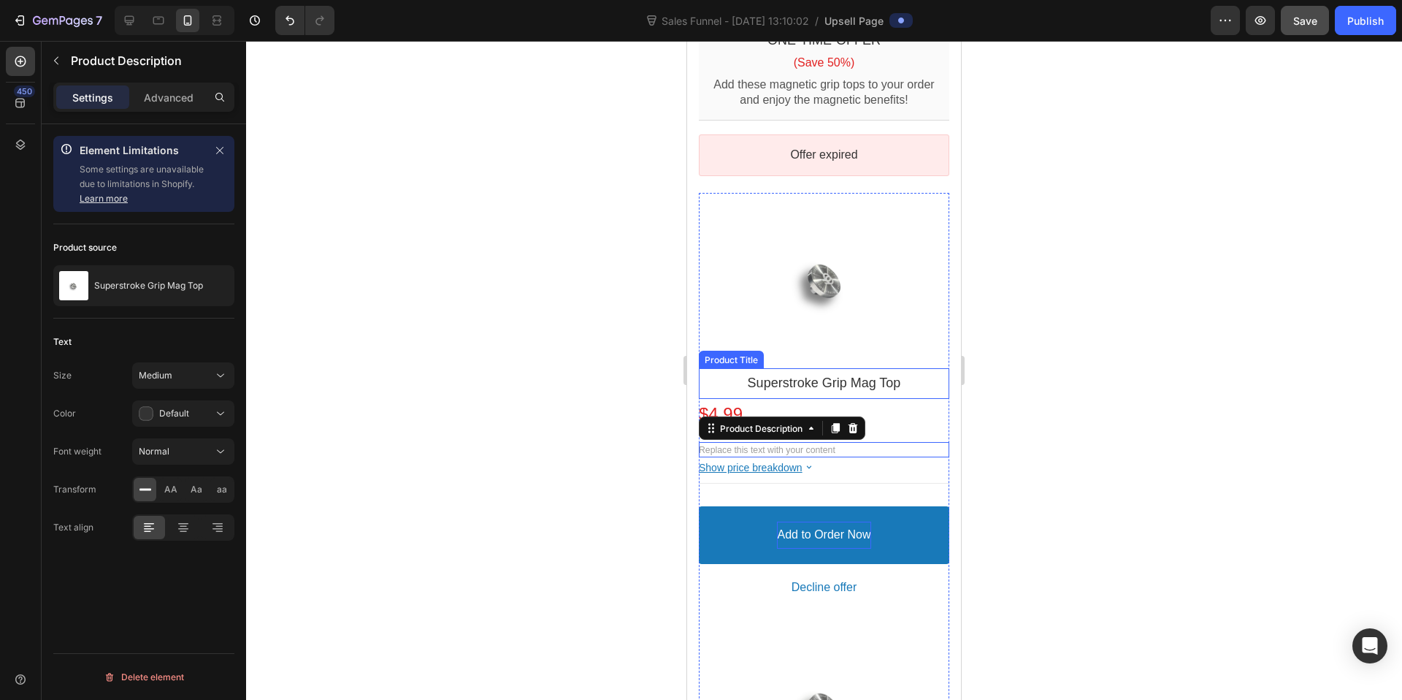
click at [819, 375] on bdo "Superstroke Grip Mag Top" at bounding box center [824, 382] width 153 height 15
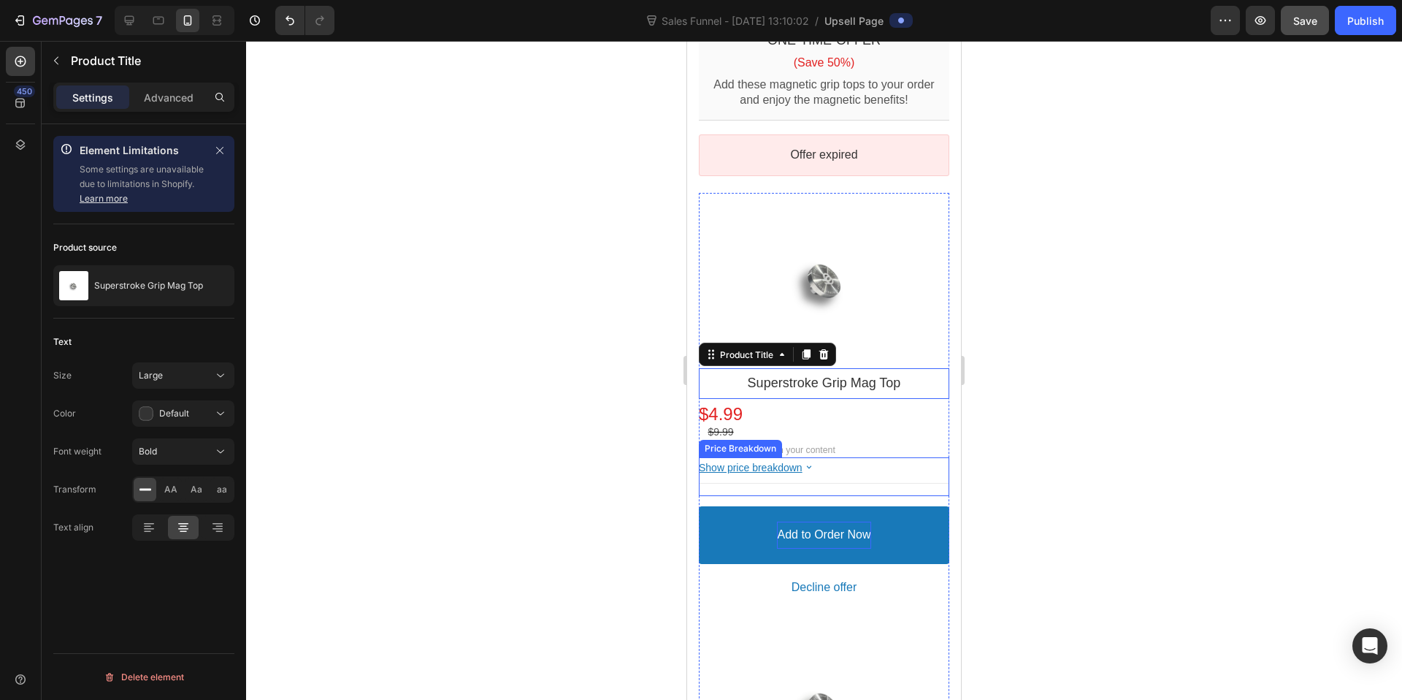
click at [811, 461] on icon at bounding box center [809, 467] width 12 height 12
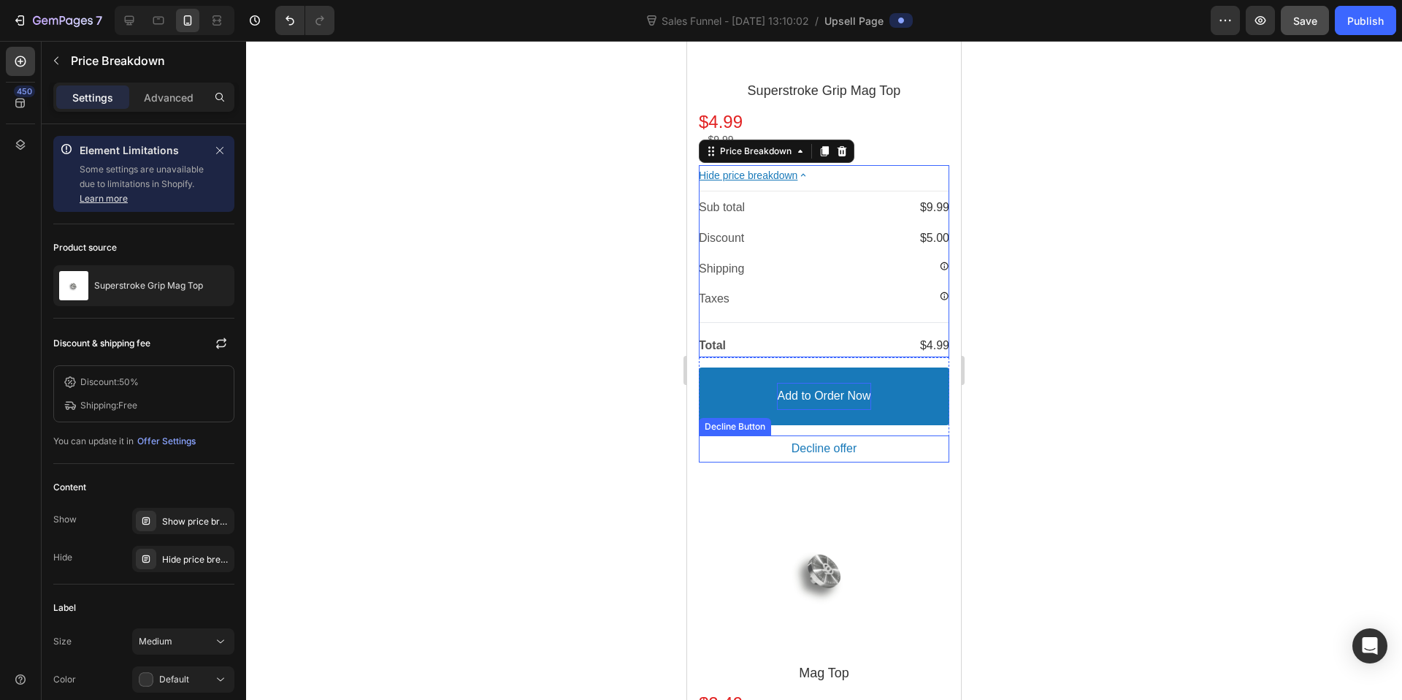
scroll to position [352, 0]
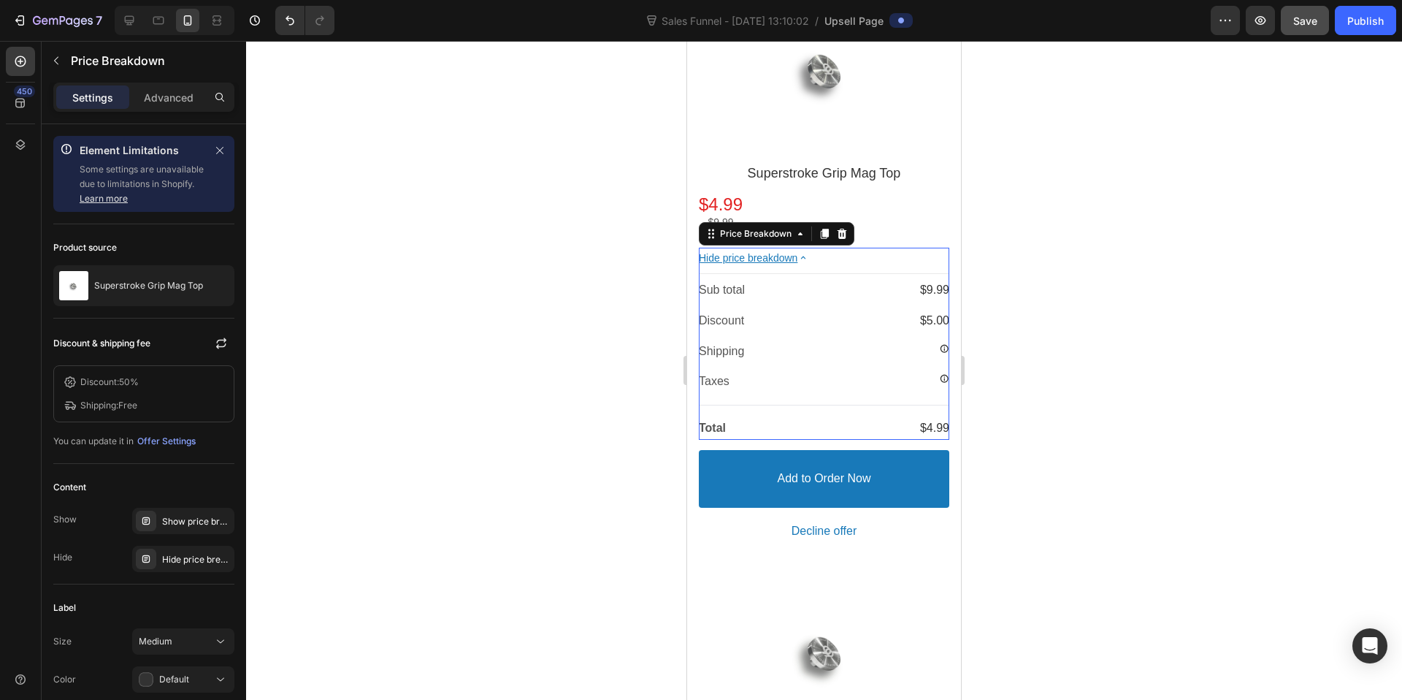
click at [807, 251] on icon at bounding box center [803, 257] width 12 height 12
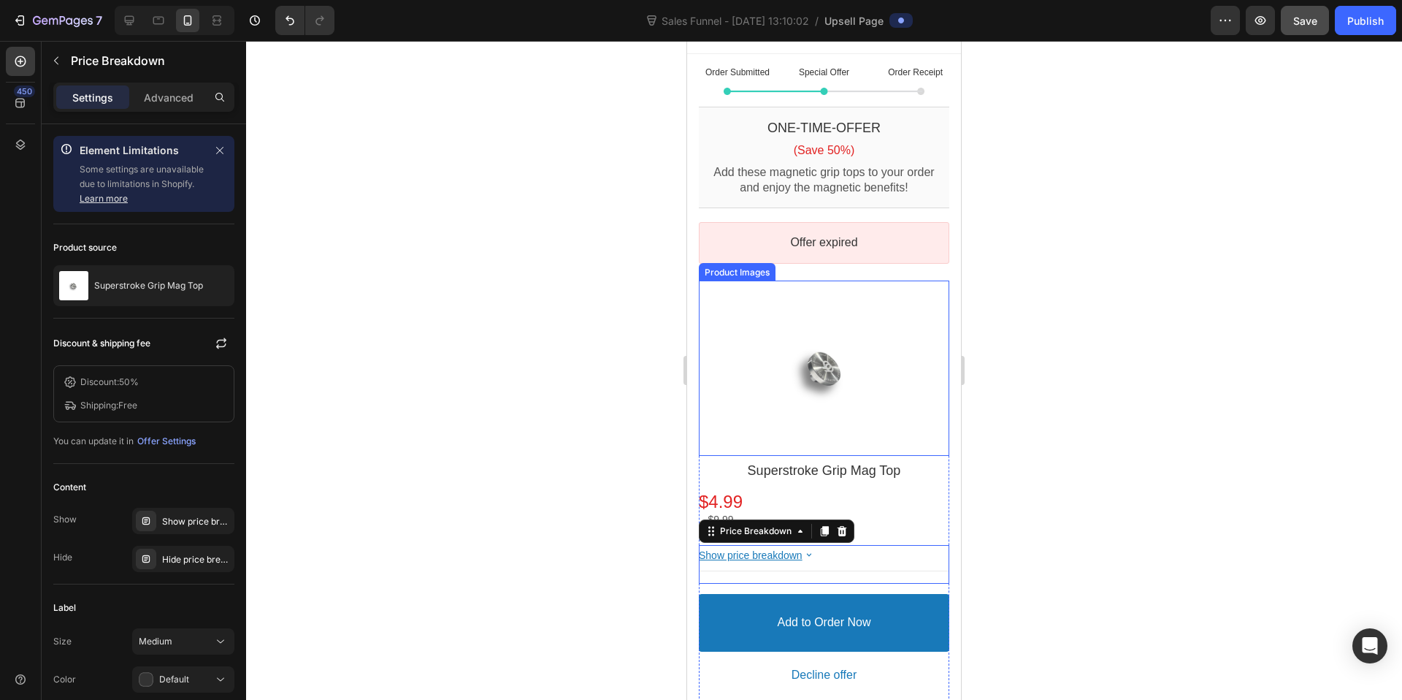
scroll to position [74, 0]
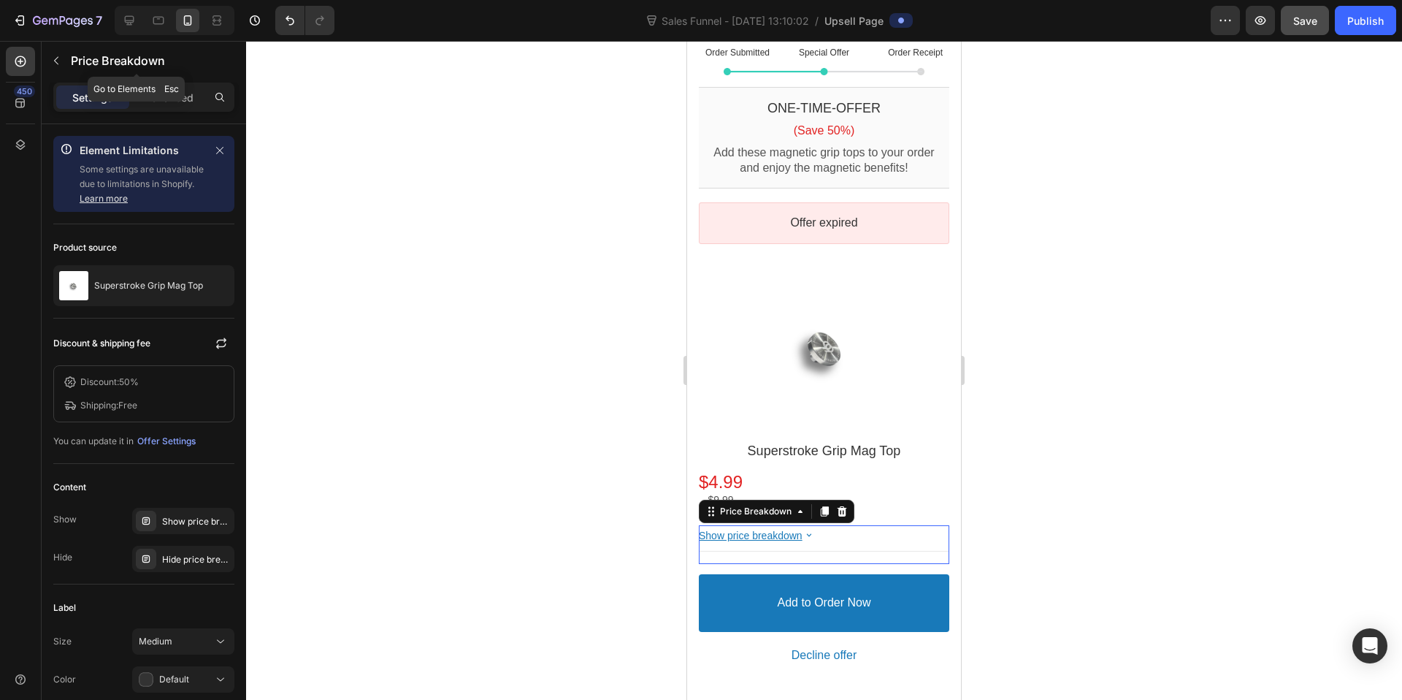
click at [60, 58] on icon "button" at bounding box center [56, 61] width 12 height 12
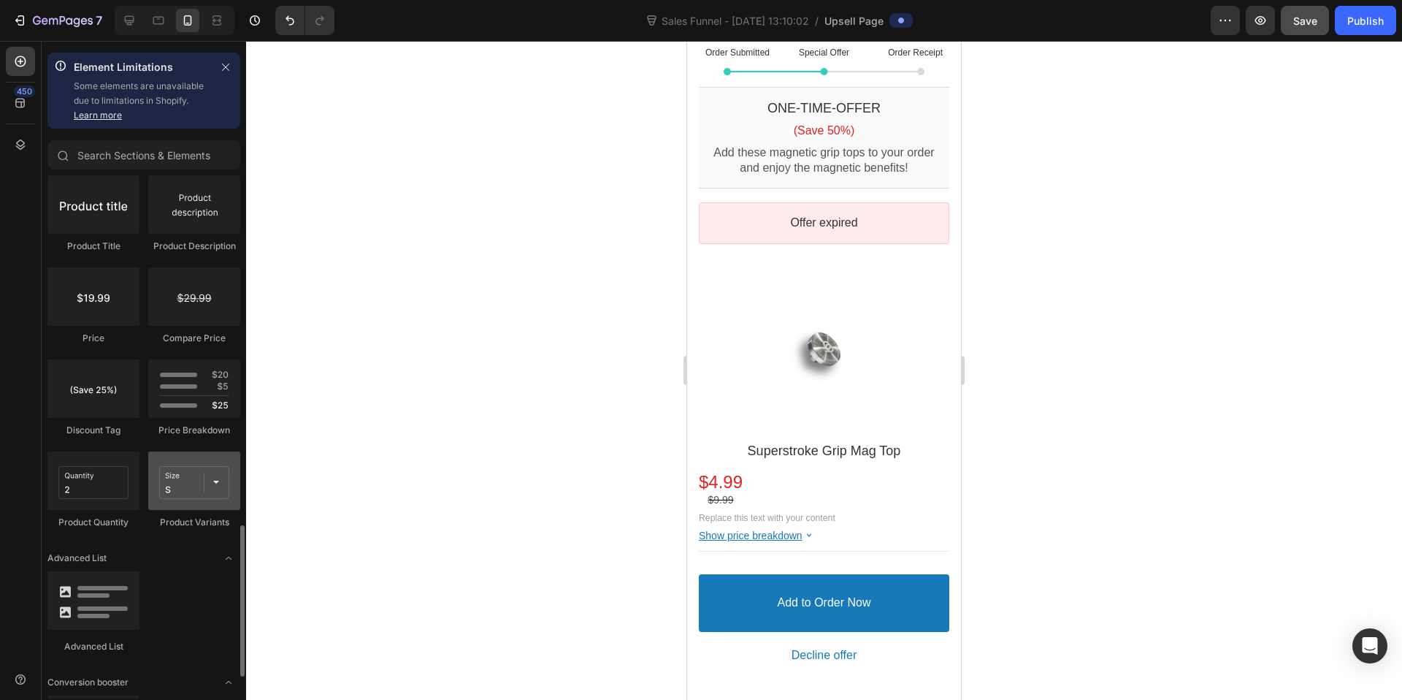
scroll to position [1215, 0]
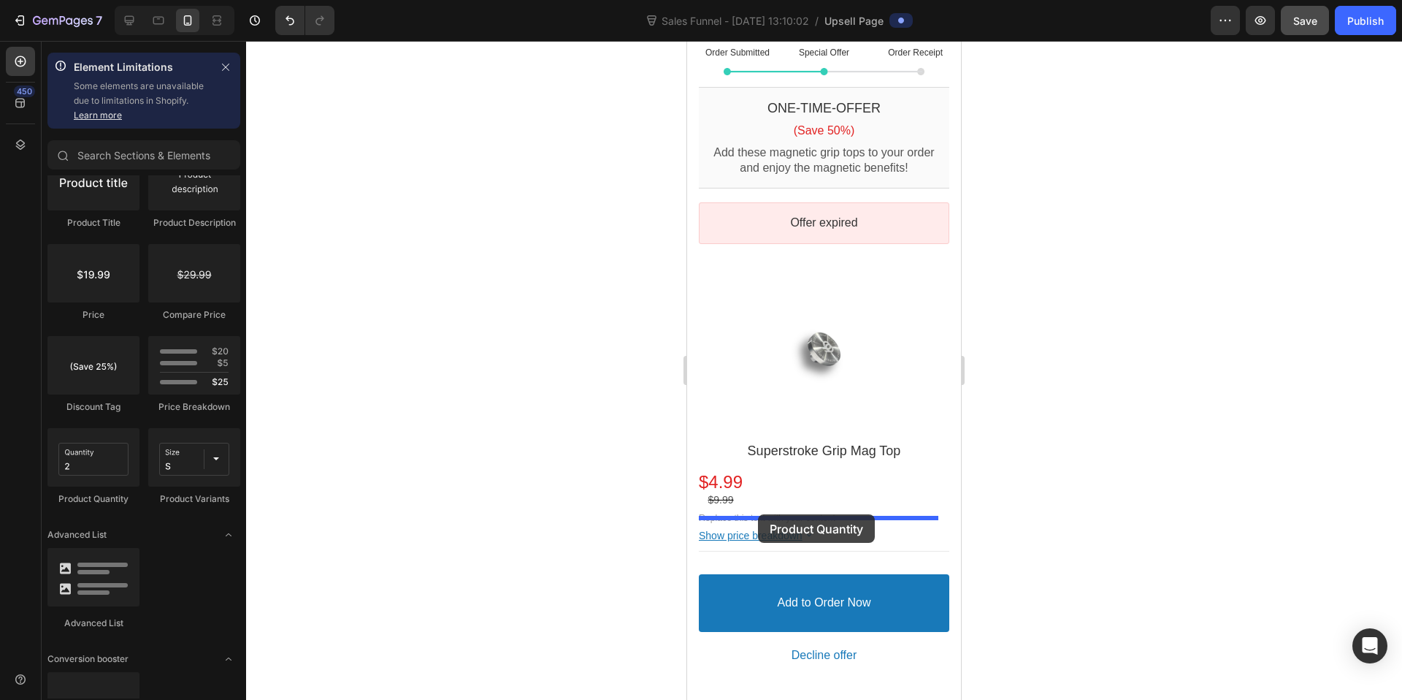
drag, startPoint x: 785, startPoint y: 499, endPoint x: 758, endPoint y: 514, distance: 30.7
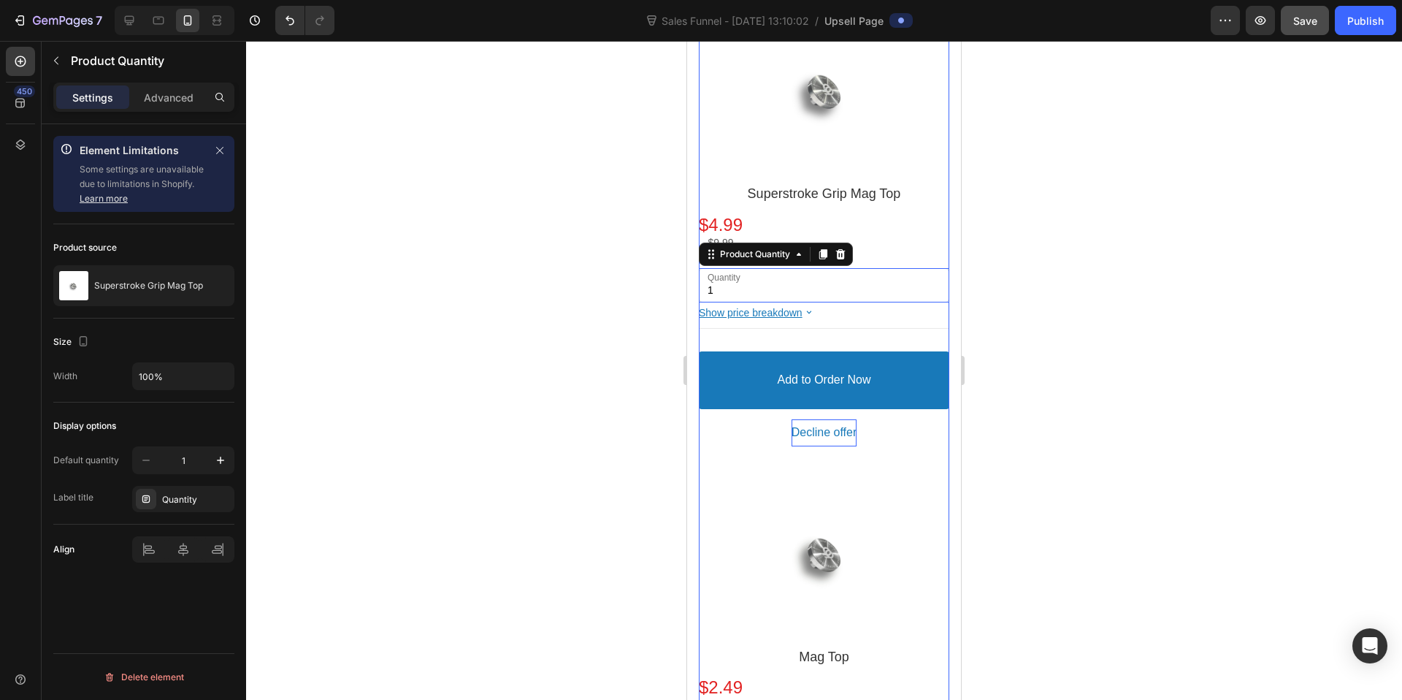
scroll to position [307, 0]
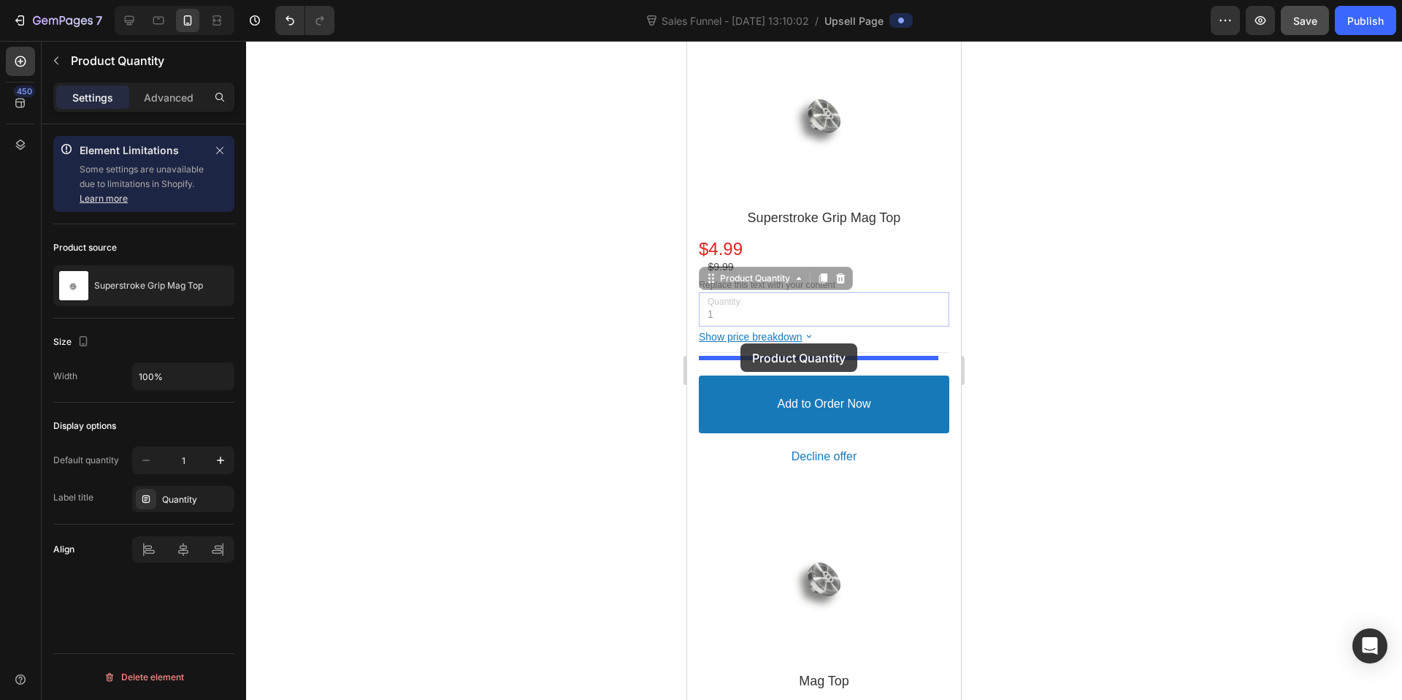
drag, startPoint x: 713, startPoint y: 282, endPoint x: 740, endPoint y: 343, distance: 67.0
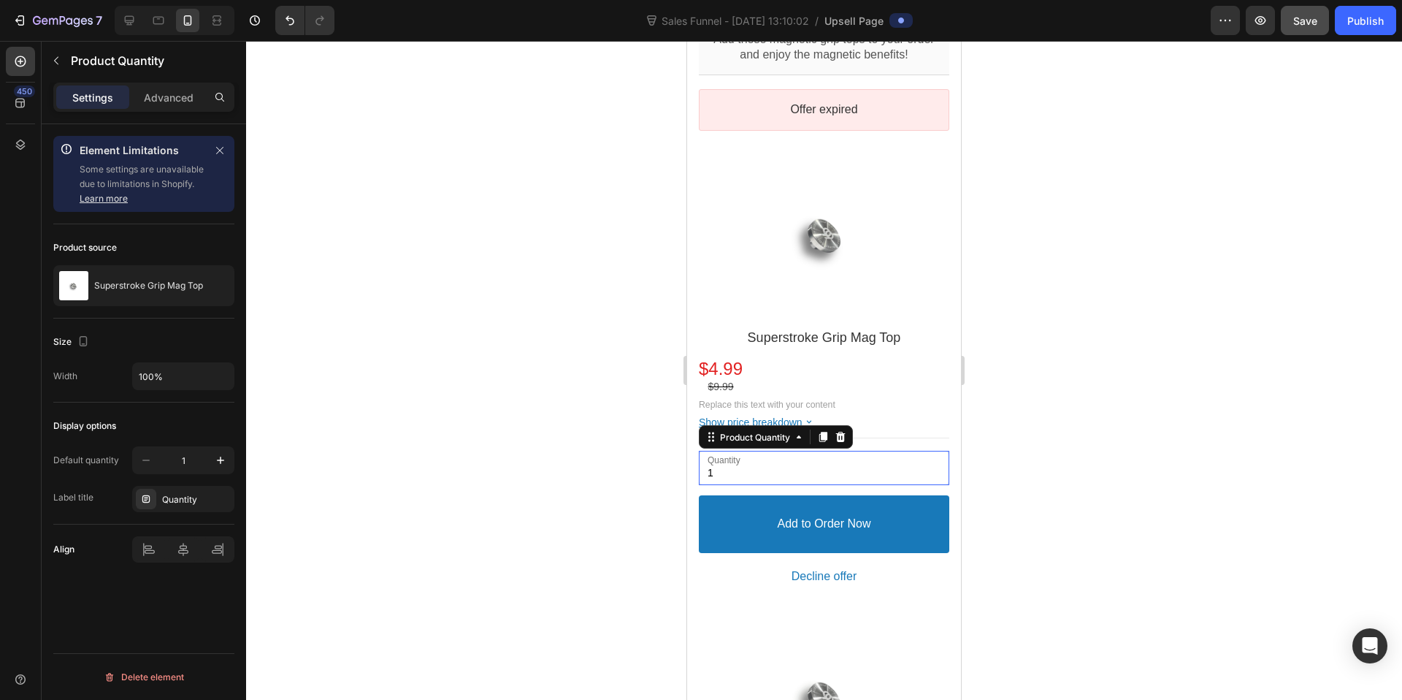
scroll to position [156, 0]
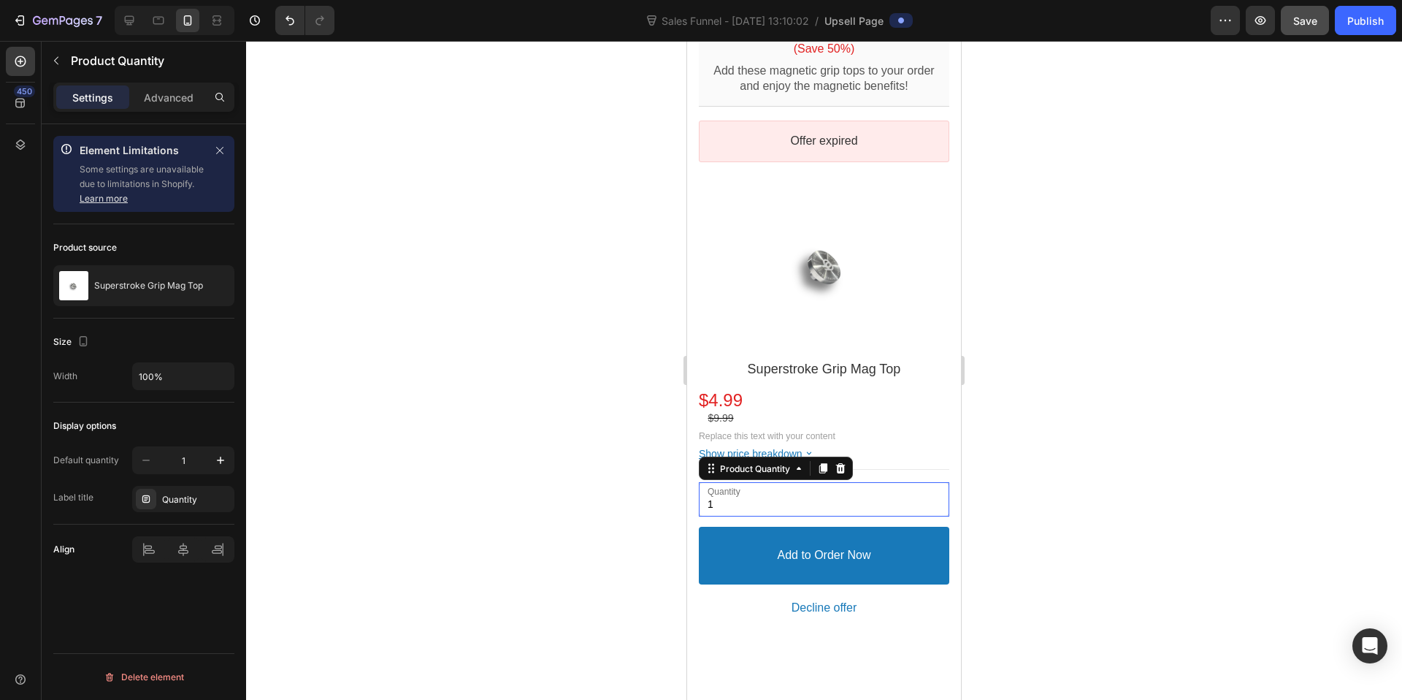
click at [1031, 353] on div at bounding box center [824, 370] width 1156 height 659
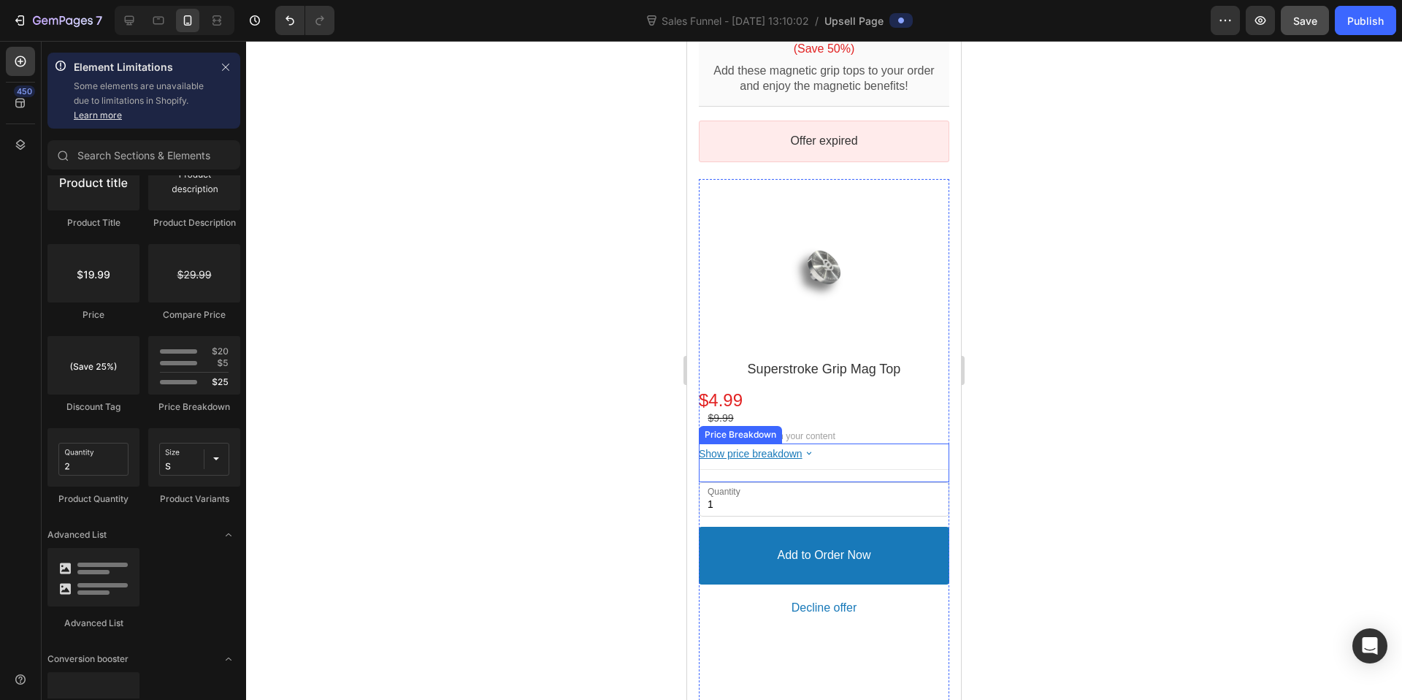
click at [812, 447] on icon at bounding box center [809, 453] width 12 height 12
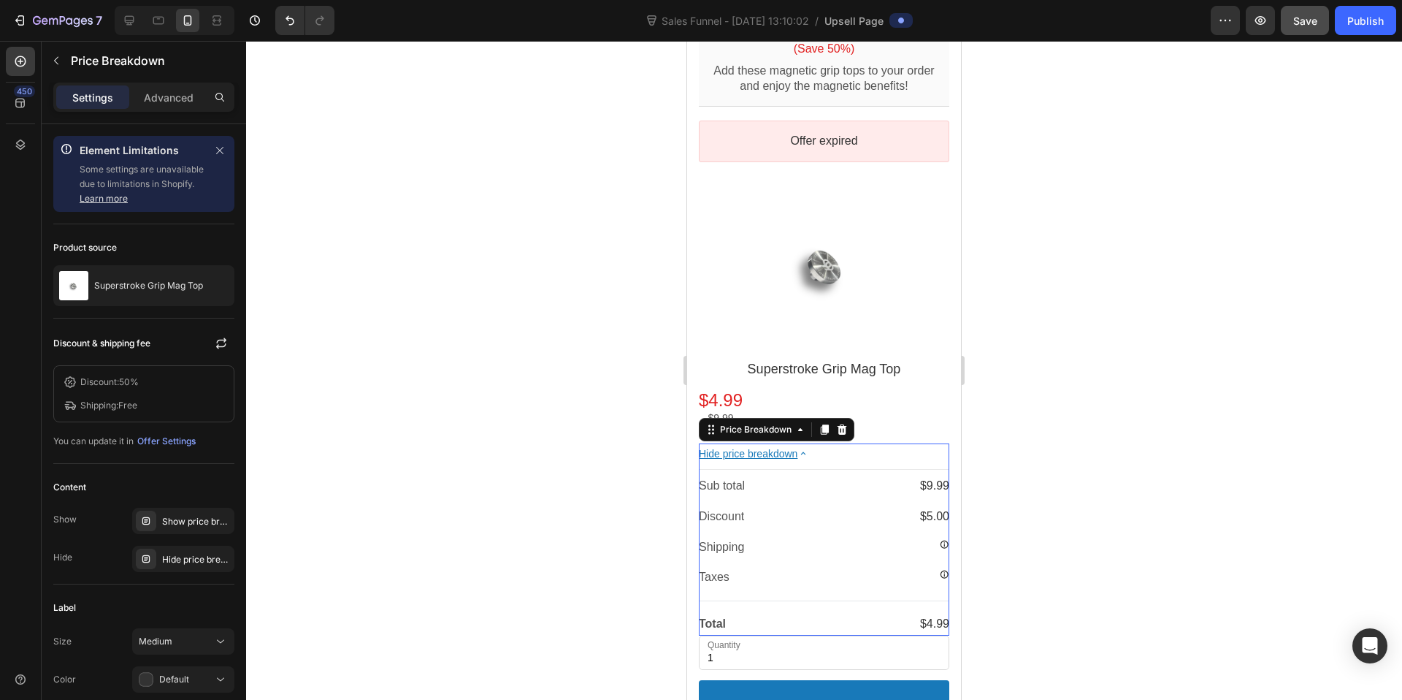
click at [810, 447] on icon at bounding box center [803, 453] width 12 height 12
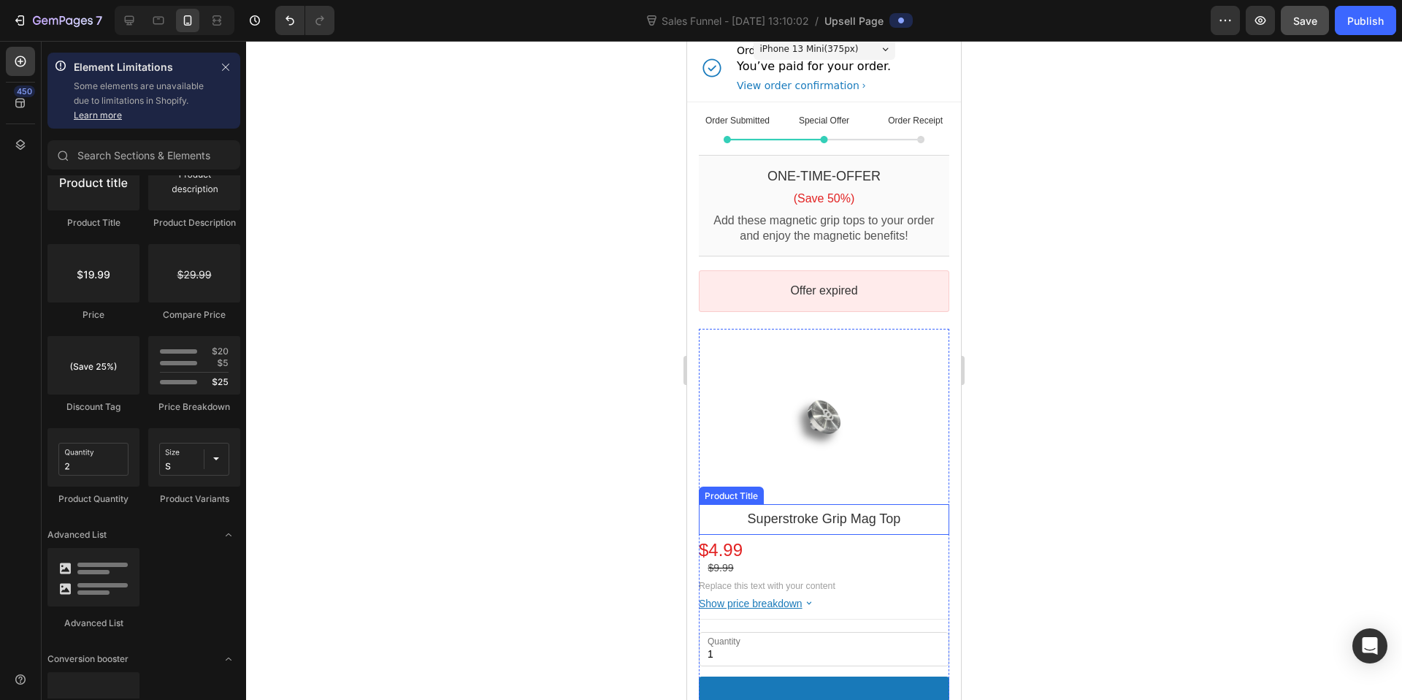
scroll to position [0, 0]
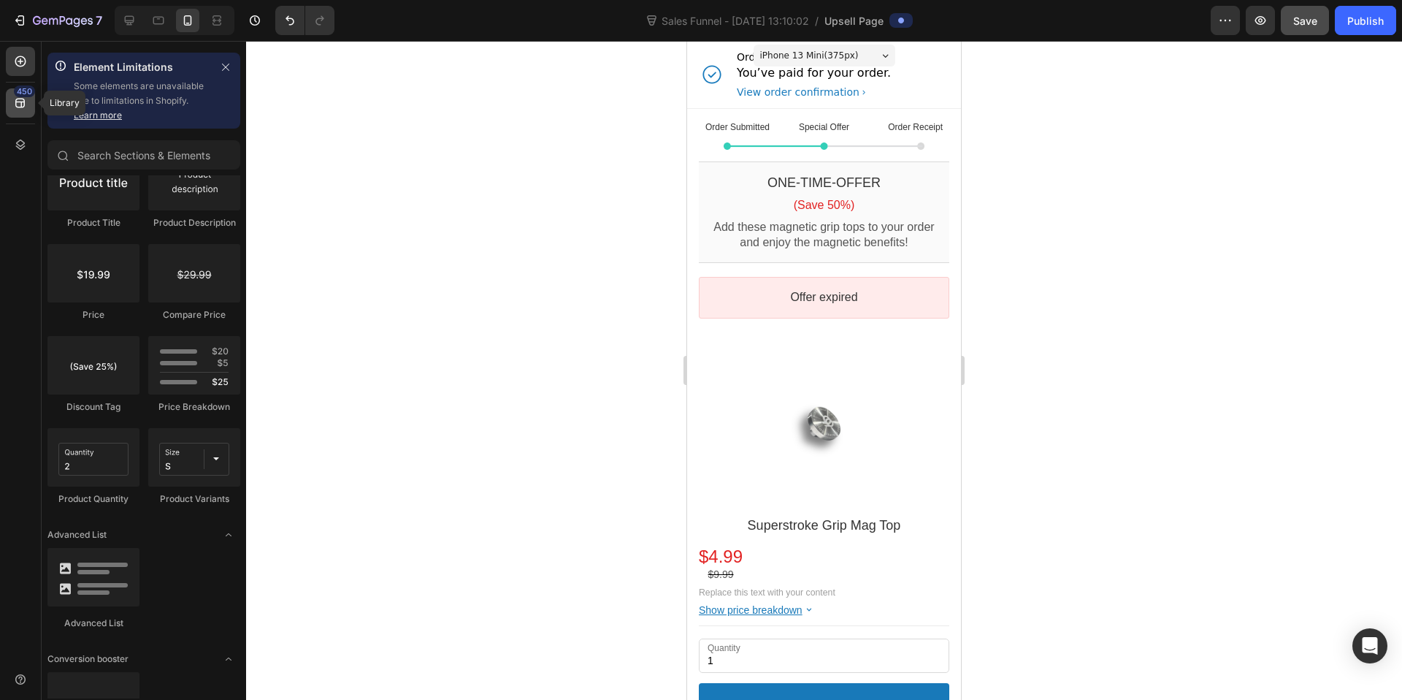
click at [21, 101] on icon at bounding box center [19, 103] width 9 height 9
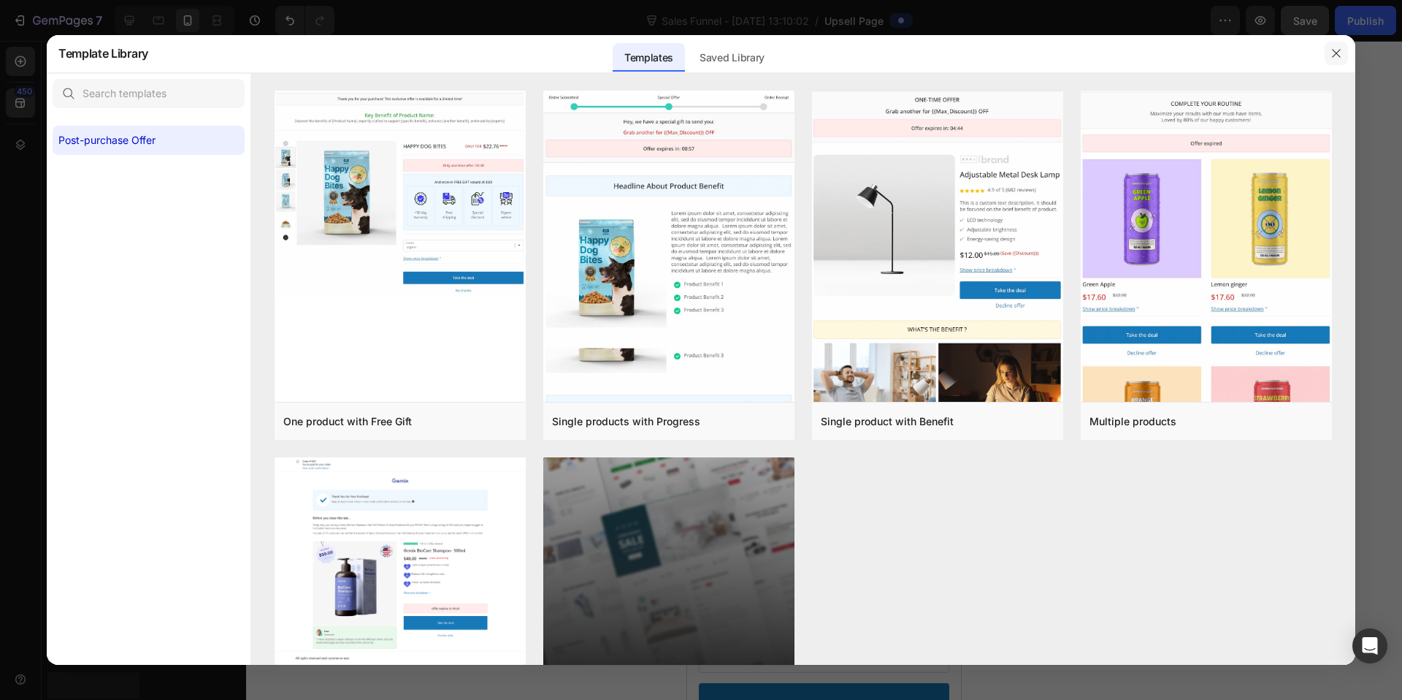
click at [1331, 50] on icon "button" at bounding box center [1336, 53] width 12 height 12
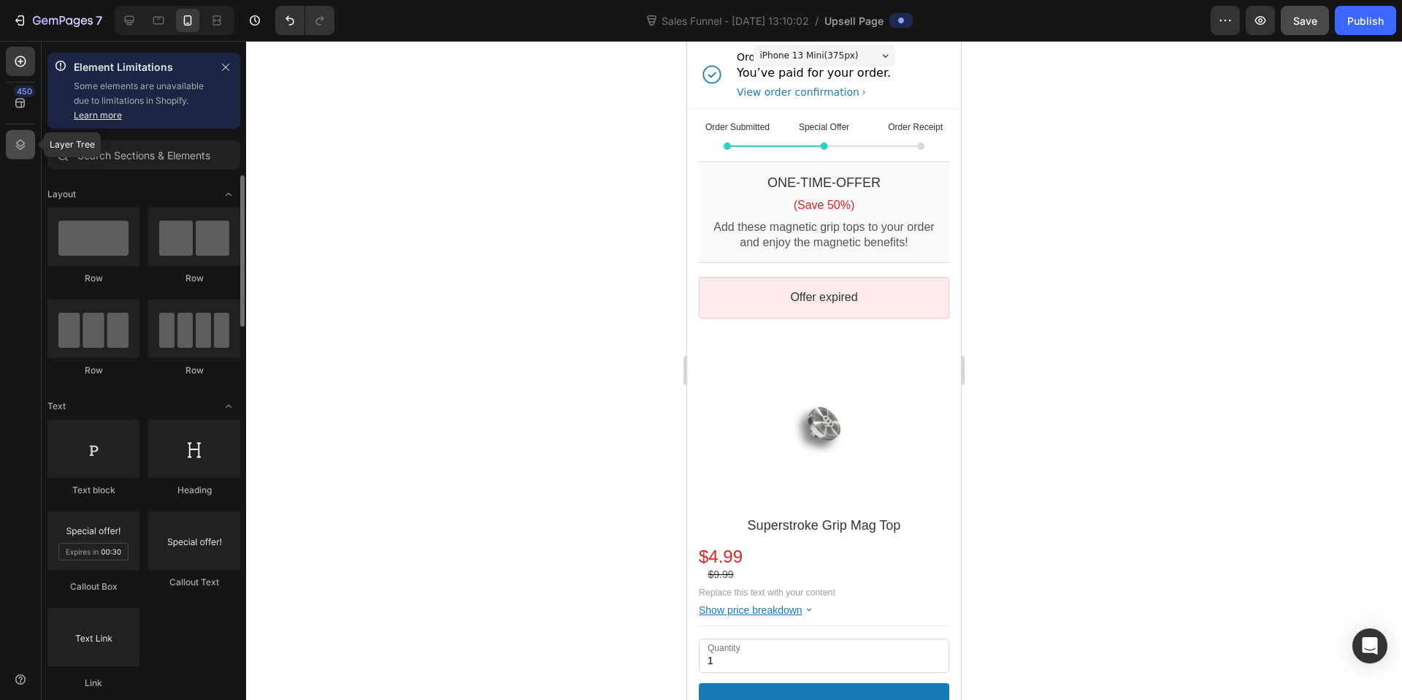
click at [19, 145] on icon at bounding box center [20, 144] width 9 height 10
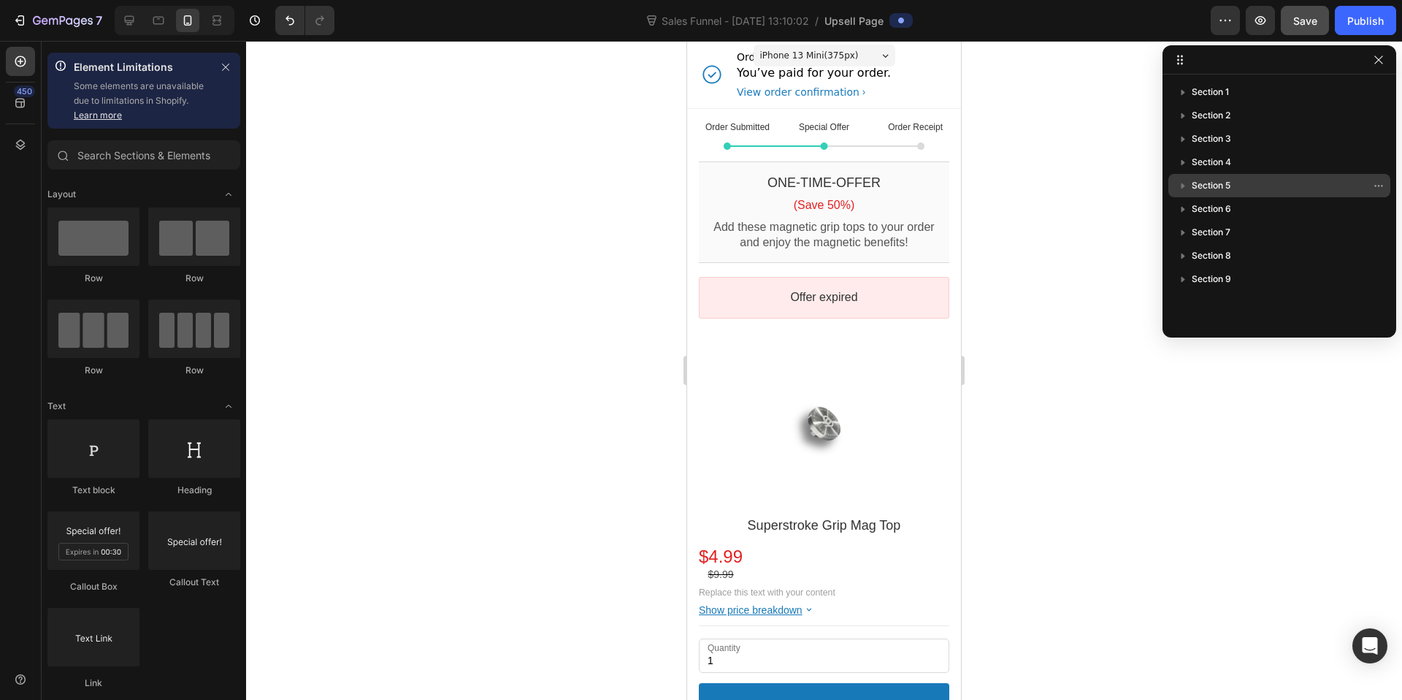
click at [1214, 182] on span "Section 5" at bounding box center [1211, 185] width 39 height 15
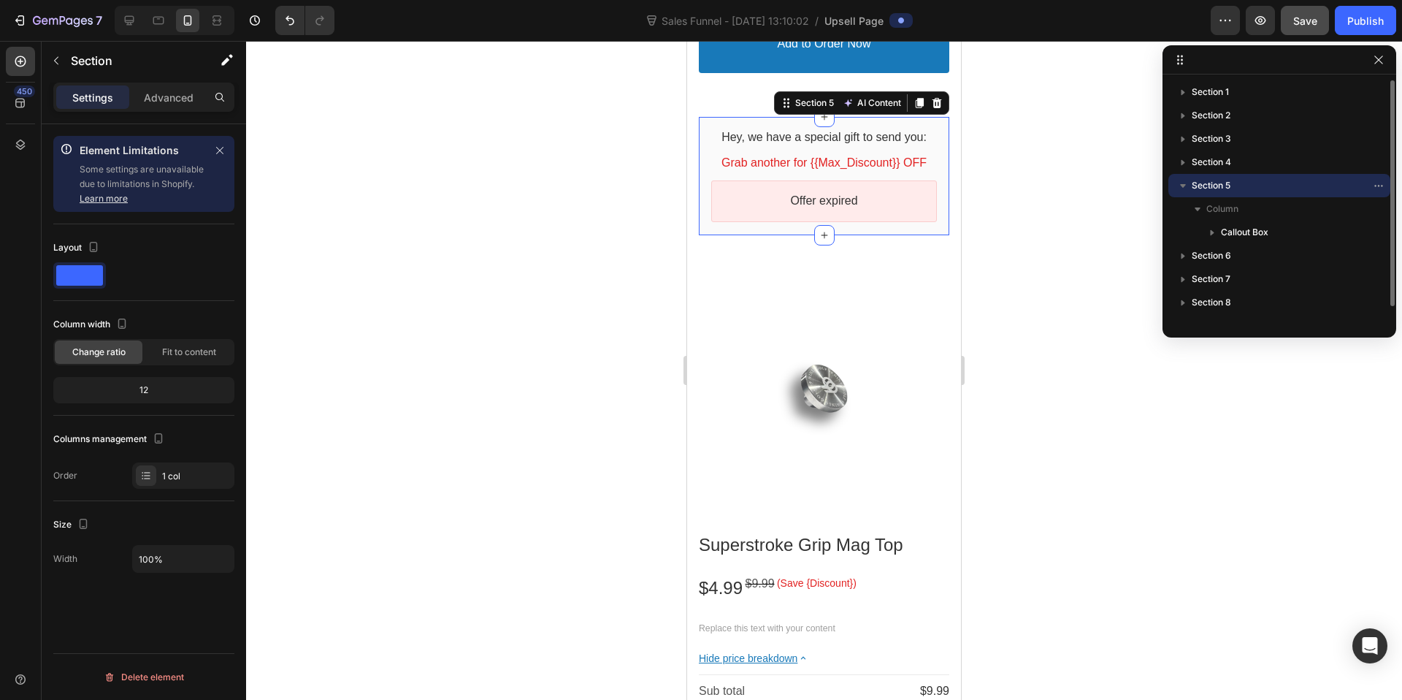
scroll to position [1154, 0]
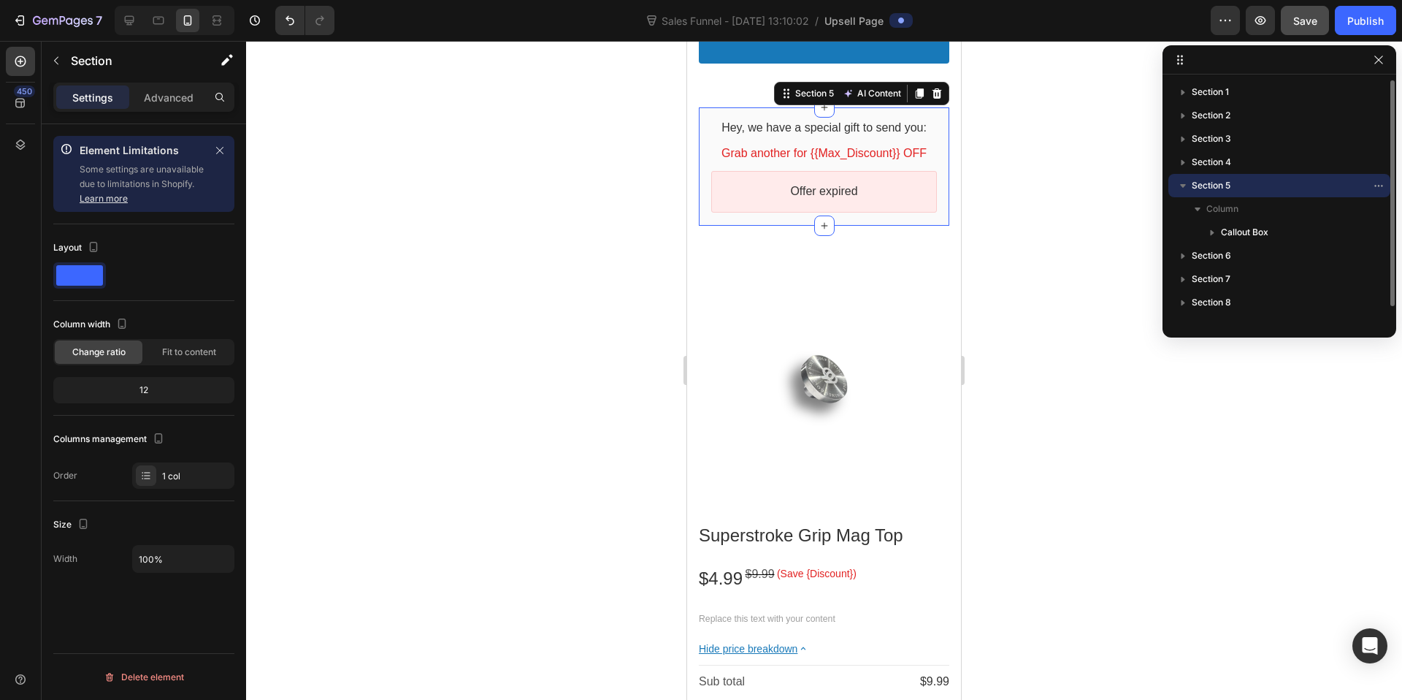
drag, startPoint x: 1218, startPoint y: 185, endPoint x: 1232, endPoint y: 178, distance: 15.4
click at [1209, 176] on div "Section 5" at bounding box center [1279, 185] width 210 height 23
drag, startPoint x: 1198, startPoint y: 183, endPoint x: 1249, endPoint y: 178, distance: 50.6
click at [1249, 178] on p "Section 5" at bounding box center [1272, 185] width 161 height 15
click at [1217, 181] on span "Section 5" at bounding box center [1211, 185] width 39 height 15
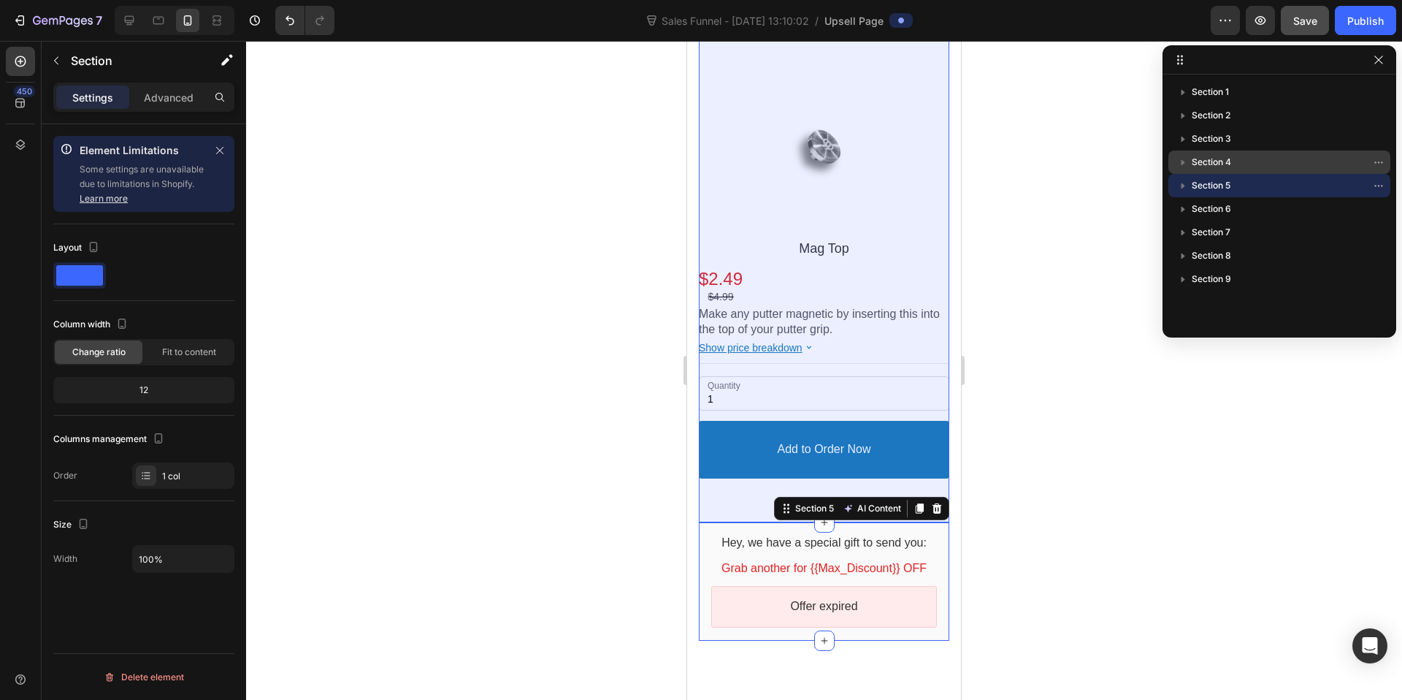
click at [1192, 167] on span "Section 4" at bounding box center [1211, 162] width 39 height 15
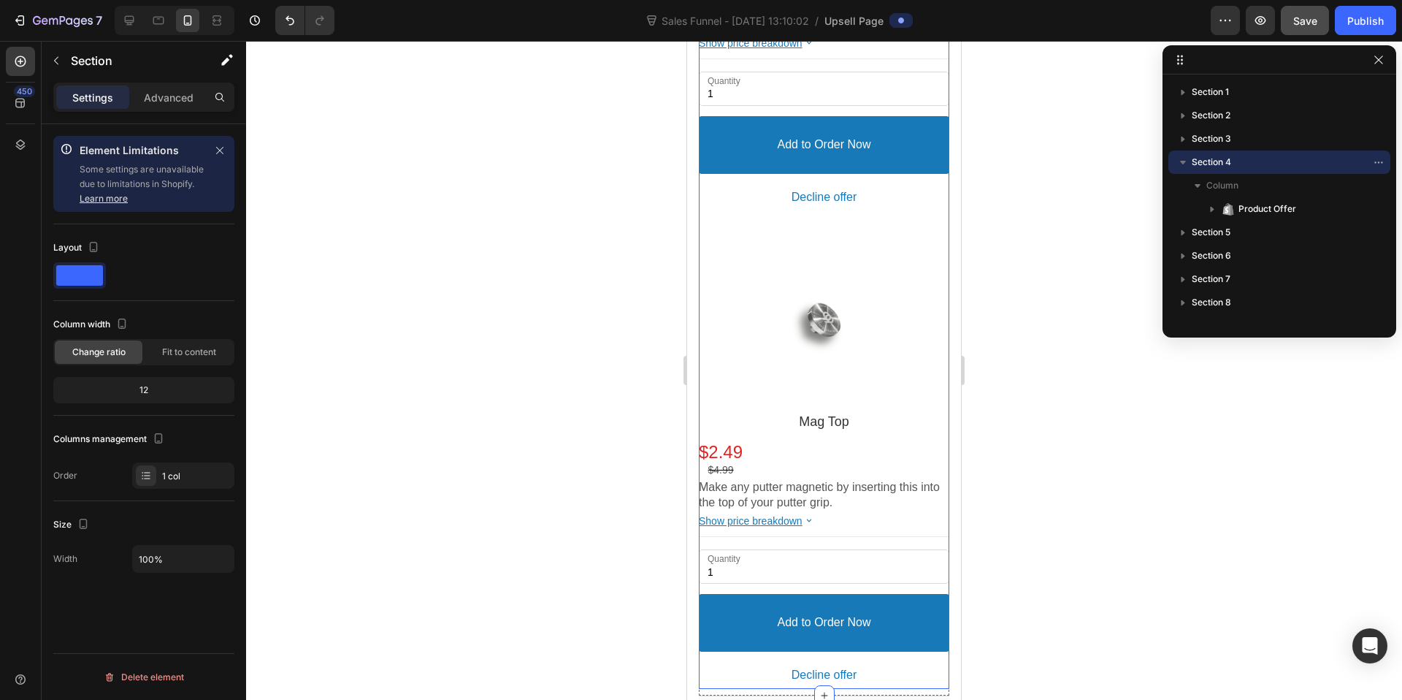
scroll to position [616, 0]
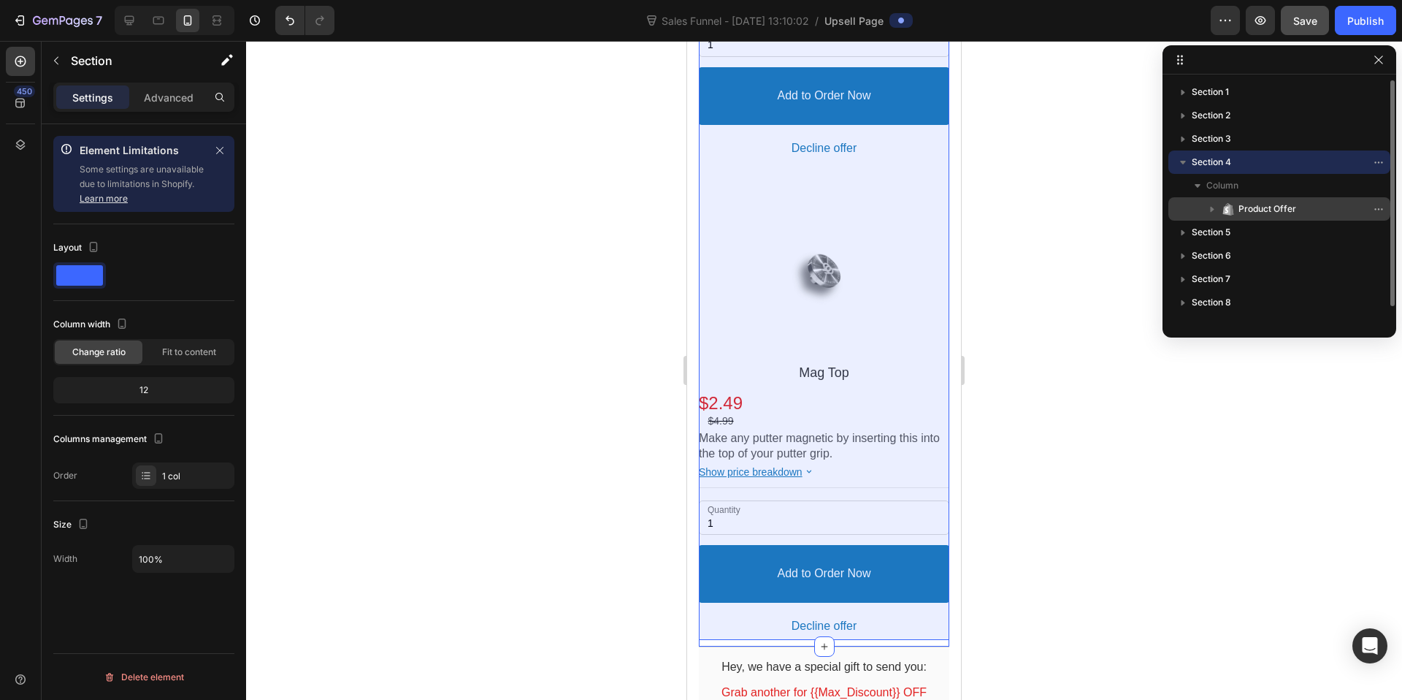
click at [1212, 208] on icon "button" at bounding box center [1213, 210] width 4 height 6
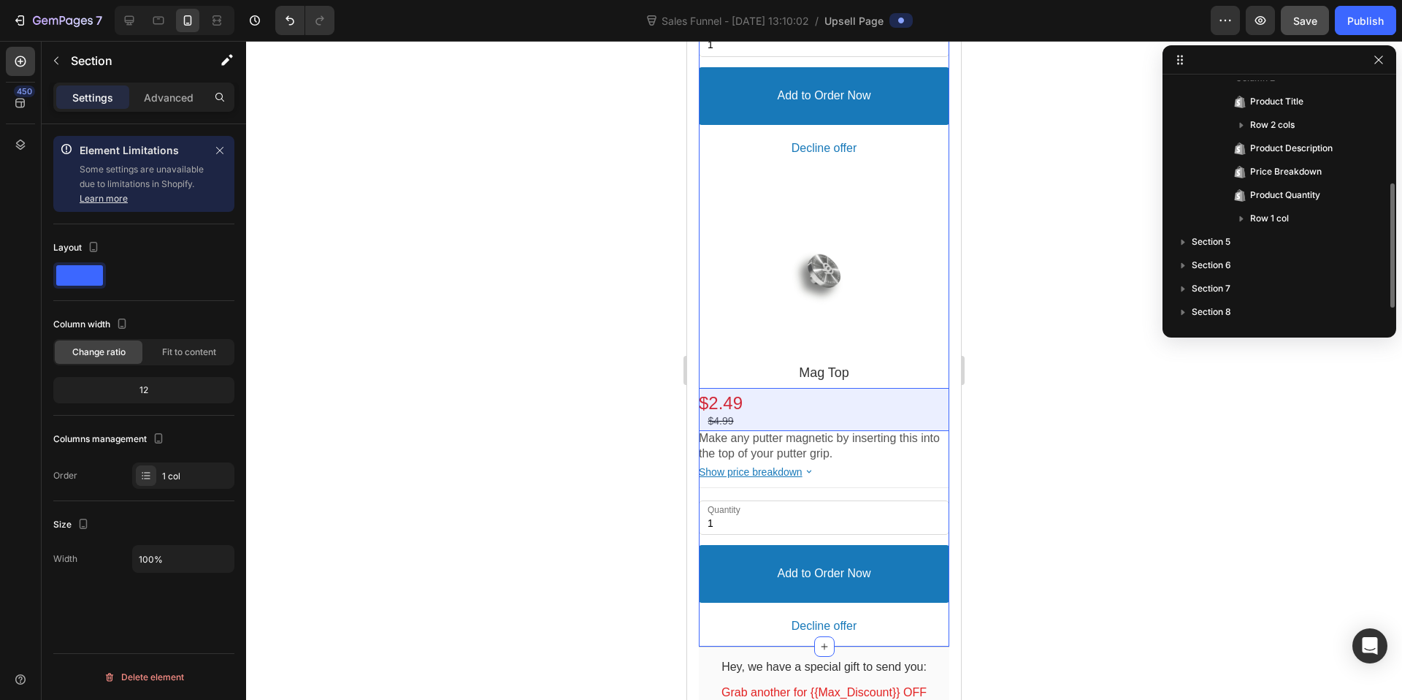
scroll to position [0, 0]
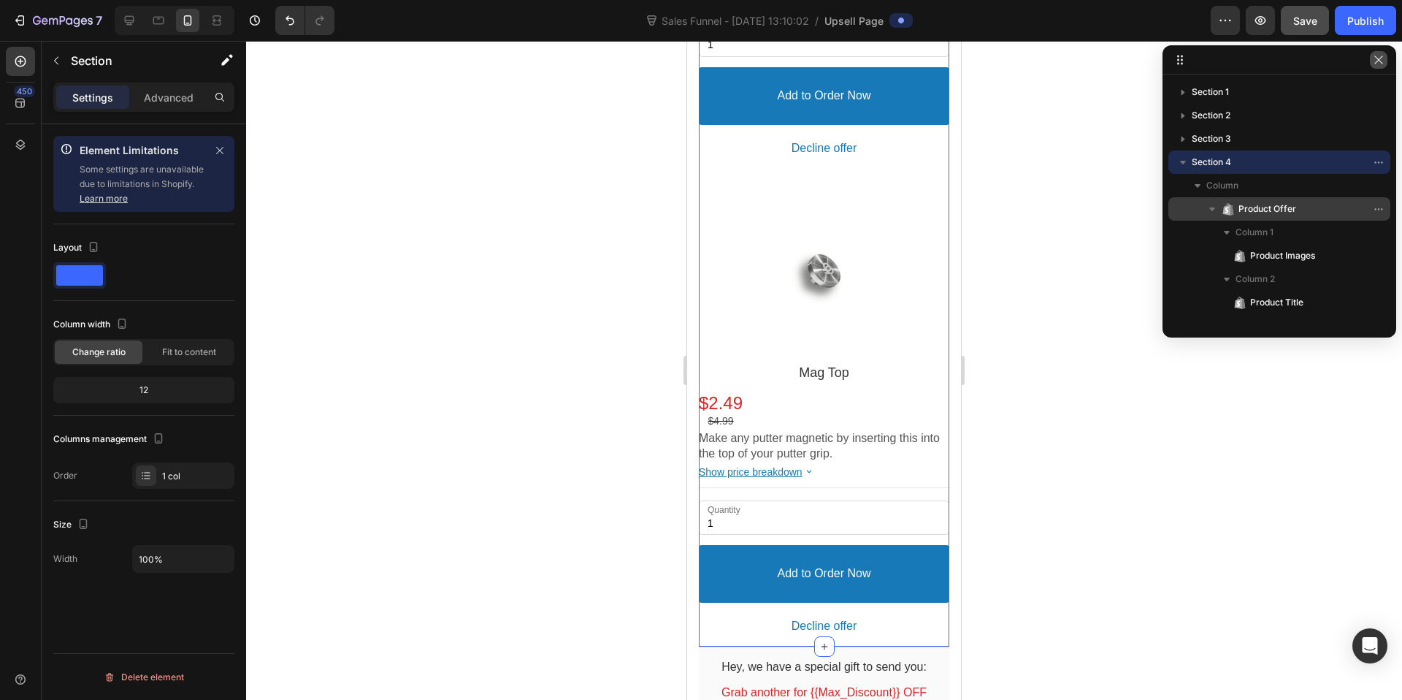
click at [1382, 59] on icon "button" at bounding box center [1379, 60] width 12 height 12
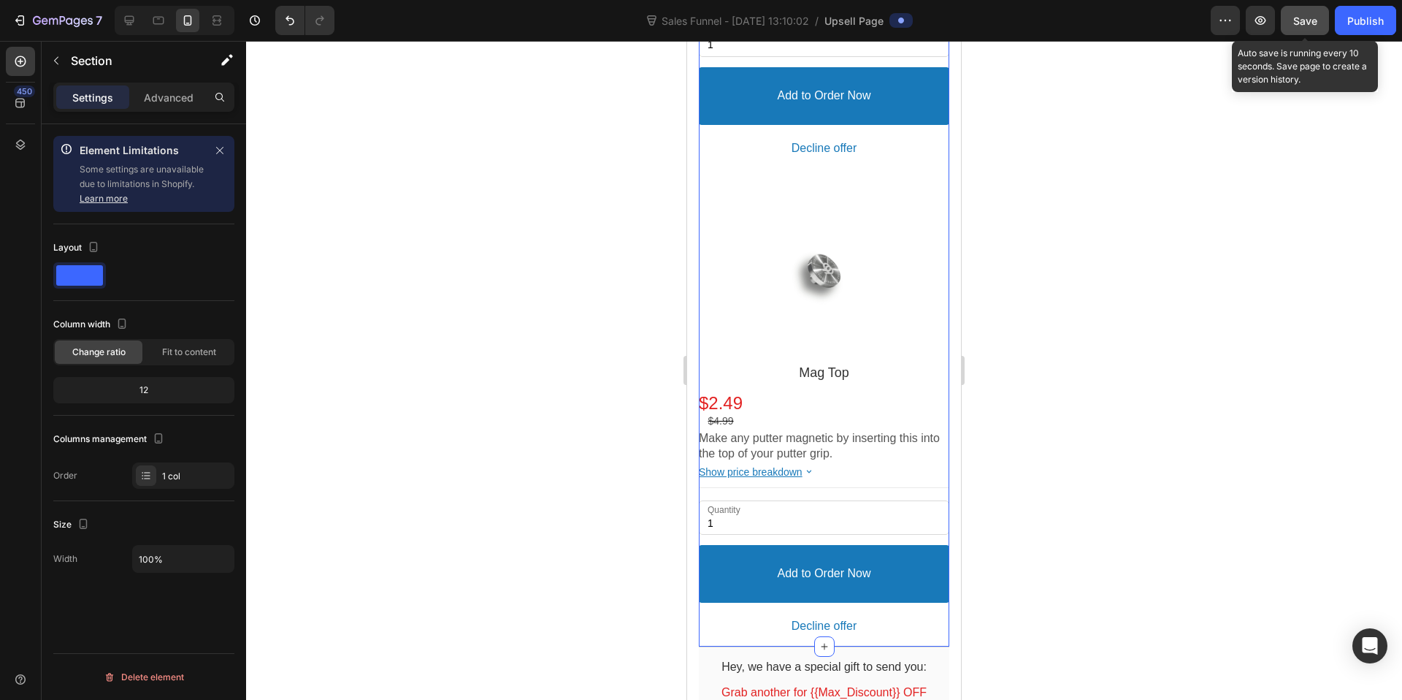
click at [1299, 18] on span "Save" at bounding box center [1305, 21] width 24 height 12
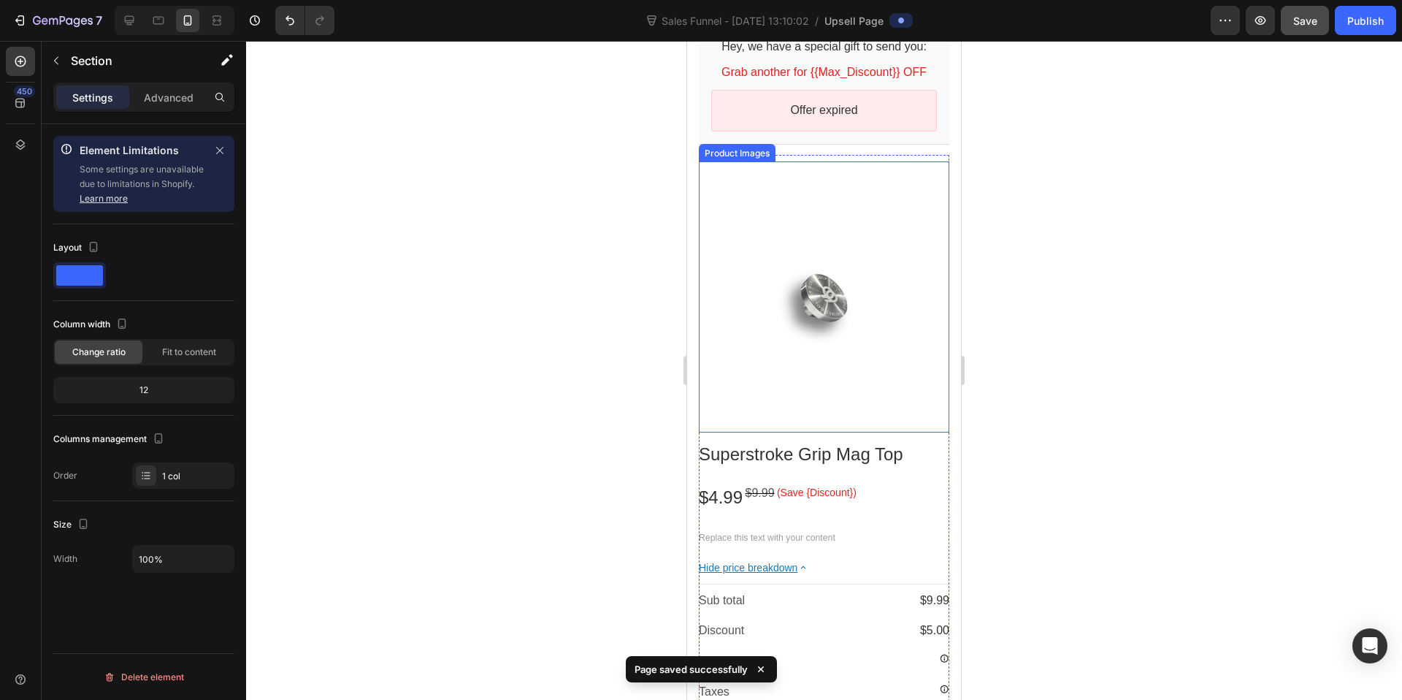
scroll to position [1222, 0]
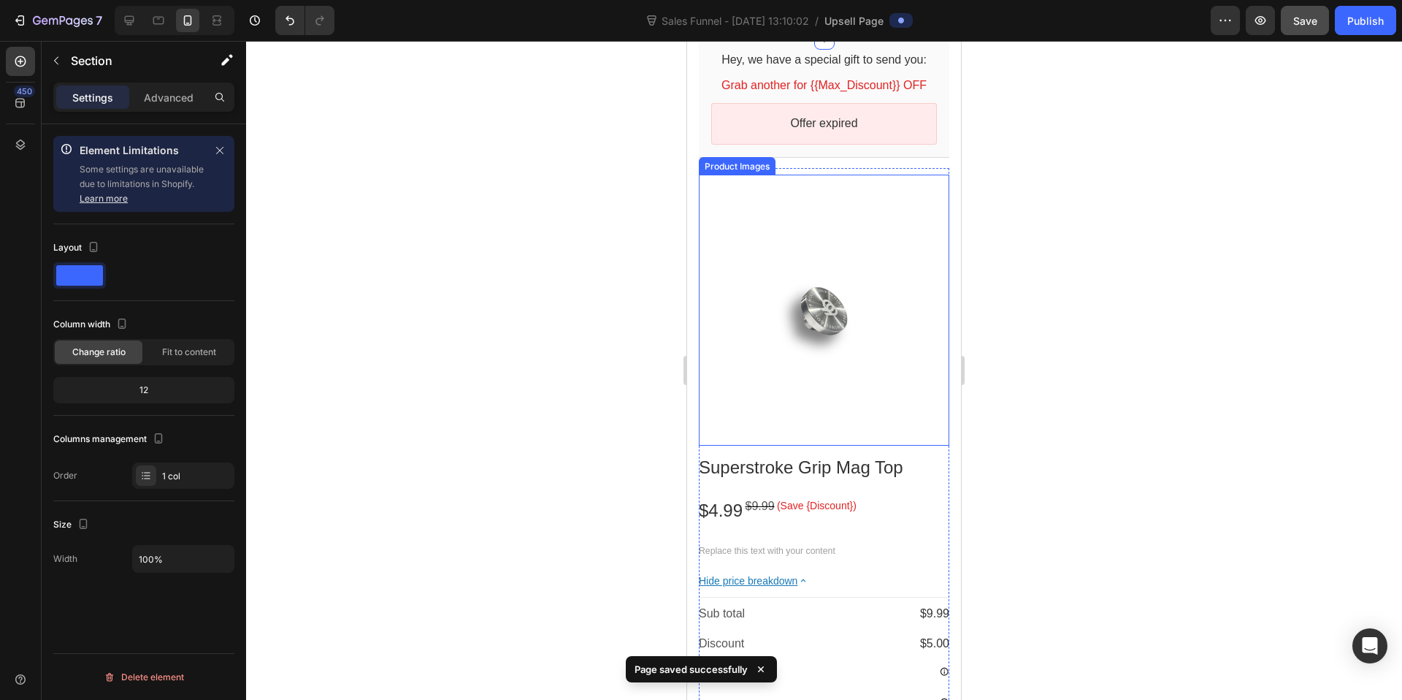
click at [774, 203] on div at bounding box center [824, 310] width 250 height 250
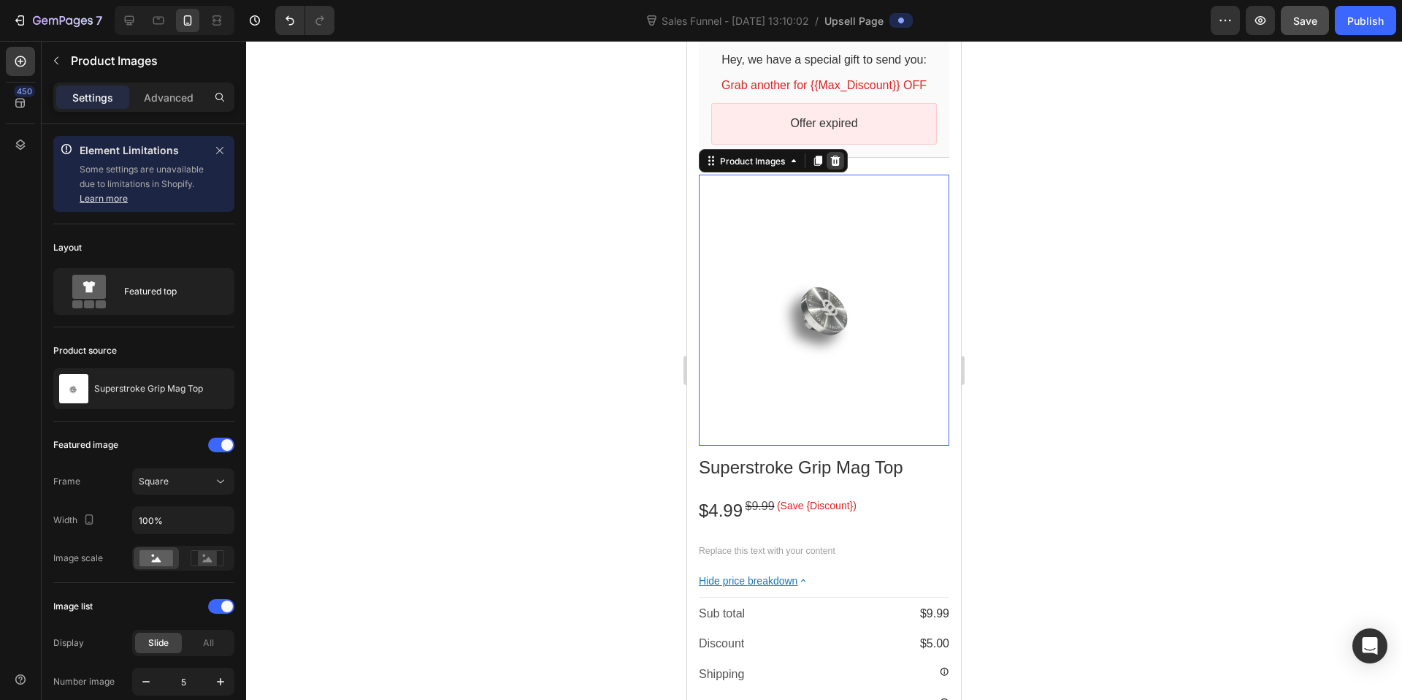
click at [839, 156] on icon at bounding box center [835, 161] width 9 height 10
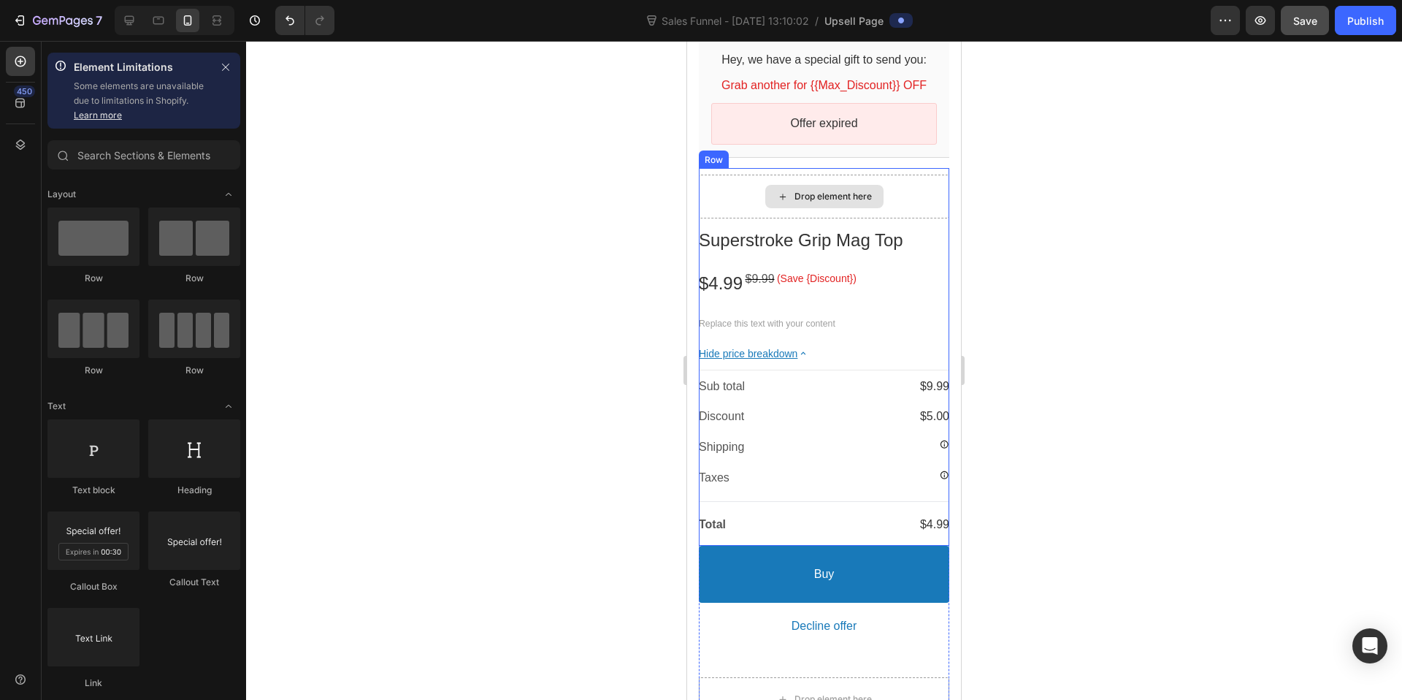
click at [735, 175] on div "Drop element here" at bounding box center [824, 197] width 250 height 44
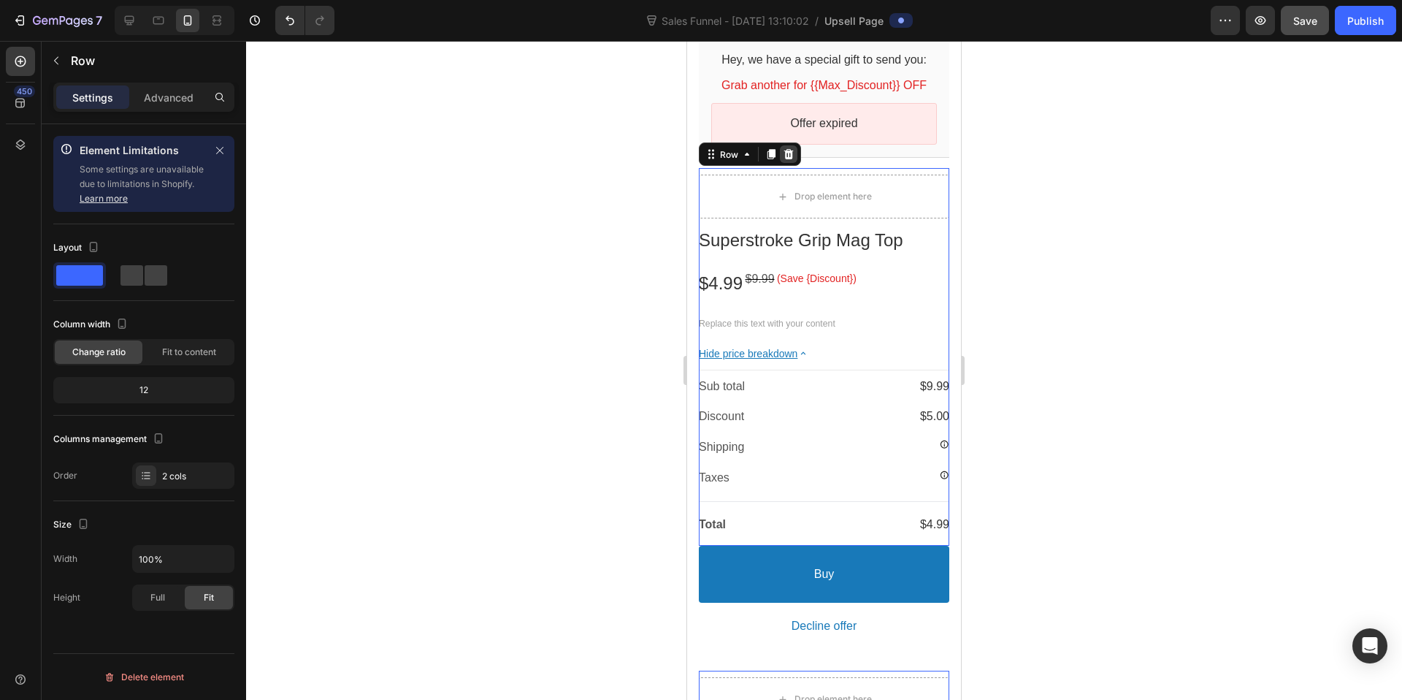
click at [789, 148] on icon at bounding box center [789, 154] width 12 height 12
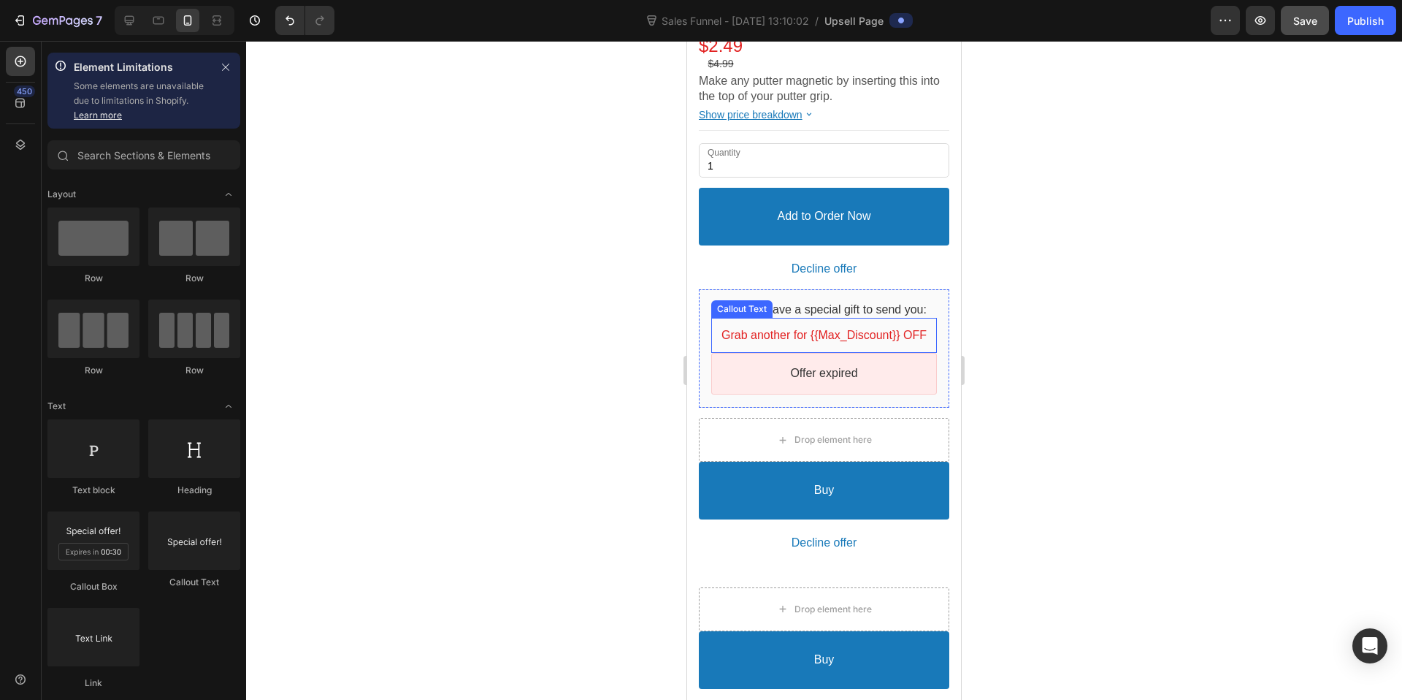
scroll to position [976, 0]
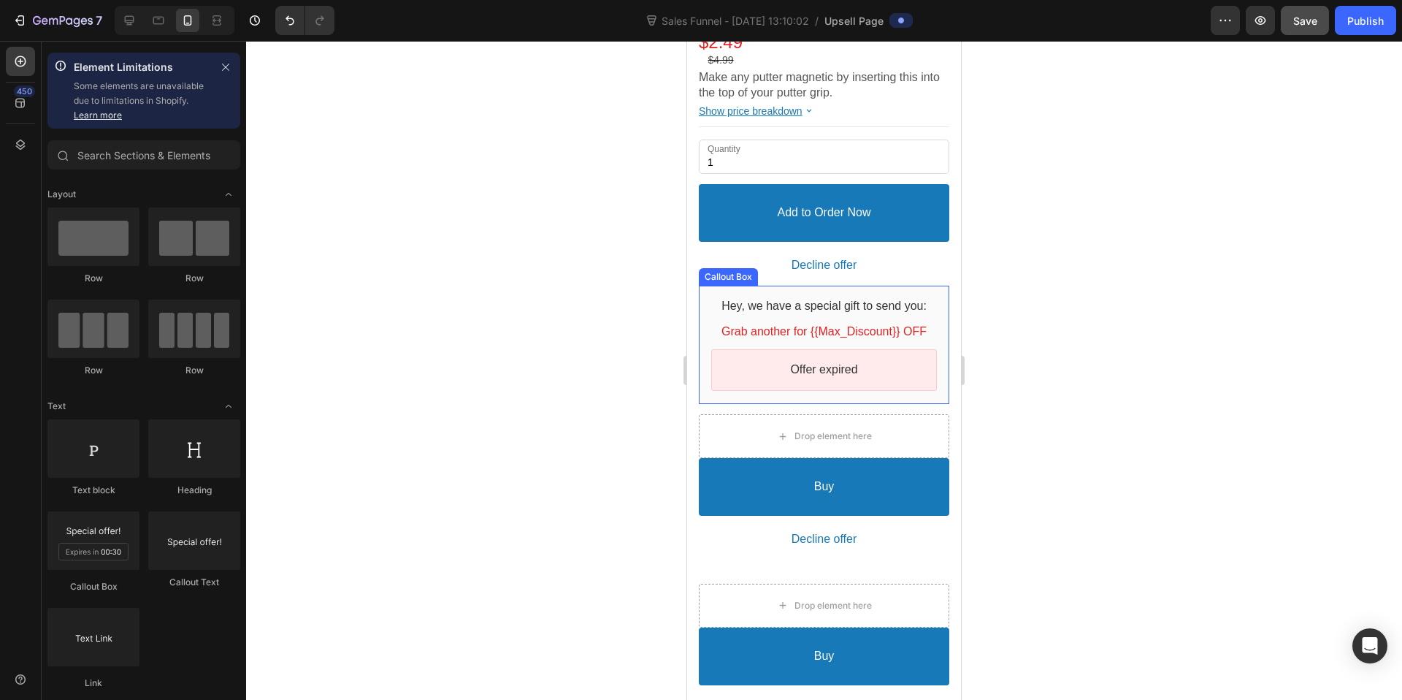
click at [732, 271] on div "Callout Box" at bounding box center [728, 276] width 53 height 11
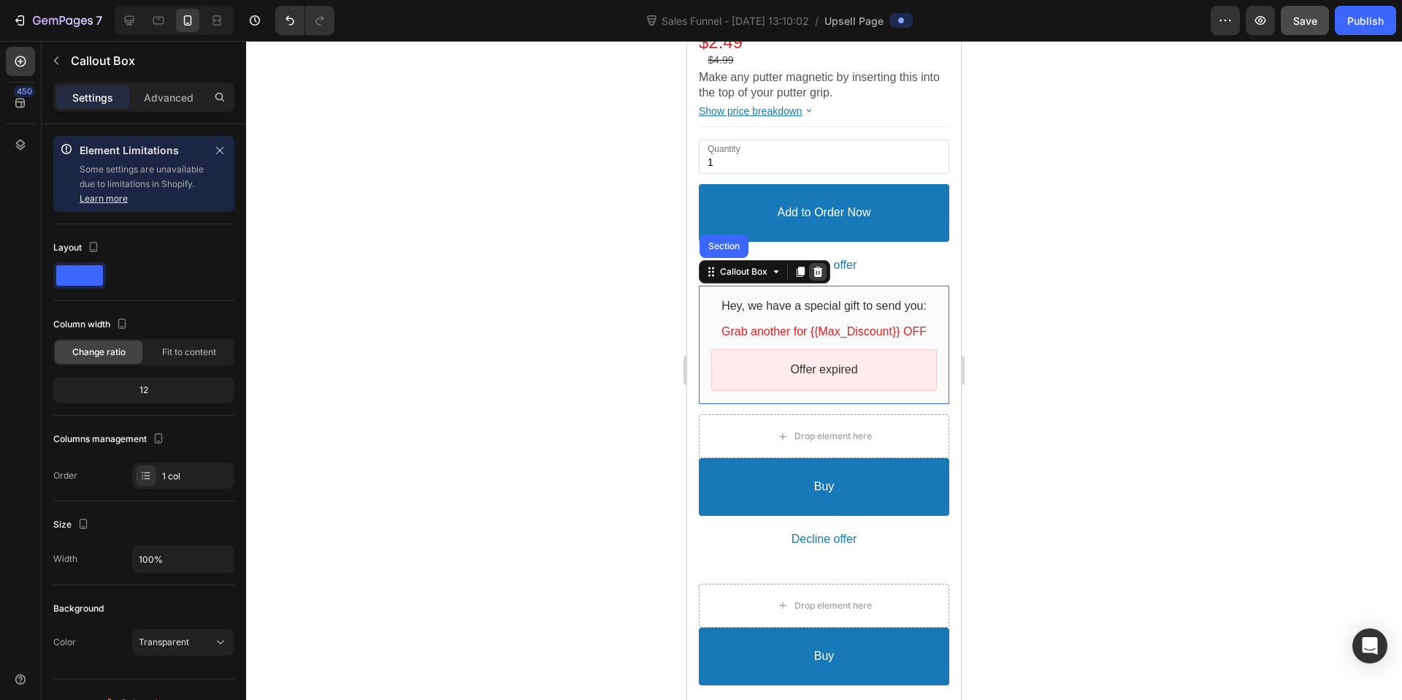
click at [815, 267] on icon at bounding box center [817, 272] width 9 height 10
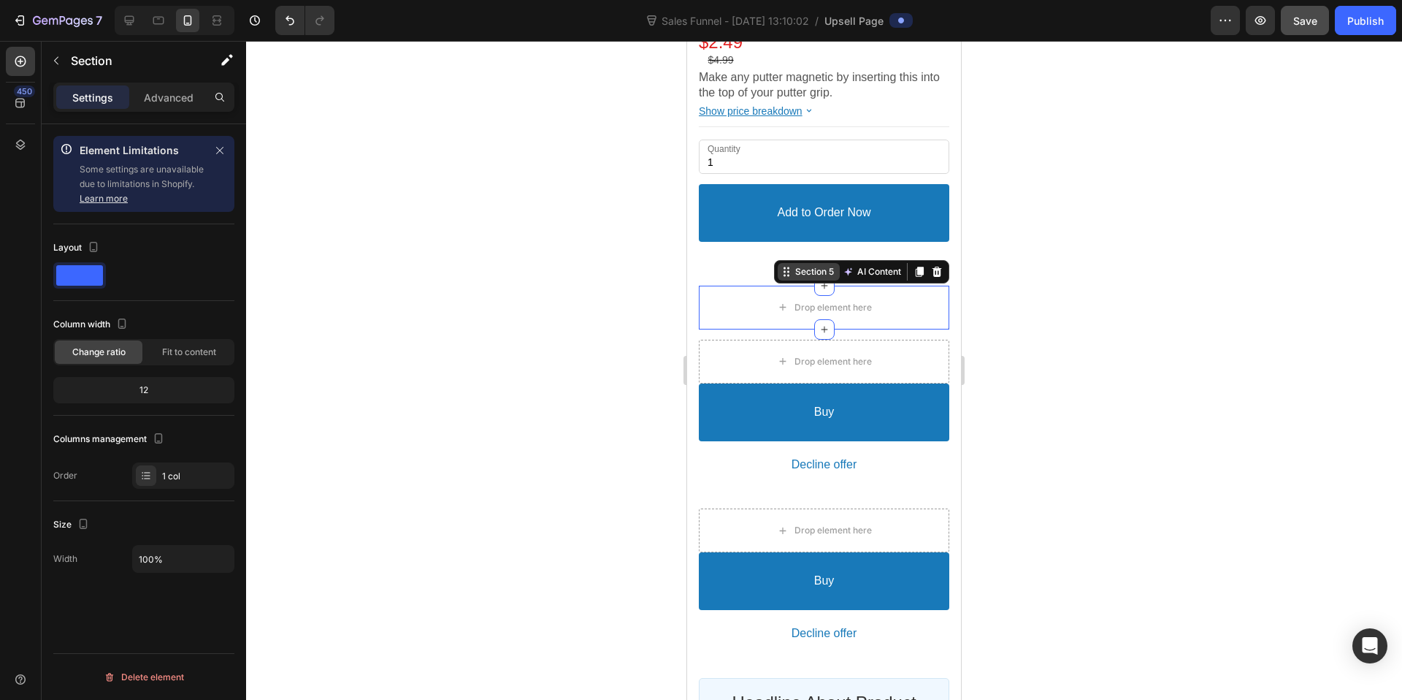
click at [926, 267] on div "Section 5 AI Content Write with GemAI You've reached / rewrites of your AI gene…" at bounding box center [861, 271] width 175 height 23
click at [933, 267] on icon at bounding box center [937, 272] width 9 height 10
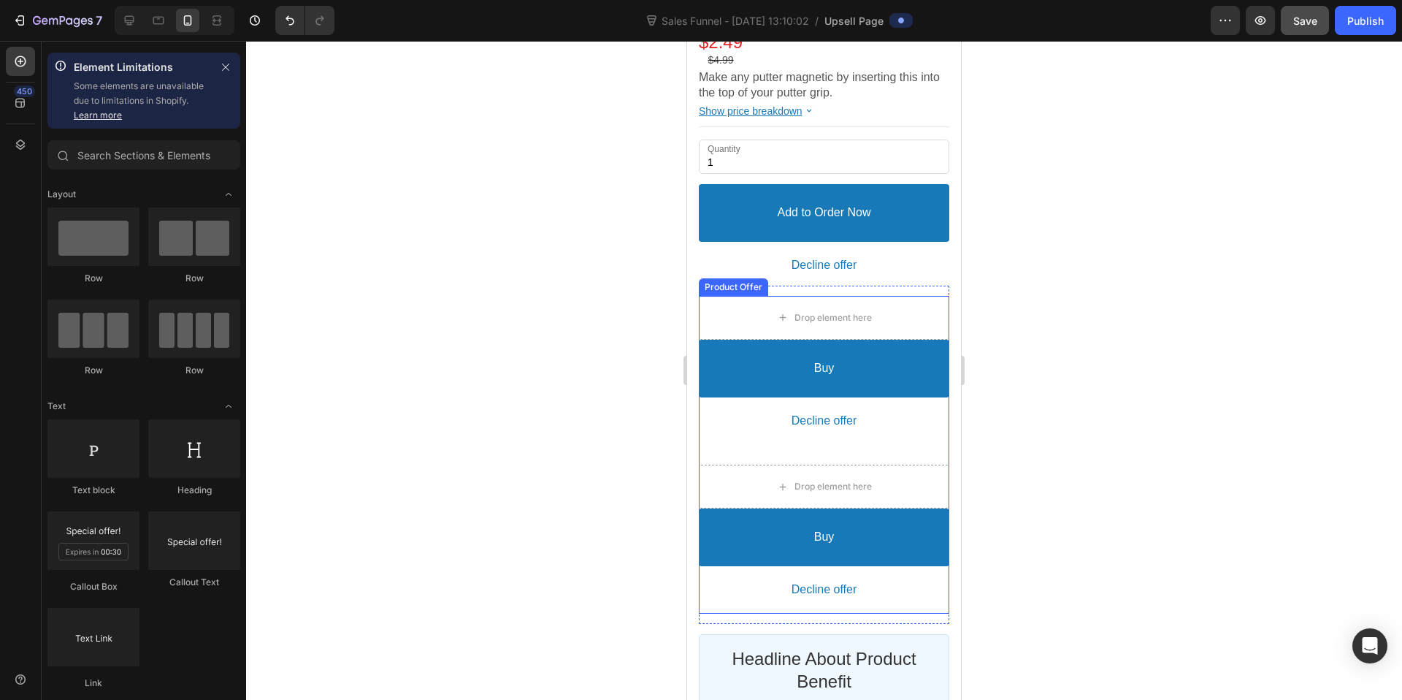
click at [728, 281] on div "Product Offer" at bounding box center [734, 286] width 64 height 11
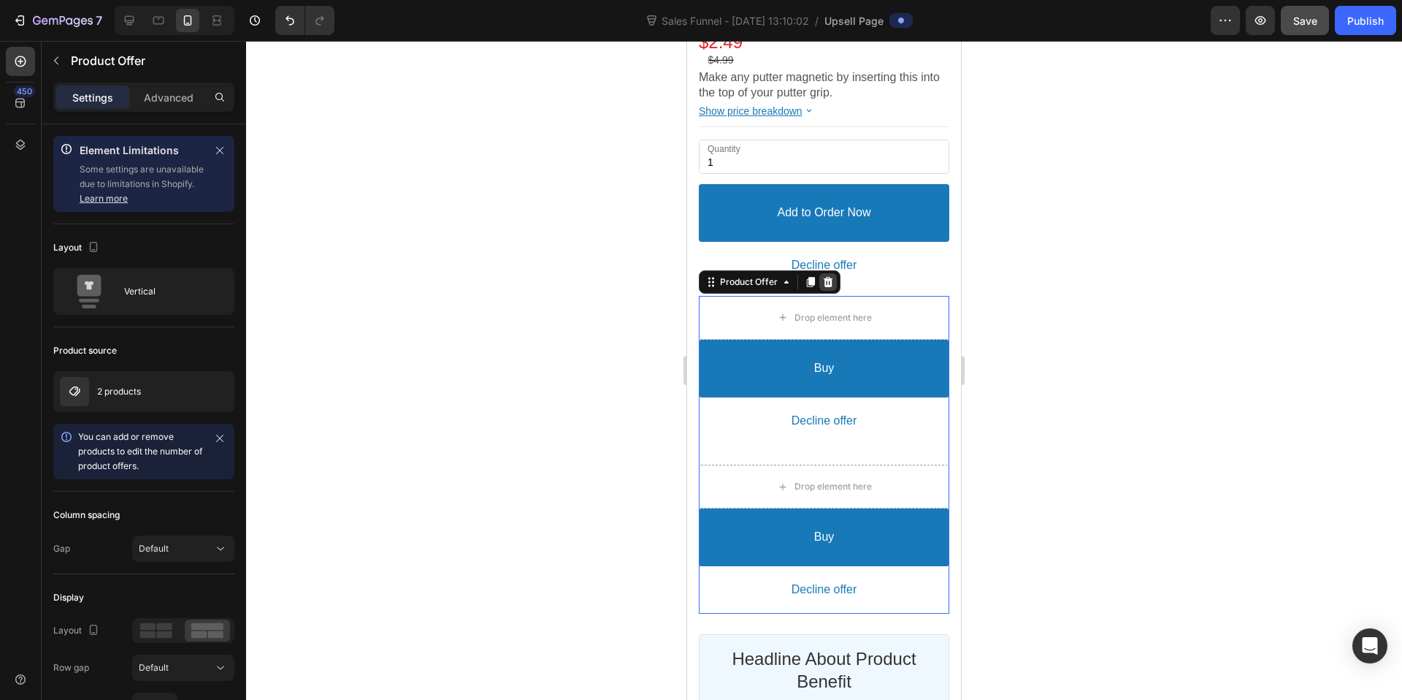
click at [826, 277] on icon at bounding box center [828, 282] width 9 height 10
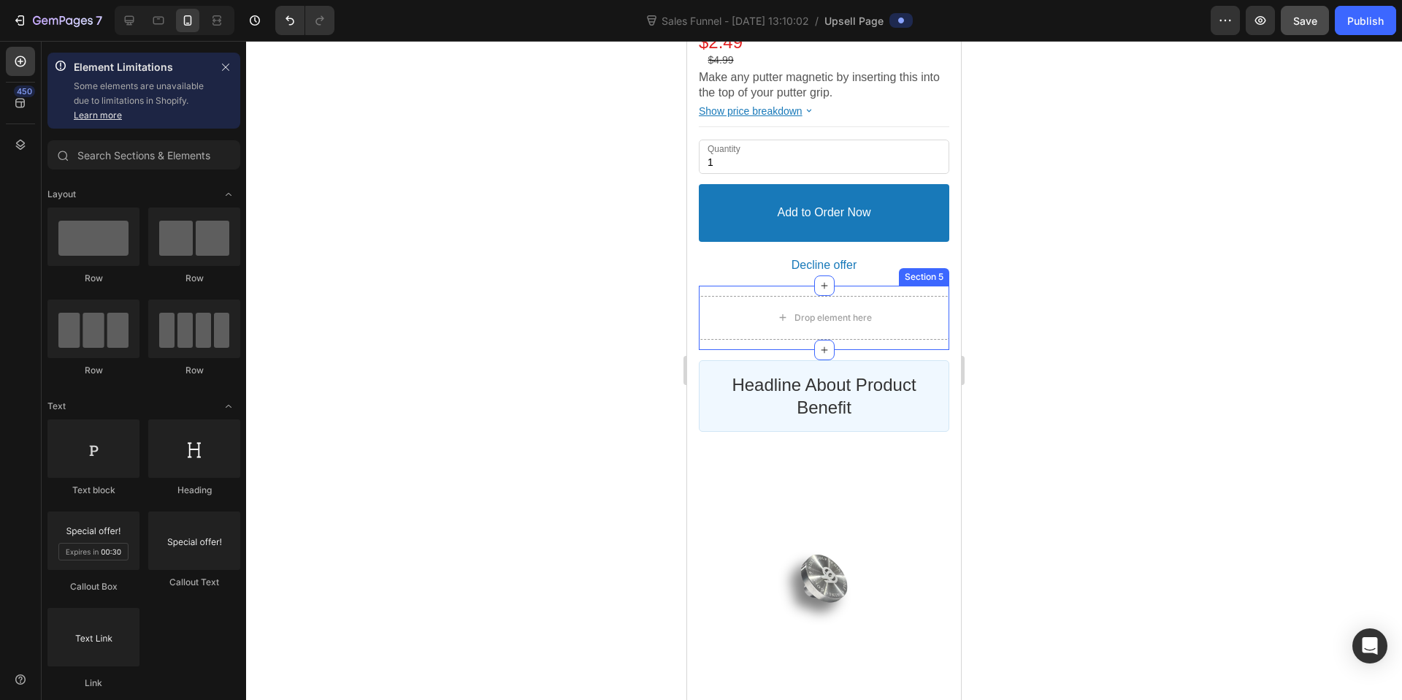
click at [922, 268] on div "Section 5" at bounding box center [924, 277] width 50 height 18
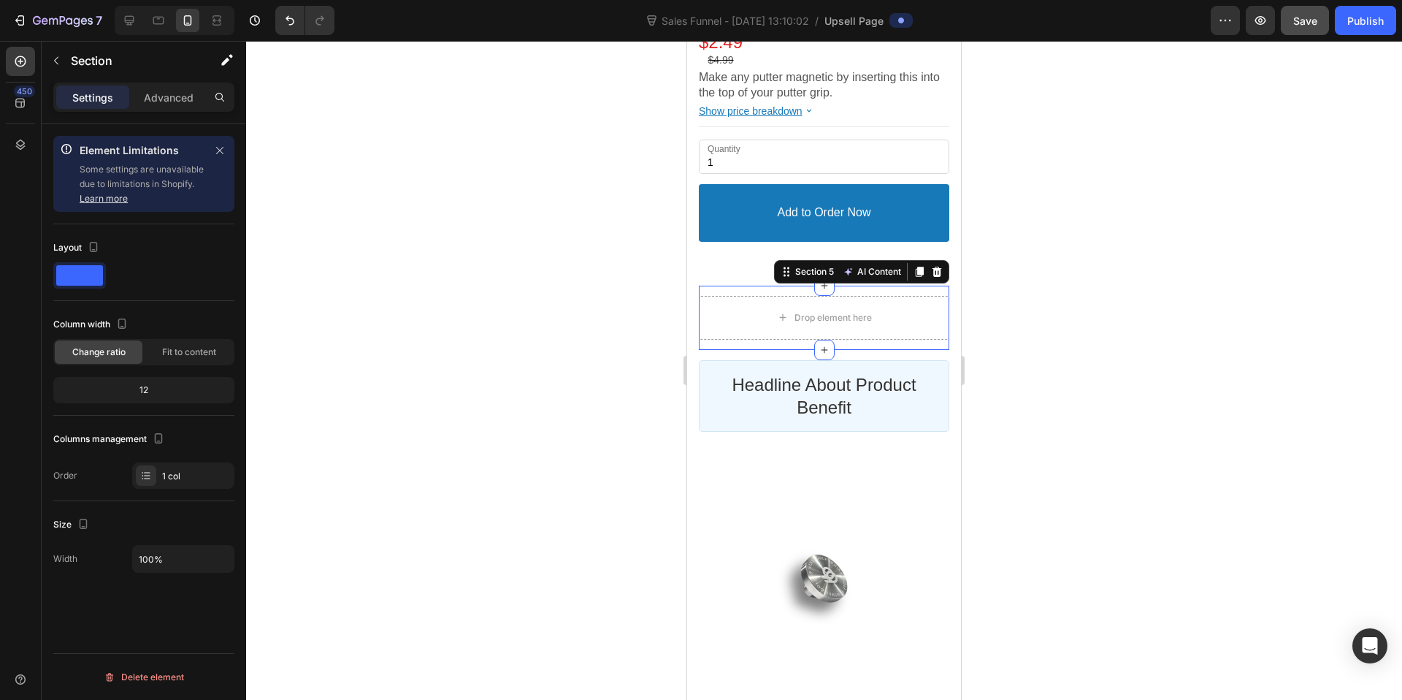
drag, startPoint x: 928, startPoint y: 259, endPoint x: 911, endPoint y: 299, distance: 44.2
click at [933, 267] on icon at bounding box center [937, 272] width 9 height 10
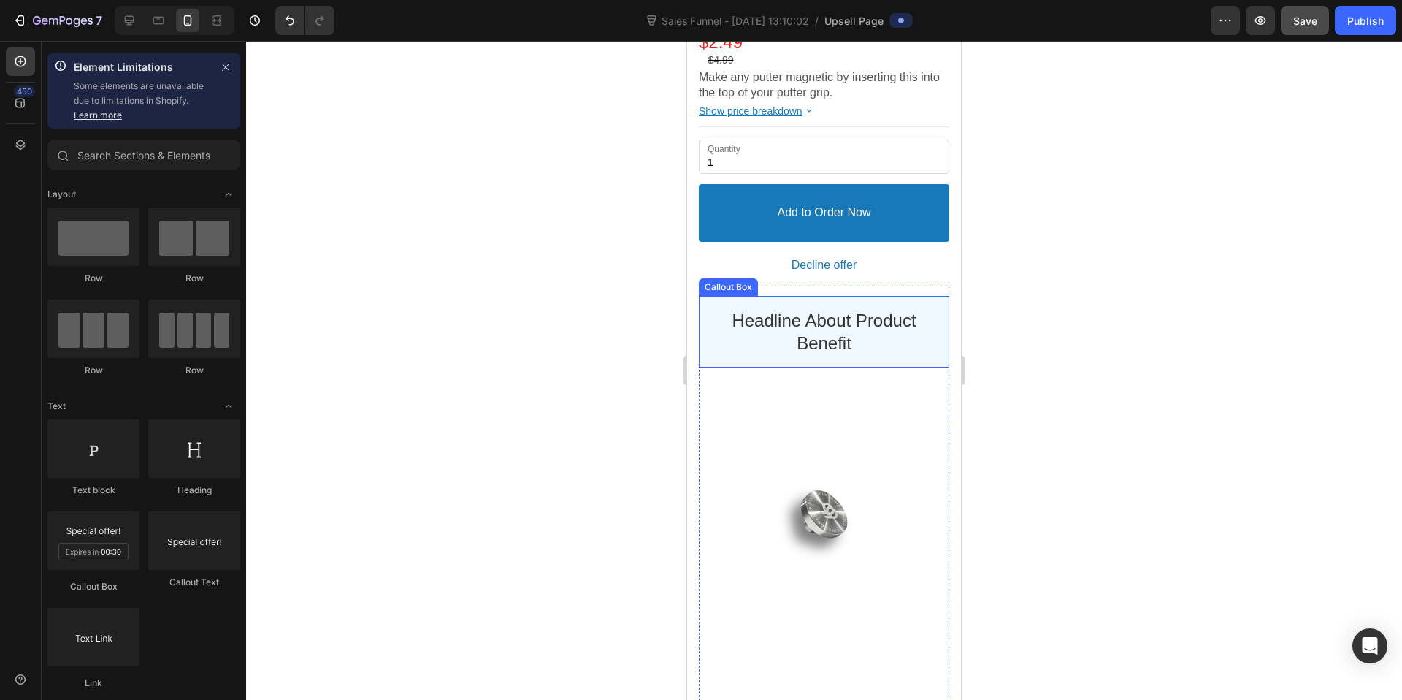
click at [730, 281] on div "Callout Box" at bounding box center [728, 286] width 53 height 11
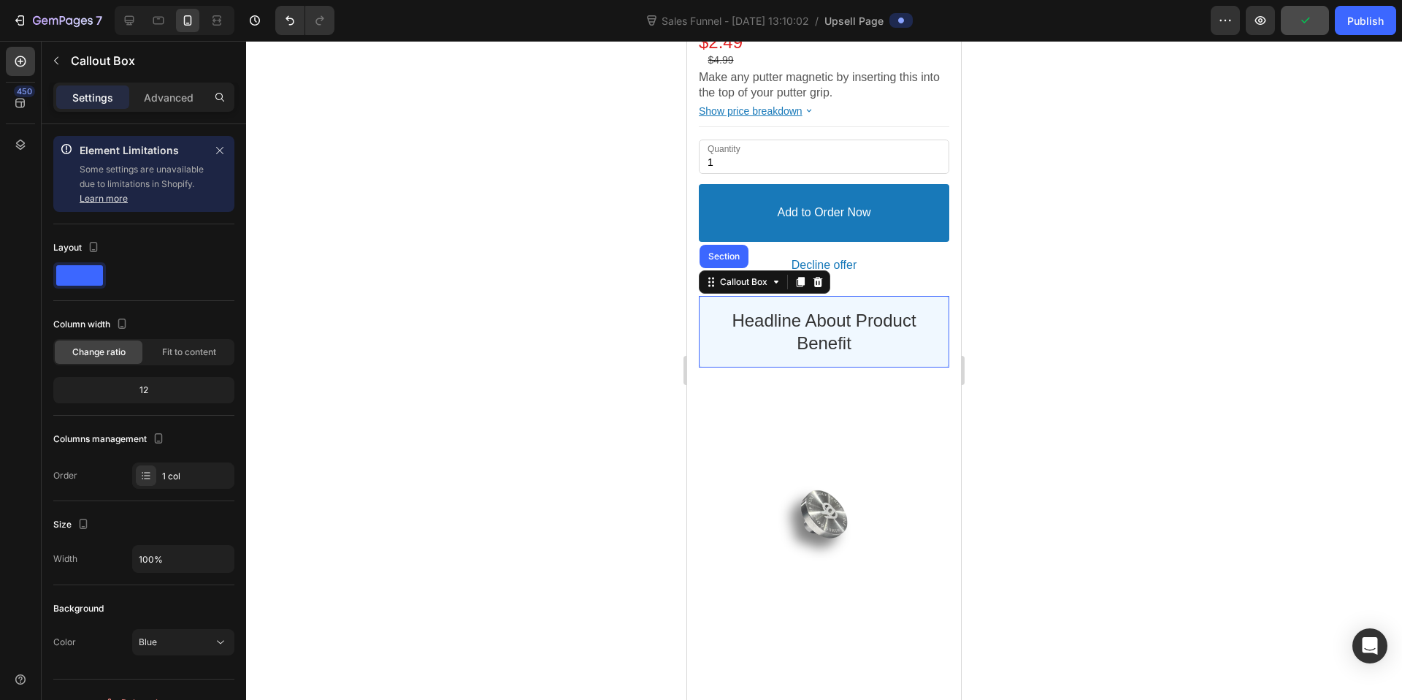
click at [819, 276] on icon at bounding box center [818, 282] width 12 height 12
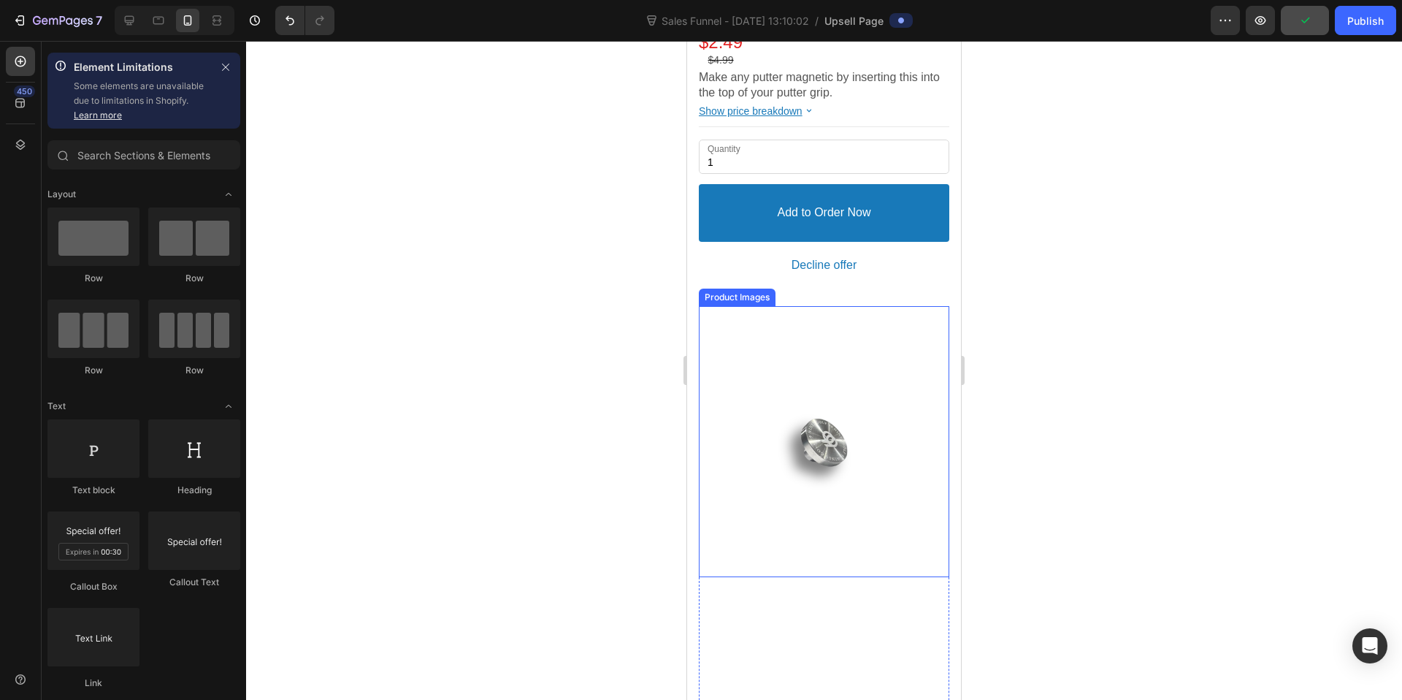
click at [735, 291] on div "Product Images" at bounding box center [737, 296] width 71 height 11
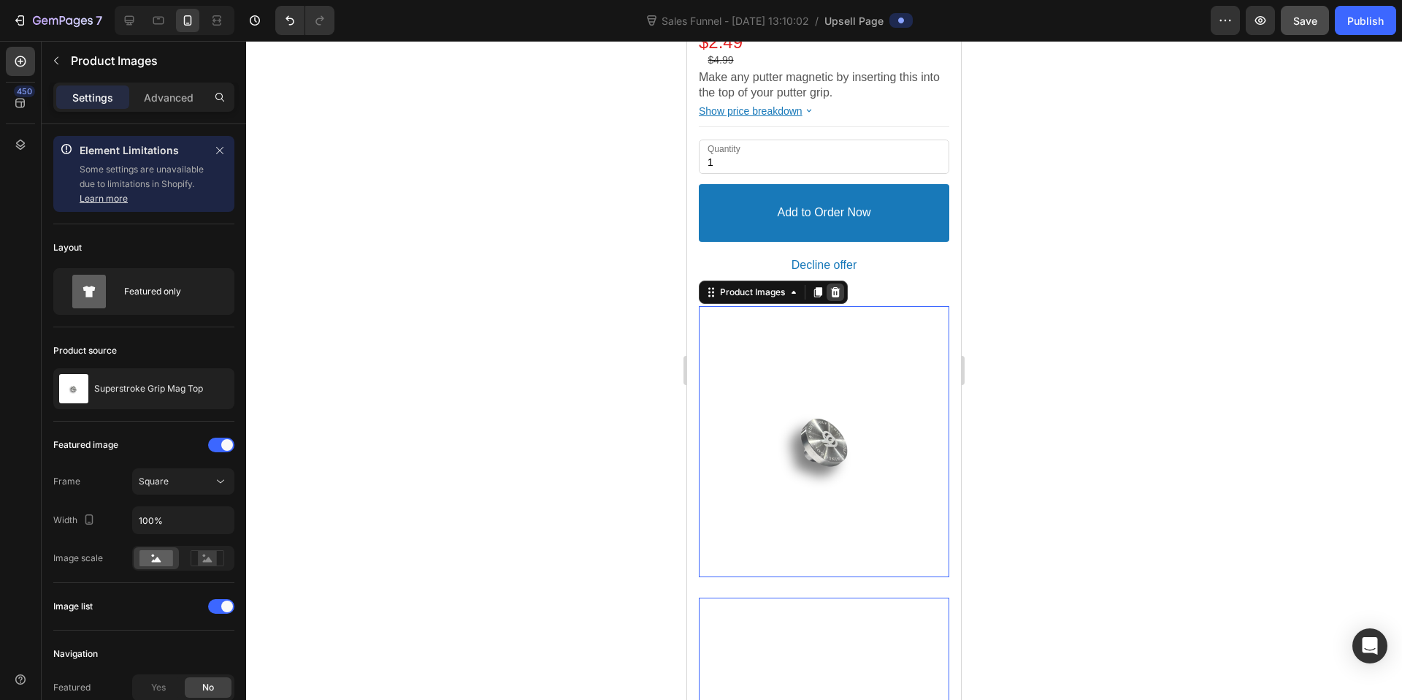
click at [835, 287] on icon at bounding box center [835, 292] width 9 height 10
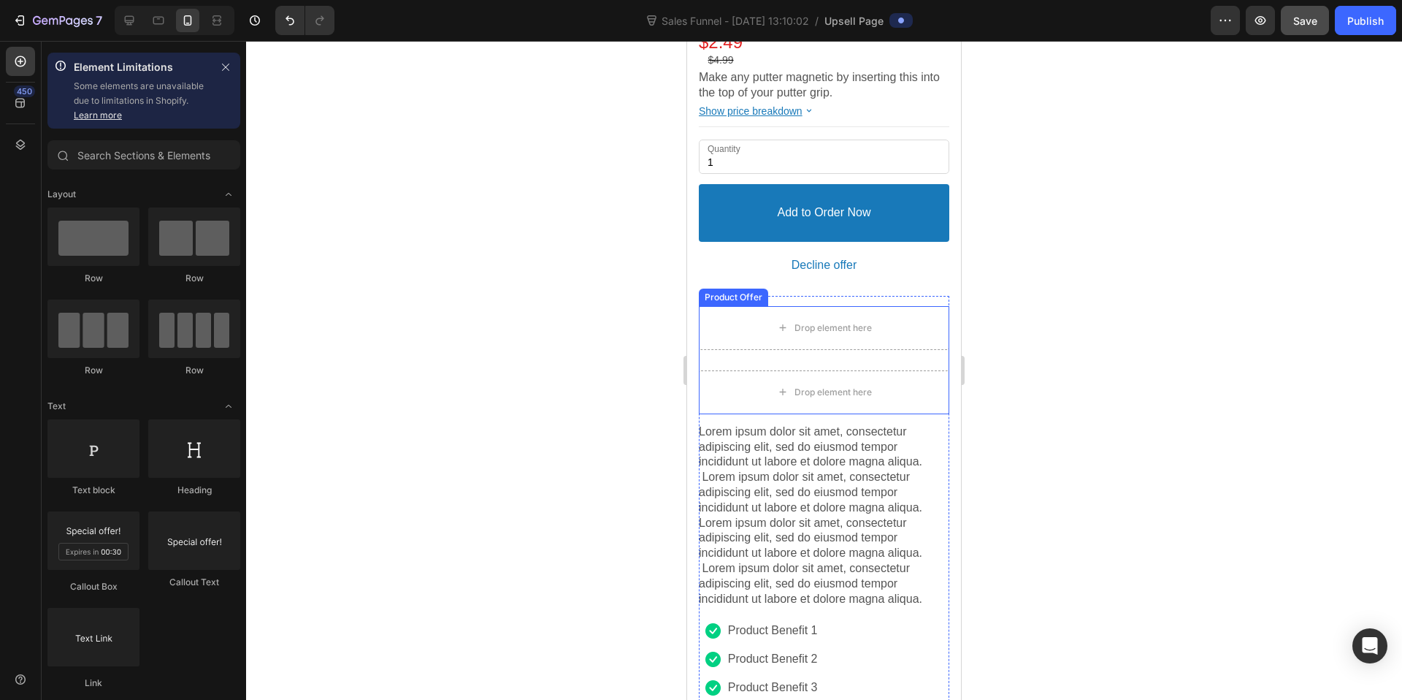
click at [732, 291] on div "Product Offer" at bounding box center [734, 296] width 64 height 11
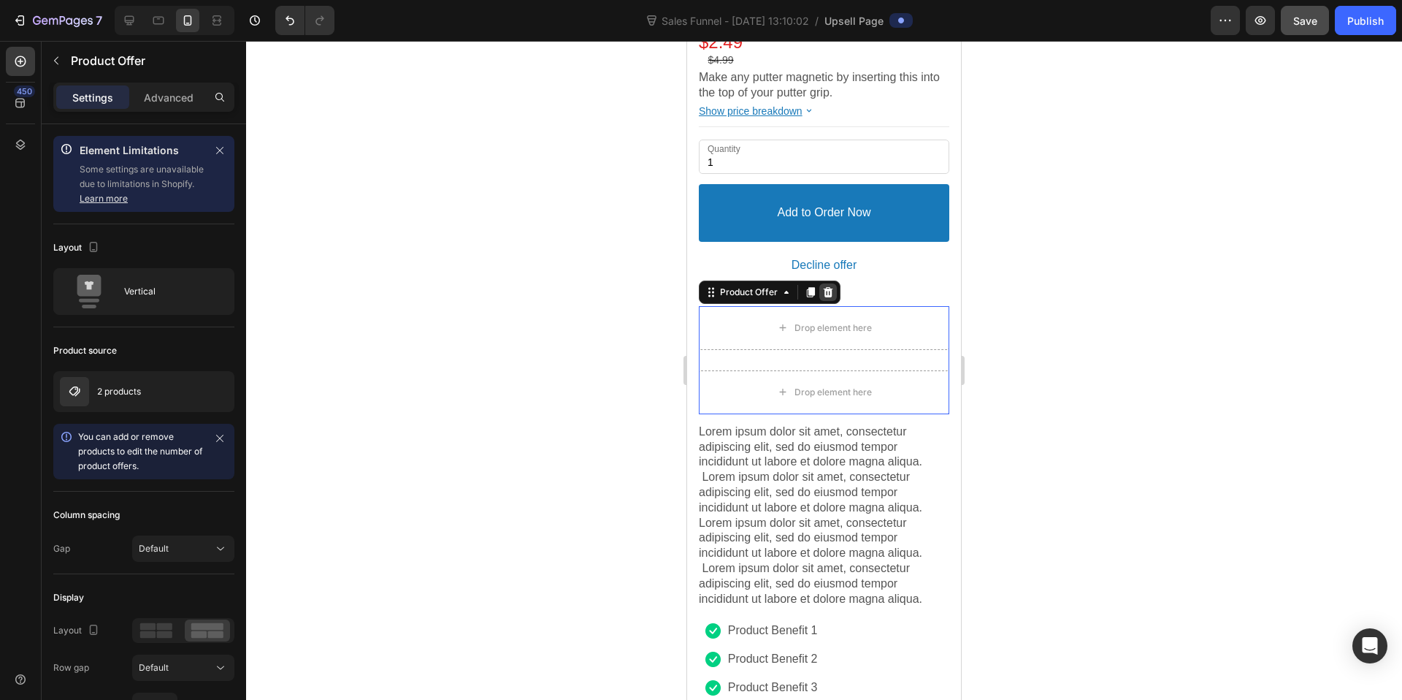
click at [828, 286] on icon at bounding box center [828, 292] width 12 height 12
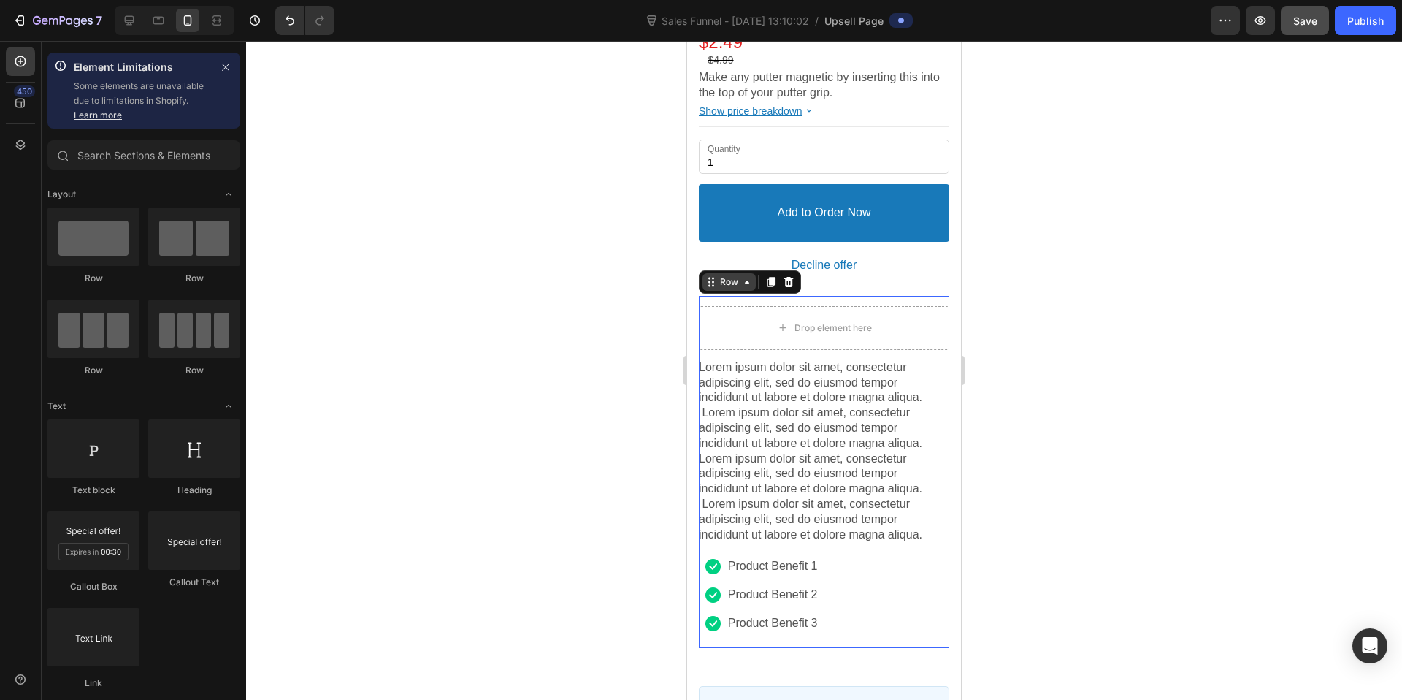
click at [718, 275] on div "Row" at bounding box center [728, 282] width 53 height 18
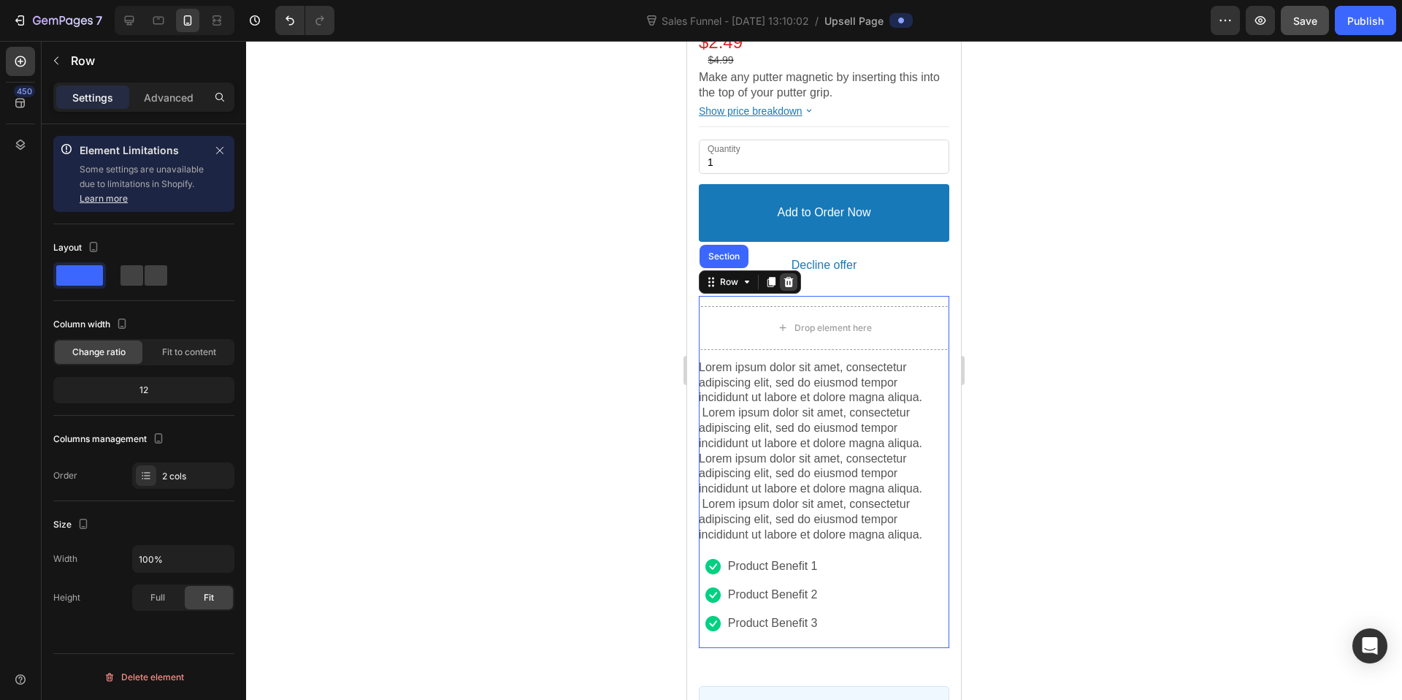
click at [787, 277] on icon at bounding box center [788, 282] width 9 height 10
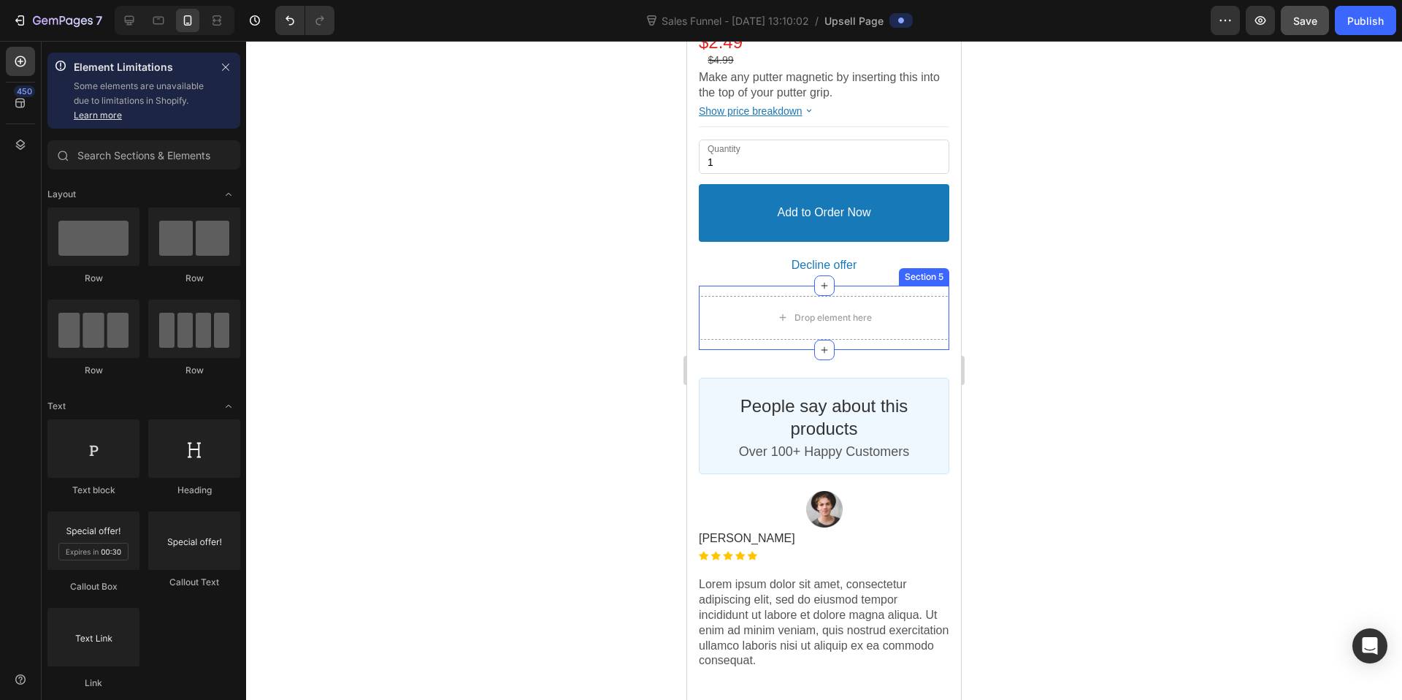
click at [919, 268] on div "Section 5" at bounding box center [924, 277] width 50 height 18
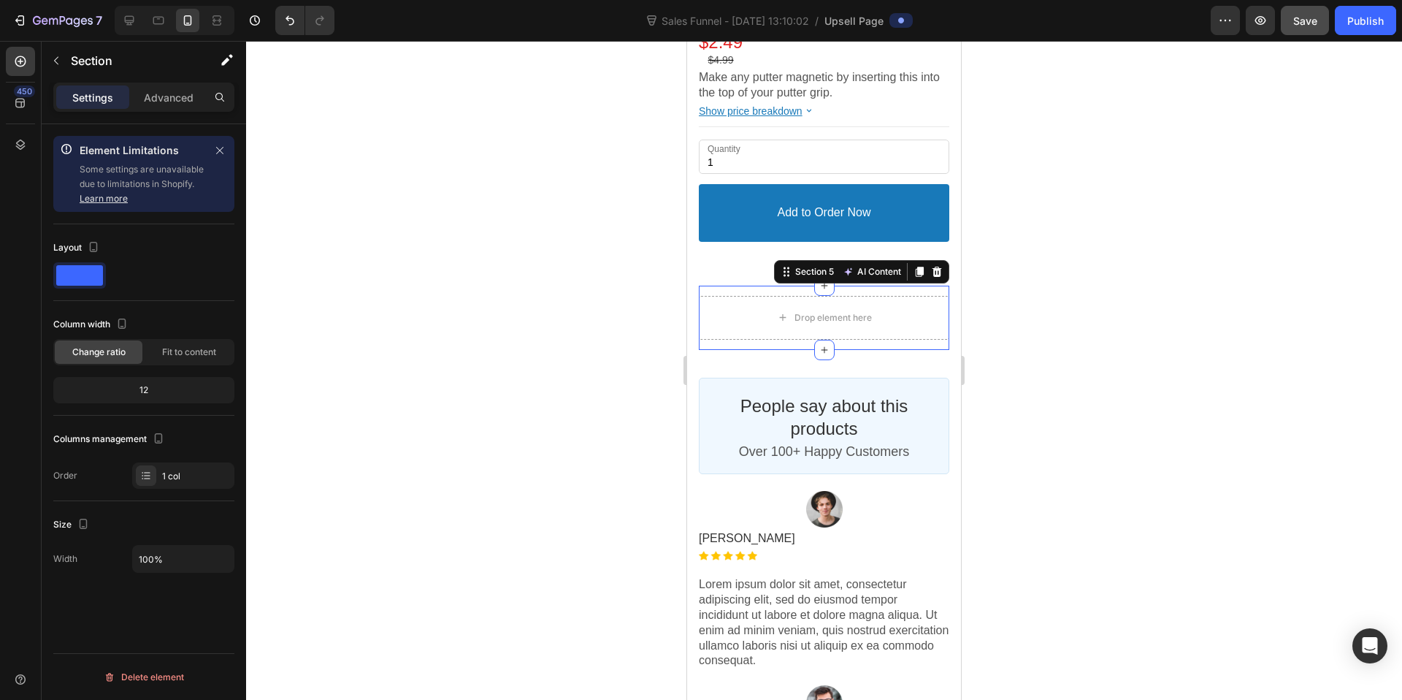
click at [933, 267] on icon at bounding box center [937, 272] width 9 height 10
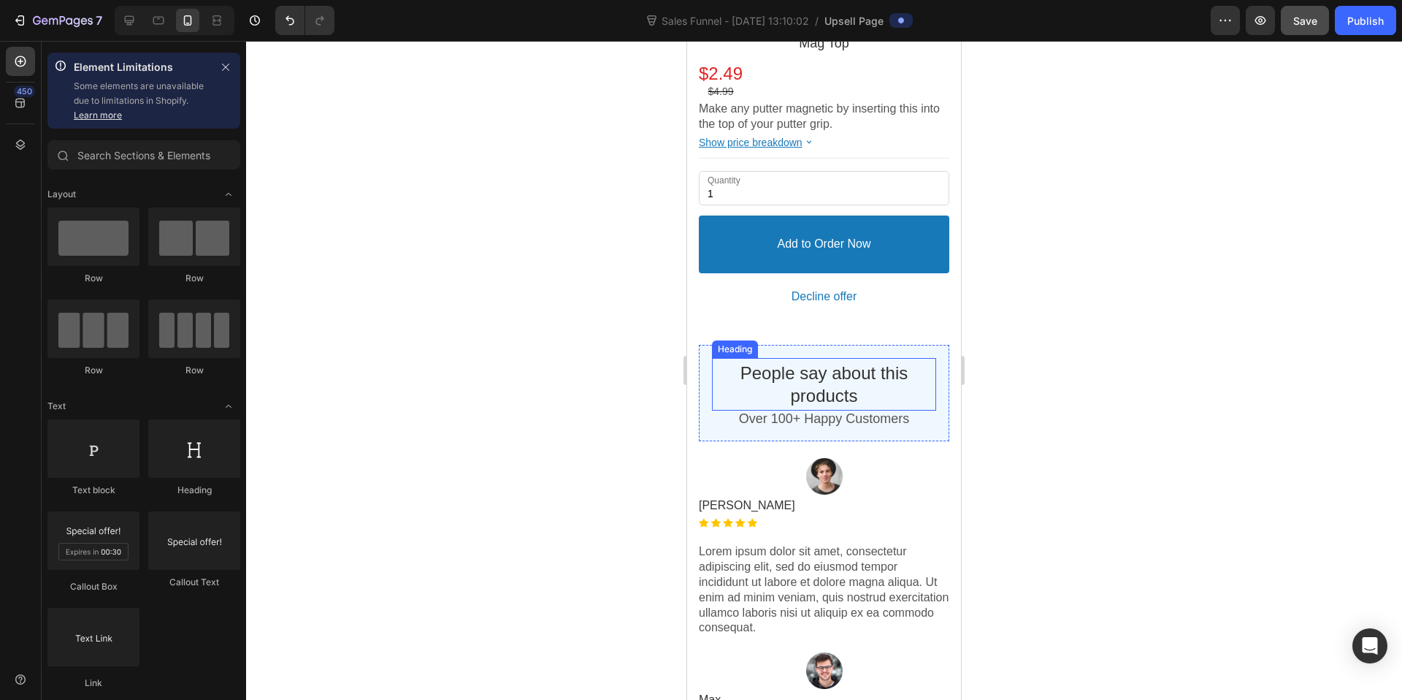
scroll to position [944, 0]
click at [919, 303] on div "Section 5" at bounding box center [924, 308] width 45 height 11
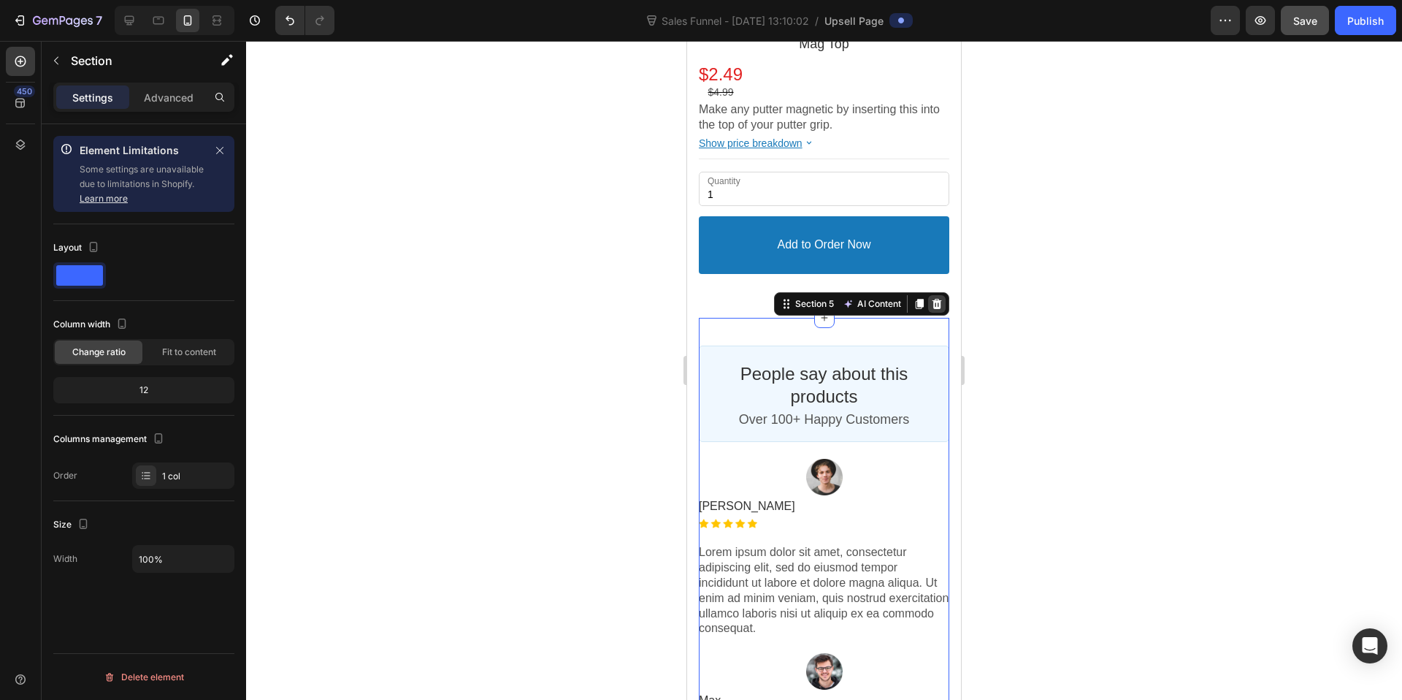
click at [931, 298] on icon at bounding box center [937, 304] width 12 height 12
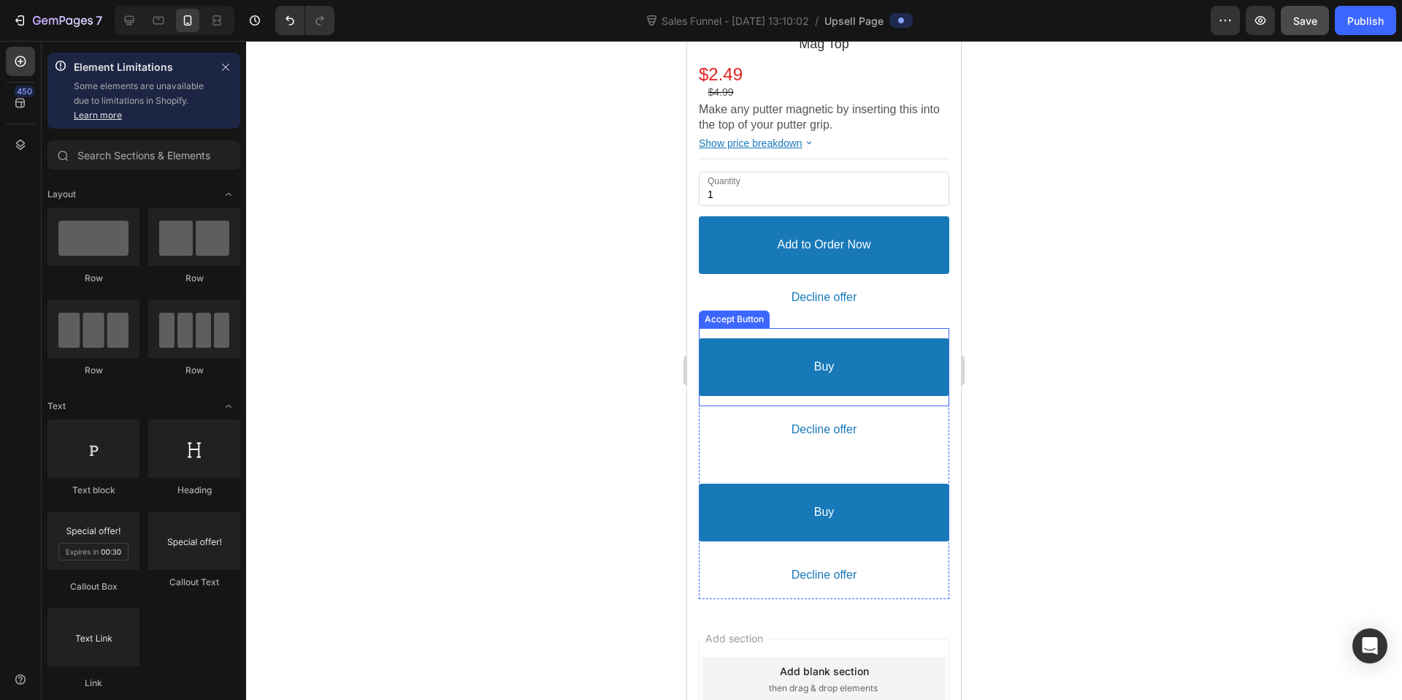
click at [740, 313] on div "Accept Button" at bounding box center [734, 318] width 65 height 11
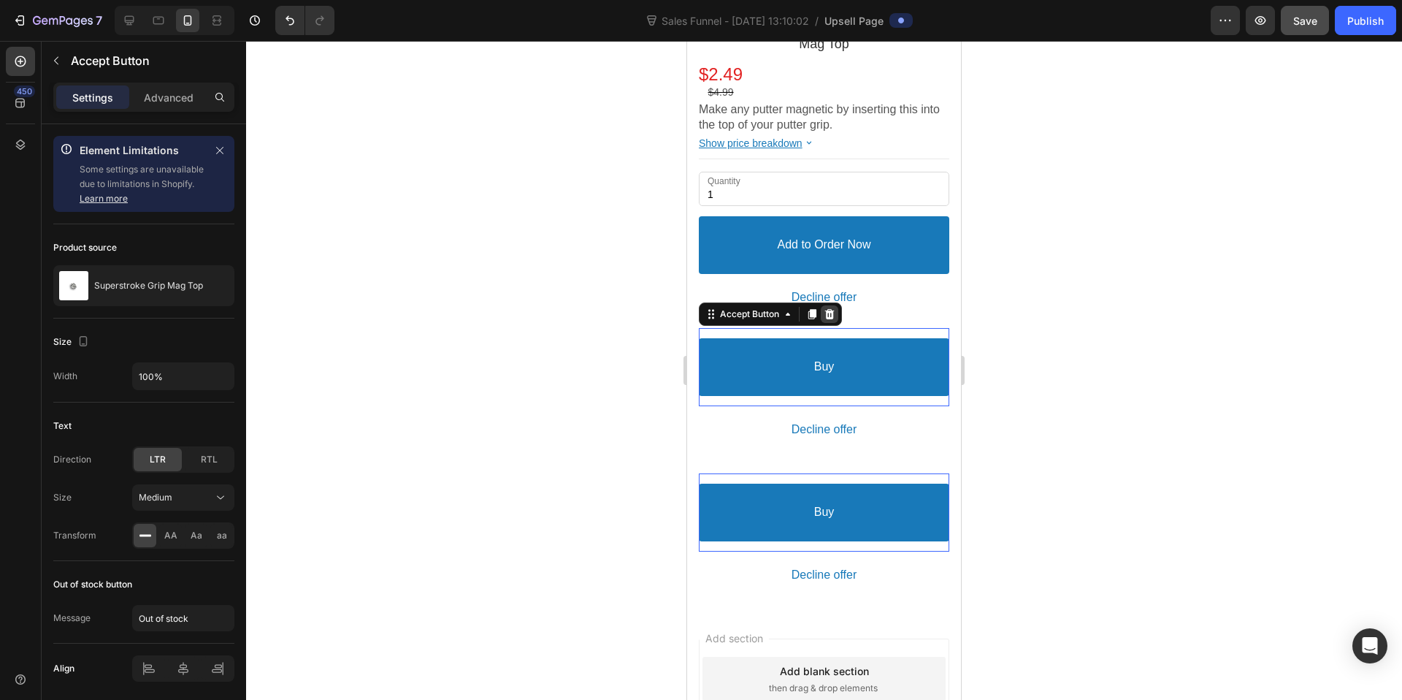
click at [832, 308] on icon at bounding box center [830, 314] width 12 height 12
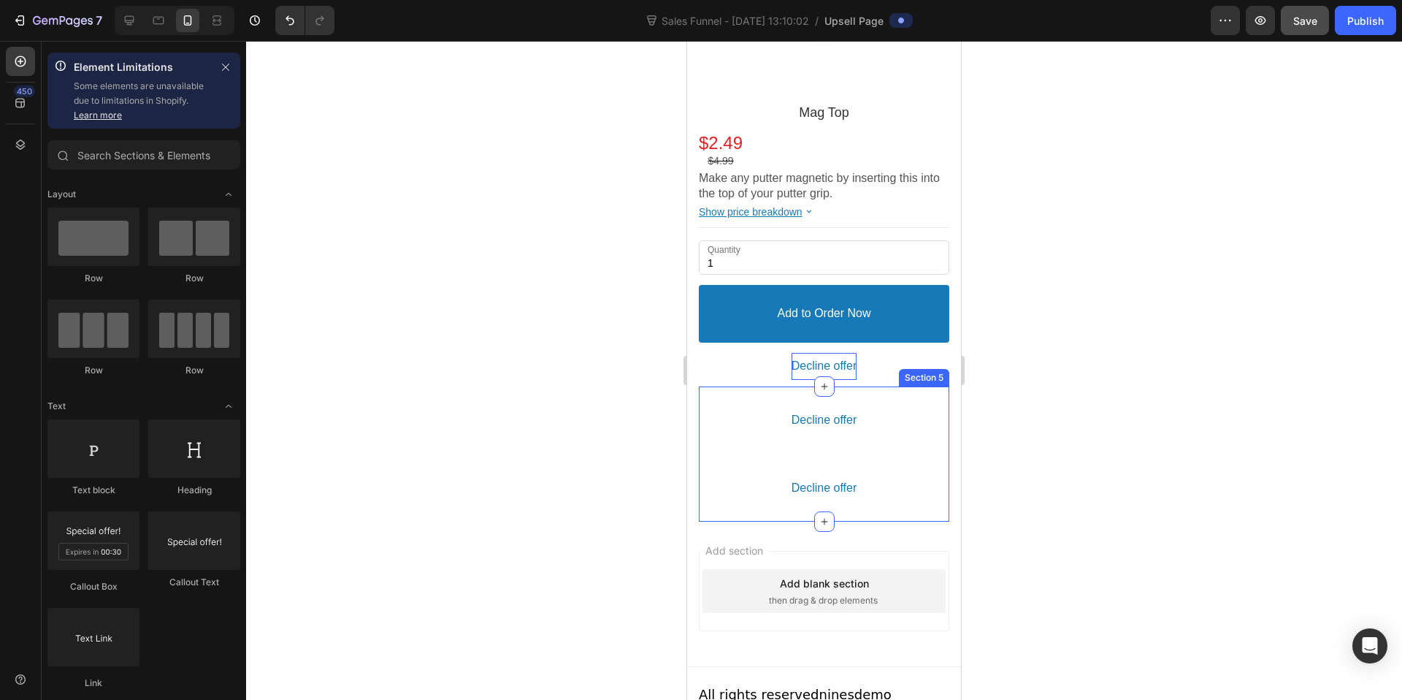
scroll to position [884, 0]
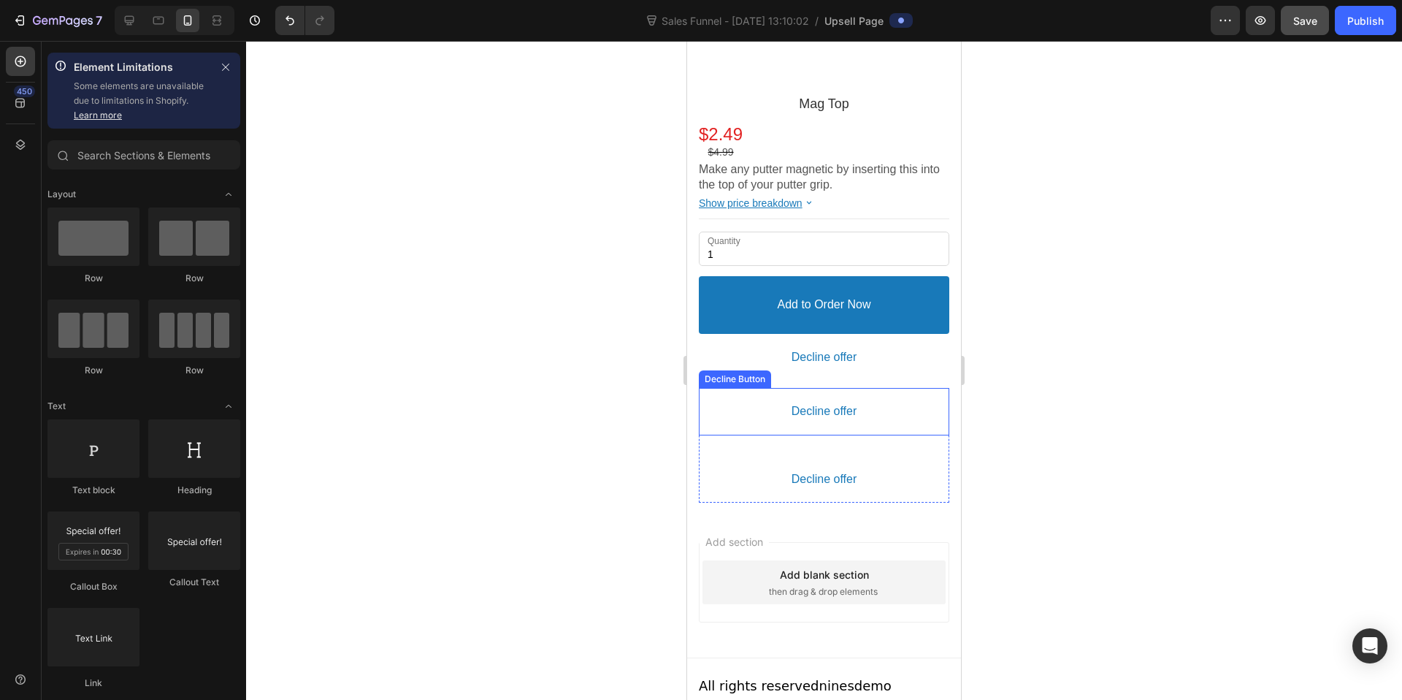
click at [724, 373] on div "Decline Button" at bounding box center [735, 378] width 66 height 11
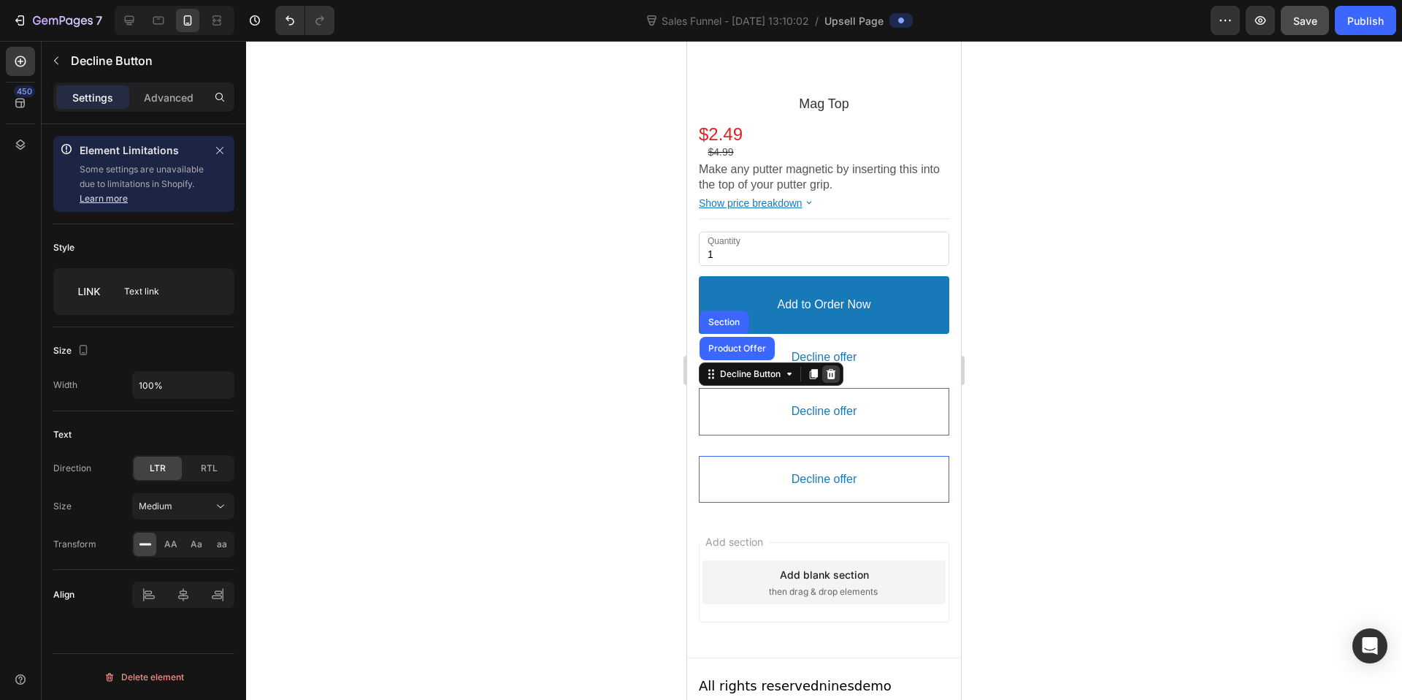
click at [832, 368] on icon at bounding box center [831, 374] width 12 height 12
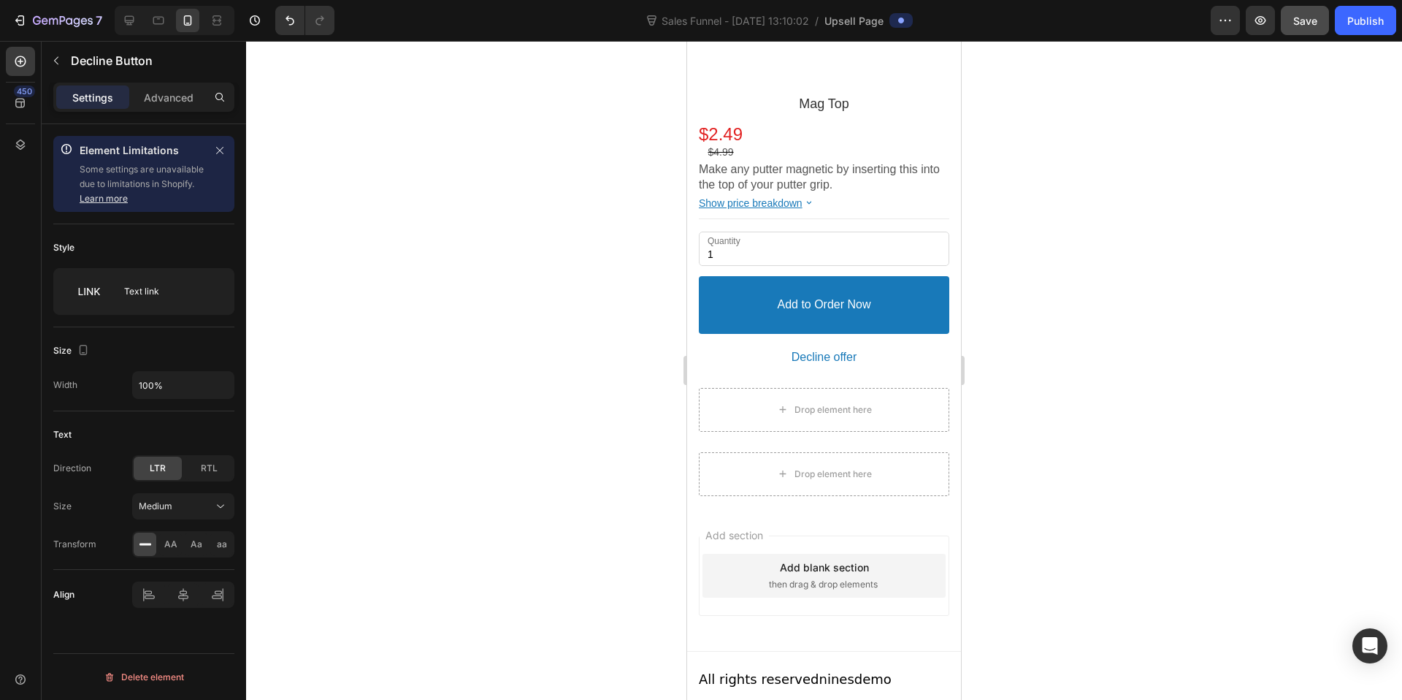
scroll to position [877, 0]
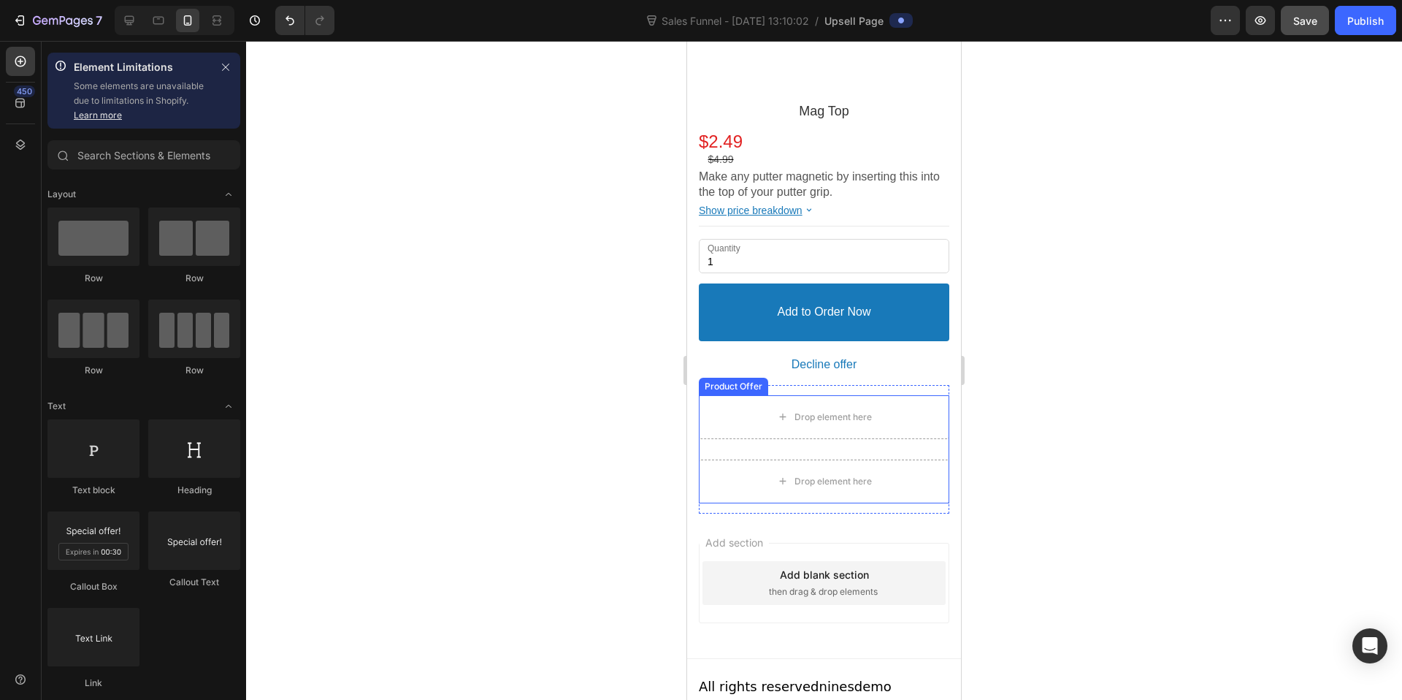
click at [736, 380] on div "Product Offer" at bounding box center [734, 385] width 64 height 11
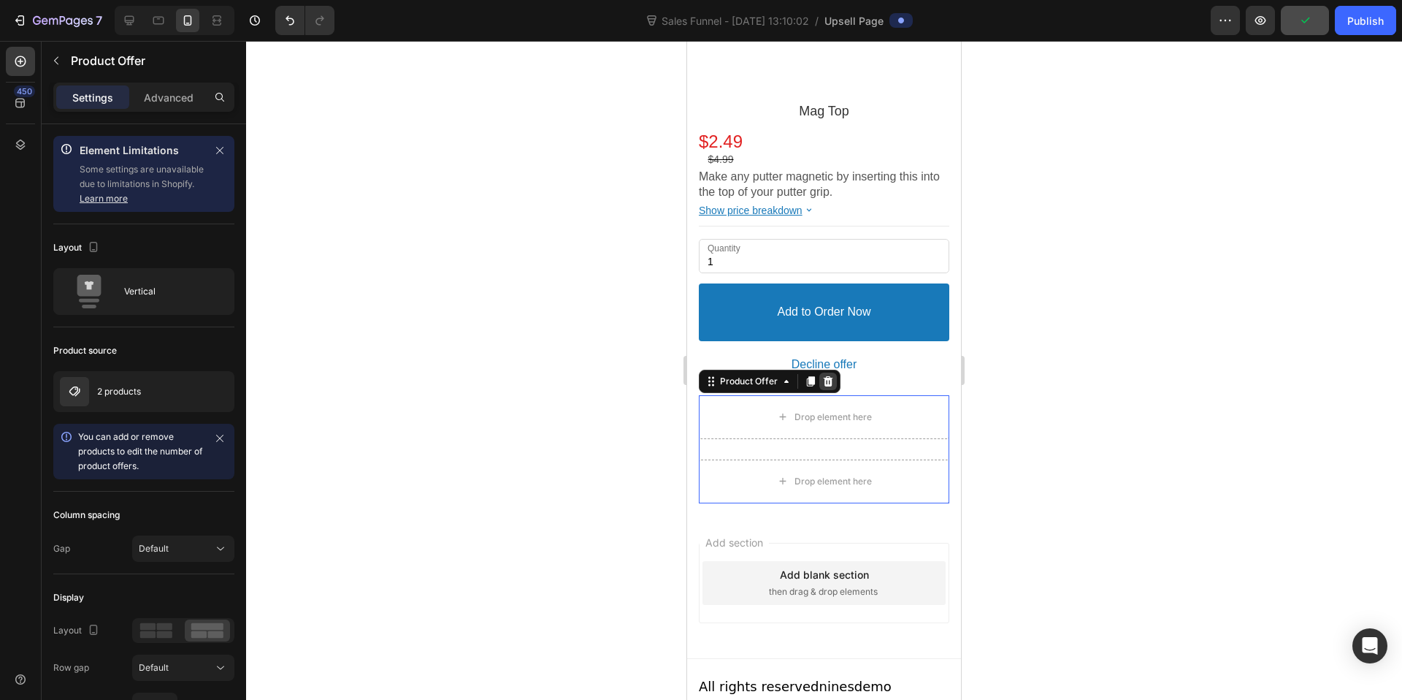
click at [830, 376] on icon at bounding box center [828, 381] width 9 height 10
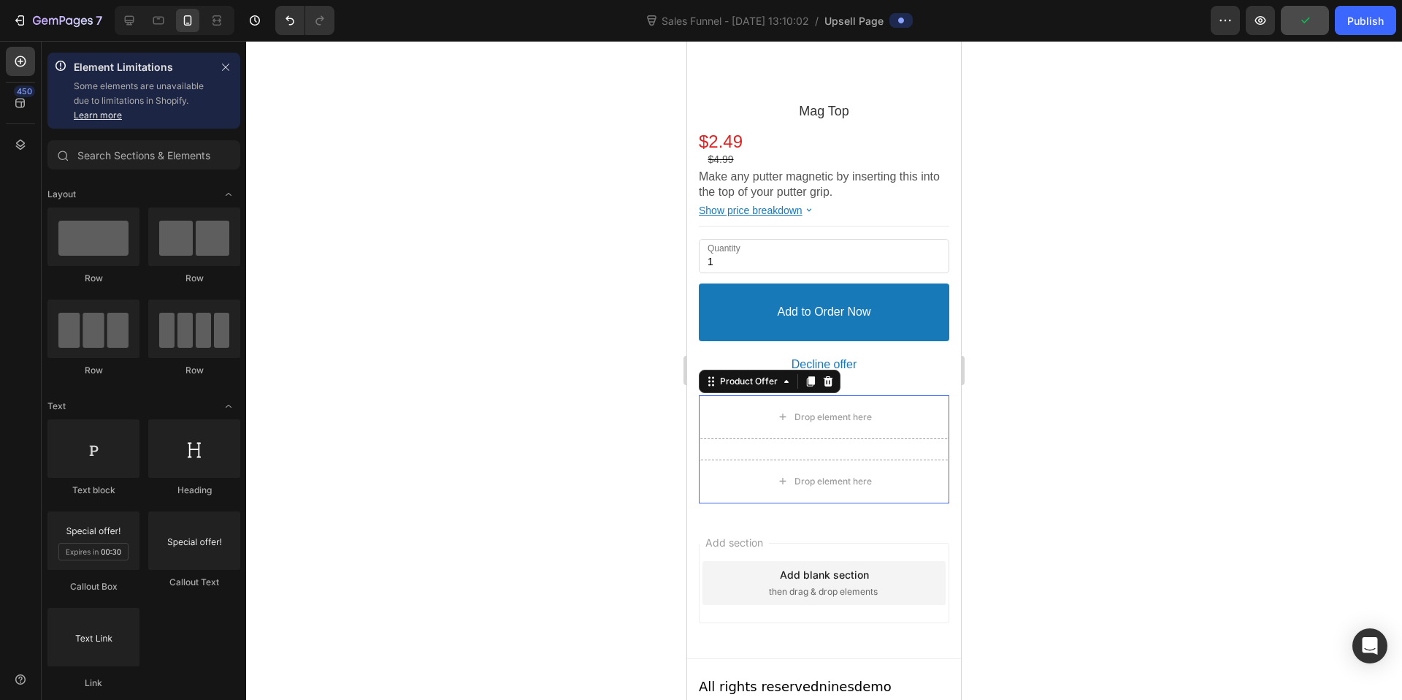
scroll to position [813, 0]
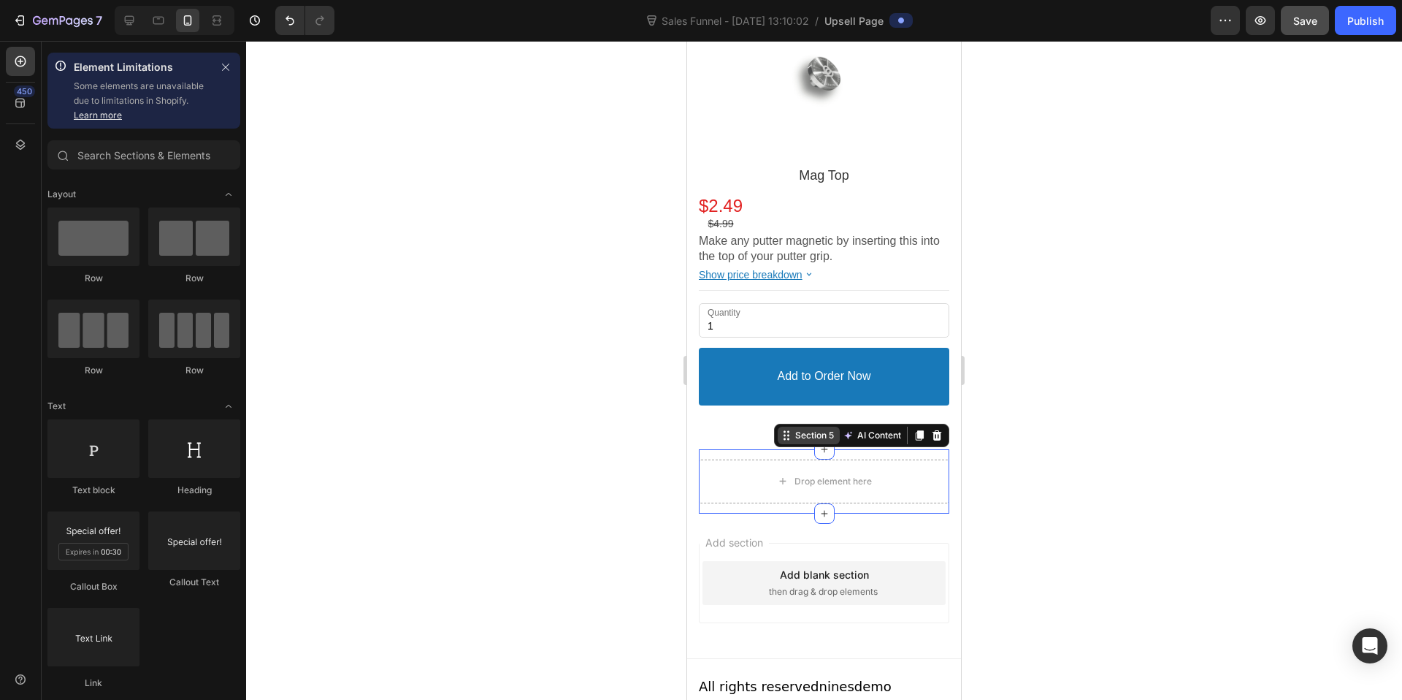
click at [906, 429] on div "Section 5 AI Content Write with GemAI You've reached / rewrites of your AI gene…" at bounding box center [861, 435] width 175 height 23
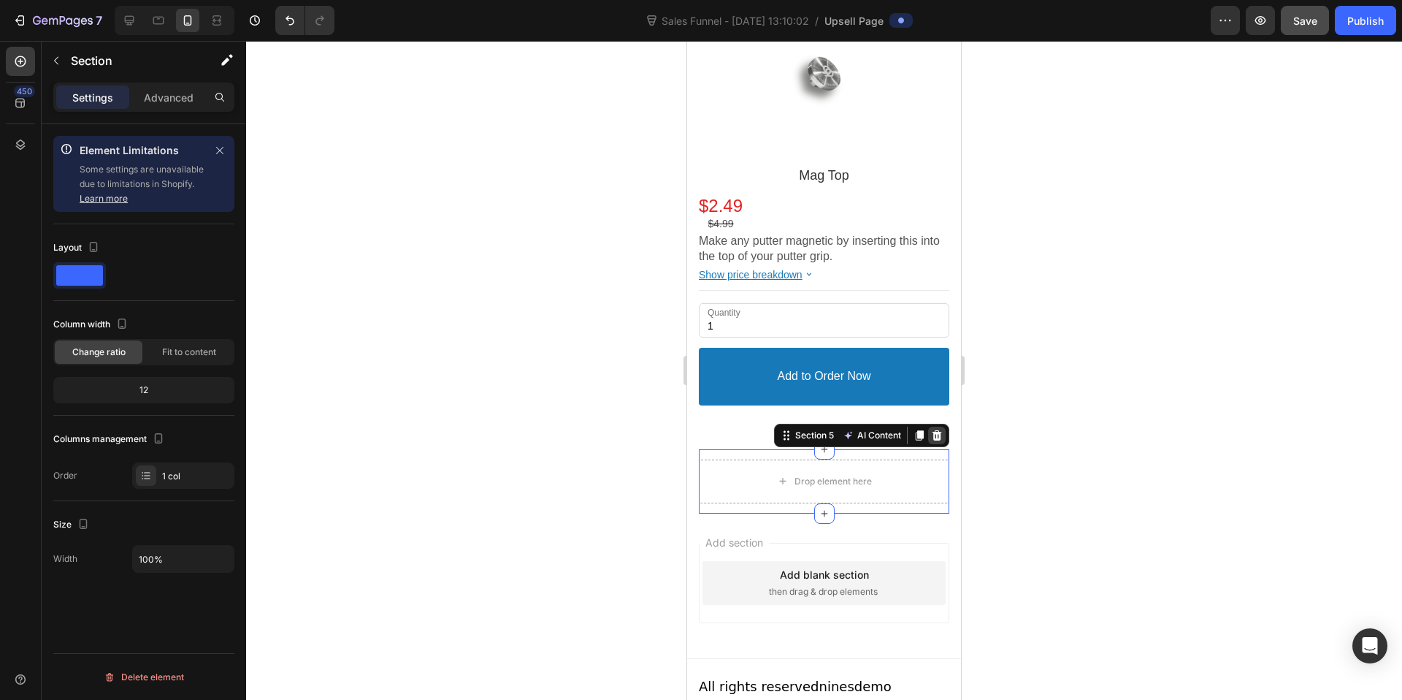
click at [933, 430] on icon at bounding box center [937, 435] width 9 height 10
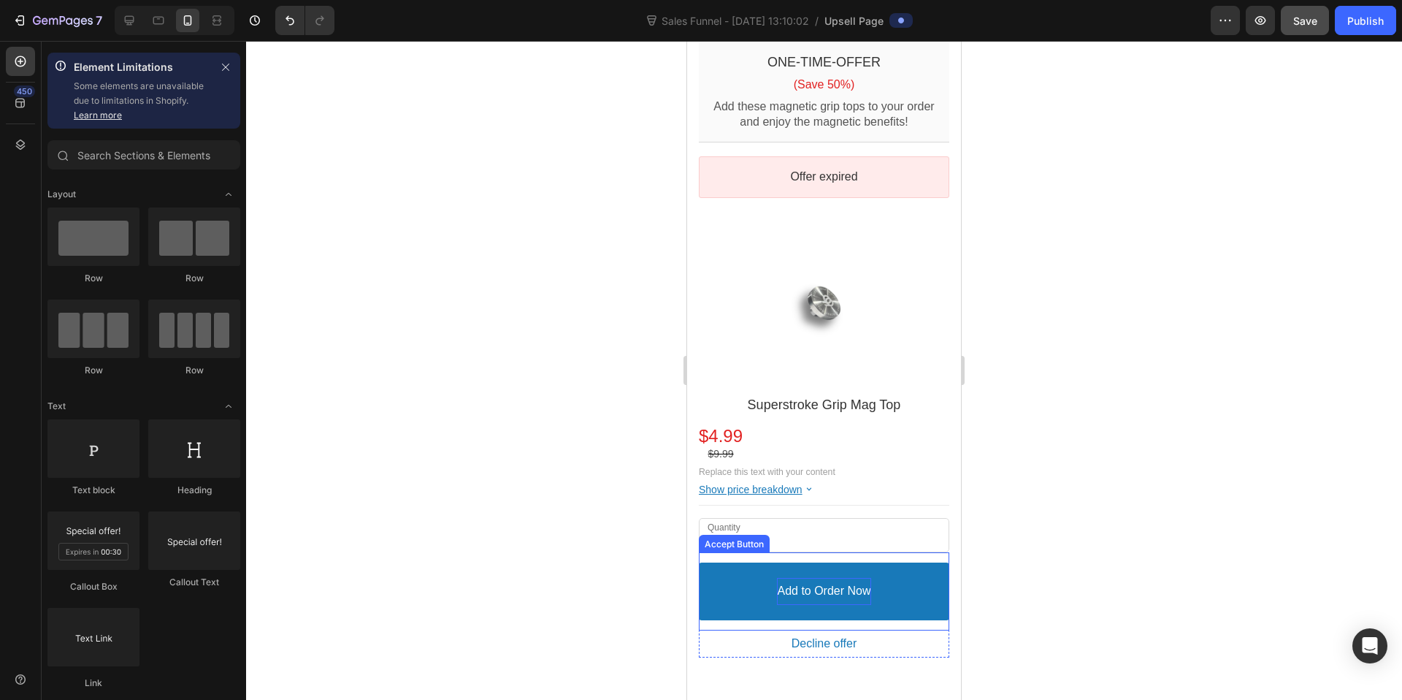
scroll to position [0, 0]
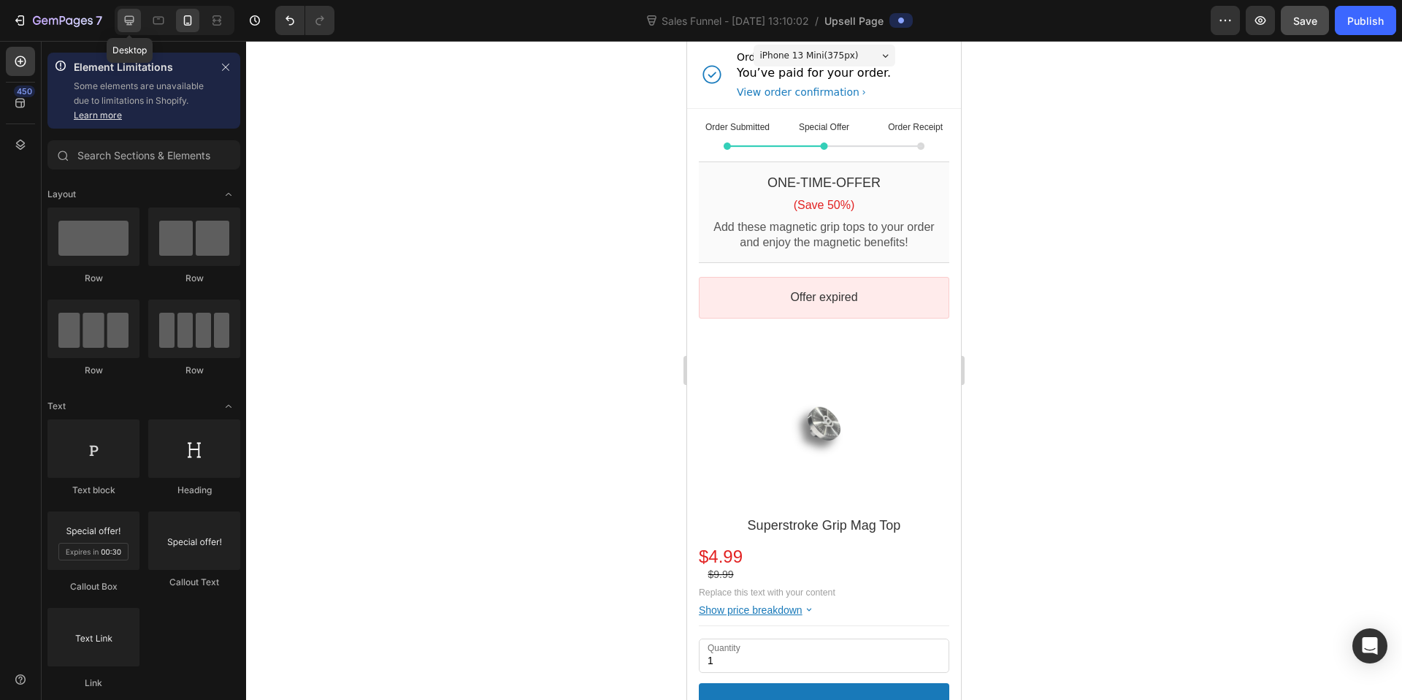
drag, startPoint x: 137, startPoint y: 24, endPoint x: 15, endPoint y: 107, distance: 146.6
click at [137, 24] on div at bounding box center [129, 20] width 23 height 23
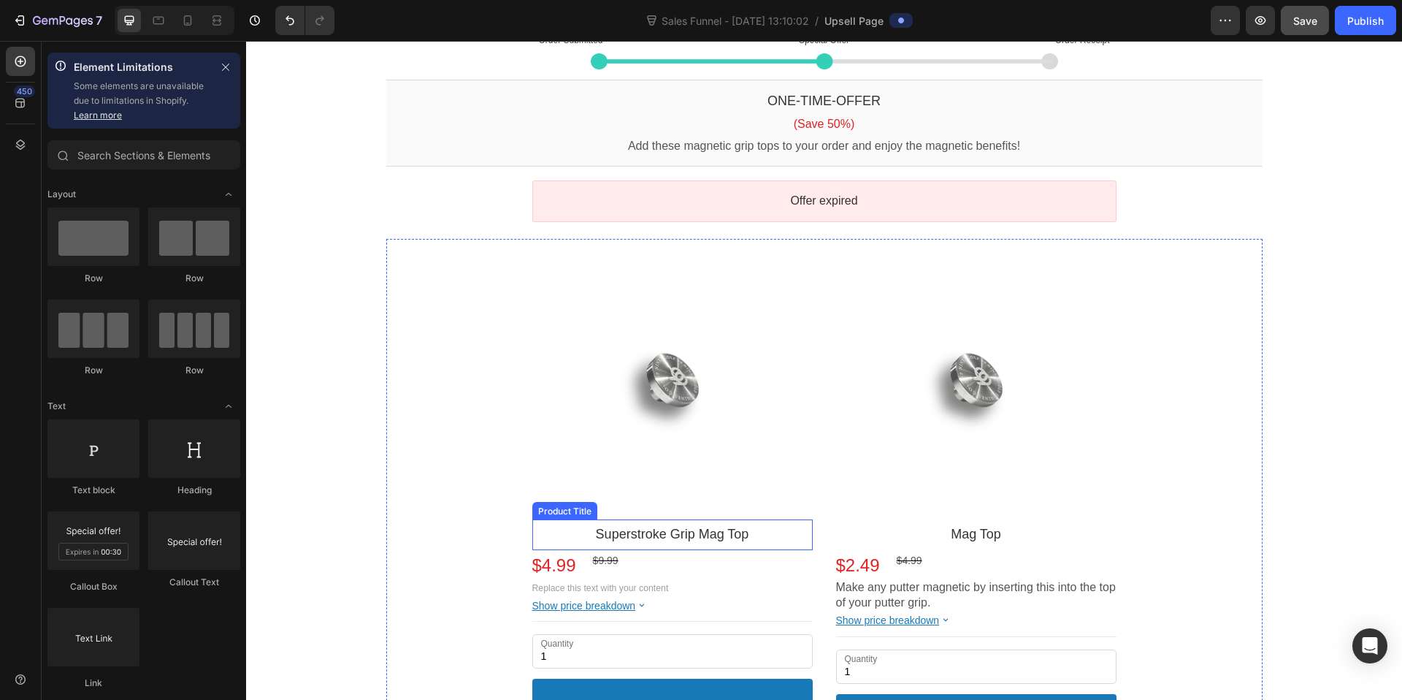
scroll to position [90, 0]
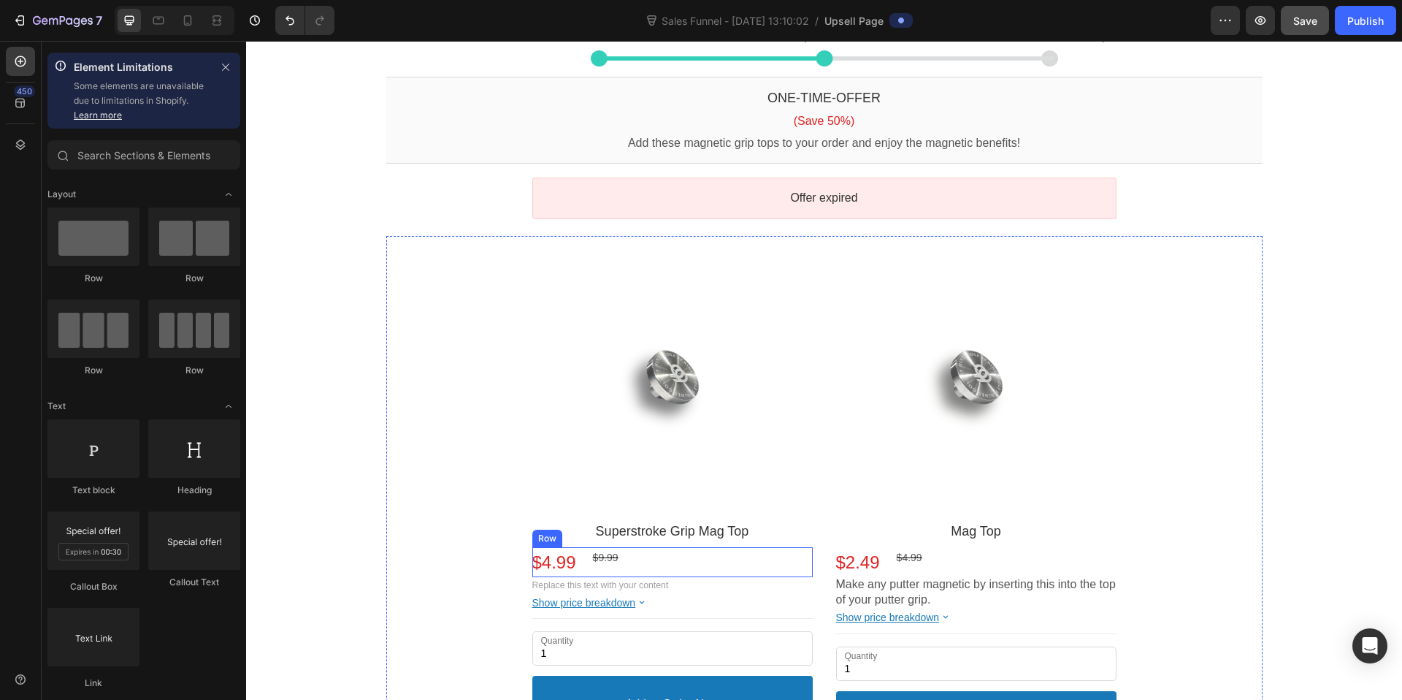
click at [616, 570] on div "$9.99 Price" at bounding box center [606, 562] width 26 height 23
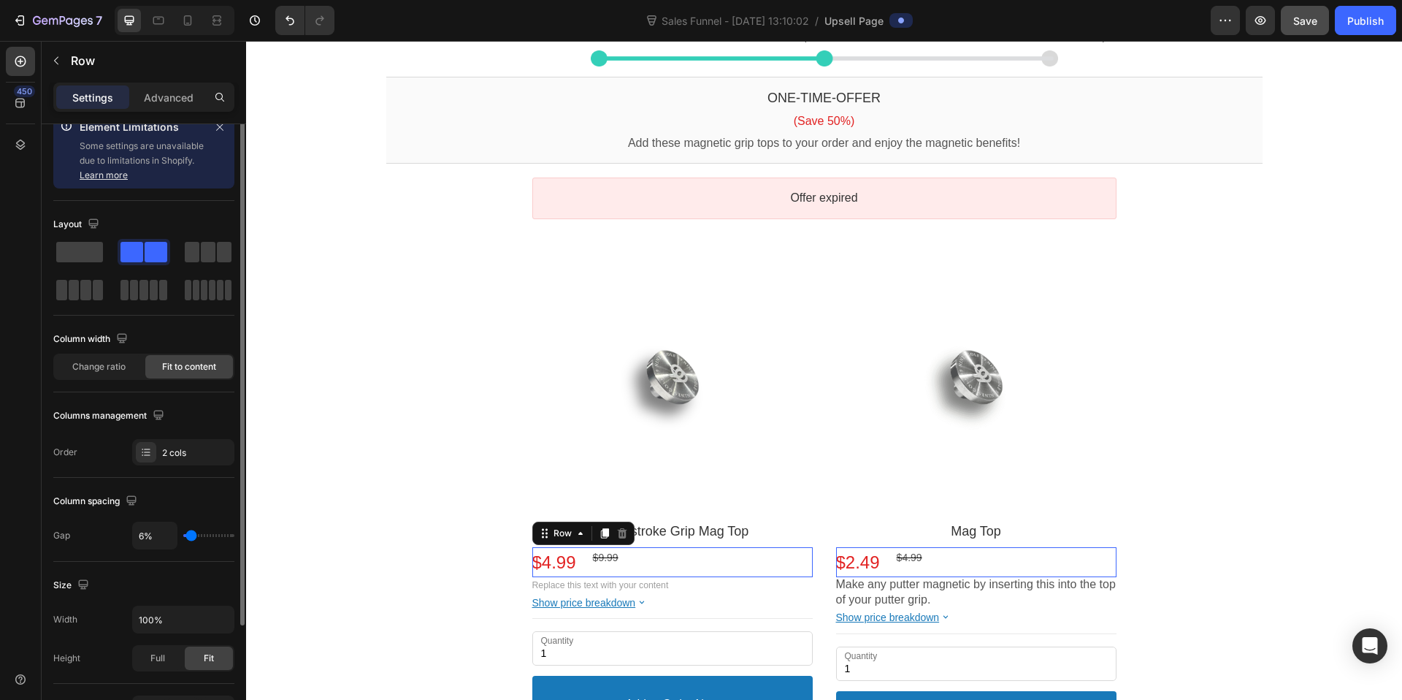
scroll to position [115, 0]
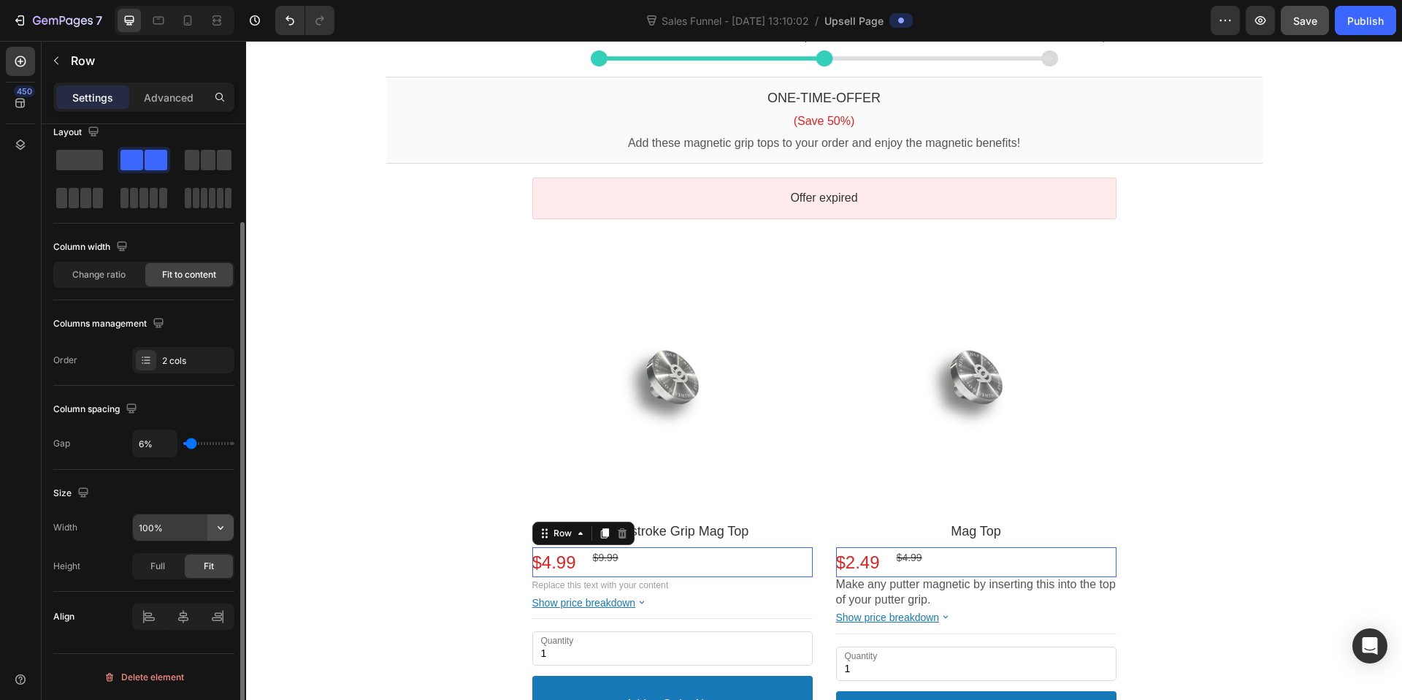
click at [221, 525] on icon "button" at bounding box center [220, 527] width 15 height 15
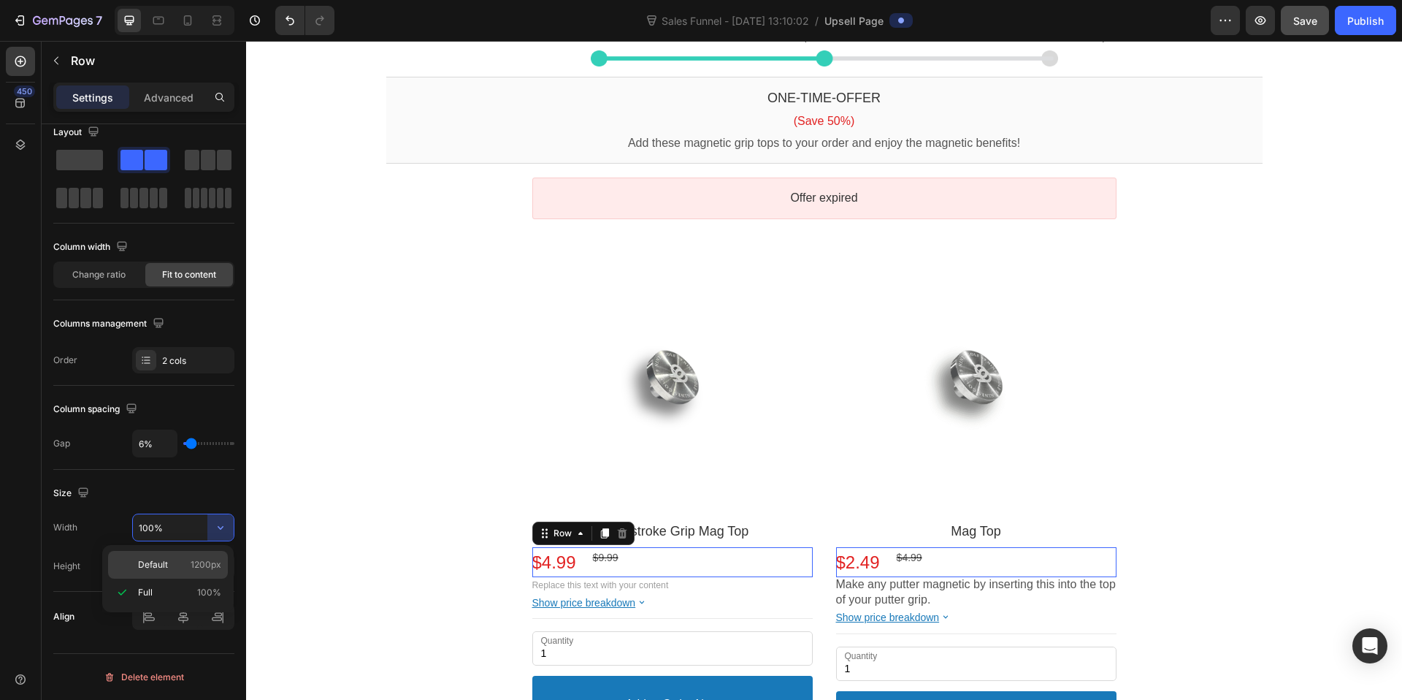
click at [147, 567] on span "Default" at bounding box center [153, 564] width 30 height 13
type input "1200"
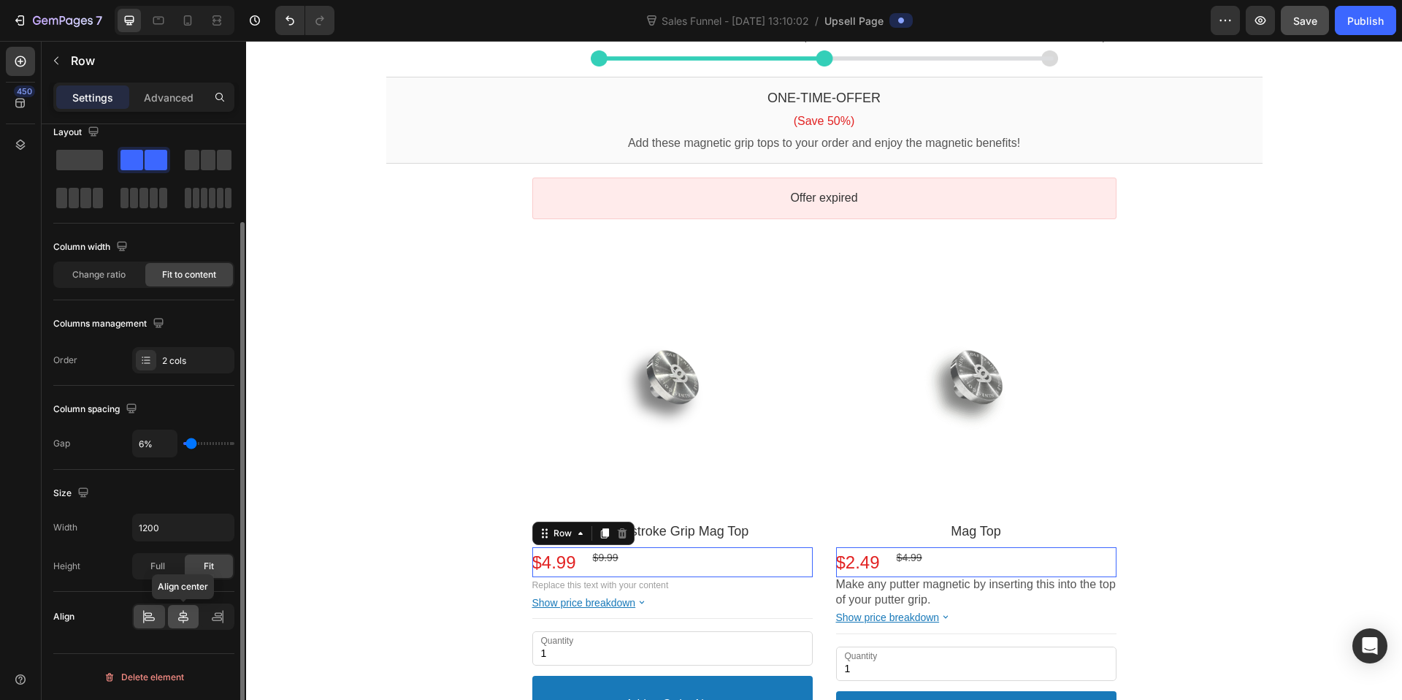
click at [186, 623] on icon at bounding box center [183, 616] width 15 height 15
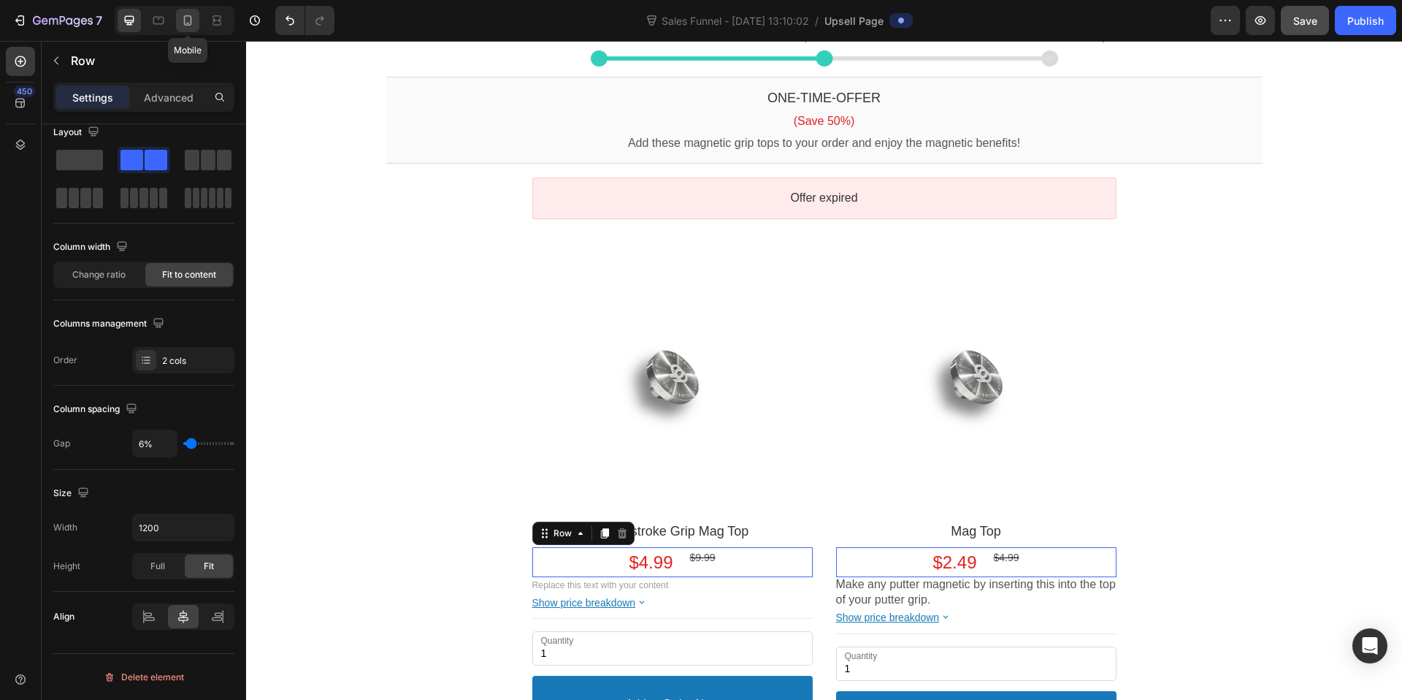
click at [187, 17] on icon at bounding box center [187, 20] width 15 height 15
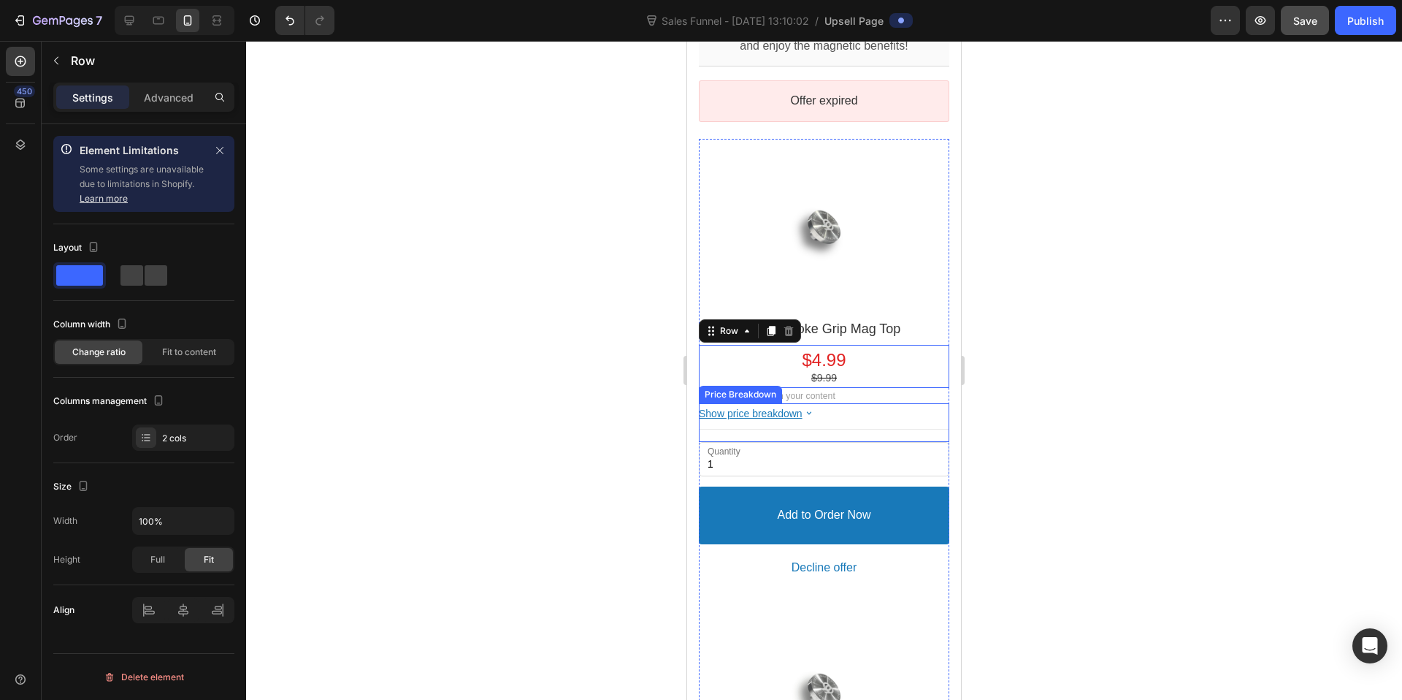
scroll to position [194, 0]
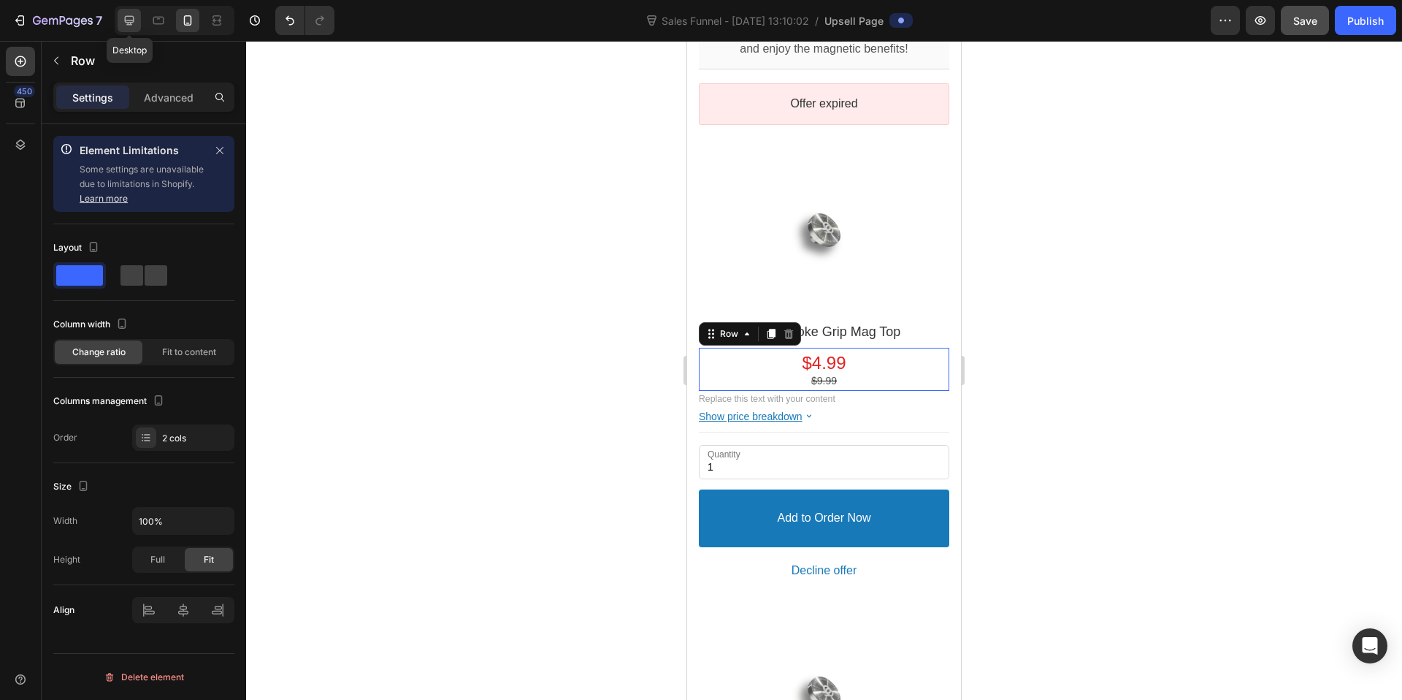
click at [129, 20] on icon at bounding box center [129, 20] width 15 height 15
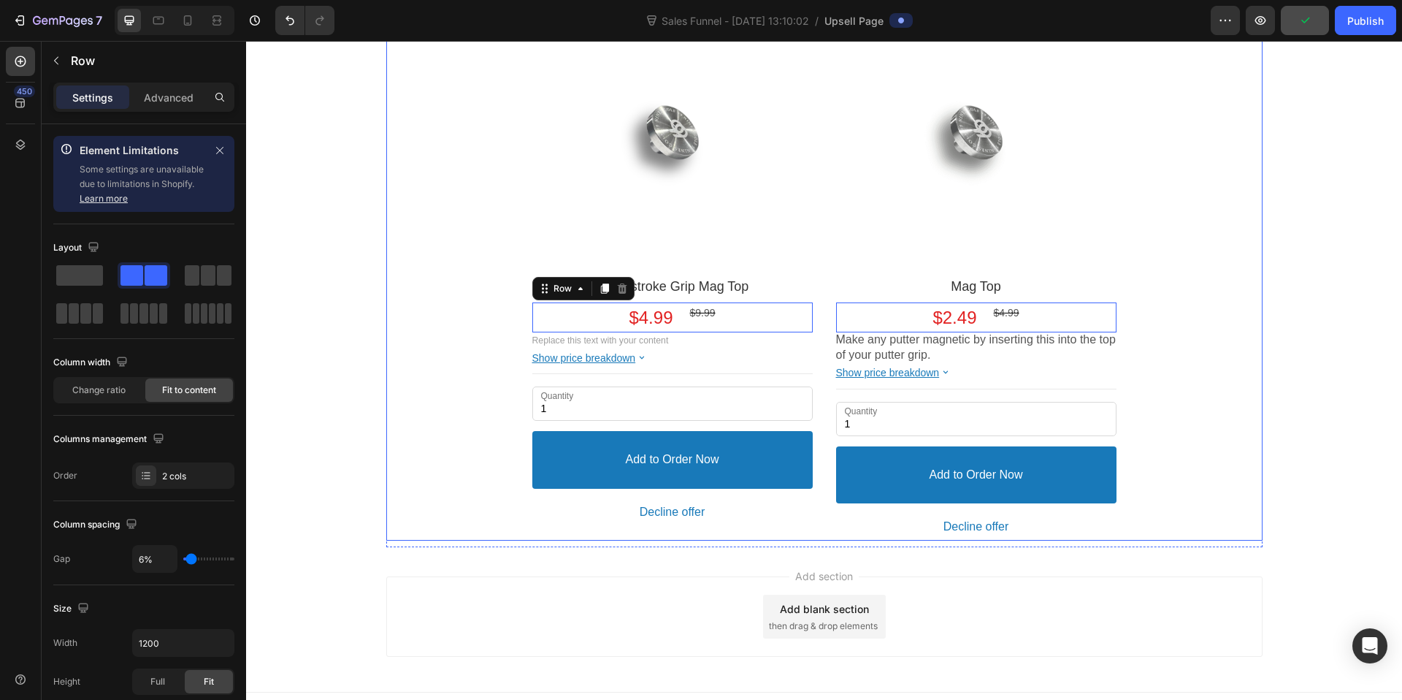
scroll to position [329, 0]
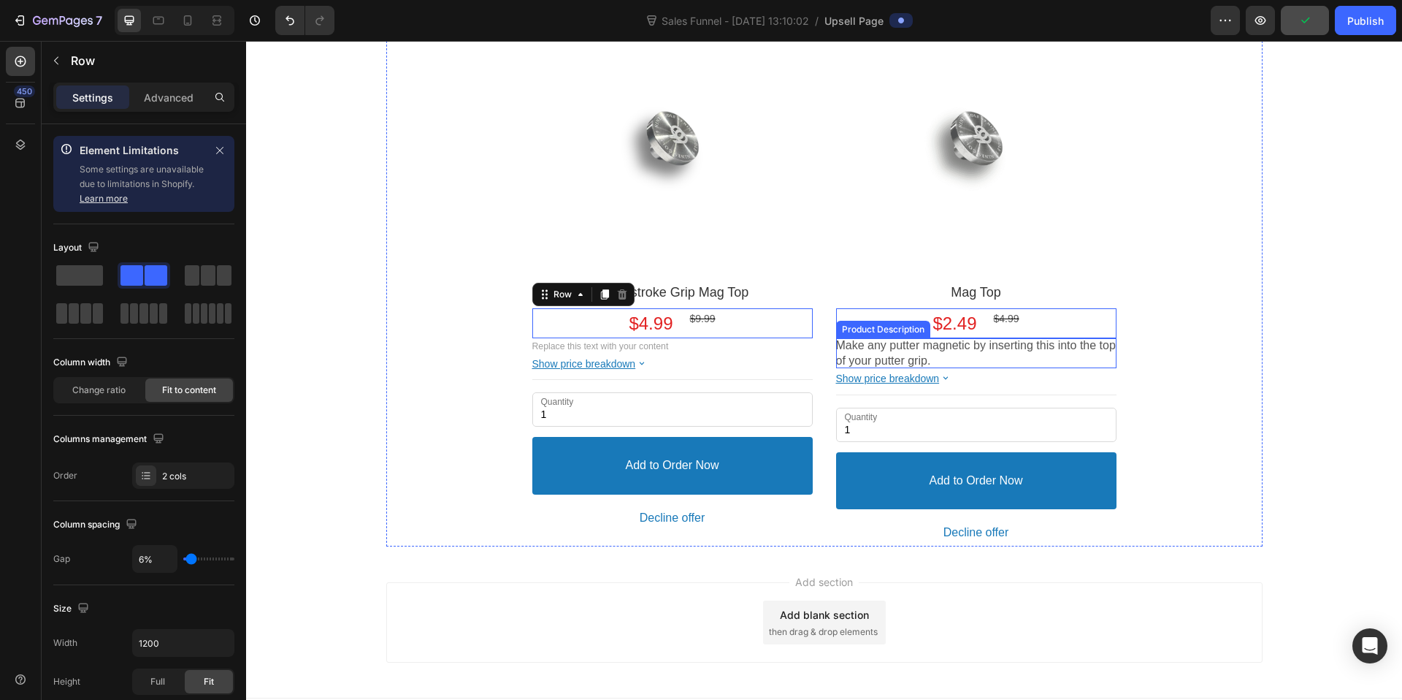
click at [919, 349] on p "Make any putter magnetic by inserting this into the top of your putter grip." at bounding box center [976, 353] width 280 height 31
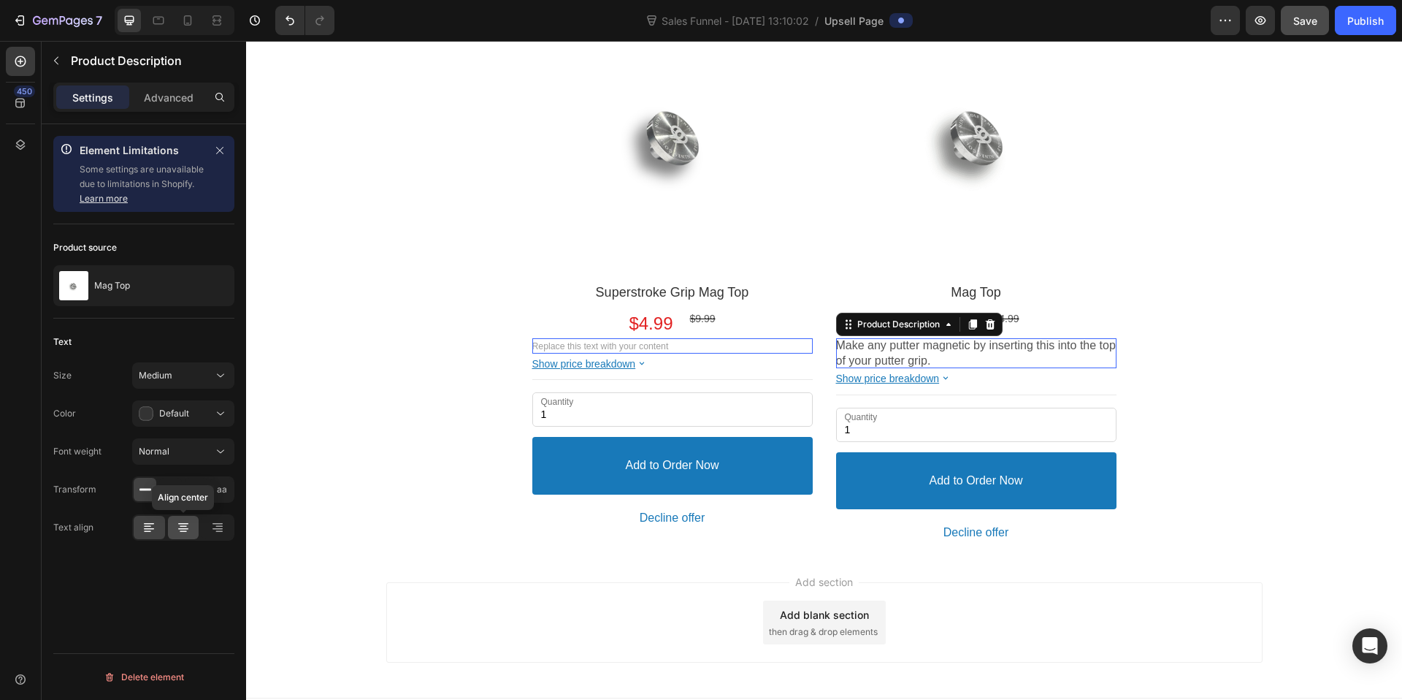
click at [179, 533] on icon at bounding box center [183, 527] width 15 height 15
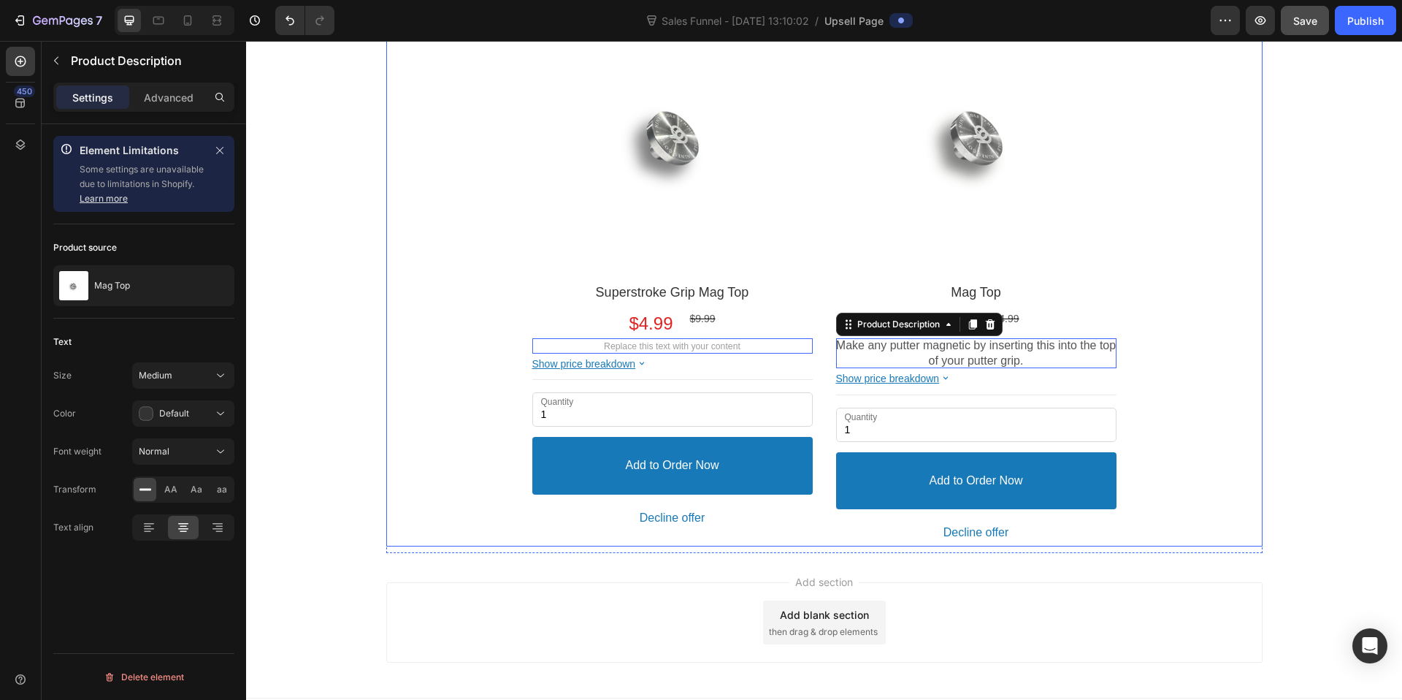
click at [1228, 408] on div "Product Images Superstroke Grip Mag Top Product Title $4.99 Price $9.99 Price R…" at bounding box center [824, 271] width 876 height 549
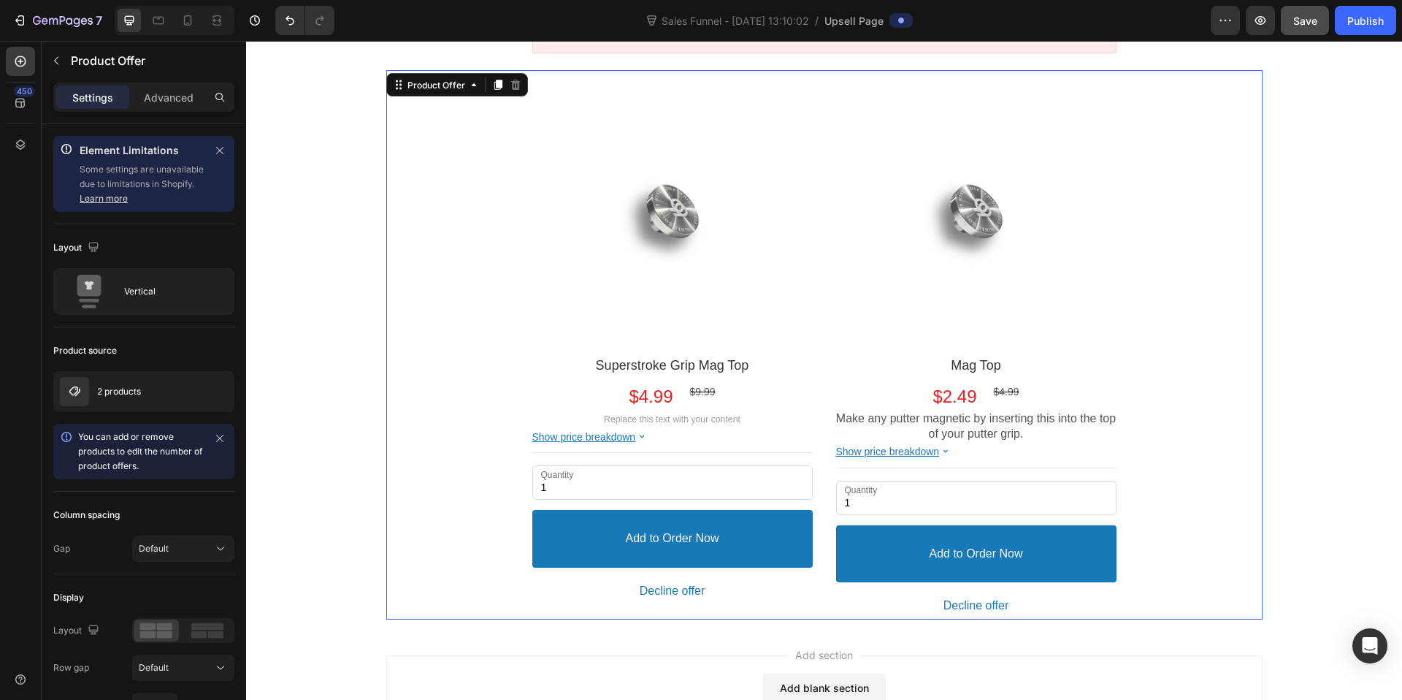
scroll to position [258, 0]
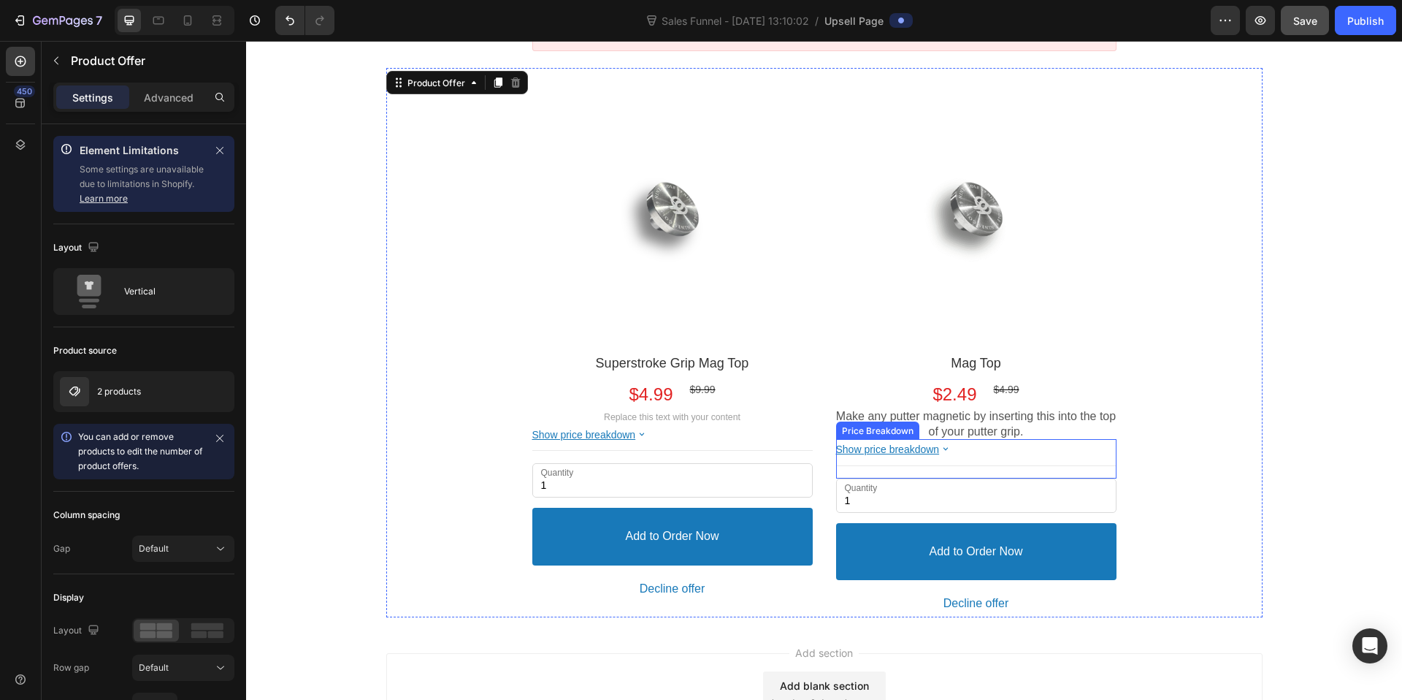
click at [971, 458] on div "Show price breakdown Price Breakdown" at bounding box center [976, 458] width 280 height 39
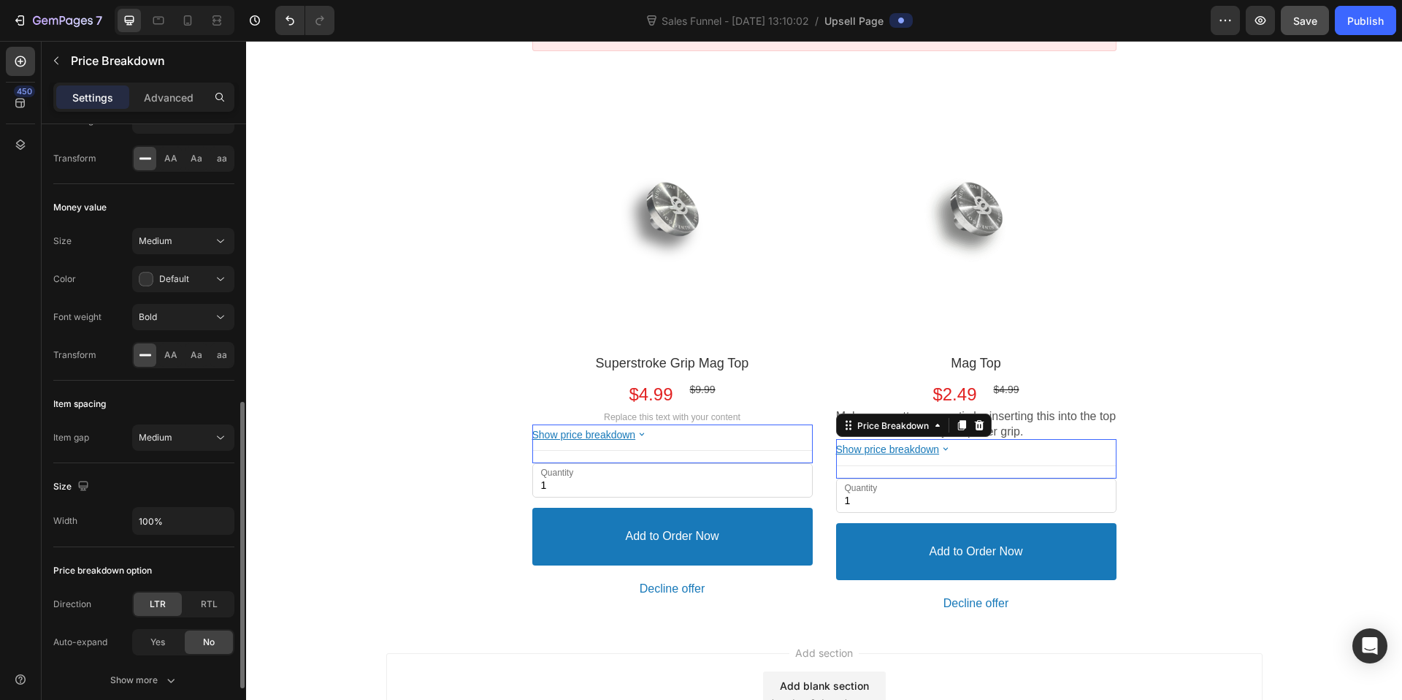
scroll to position [711, 0]
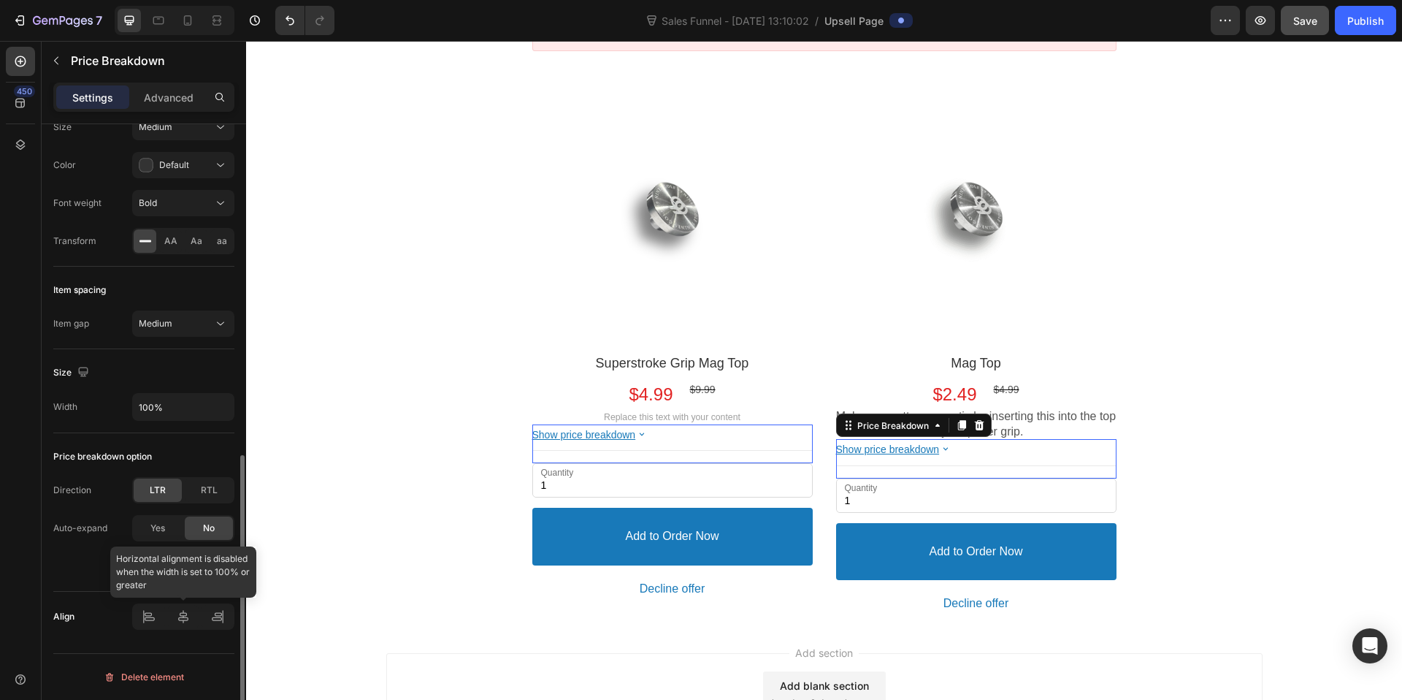
click at [180, 610] on div at bounding box center [183, 616] width 102 height 26
click at [181, 620] on div at bounding box center [183, 616] width 102 height 26
click at [185, 399] on input "100%" at bounding box center [183, 407] width 101 height 26
click at [222, 408] on icon "button" at bounding box center [220, 406] width 15 height 15
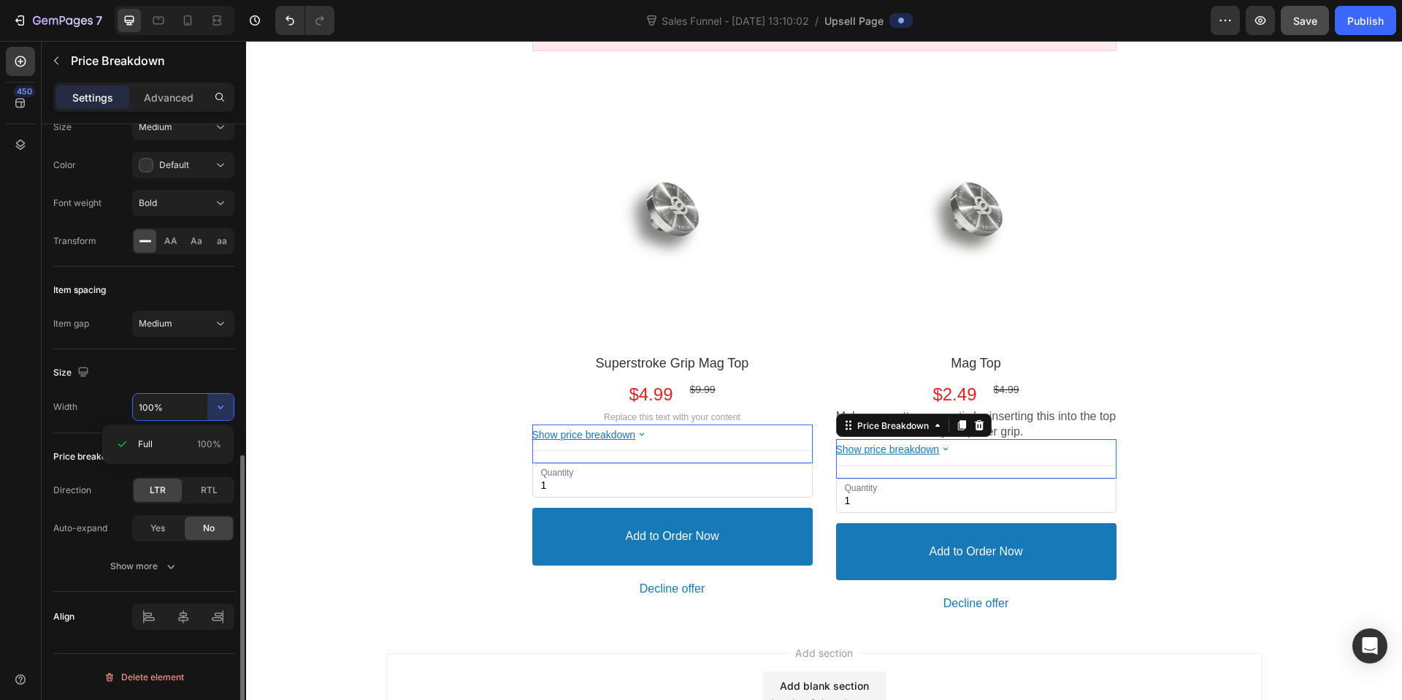
click at [134, 378] on div "Size" at bounding box center [143, 372] width 181 height 23
click at [156, 402] on input "100%" at bounding box center [183, 407] width 101 height 26
click at [218, 407] on icon "button" at bounding box center [220, 406] width 15 height 15
click at [123, 374] on div "Size" at bounding box center [143, 372] width 181 height 23
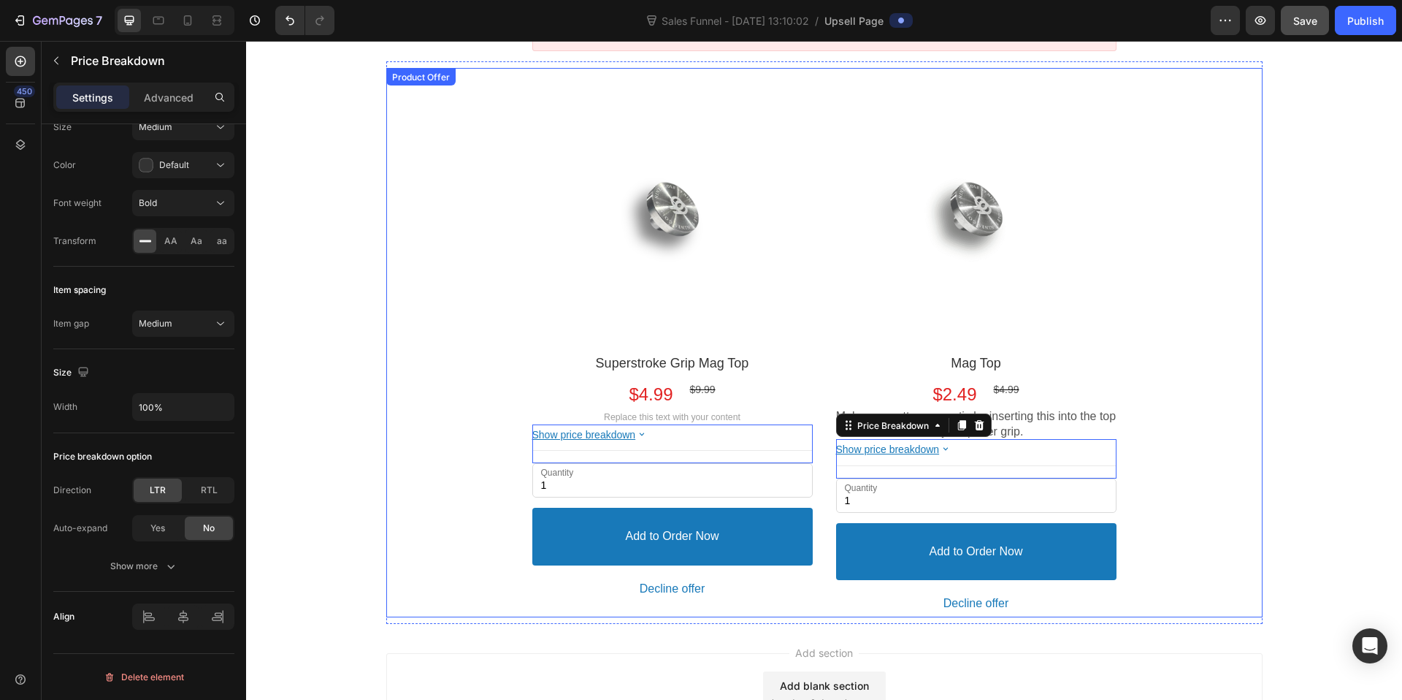
click at [1217, 420] on div "Product Images Superstroke Grip Mag Top Product Title $4.99 Price $9.99 Price R…" at bounding box center [824, 342] width 876 height 549
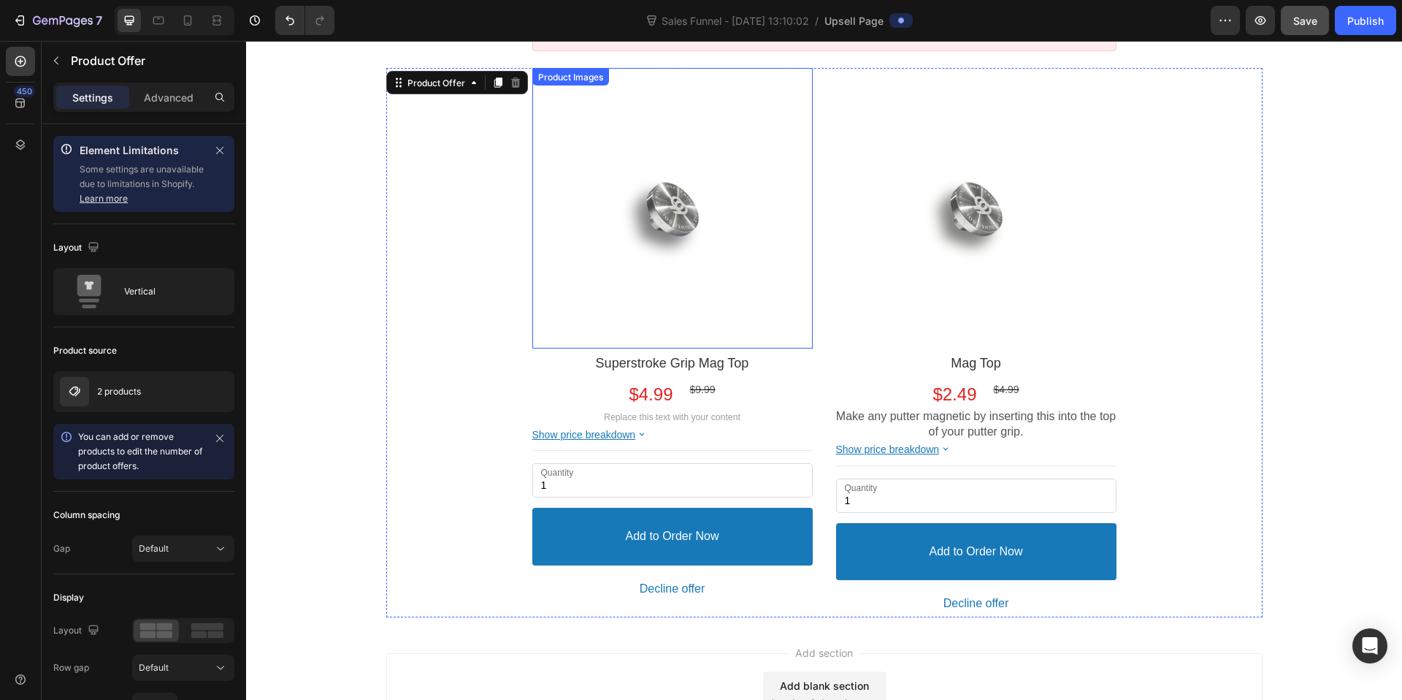
click at [716, 223] on div at bounding box center [672, 208] width 280 height 280
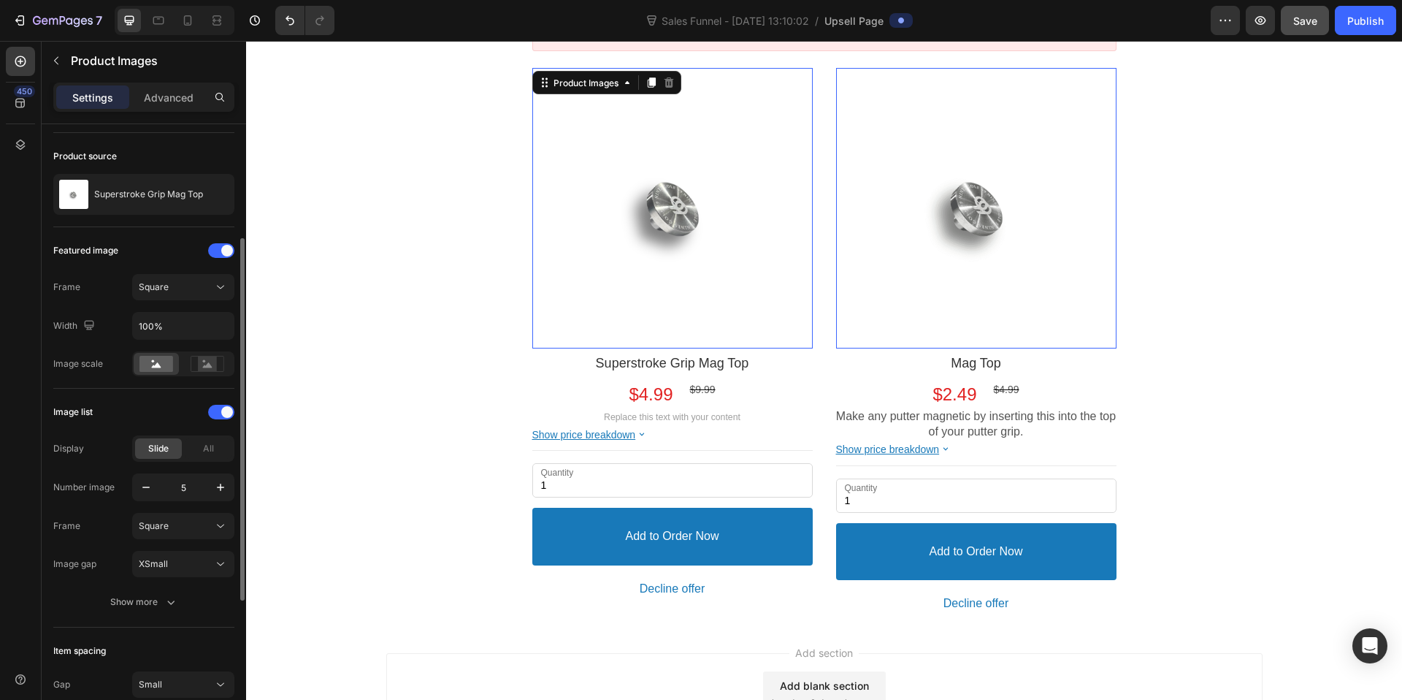
scroll to position [203, 0]
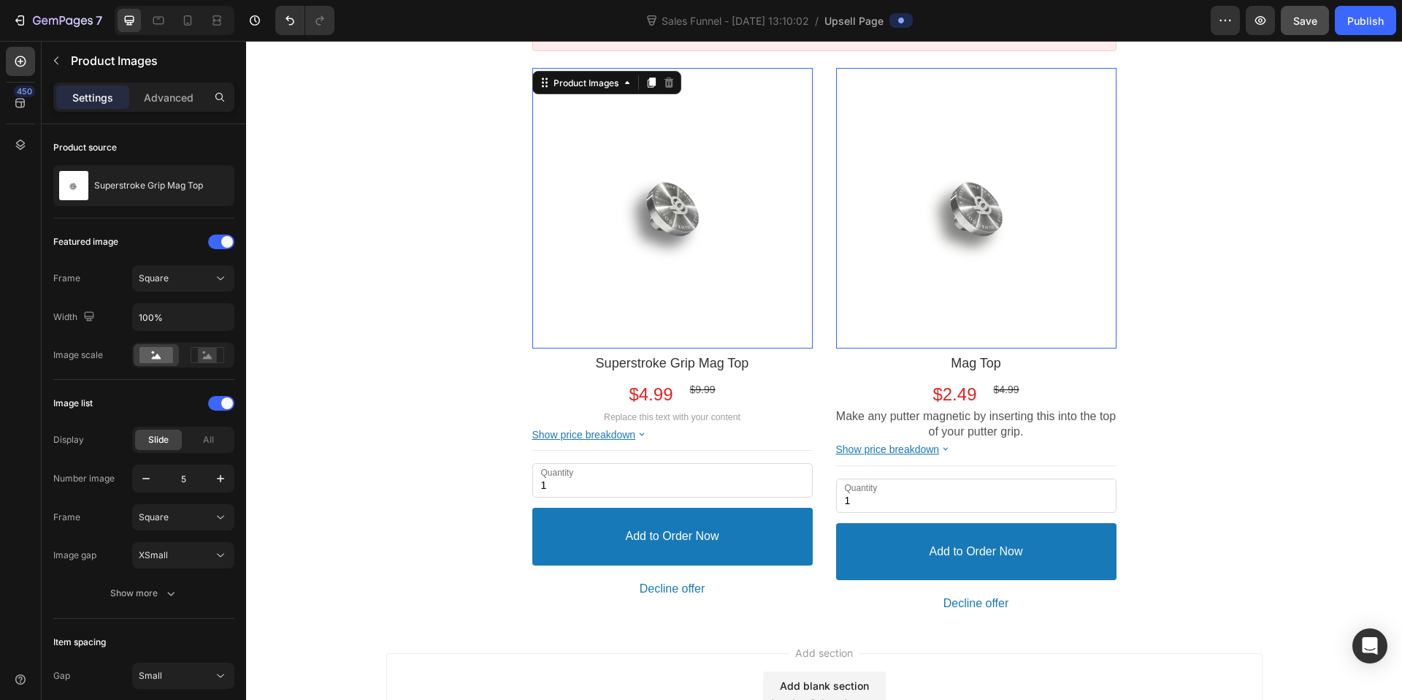
click at [916, 267] on div at bounding box center [976, 208] width 280 height 280
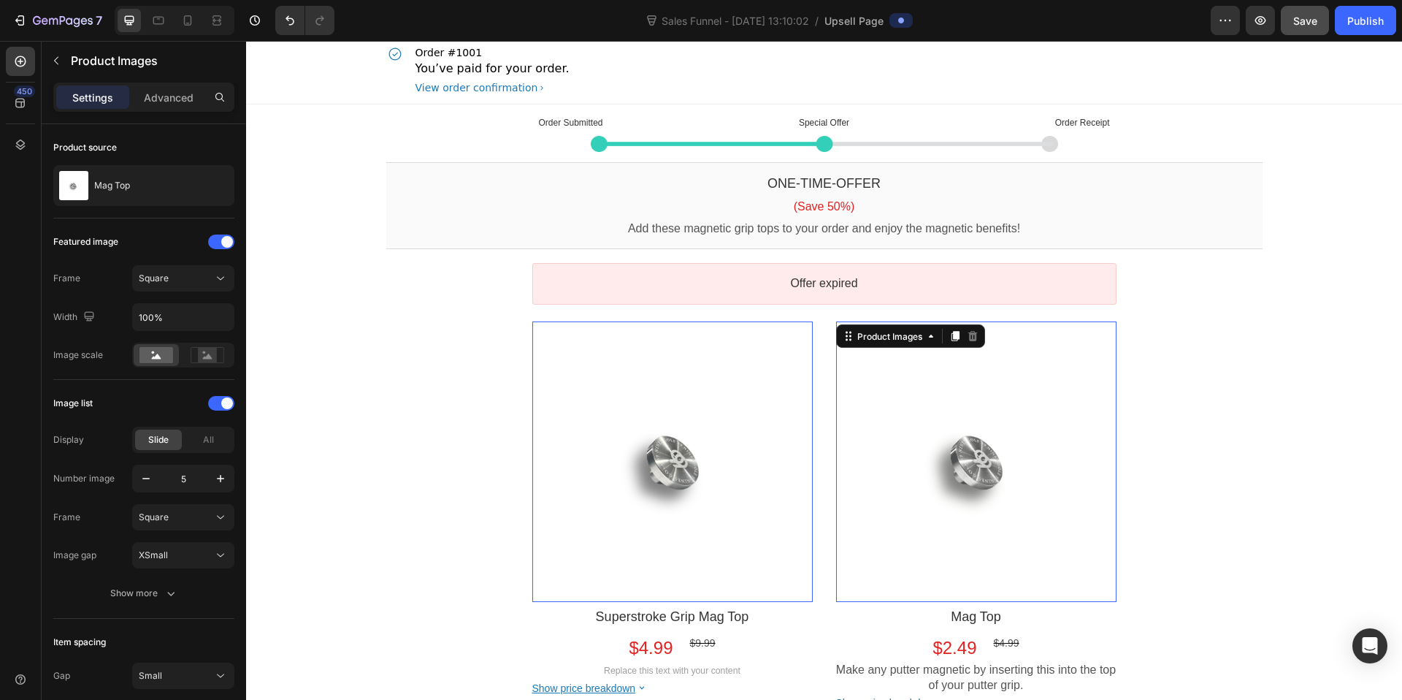
scroll to position [0, 0]
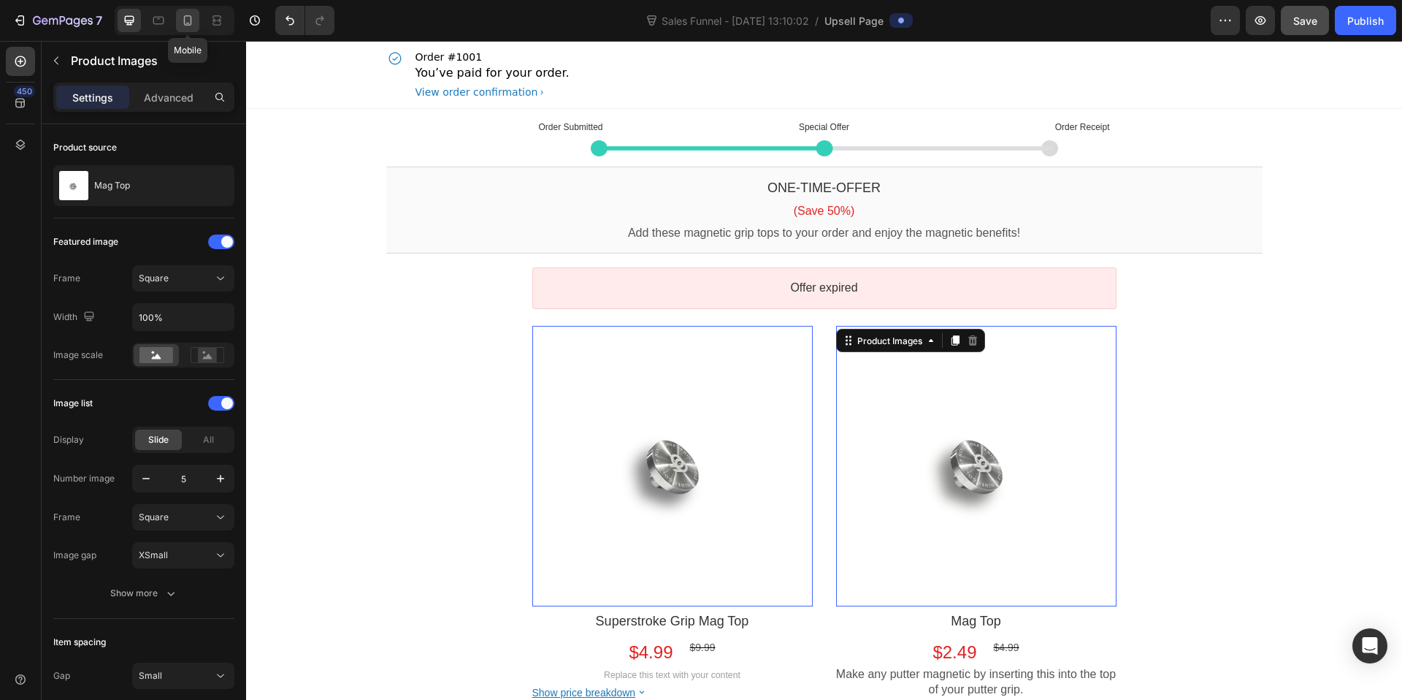
click at [188, 20] on icon at bounding box center [187, 20] width 15 height 15
type input "70%"
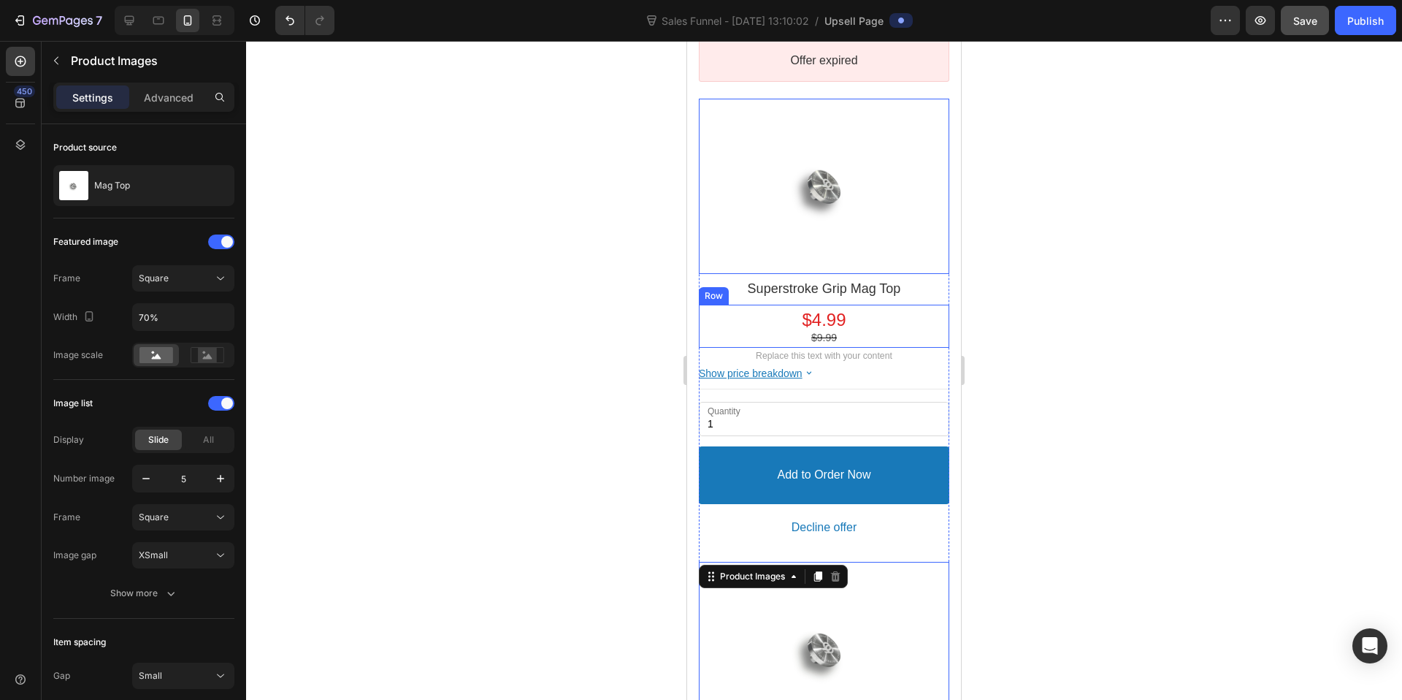
scroll to position [243, 0]
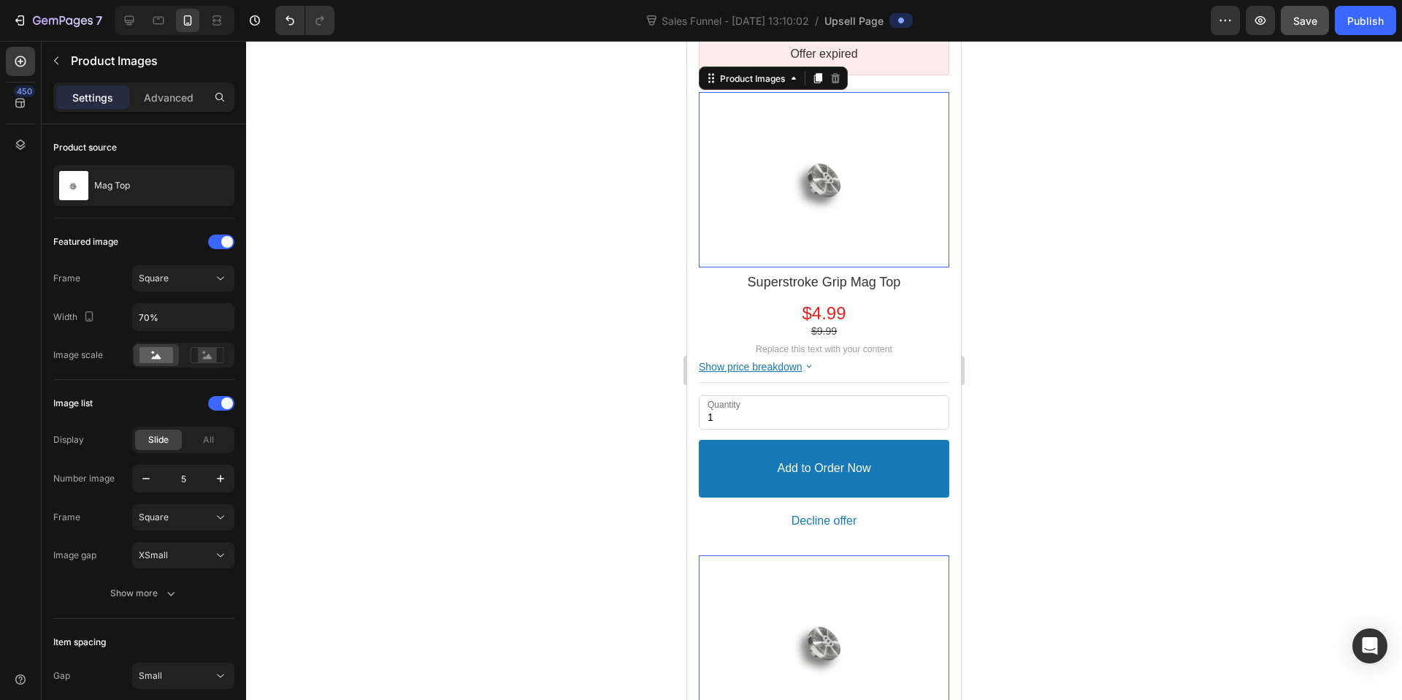
click at [883, 238] on div at bounding box center [823, 179] width 175 height 175
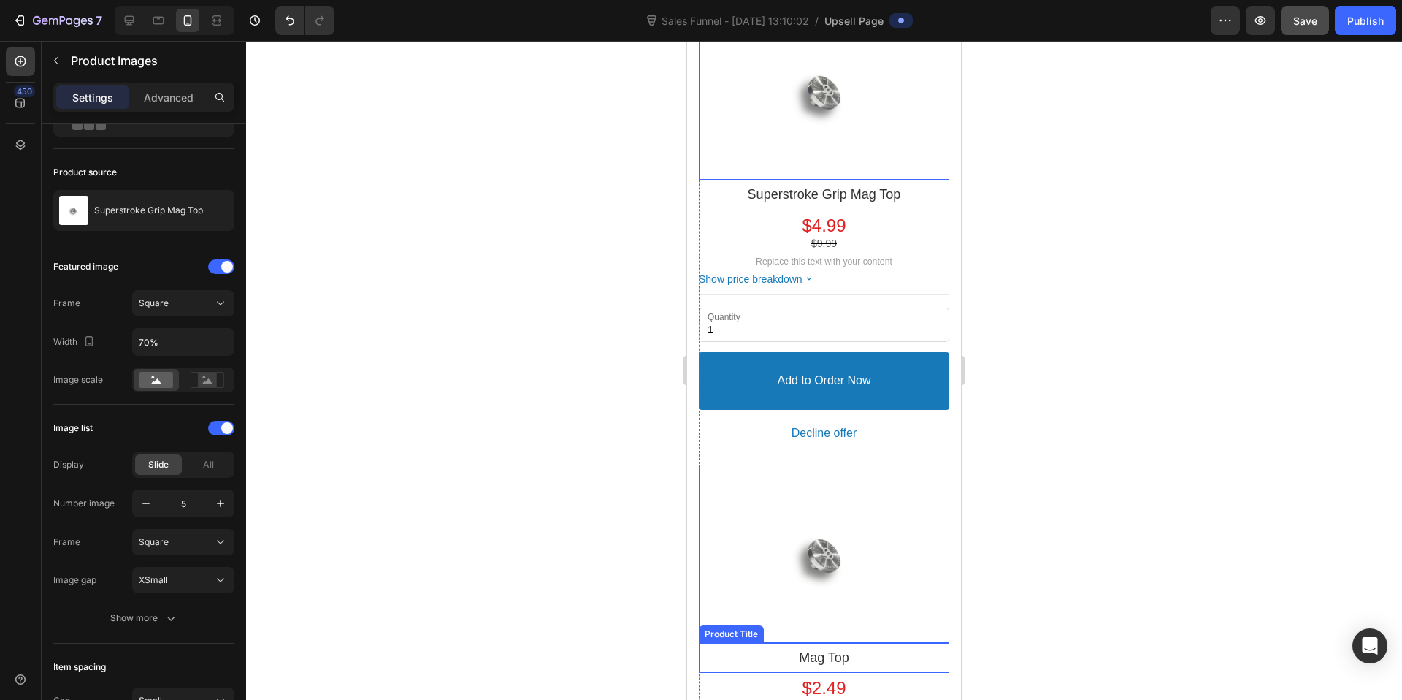
scroll to position [528, 0]
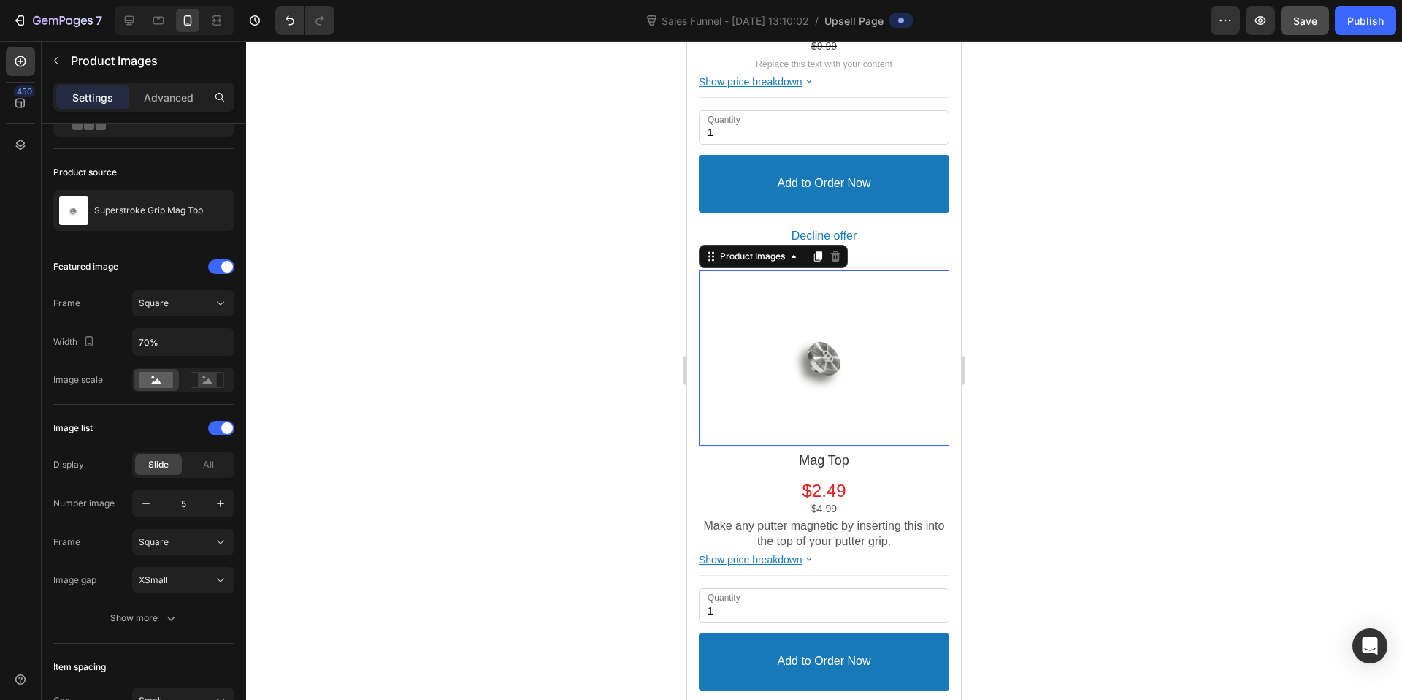
click at [881, 388] on div at bounding box center [823, 357] width 175 height 175
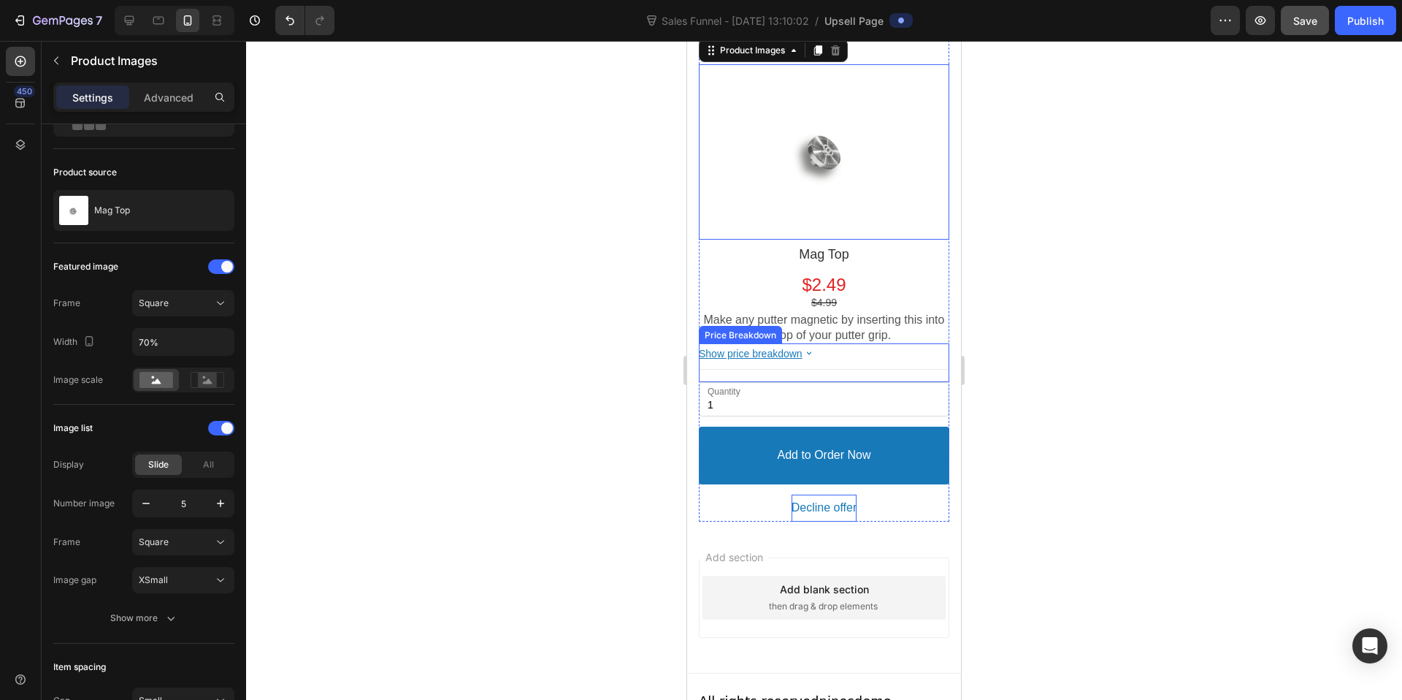
scroll to position [748, 0]
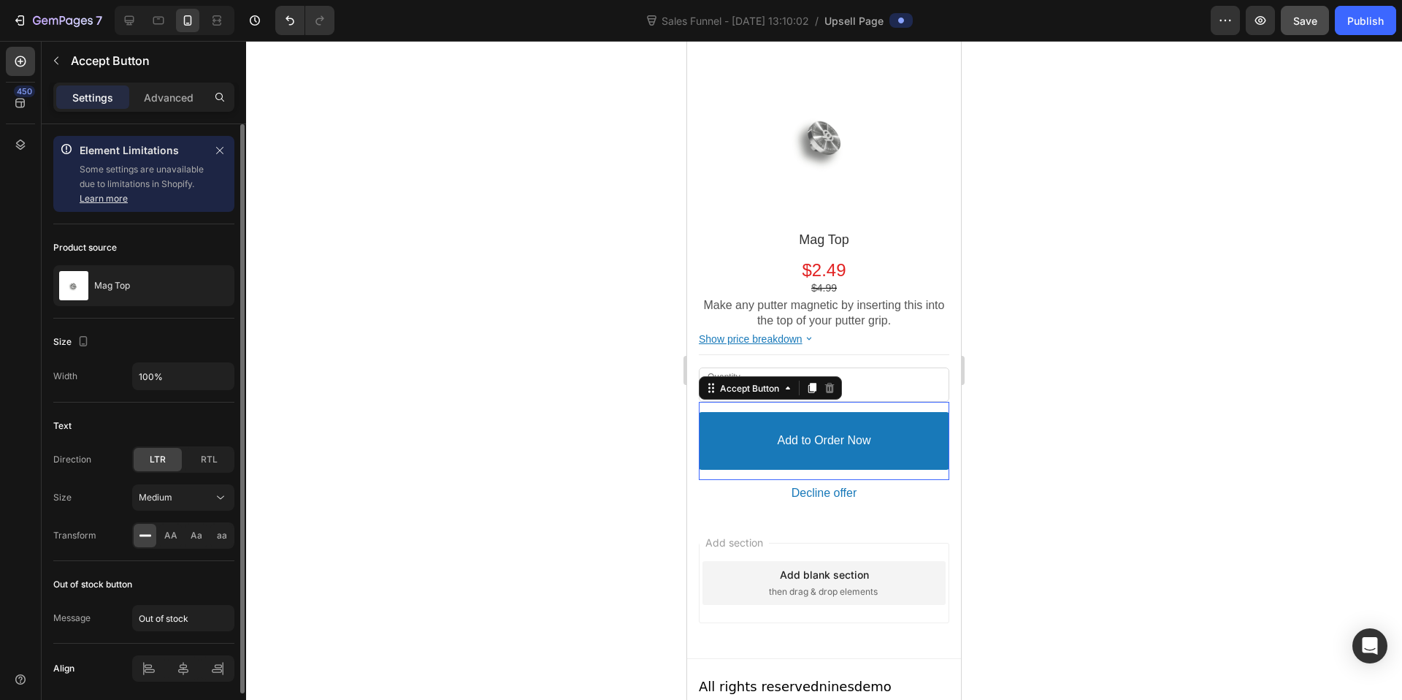
scroll to position [52, 0]
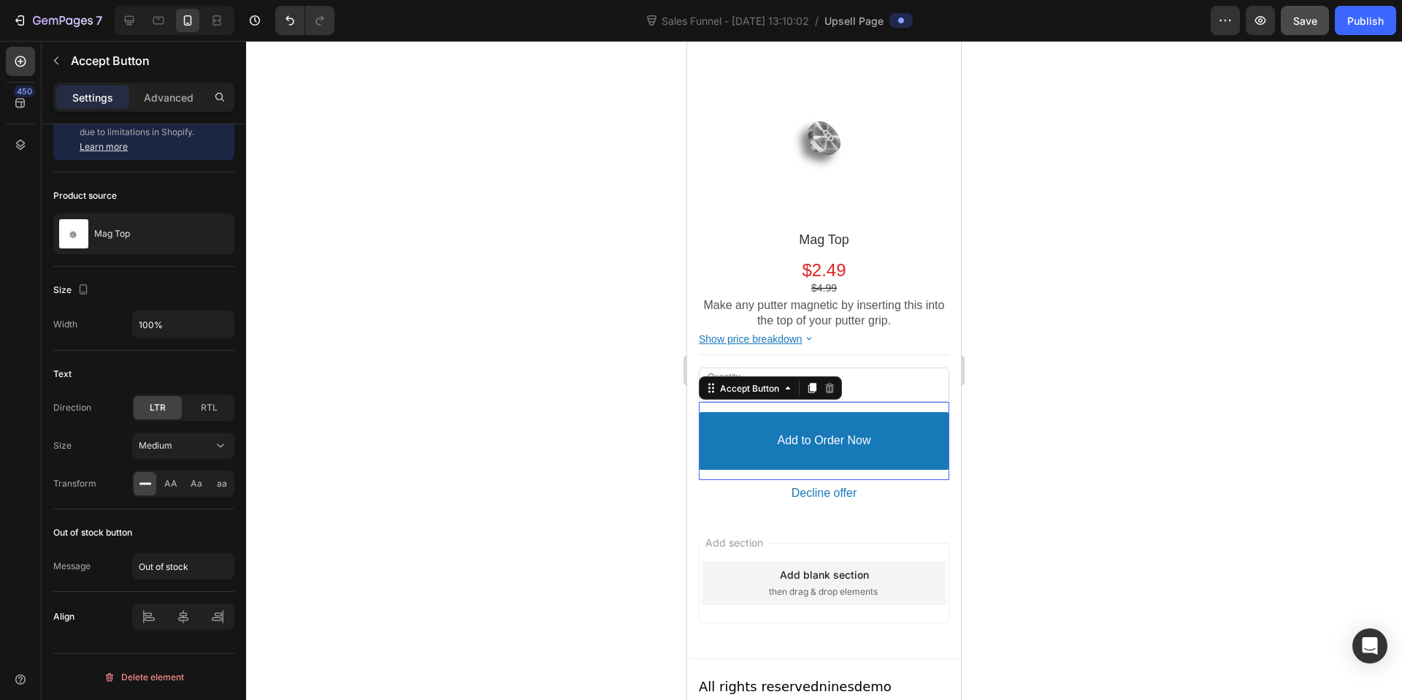
click at [1098, 459] on div at bounding box center [824, 370] width 1156 height 659
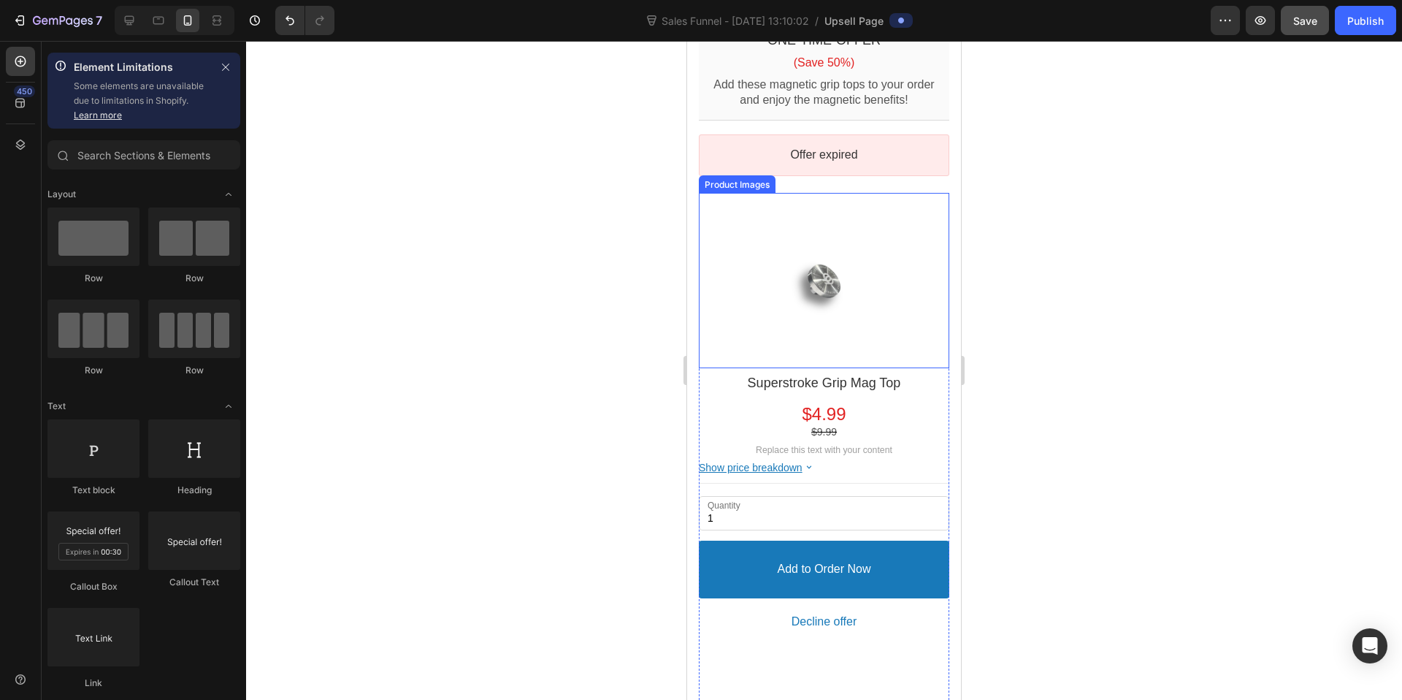
scroll to position [0, 0]
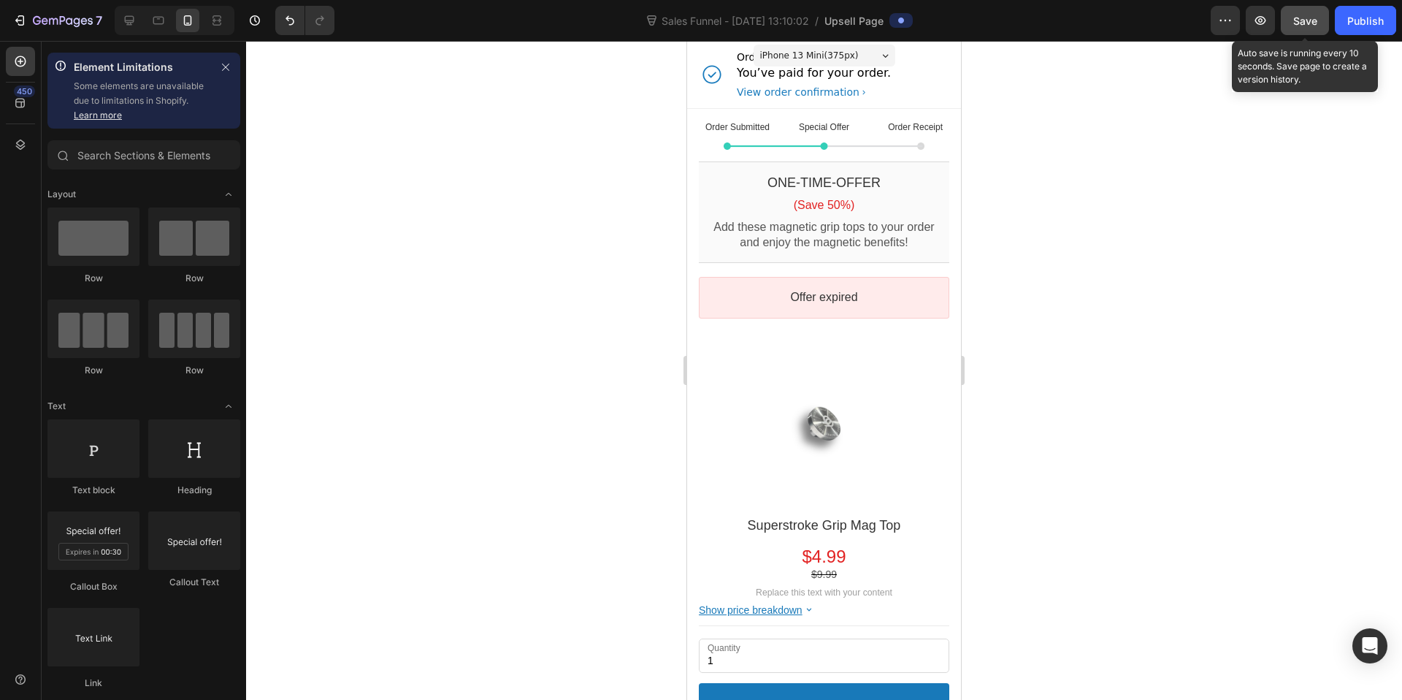
click at [1292, 17] on button "Save" at bounding box center [1305, 20] width 48 height 29
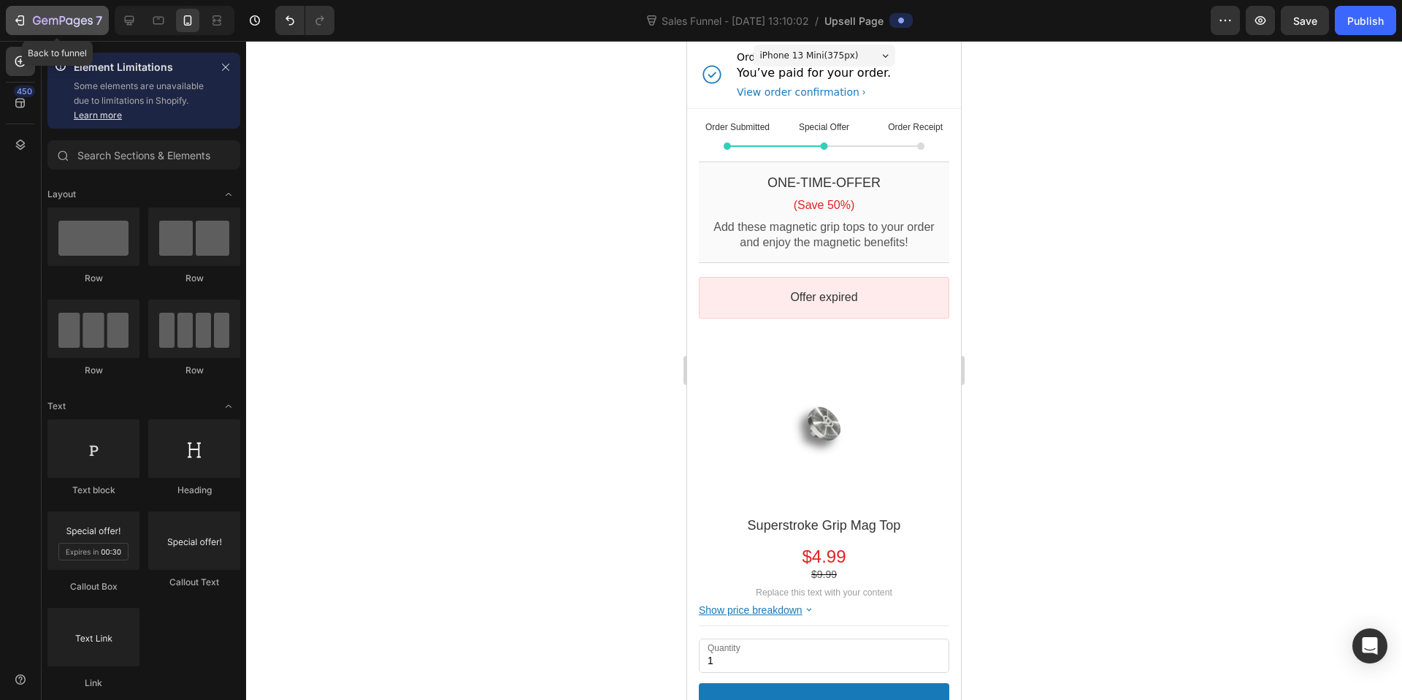
click at [20, 15] on icon "button" at bounding box center [21, 20] width 7 height 10
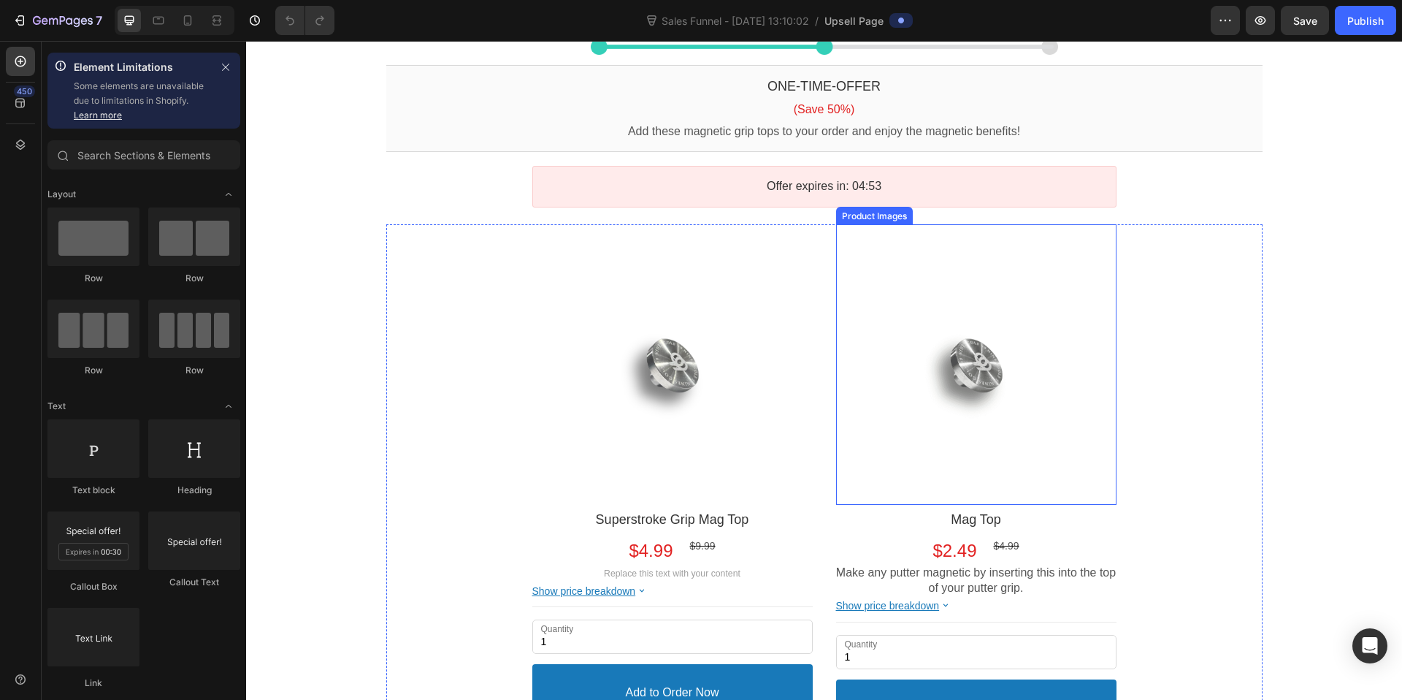
scroll to position [93, 0]
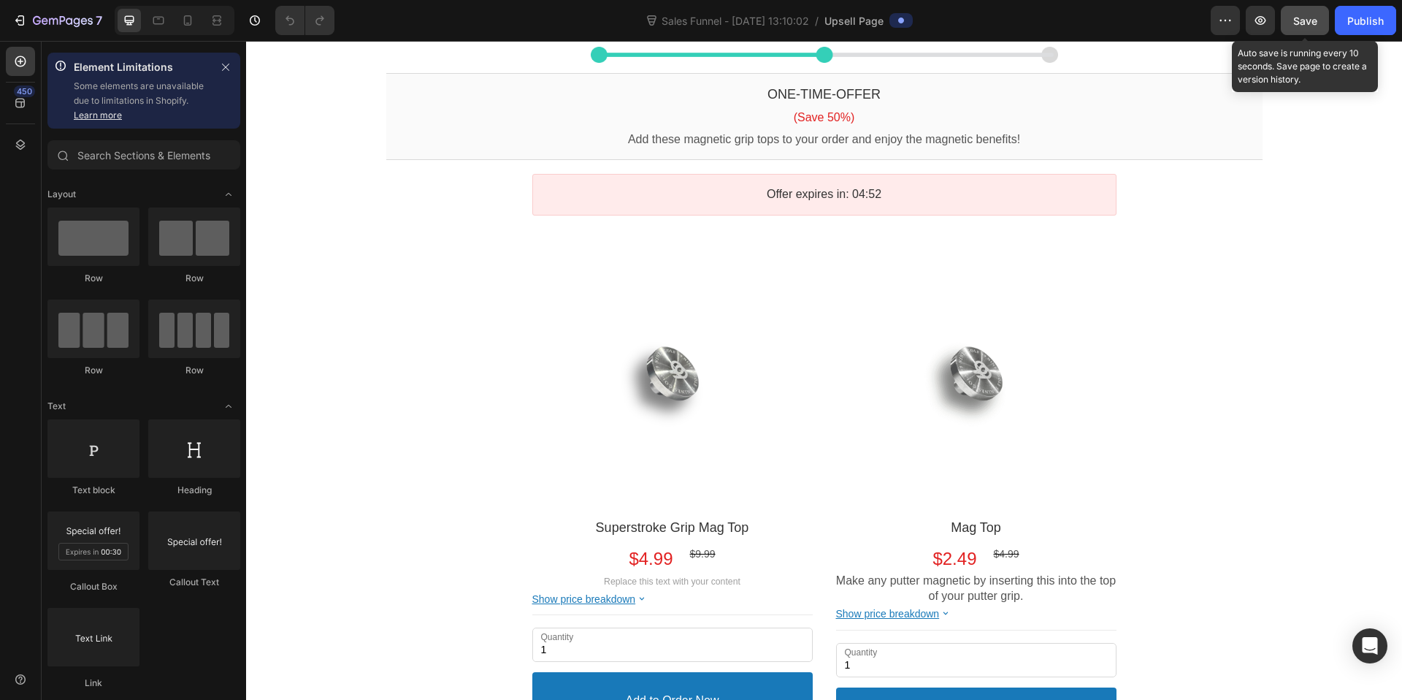
click at [1305, 20] on span "Save" at bounding box center [1305, 21] width 24 height 12
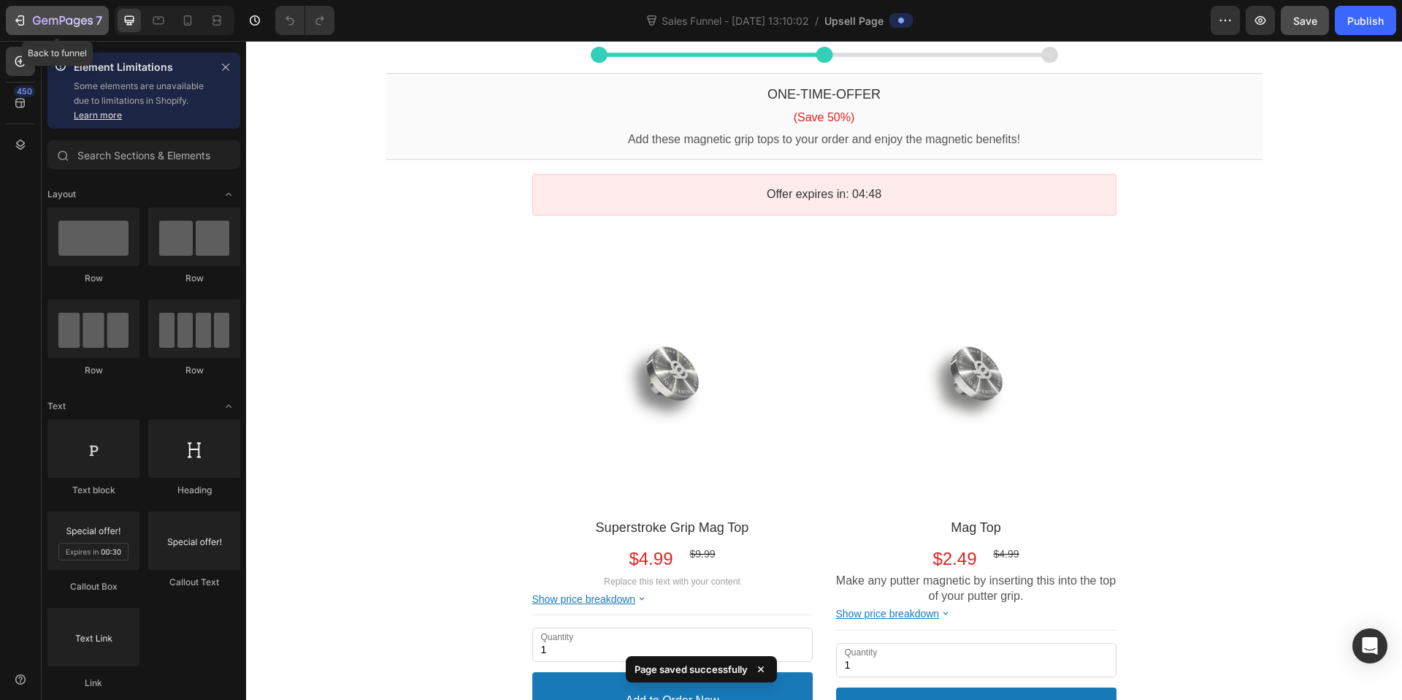
click at [18, 21] on icon "button" at bounding box center [19, 20] width 15 height 15
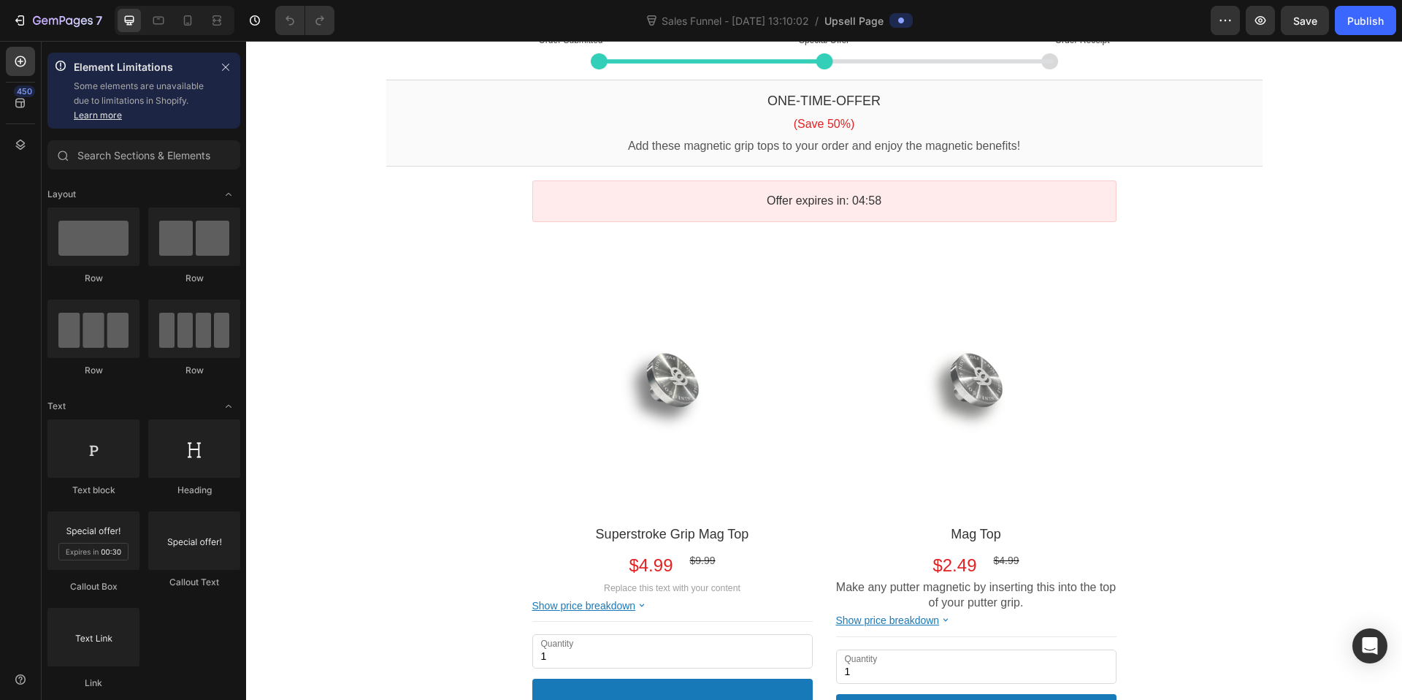
scroll to position [128, 0]
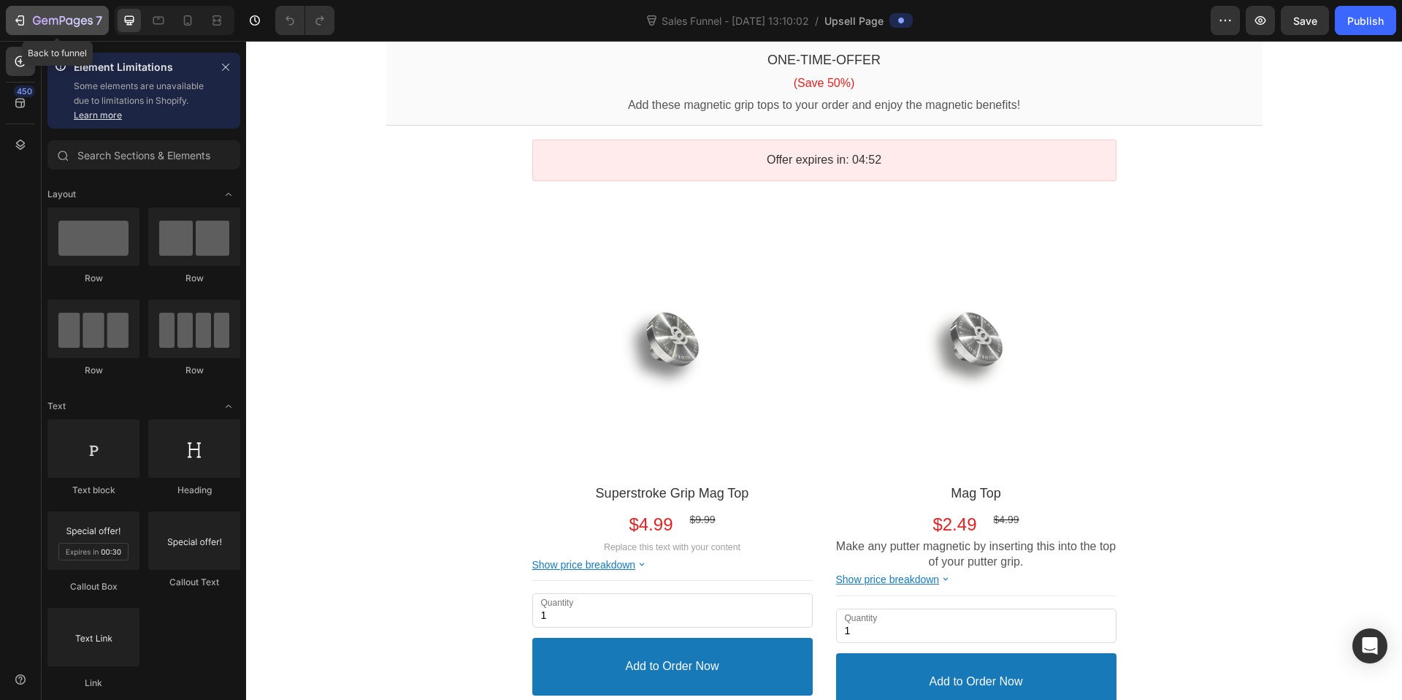
click at [26, 18] on icon "button" at bounding box center [19, 20] width 15 height 15
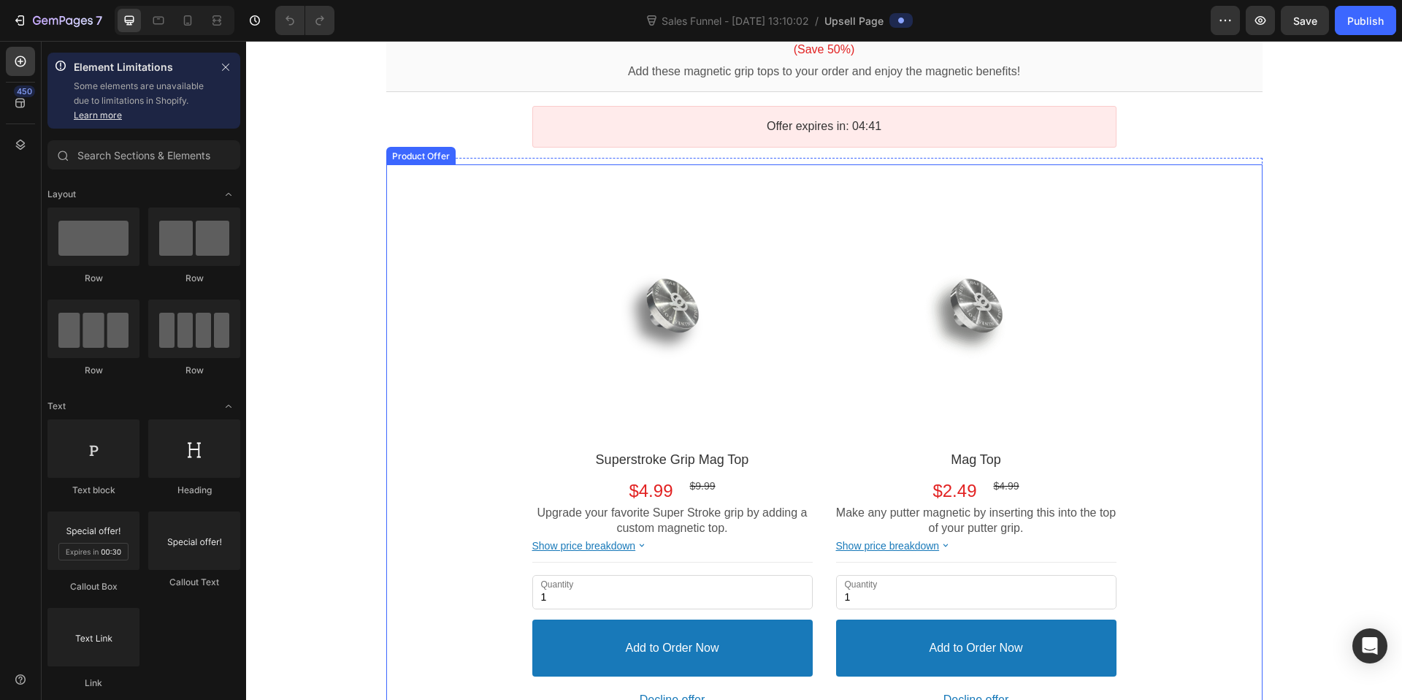
scroll to position [161, 0]
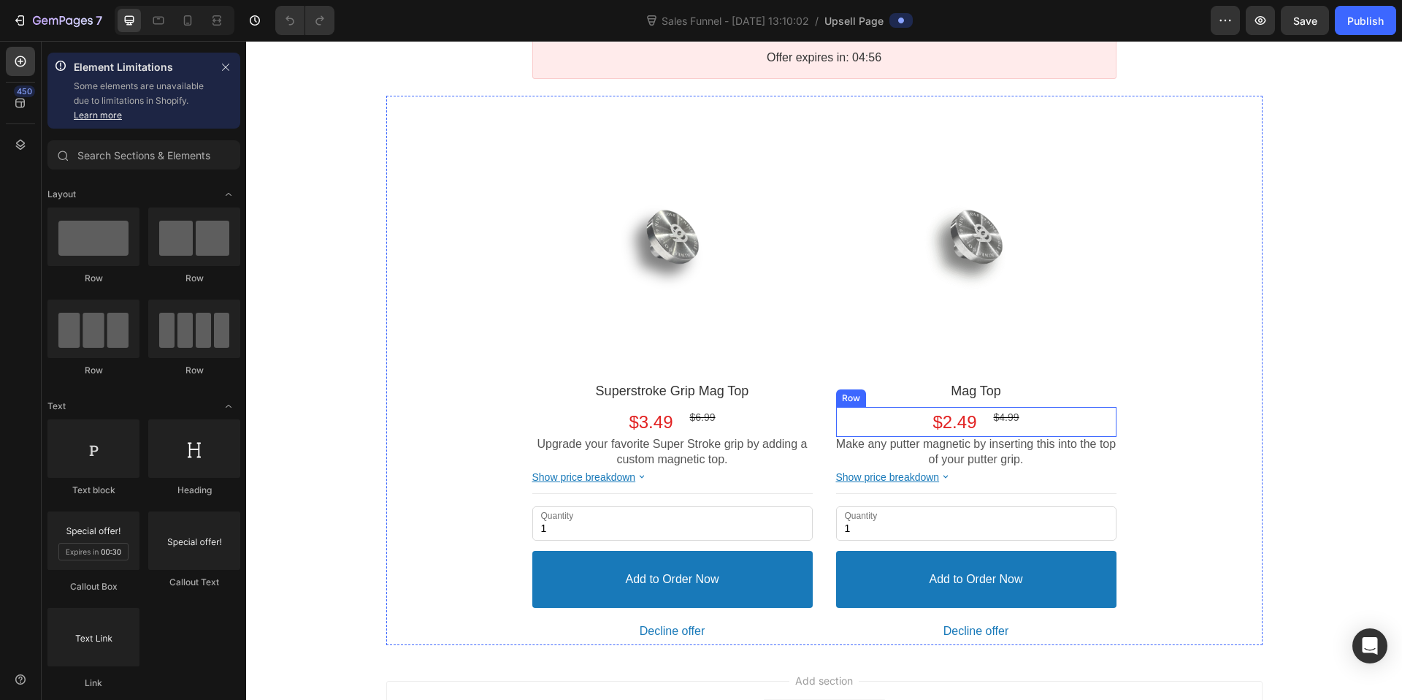
scroll to position [252, 0]
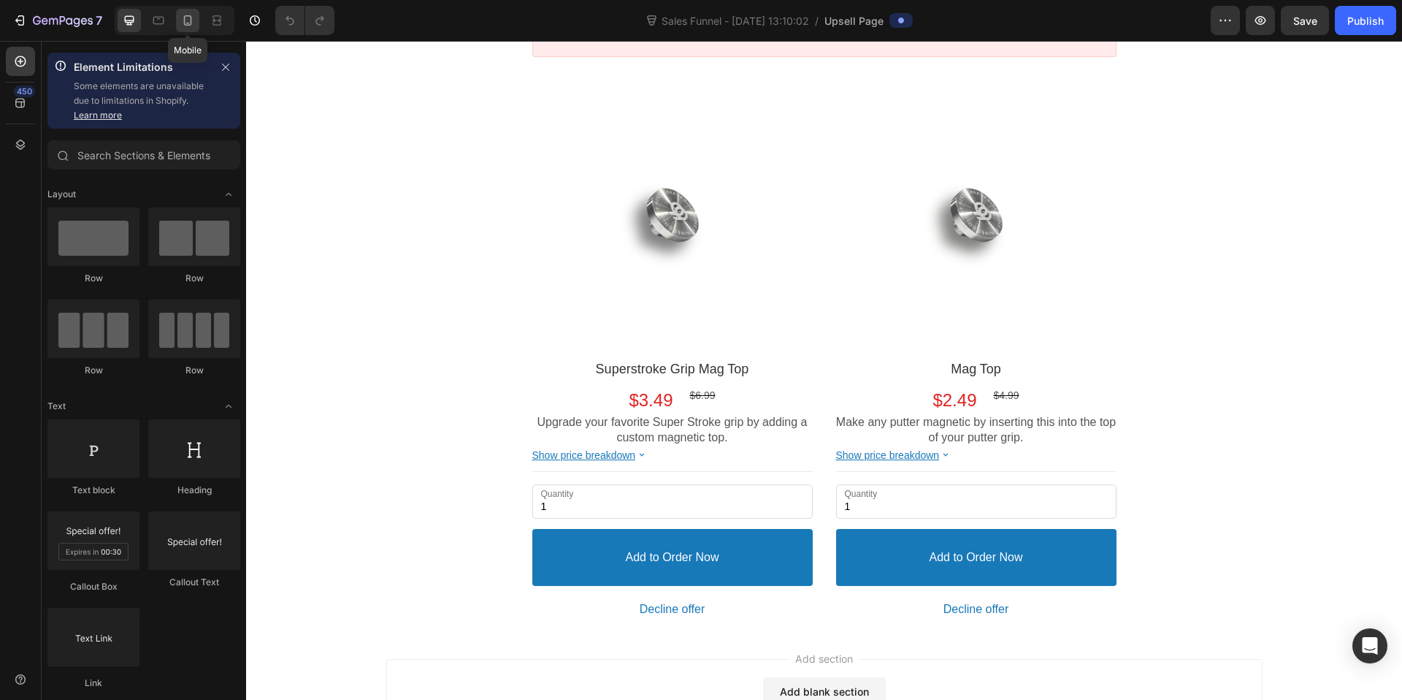
click at [186, 20] on icon at bounding box center [187, 20] width 15 height 15
